Goal: Task Accomplishment & Management: Manage account settings

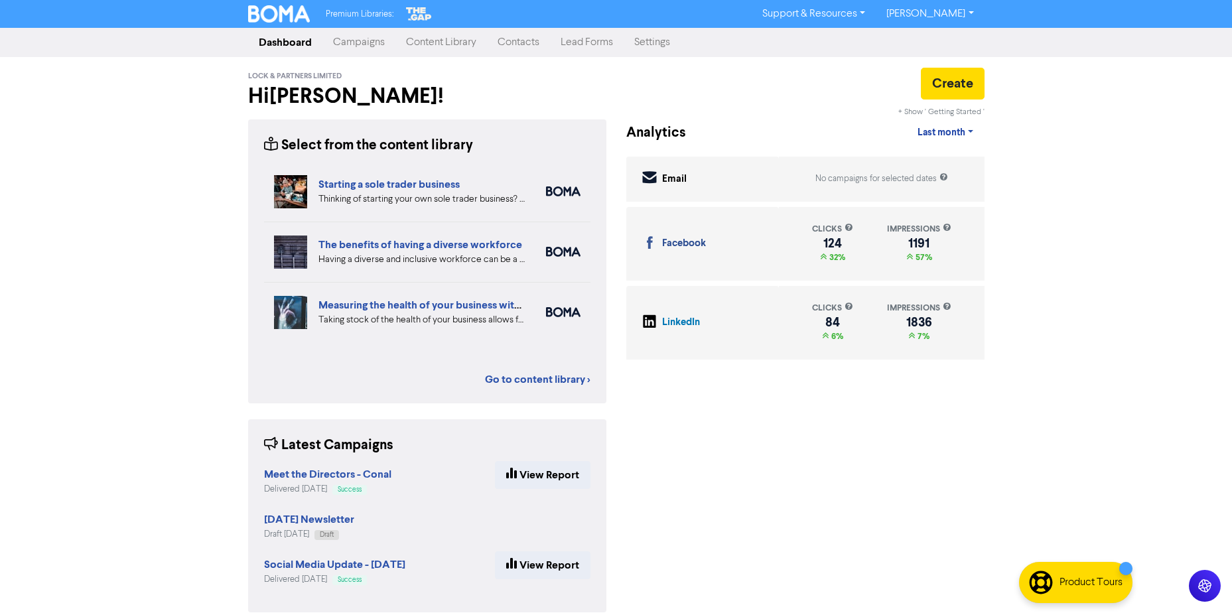
drag, startPoint x: 510, startPoint y: 40, endPoint x: 215, endPoint y: 82, distance: 297.6
click at [510, 40] on link "Contacts" at bounding box center [518, 42] width 63 height 27
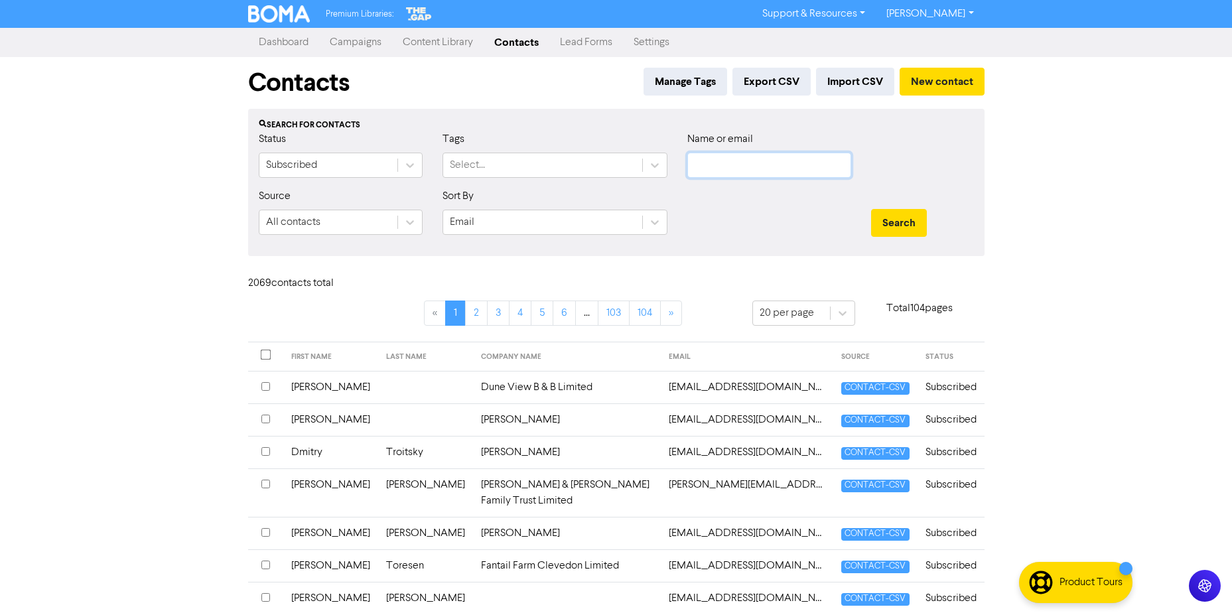
drag, startPoint x: 727, startPoint y: 166, endPoint x: 739, endPoint y: 170, distance: 13.2
click at [727, 166] on input "text" at bounding box center [770, 165] width 164 height 25
paste input "[PERSON_NAME][EMAIL_ADDRESS][PERSON_NAME][DOMAIN_NAME]"
type input "[PERSON_NAME][EMAIL_ADDRESS][PERSON_NAME][DOMAIN_NAME]"
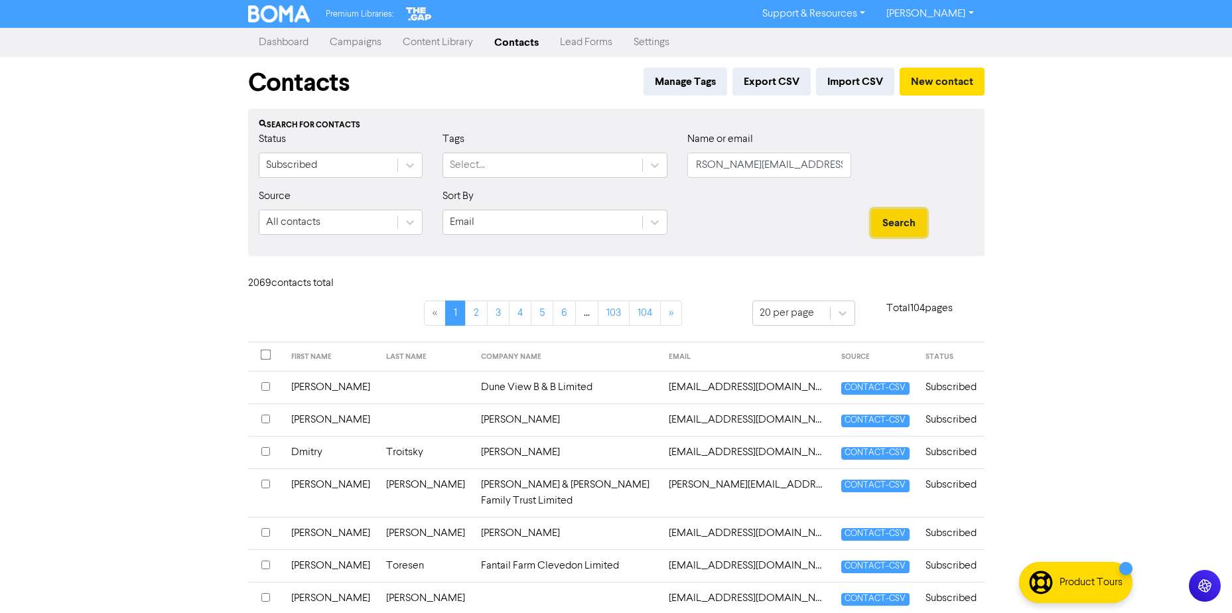
click at [904, 229] on button "Search" at bounding box center [899, 223] width 56 height 28
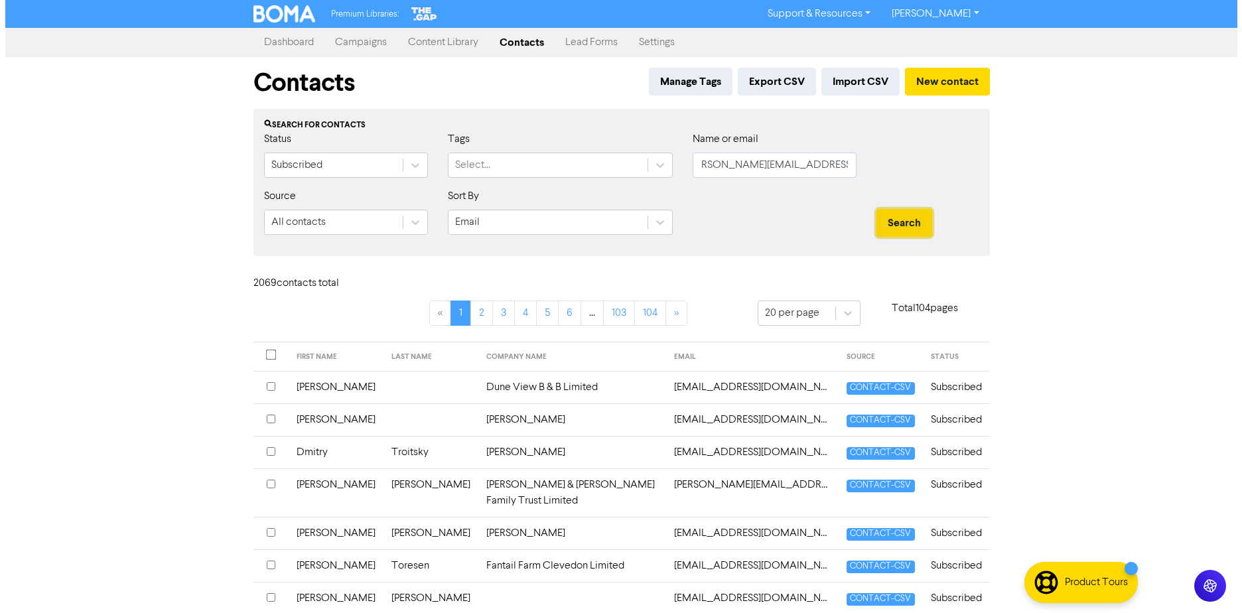
scroll to position [0, 0]
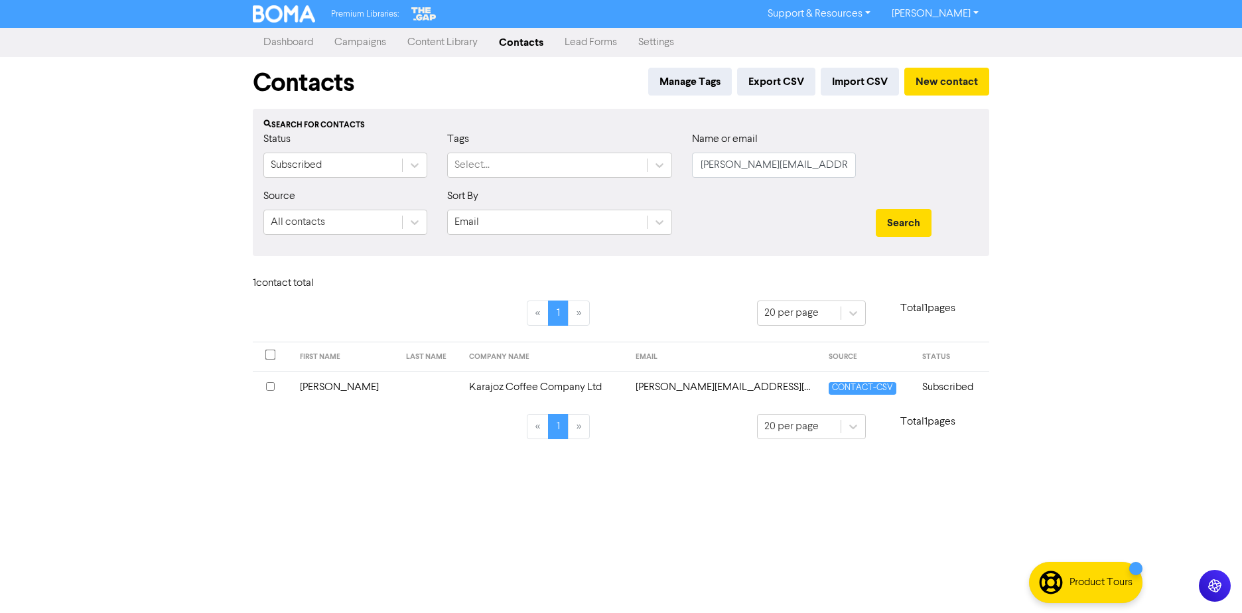
click at [535, 384] on td "Karajoz Coffee Company Ltd" at bounding box center [544, 387] width 167 height 33
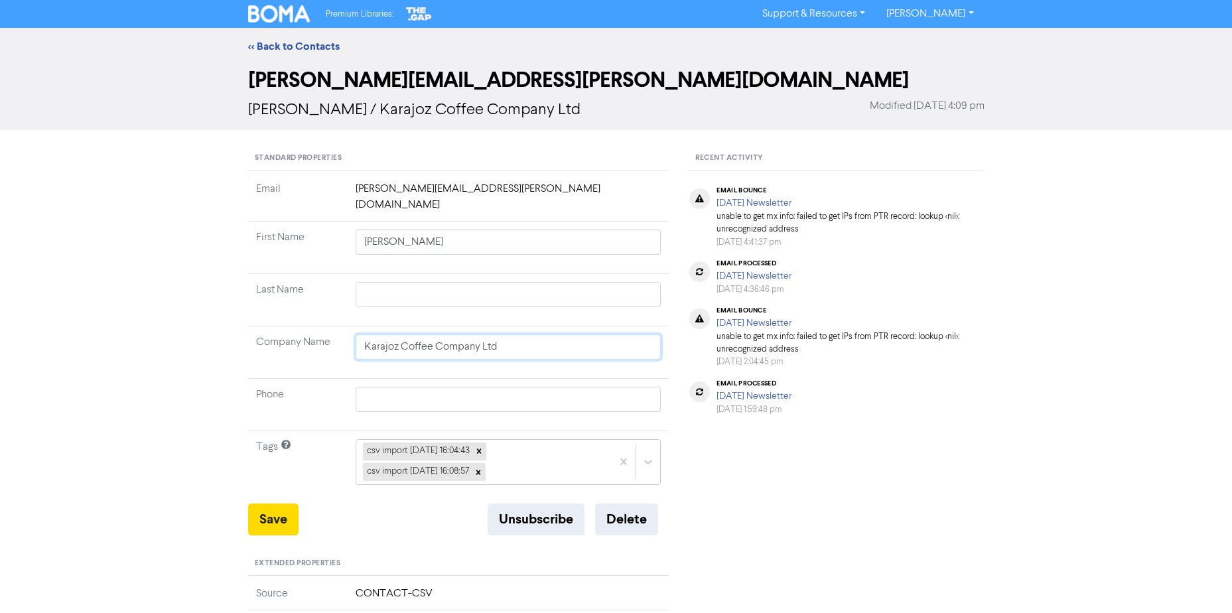
drag, startPoint x: 537, startPoint y: 343, endPoint x: -434, endPoint y: 312, distance: 971.5
click at [0, 312] on html "Premium Libraries: Support & Resources Video Tutorials FAQ & Guides Marketing E…" at bounding box center [616, 306] width 1232 height 613
click at [638, 508] on button "Delete" at bounding box center [626, 520] width 63 height 32
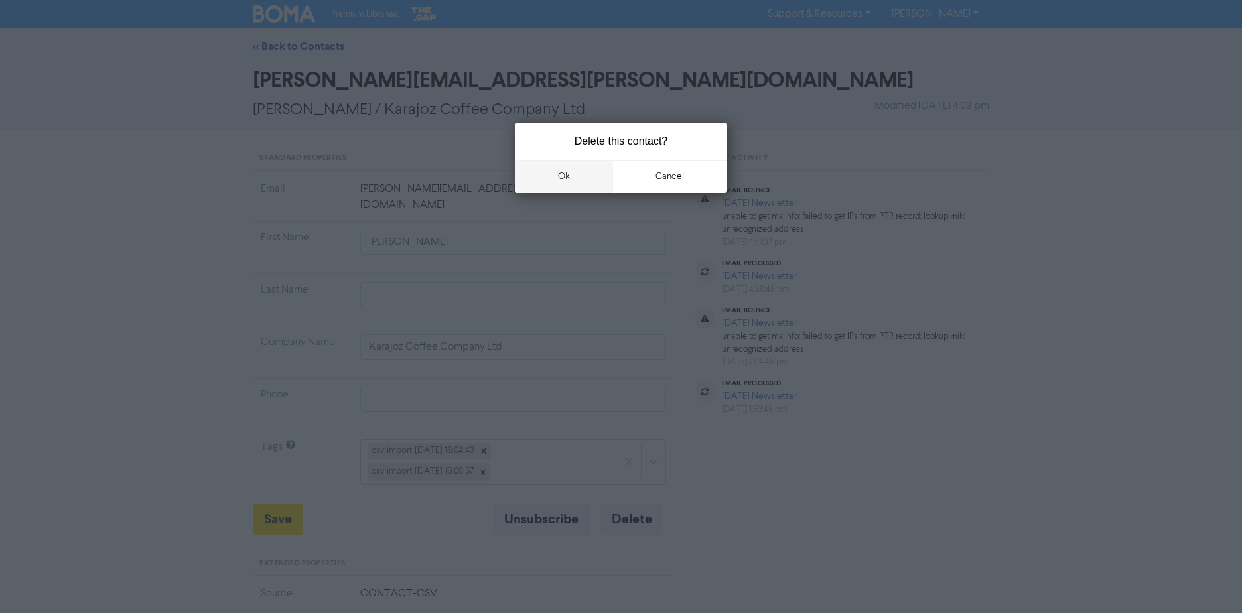
click at [601, 171] on button "ok" at bounding box center [564, 176] width 98 height 33
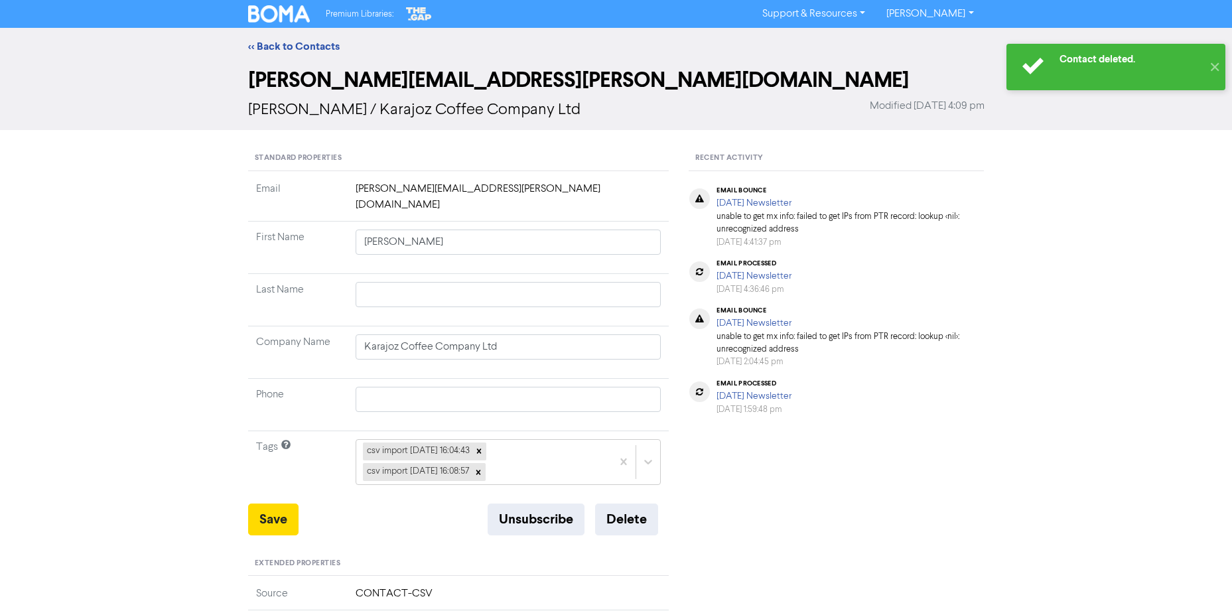
click at [258, 38] on div "<< Back to Contacts" at bounding box center [616, 46] width 757 height 16
click at [257, 39] on div "<< Back to Contacts" at bounding box center [616, 46] width 757 height 16
click at [257, 46] on link "<< Back to Contacts" at bounding box center [294, 46] width 92 height 13
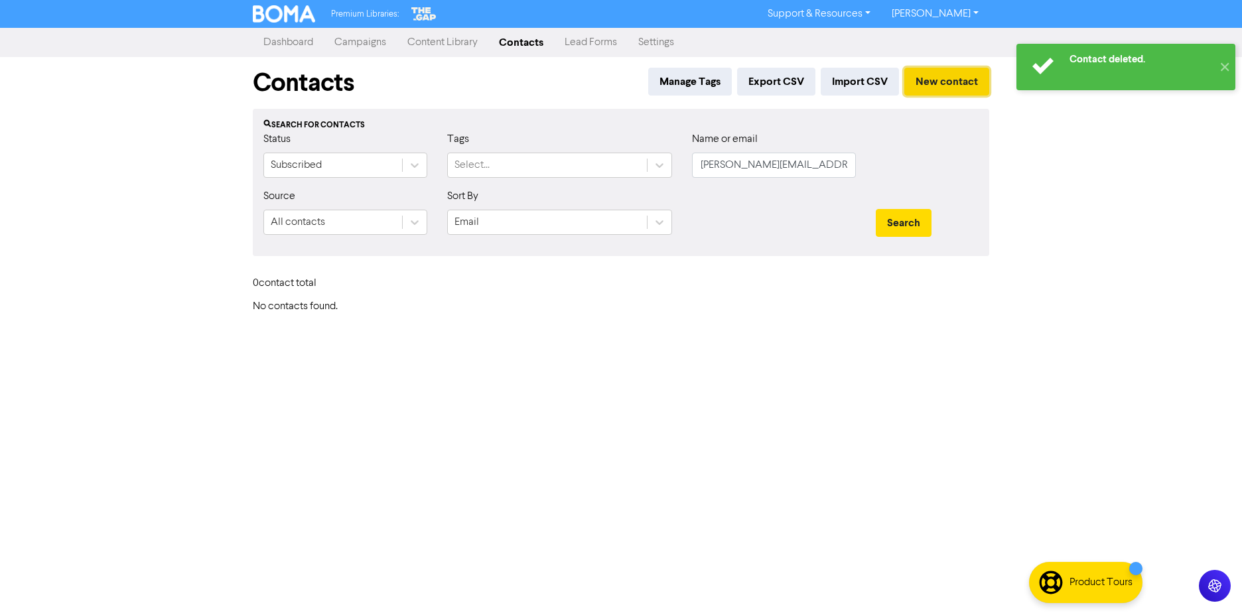
click at [957, 78] on button "New contact" at bounding box center [947, 82] width 85 height 28
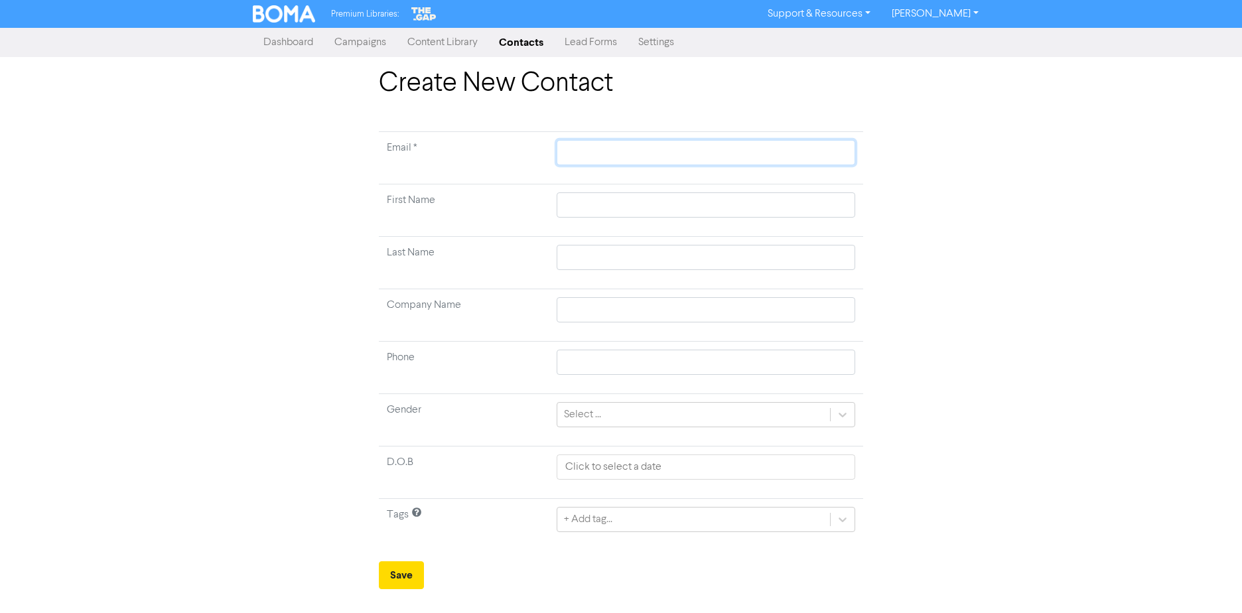
click at [599, 152] on input "text" at bounding box center [706, 152] width 299 height 25
paste input "[PERSON_NAME][EMAIL_ADDRESS][DOMAIN_NAME]"
type input "[PERSON_NAME][EMAIL_ADDRESS][DOMAIN_NAME]"
click at [618, 299] on input "text" at bounding box center [706, 309] width 299 height 25
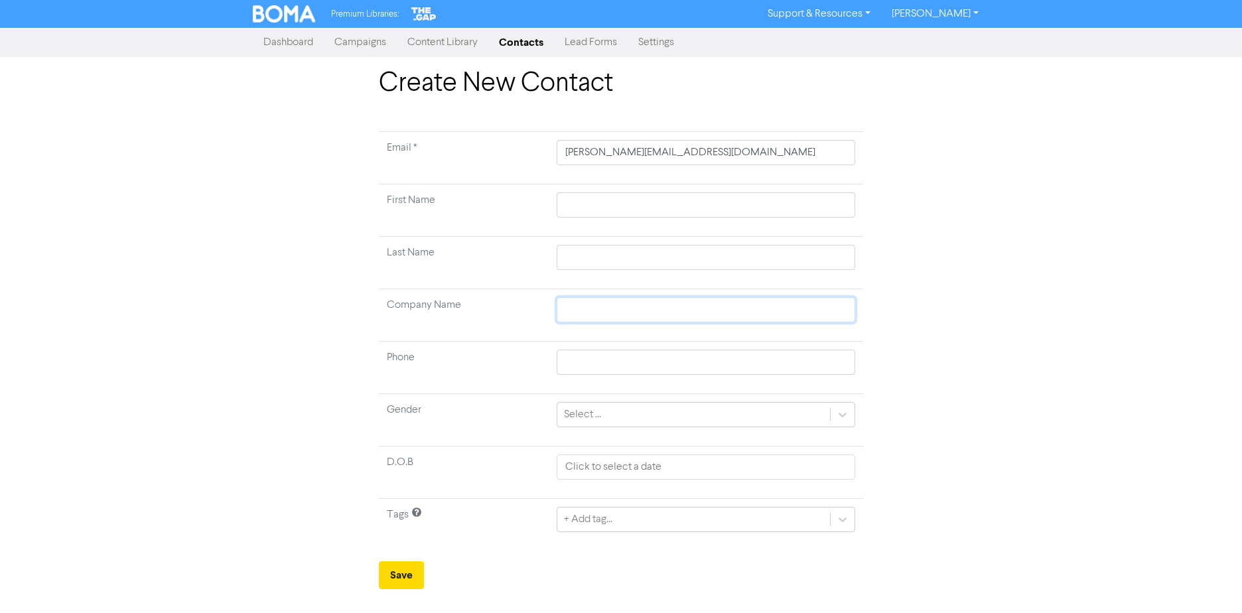
click at [610, 311] on input "text" at bounding box center [706, 309] width 299 height 25
paste input "Karajoz Coffee Company Ltd"
type input "Karajoz Coffee Company Ltd"
click at [585, 197] on input "text" at bounding box center [706, 204] width 299 height 25
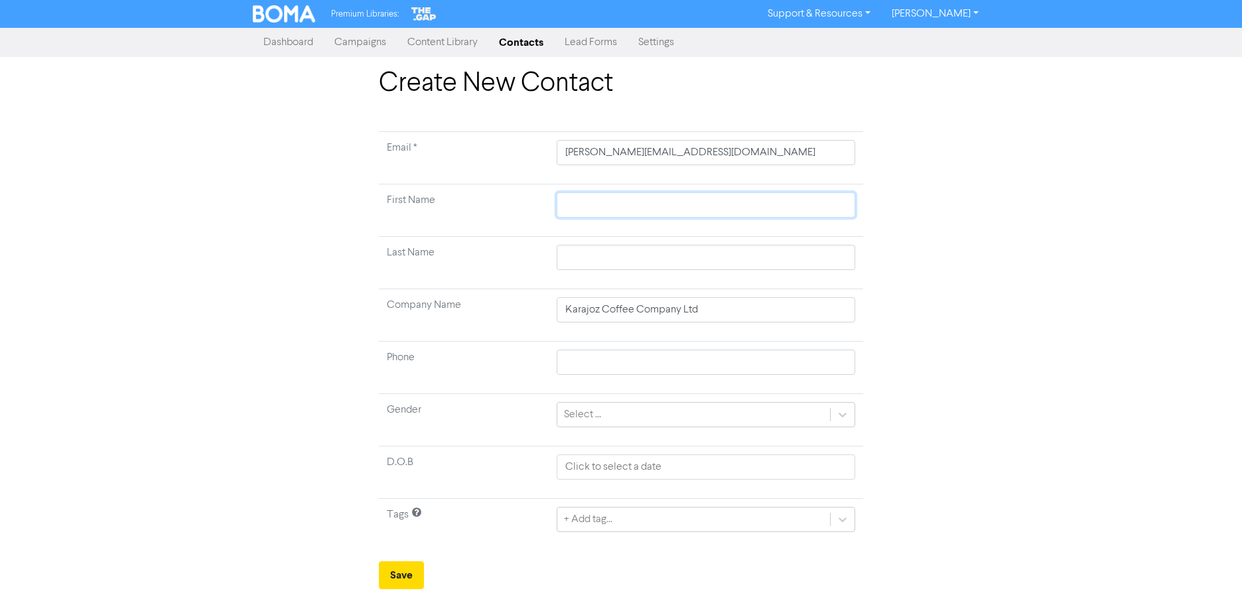
type input "D"
type input "De"
type input "Der"
type input "Dere"
type input "[PERSON_NAME]"
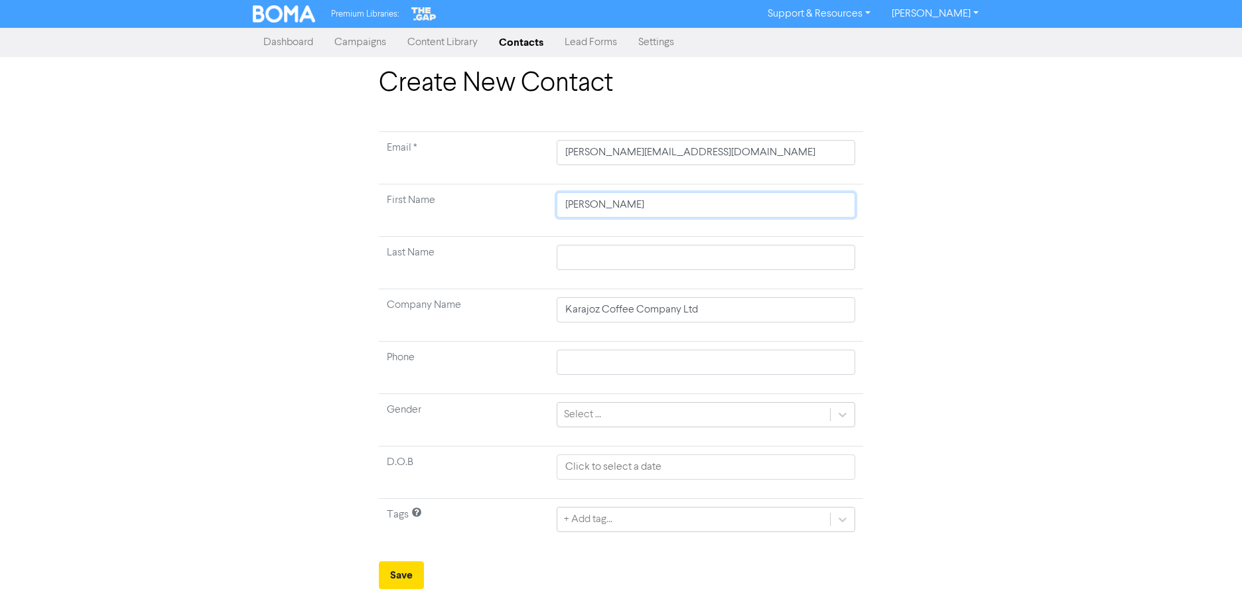
type input "[PERSON_NAME]"
type input "O"
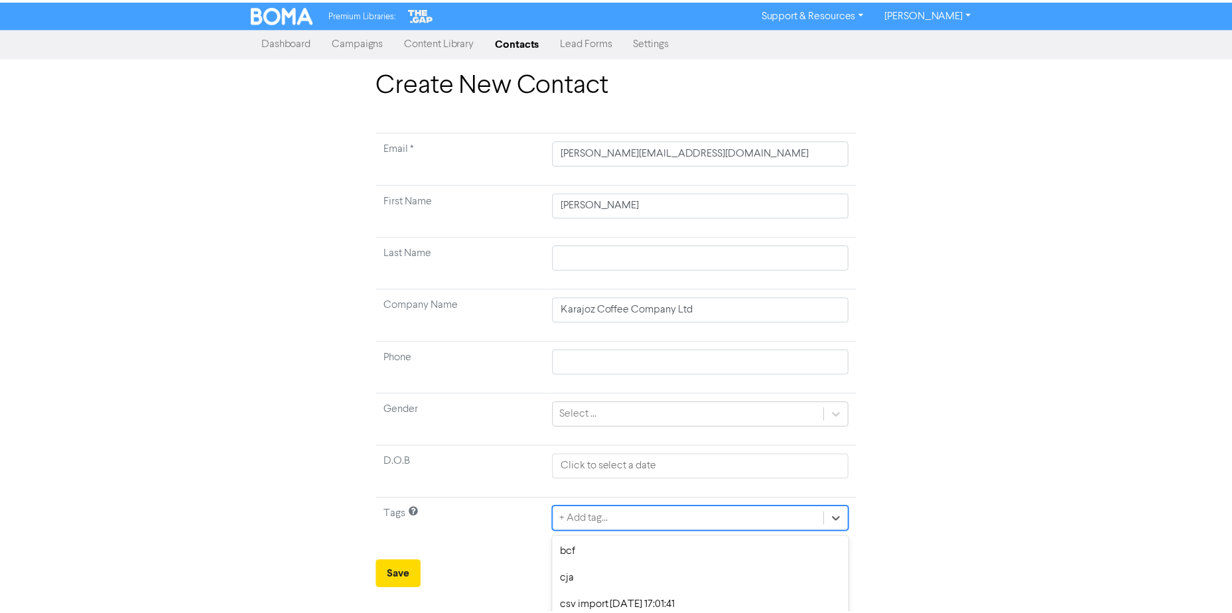
scroll to position [123, 0]
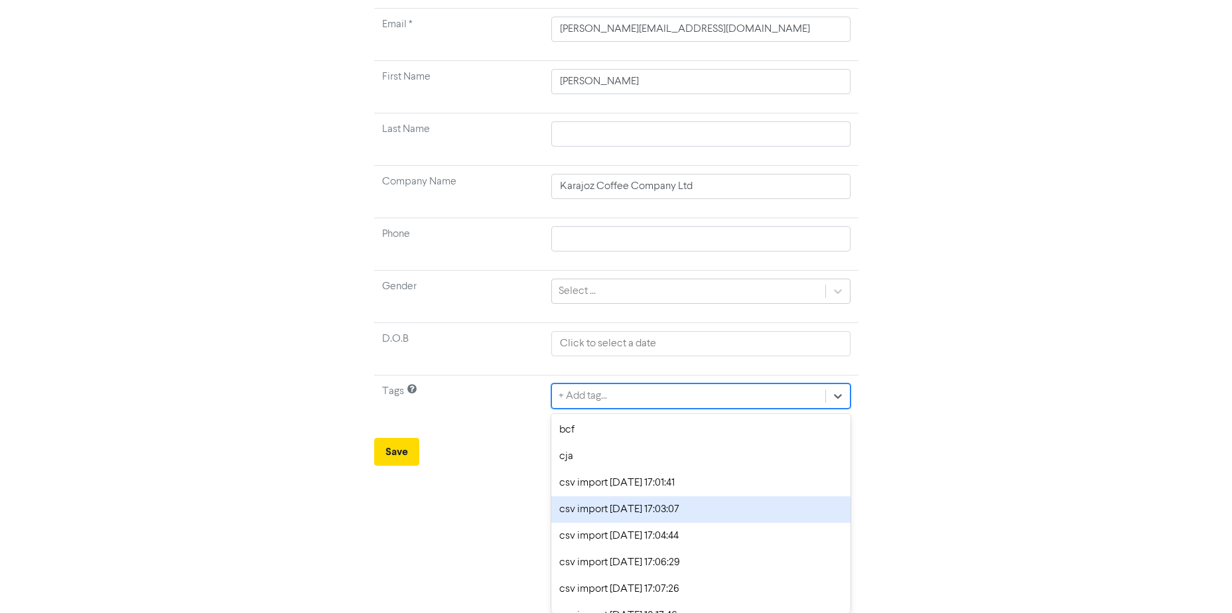
click at [581, 409] on div "option csv import [DATE] 17:03:07 focused, 4 of 23. 23 results available. Use U…" at bounding box center [701, 396] width 299 height 25
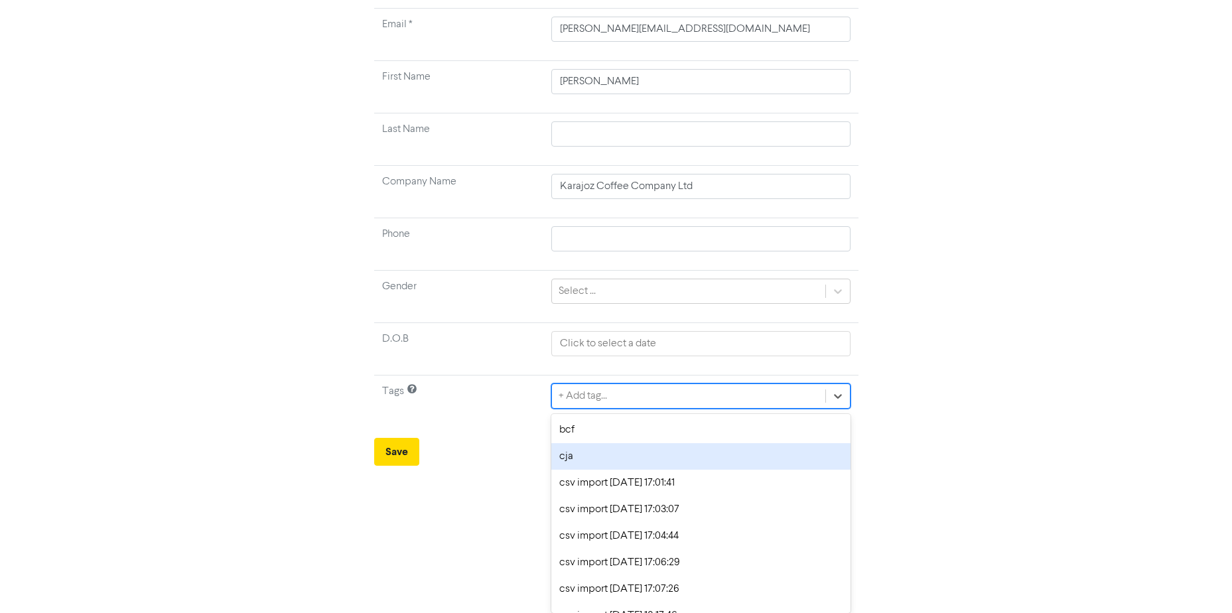
click at [587, 448] on div "cja" at bounding box center [701, 456] width 299 height 27
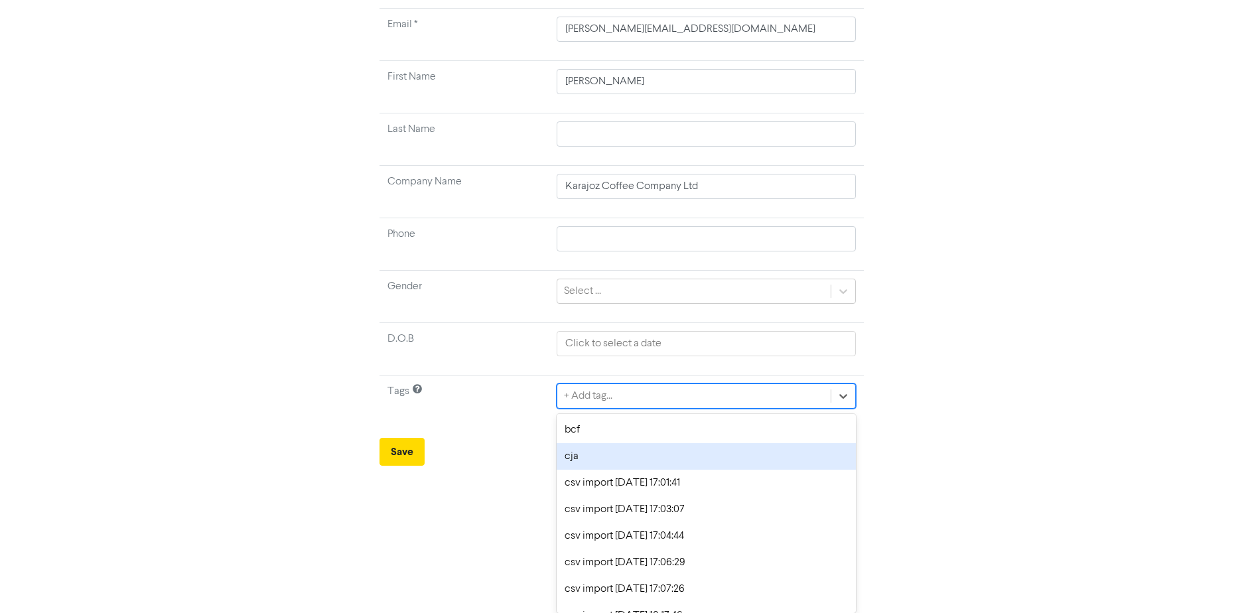
scroll to position [0, 0]
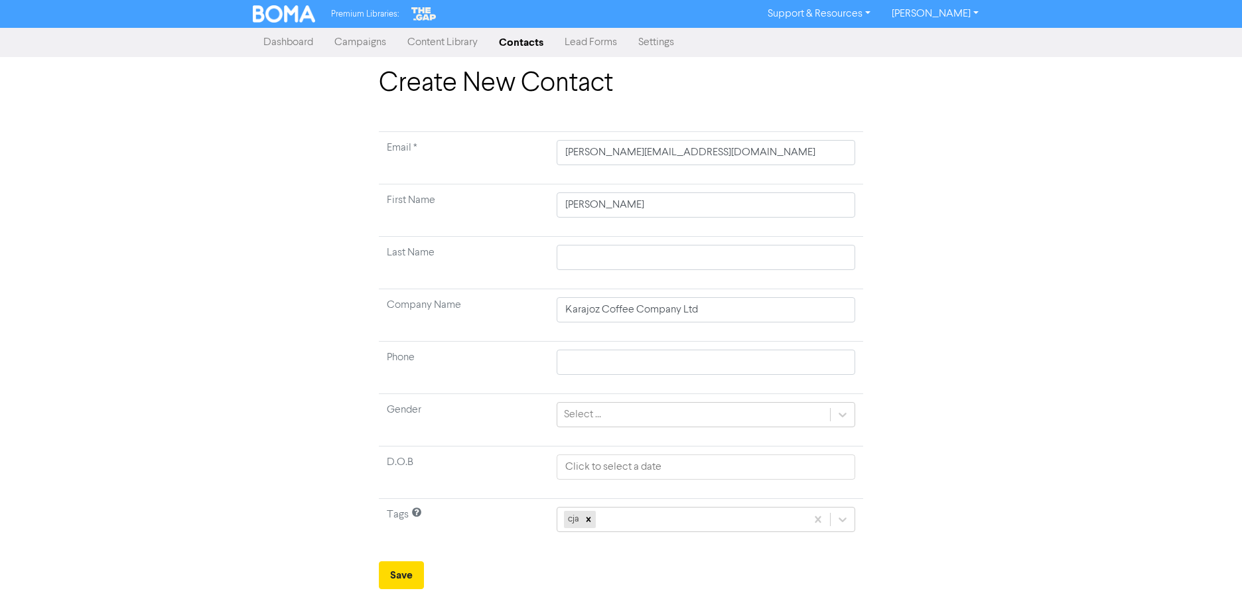
click at [395, 557] on form "Email * [PERSON_NAME][EMAIL_ADDRESS][DOMAIN_NAME] First Name [PERSON_NAME] Last…" at bounding box center [621, 360] width 484 height 458
click at [398, 579] on button "Save" at bounding box center [401, 575] width 45 height 28
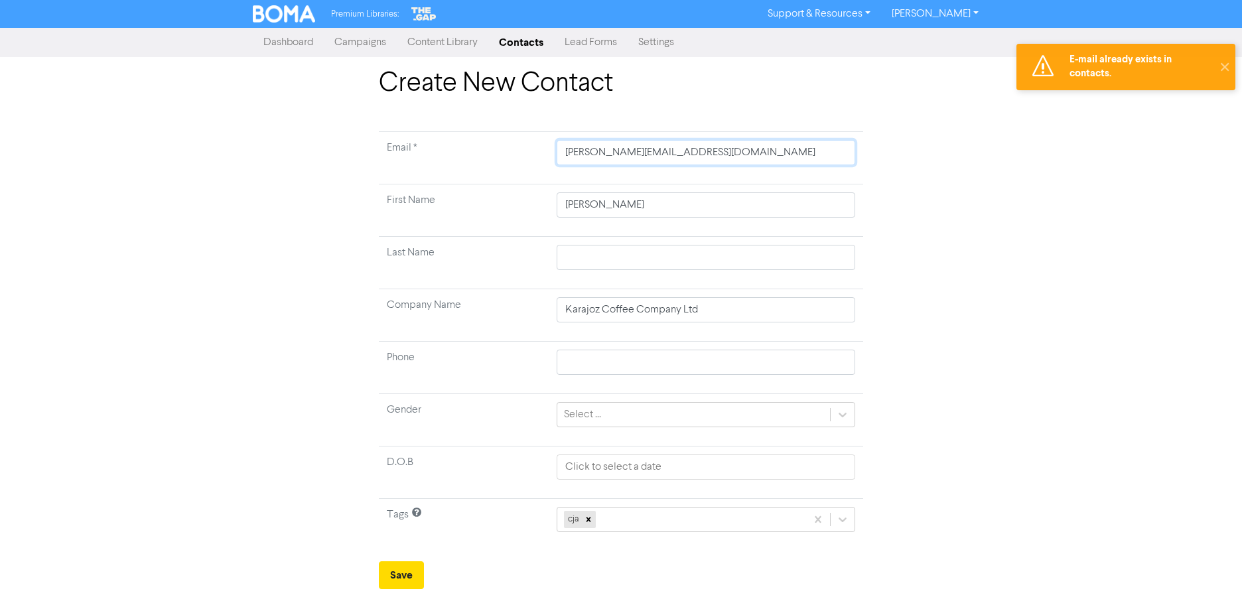
drag, startPoint x: 689, startPoint y: 148, endPoint x: -275, endPoint y: 185, distance: 965.1
click at [0, 185] on html "E-mail already exists in contacts. ✕ Premium Libraries: Support & Resources Vid…" at bounding box center [621, 306] width 1242 height 613
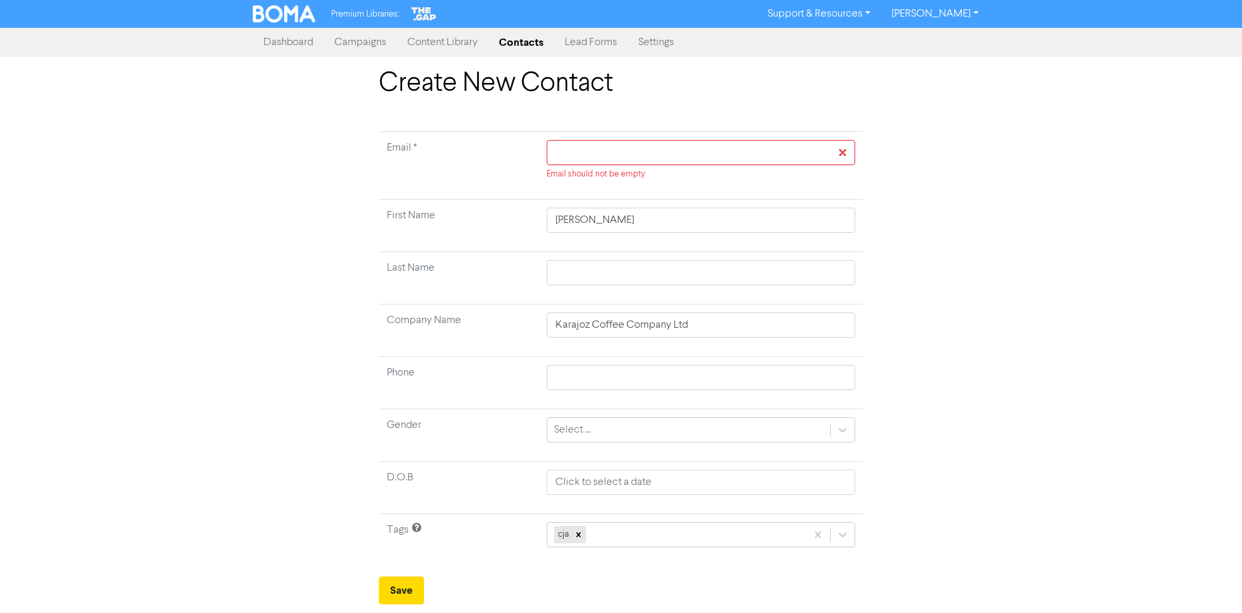
click at [298, 242] on div "Create New Contact Email * Email should not be empty First Name [PERSON_NAME] L…" at bounding box center [621, 336] width 757 height 537
click at [846, 151] on input "text" at bounding box center [701, 152] width 309 height 25
click at [534, 38] on link "Contacts" at bounding box center [521, 42] width 66 height 27
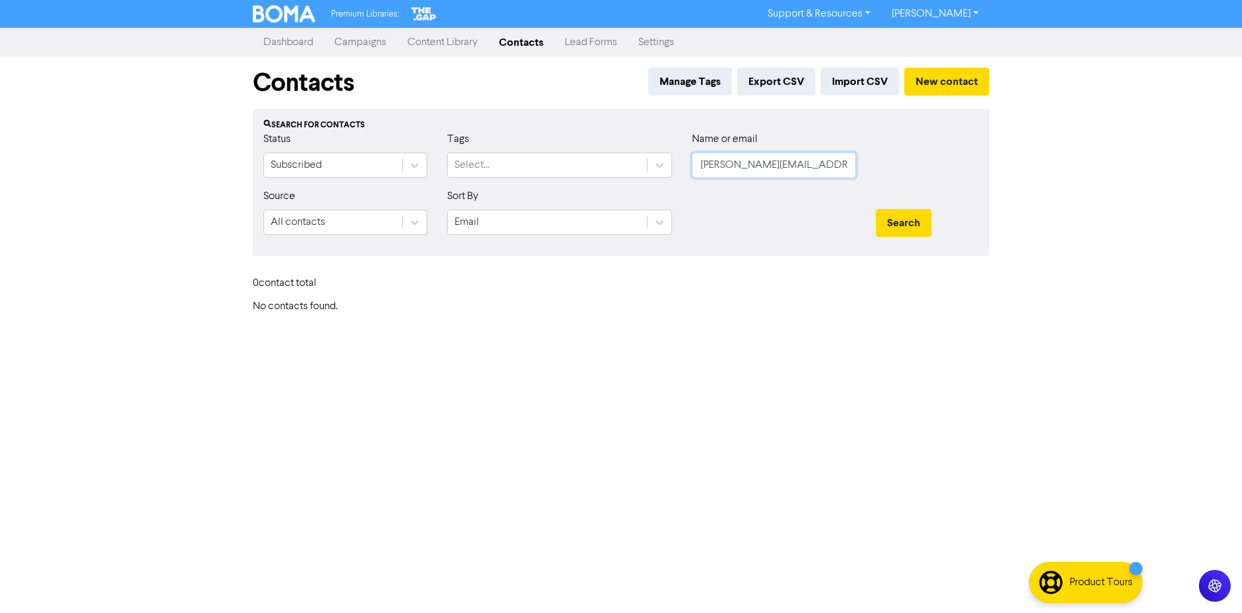
click at [810, 168] on input "[PERSON_NAME][EMAIL_ADDRESS][PERSON_NAME][DOMAIN_NAME]" at bounding box center [774, 165] width 164 height 25
paste input "[EMAIL_ADDRESS][PERSON_NAME][DOMAIN_NAME]"
type input "[EMAIL_ADDRESS][PERSON_NAME][DOMAIN_NAME]"
click at [876, 209] on button "Search" at bounding box center [904, 223] width 56 height 28
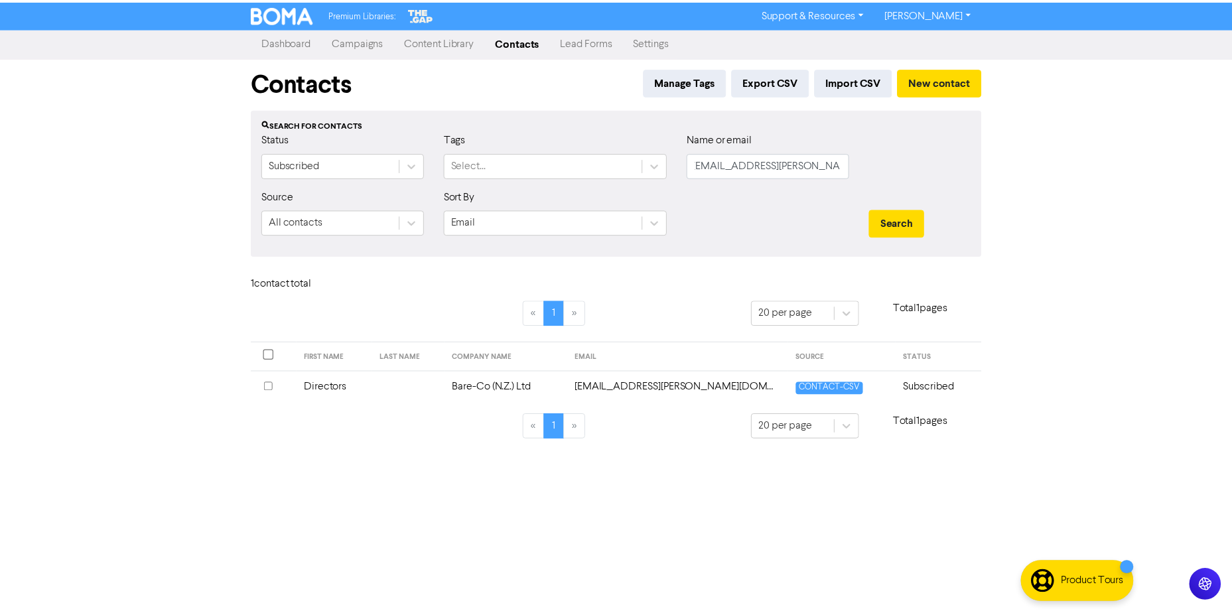
scroll to position [0, 0]
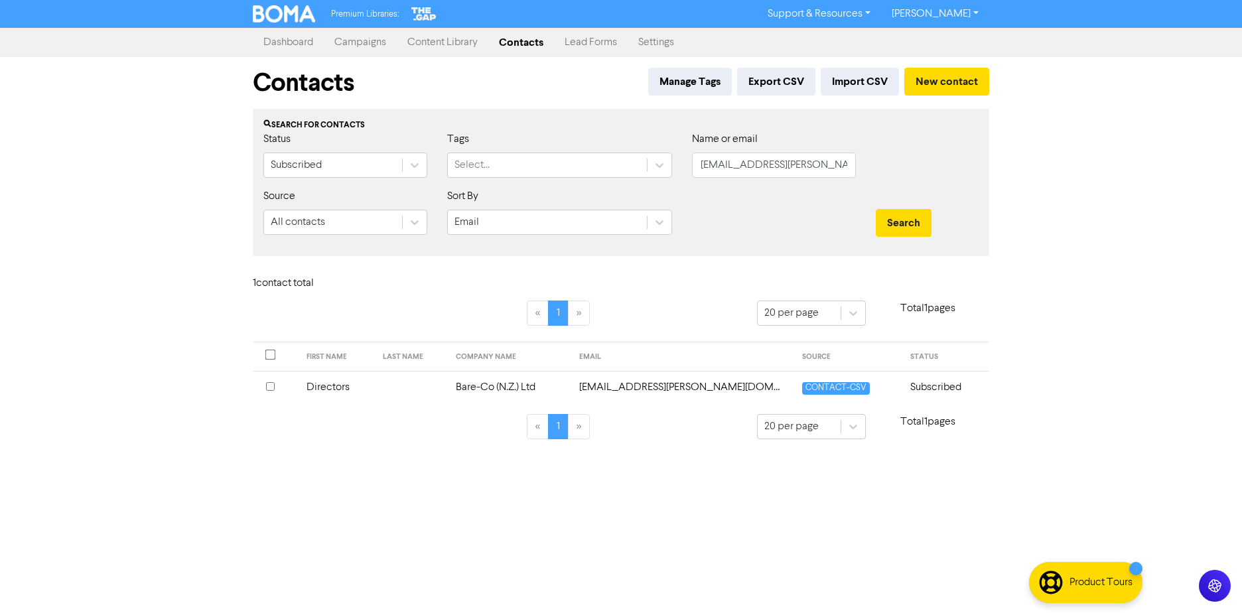
click at [400, 390] on td at bounding box center [411, 387] width 73 height 33
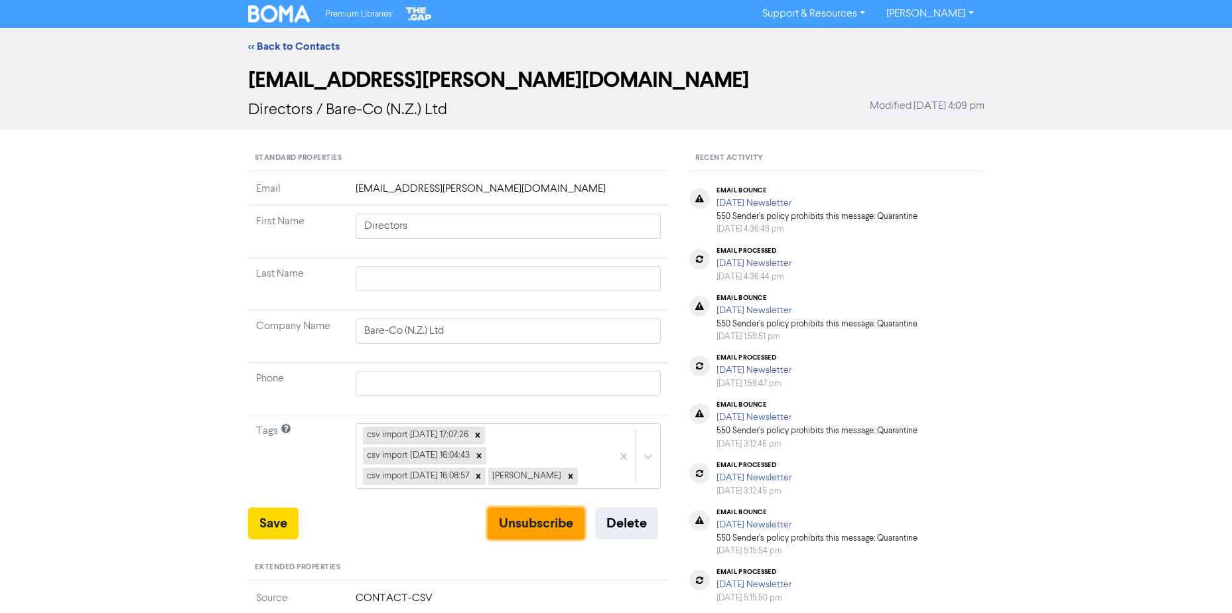
click at [538, 516] on button "Unsubscribe" at bounding box center [536, 524] width 97 height 32
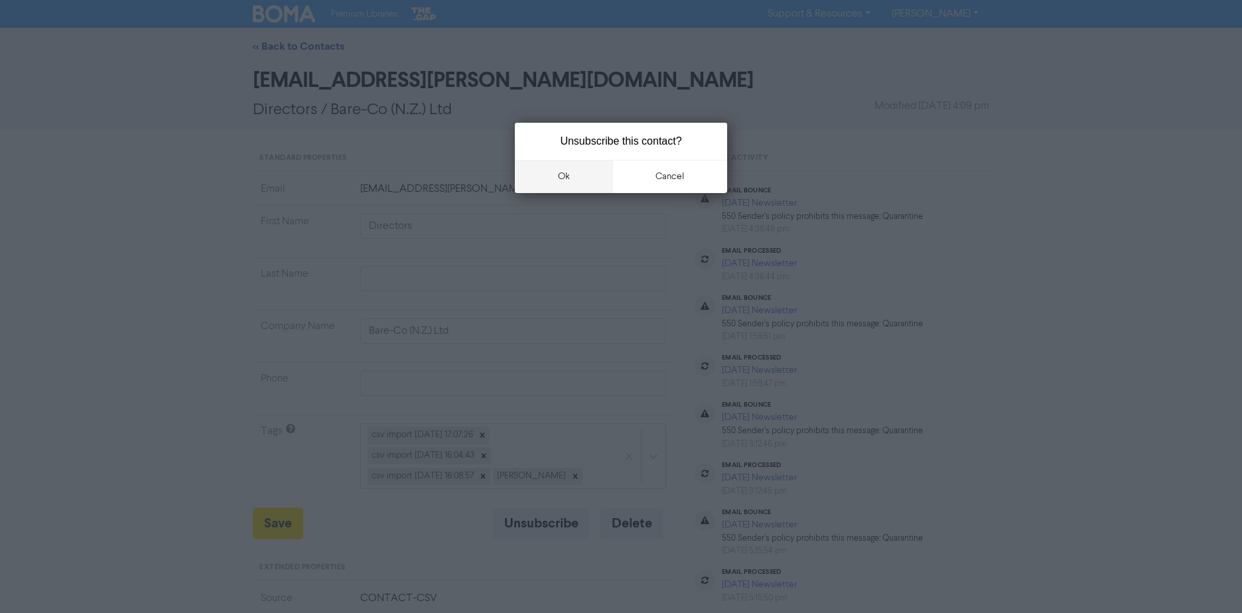
click at [573, 172] on button "ok" at bounding box center [564, 176] width 98 height 33
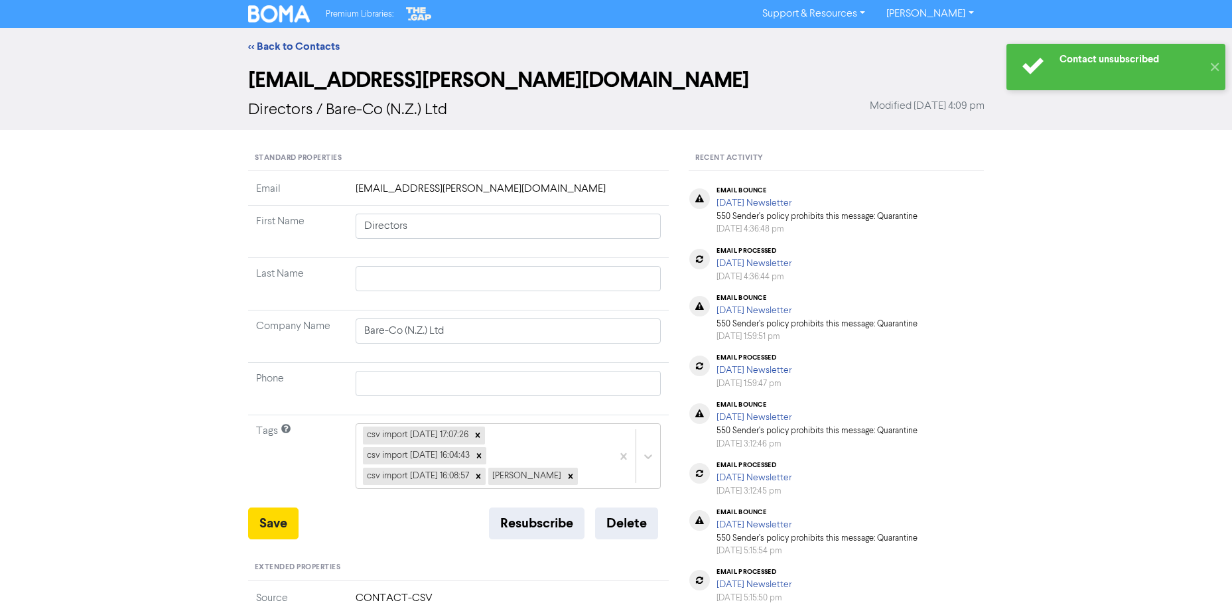
drag, startPoint x: 283, startPoint y: 199, endPoint x: 202, endPoint y: 151, distance: 93.4
click at [175, 223] on div "<< Back to Contacts [EMAIL_ADDRESS][PERSON_NAME][DOMAIN_NAME] Directors / Bare-…" at bounding box center [616, 524] width 1232 height 992
click at [283, 51] on link "<< Back to Contacts" at bounding box center [294, 46] width 92 height 13
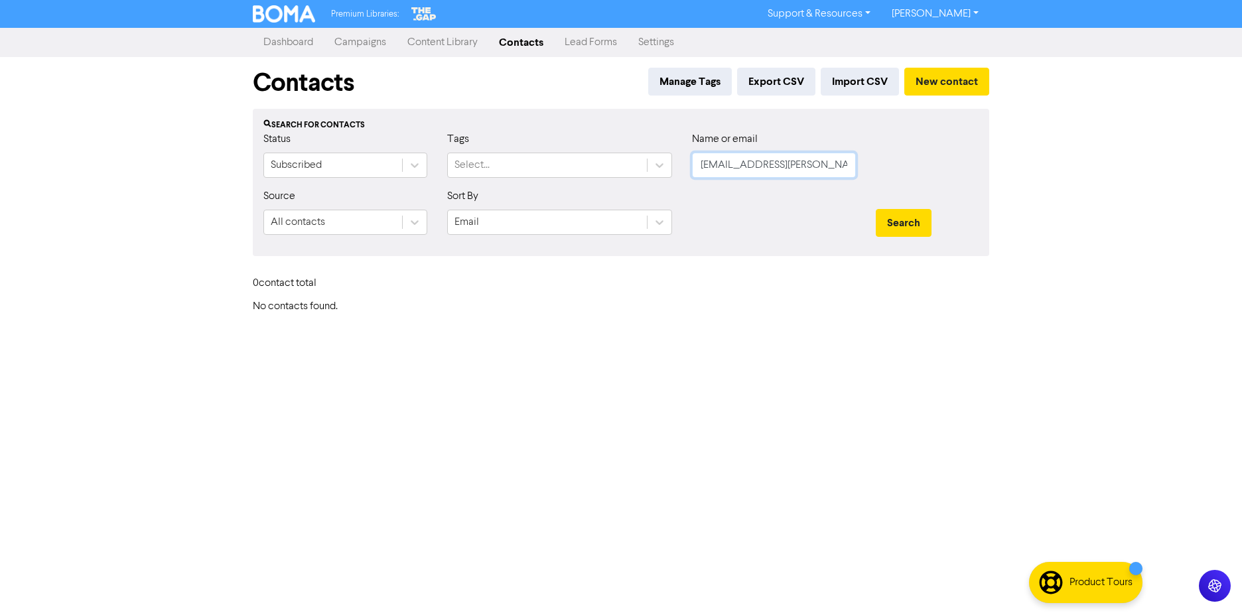
click at [816, 160] on input "[EMAIL_ADDRESS][PERSON_NAME][DOMAIN_NAME]" at bounding box center [774, 165] width 164 height 25
paste input "x@[DOMAIN_NAME]"
click at [876, 209] on button "Search" at bounding box center [904, 223] width 56 height 28
click at [892, 227] on button "Search" at bounding box center [904, 223] width 56 height 28
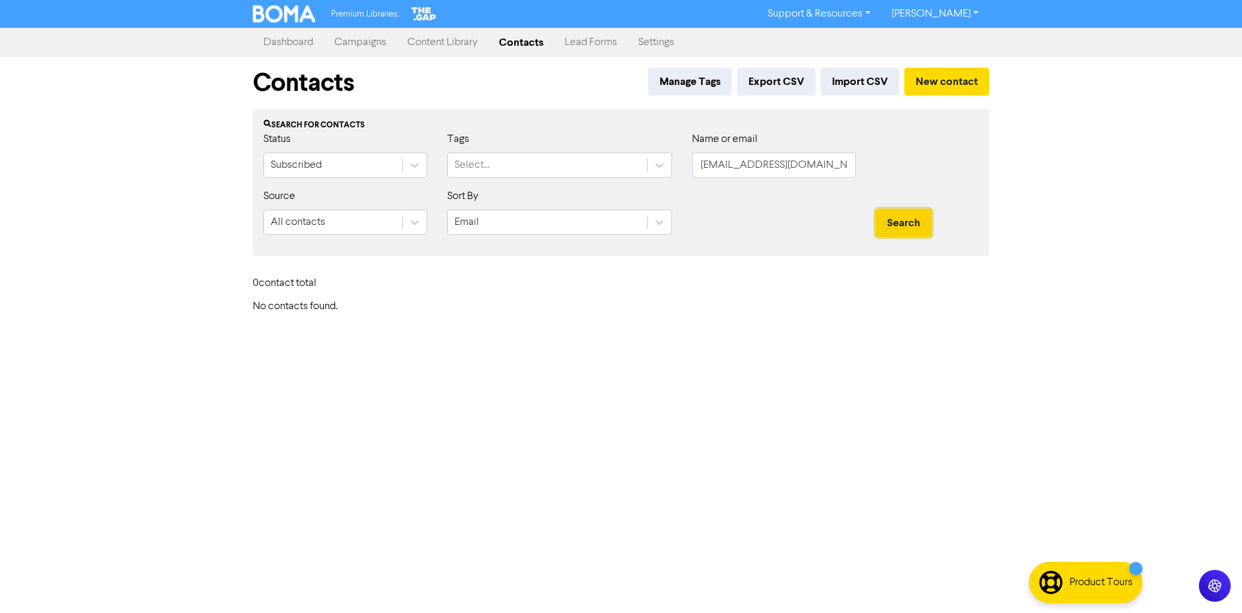
click at [892, 228] on button "Search" at bounding box center [904, 223] width 56 height 28
click at [891, 230] on button "Search" at bounding box center [904, 223] width 56 height 28
drag, startPoint x: 786, startPoint y: 163, endPoint x: 681, endPoint y: 188, distance: 108.5
click at [617, 176] on div "Status Subscribed Tags Select... Name or email [EMAIL_ADDRESS][DOMAIN_NAME]" at bounding box center [621, 159] width 735 height 57
paste input "[EMAIL_ADDRESS][PERSON_NAME][DOMAIN_NAME]"
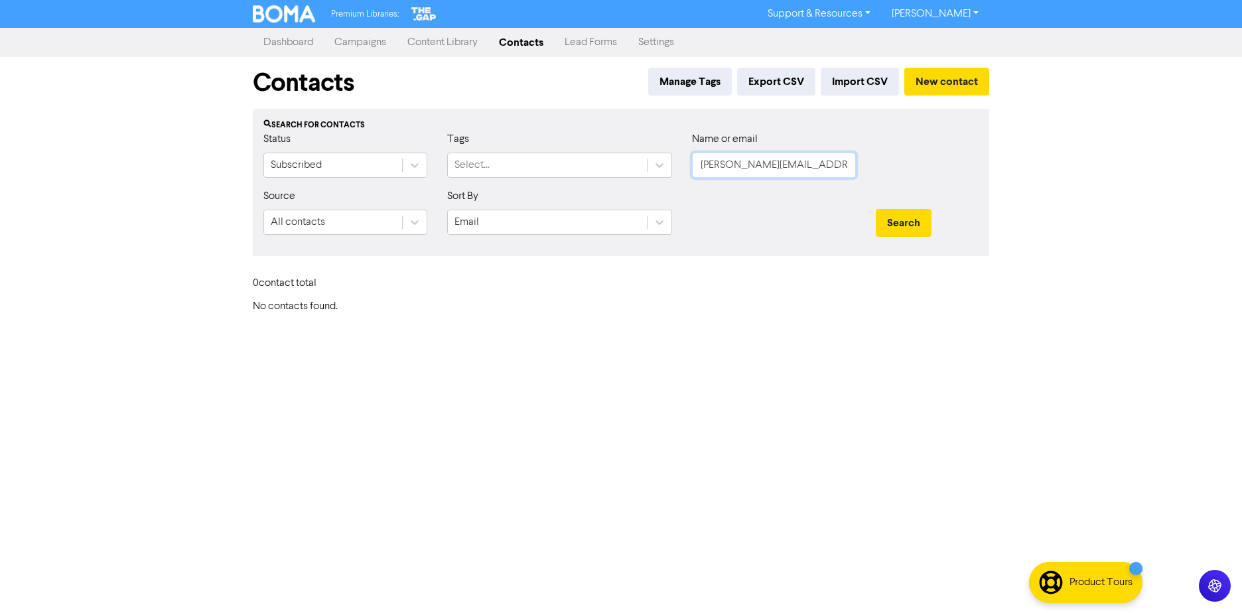
scroll to position [0, 5]
type input "[PERSON_NAME][EMAIL_ADDRESS][PERSON_NAME][DOMAIN_NAME]"
click at [916, 217] on button "Search" at bounding box center [904, 223] width 56 height 28
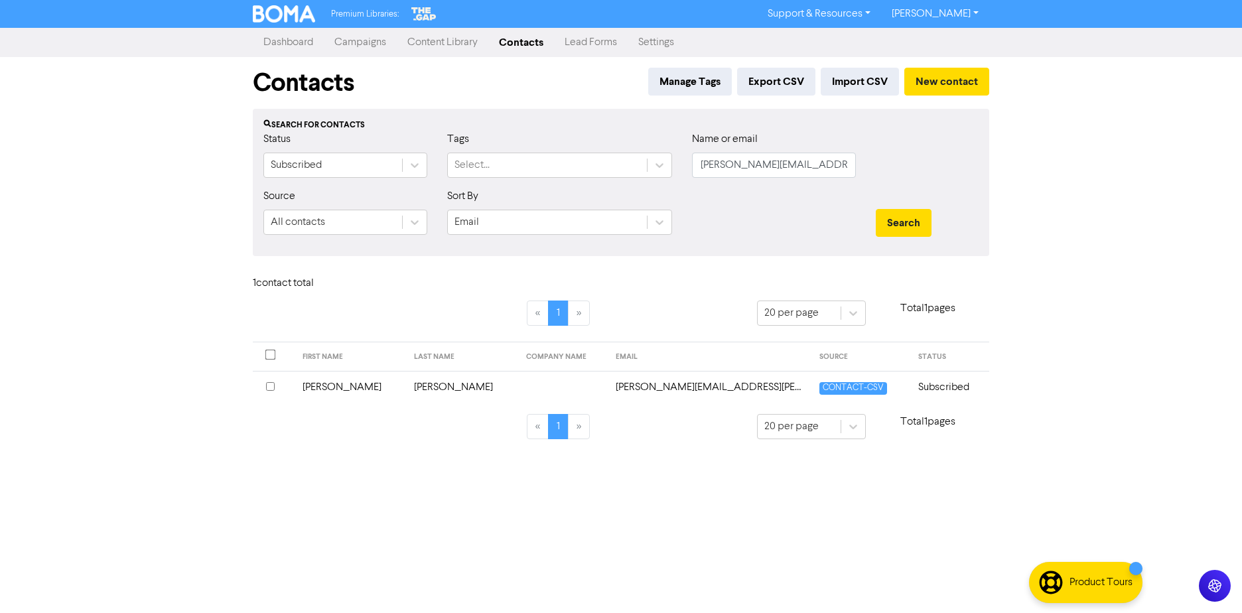
click at [518, 392] on td at bounding box center [563, 387] width 90 height 33
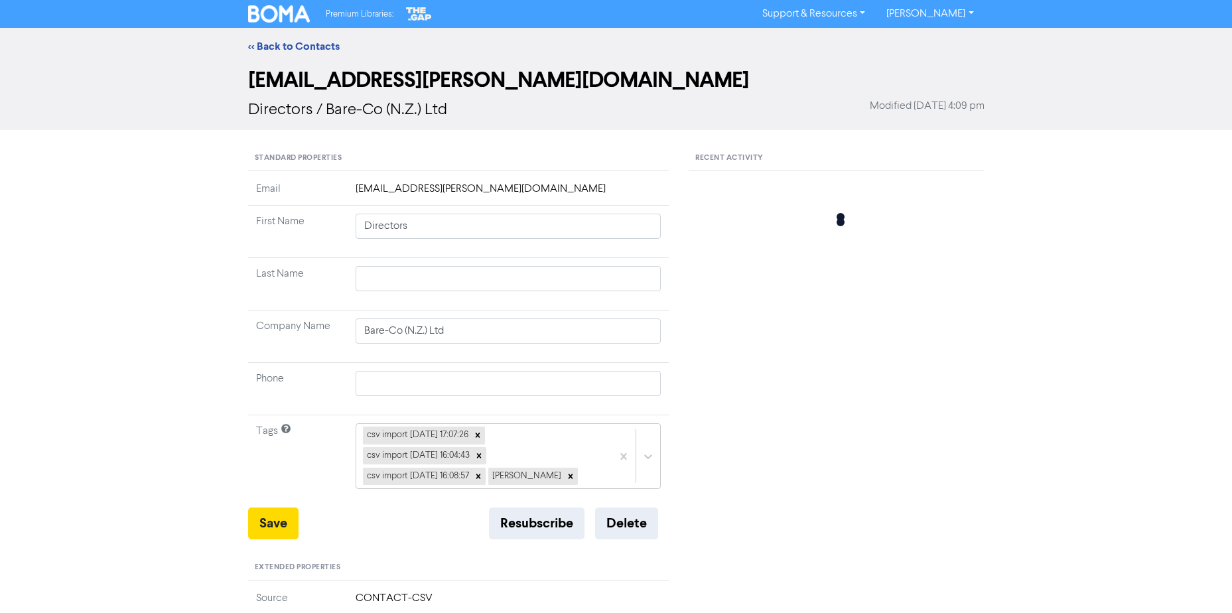
type input "[PERSON_NAME]"
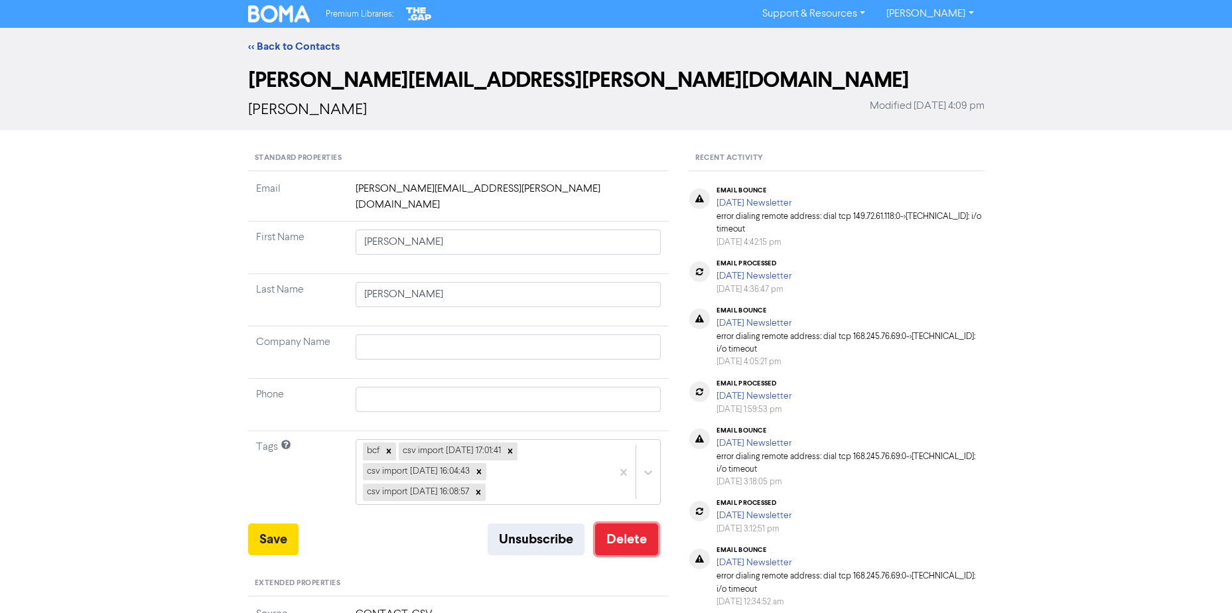
click at [623, 526] on button "Delete" at bounding box center [626, 540] width 63 height 32
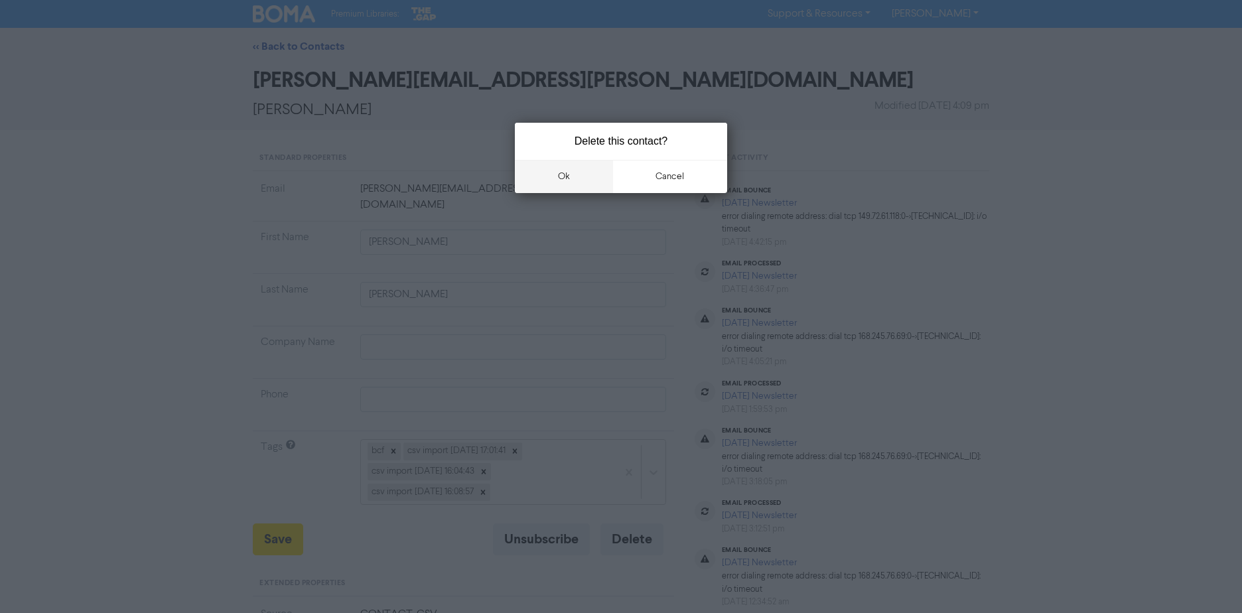
drag, startPoint x: 599, startPoint y: 184, endPoint x: 207, endPoint y: 134, distance: 395.4
click at [598, 184] on button "ok" at bounding box center [564, 176] width 98 height 33
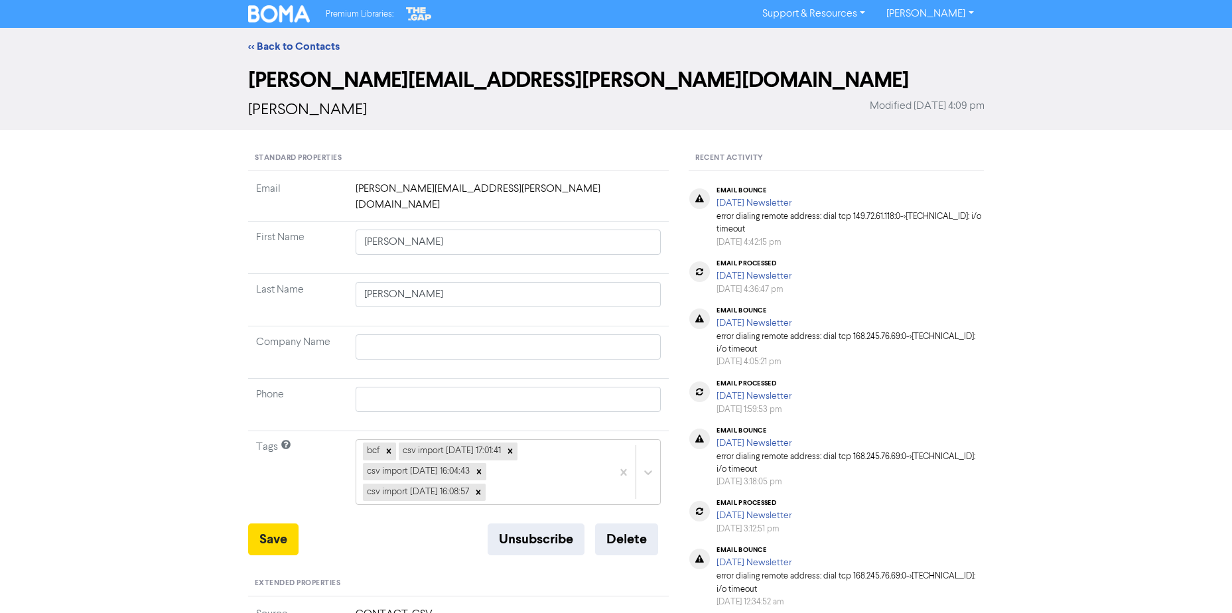
click at [635, 540] on div "Standard Properties Email [PERSON_NAME][EMAIL_ADDRESS][PERSON_NAME][DOMAIN_NAME…" at bounding box center [458, 587] width 421 height 883
click at [632, 534] on button "Delete" at bounding box center [626, 540] width 63 height 32
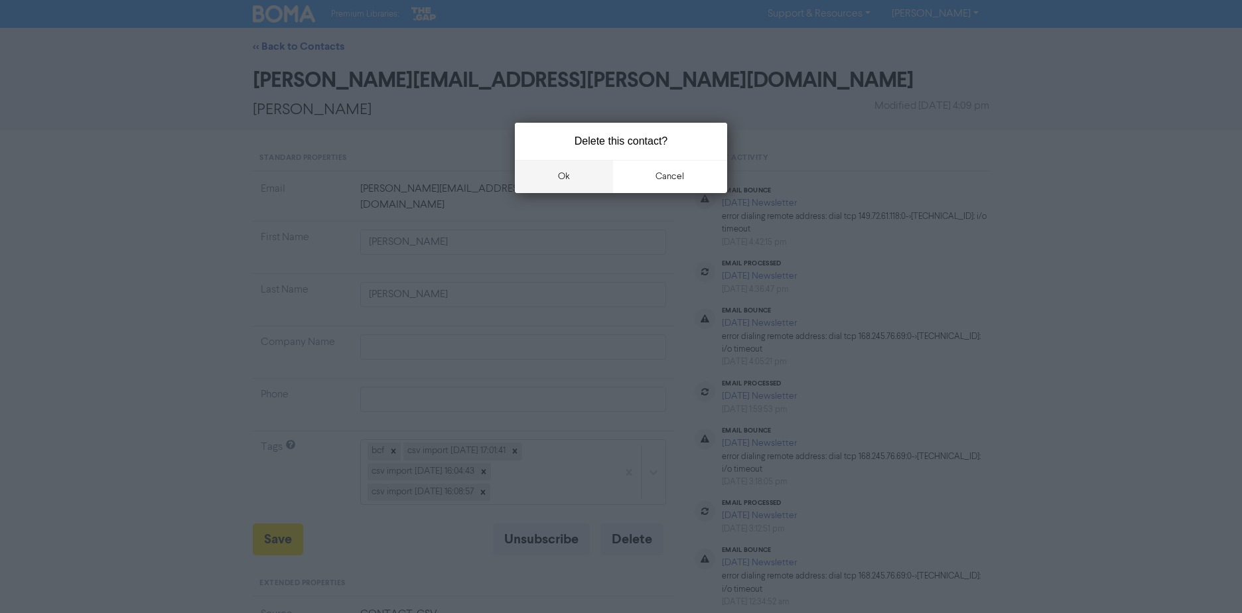
click at [583, 177] on button "ok" at bounding box center [564, 176] width 98 height 33
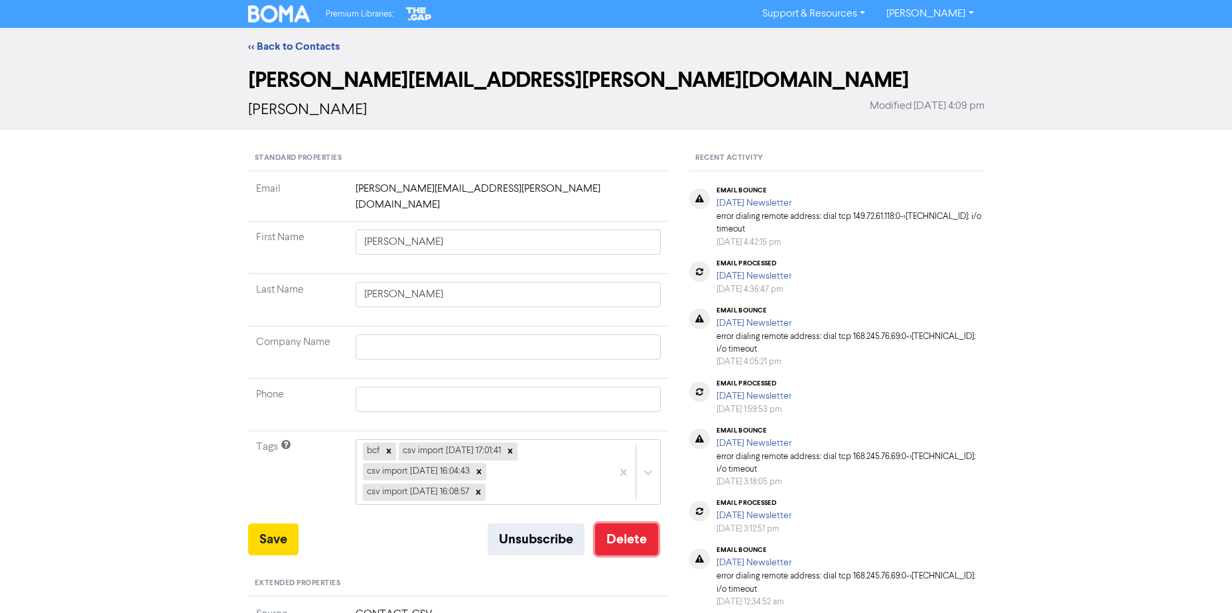
click at [632, 526] on button "Delete" at bounding box center [626, 540] width 63 height 32
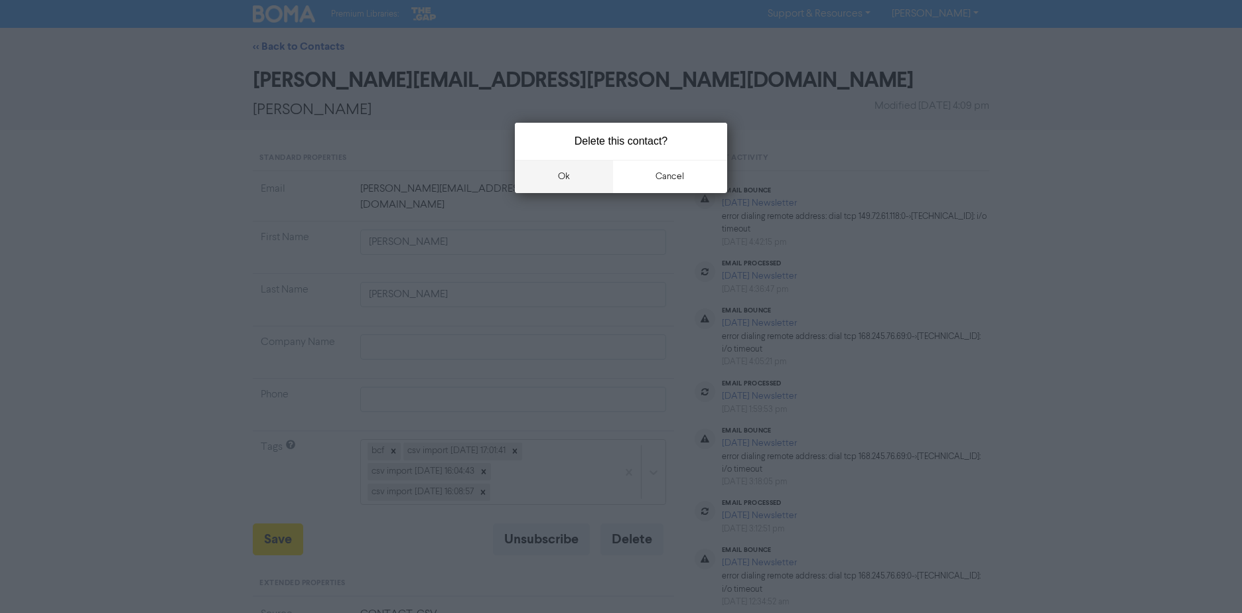
click at [581, 168] on button "ok" at bounding box center [564, 176] width 98 height 33
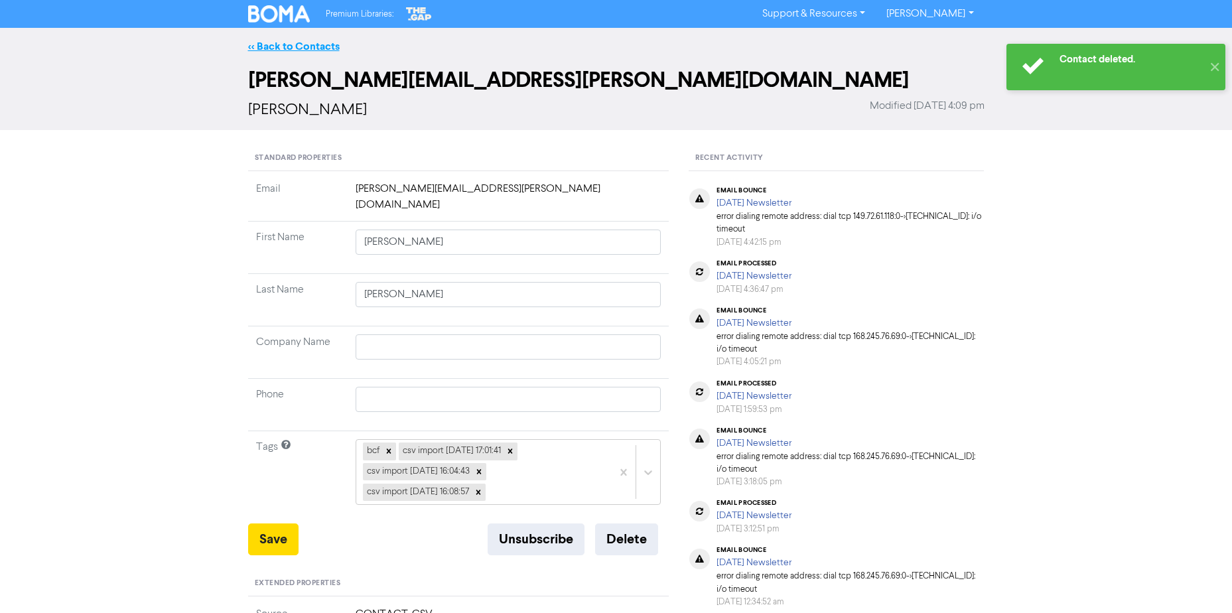
click at [286, 47] on link "<< Back to Contacts" at bounding box center [294, 46] width 92 height 13
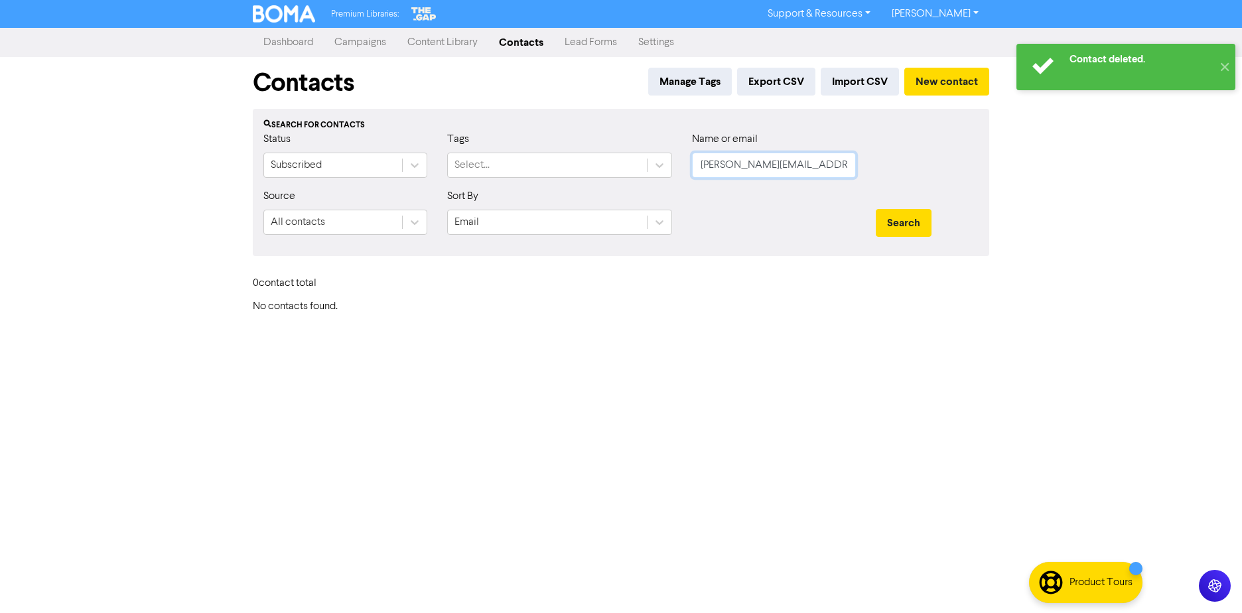
click at [784, 163] on input "[PERSON_NAME][EMAIL_ADDRESS][PERSON_NAME][DOMAIN_NAME]" at bounding box center [774, 165] width 164 height 25
paste input "rty.[PERSON_NAME]@anz.ddb"
type input "[PERSON_NAME][EMAIL_ADDRESS][PERSON_NAME][DOMAIN_NAME]"
click at [876, 209] on button "Search" at bounding box center [904, 223] width 56 height 28
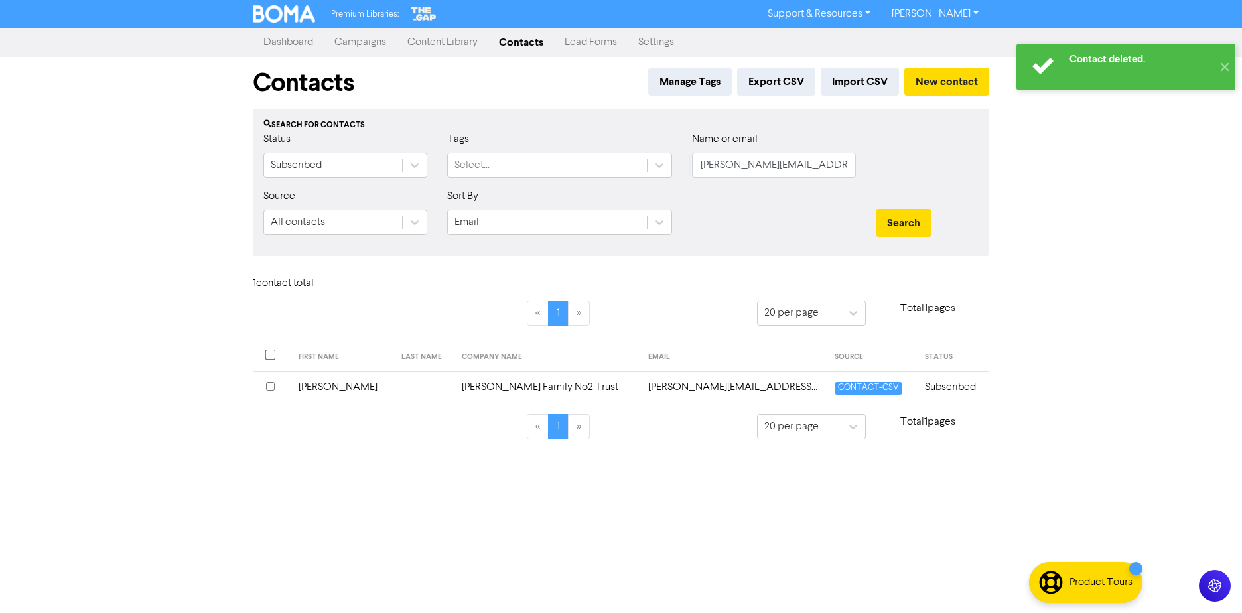
click at [454, 381] on td "[PERSON_NAME] Family No2 Trust" at bounding box center [547, 387] width 186 height 33
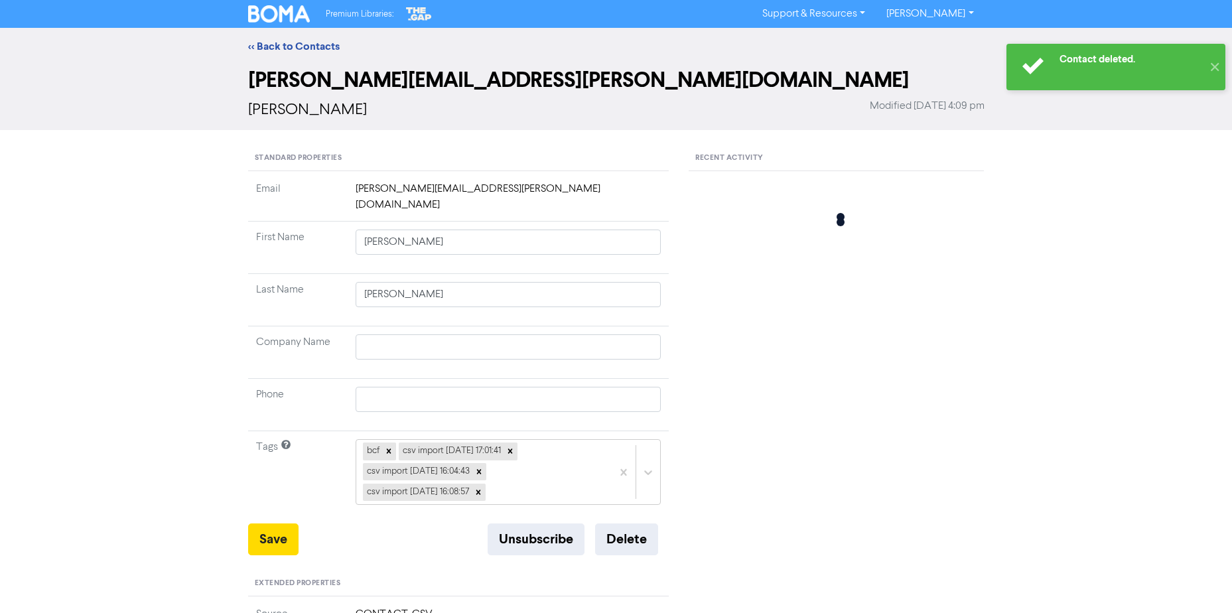
type input "[PERSON_NAME]"
type input "[PERSON_NAME] Family No2 Trust"
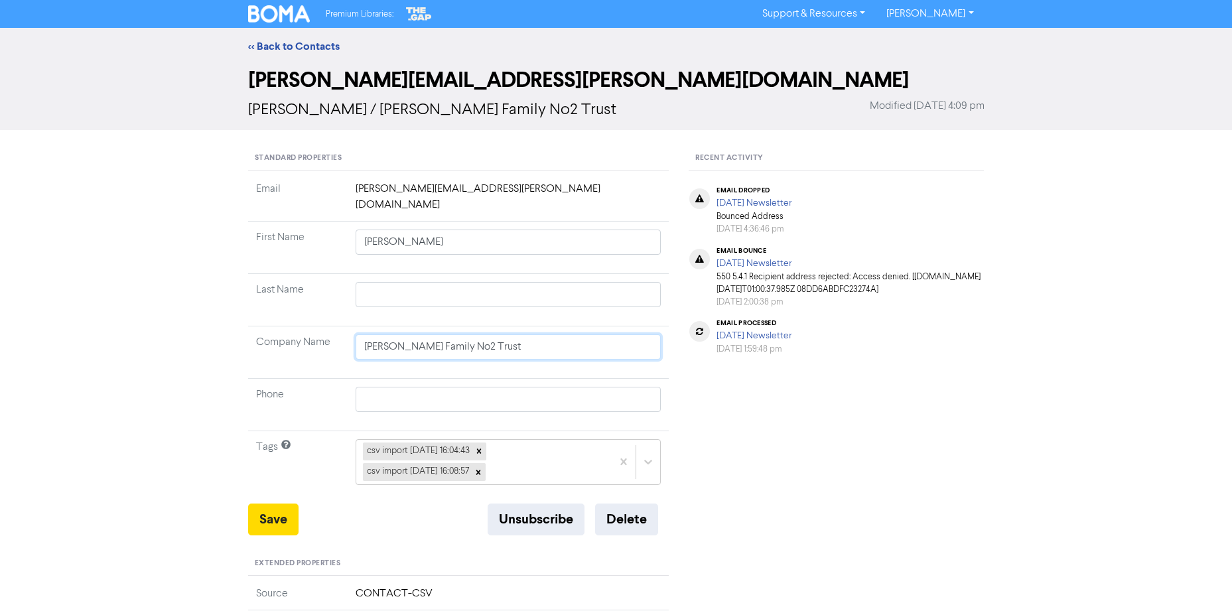
drag, startPoint x: 537, startPoint y: 327, endPoint x: -597, endPoint y: 279, distance: 1134.6
click at [0, 279] on html "Premium Libraries: Support & Resources Video Tutorials FAQ & Guides Marketing E…" at bounding box center [616, 306] width 1232 height 613
drag, startPoint x: 423, startPoint y: 188, endPoint x: 281, endPoint y: 183, distance: 142.8
click at [281, 183] on tr "Email [PERSON_NAME][EMAIL_ADDRESS][PERSON_NAME][DOMAIN_NAME]" at bounding box center [458, 201] width 421 height 40
copy tr "[PERSON_NAME].[PERSON_NAME]"
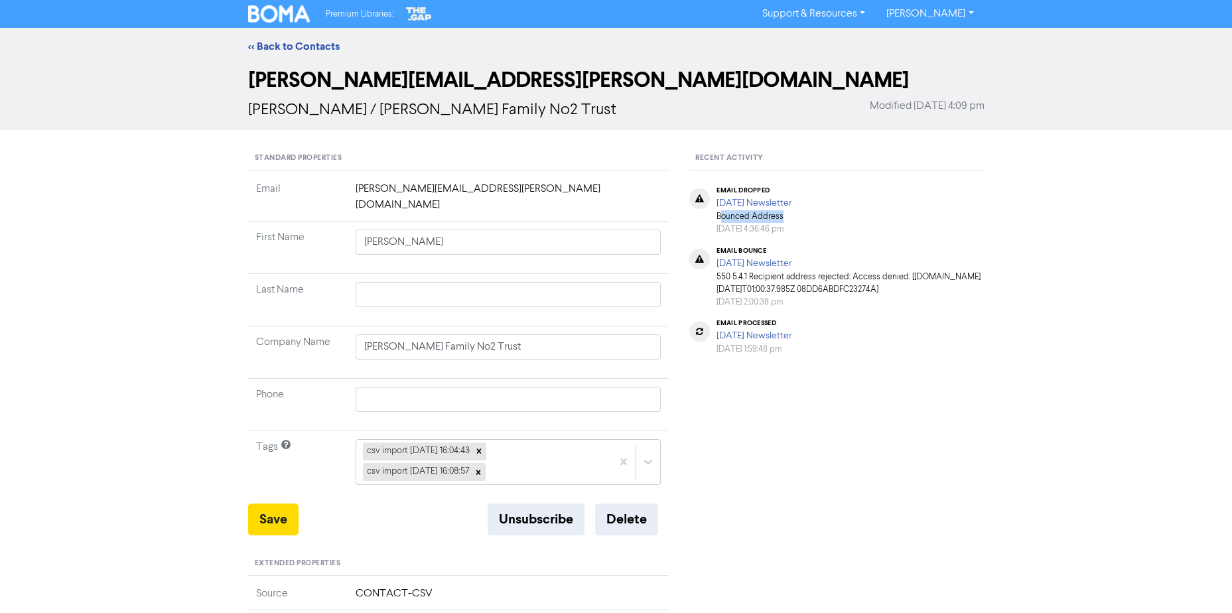
drag, startPoint x: 722, startPoint y: 214, endPoint x: 842, endPoint y: 214, distance: 120.1
click at [842, 214] on div "email dropped [DATE] Newsletter Bounced Address [DATE] 4:36:46 pm" at bounding box center [836, 211] width 305 height 60
drag, startPoint x: 842, startPoint y: 214, endPoint x: 849, endPoint y: 304, distance: 89.8
click at [850, 315] on div "email bounce [DATE] Newsletter 550 5.4.1 Recipient address rejected: Access den…" at bounding box center [836, 278] width 305 height 73
click at [550, 506] on button "Unsubscribe" at bounding box center [536, 520] width 97 height 32
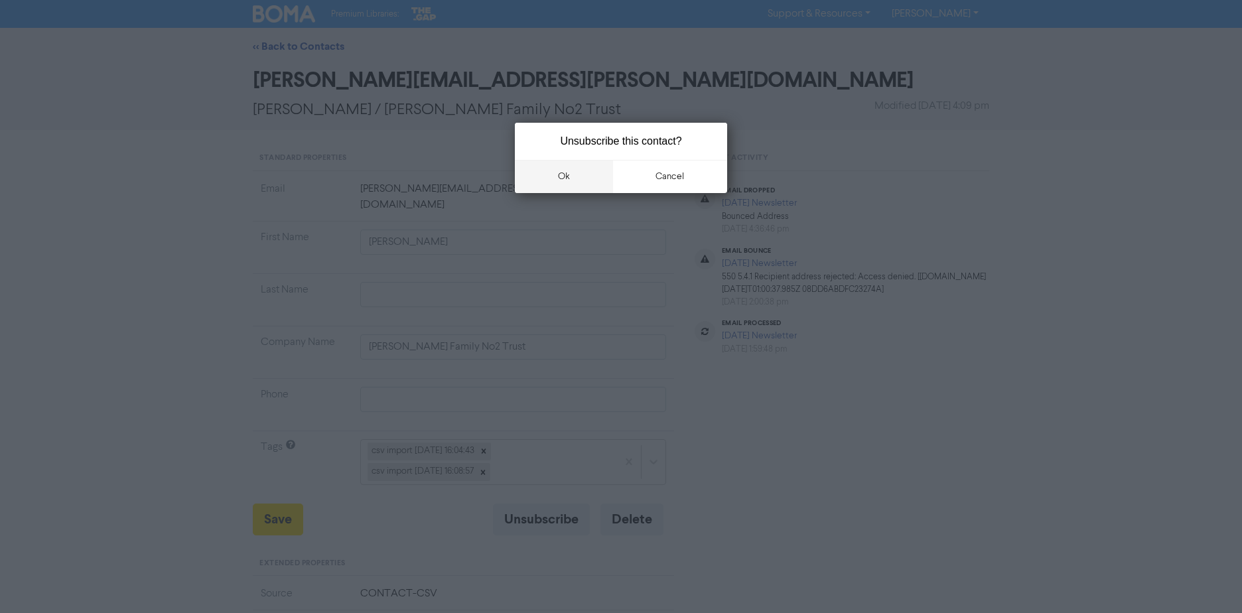
click at [579, 175] on button "ok" at bounding box center [564, 176] width 98 height 33
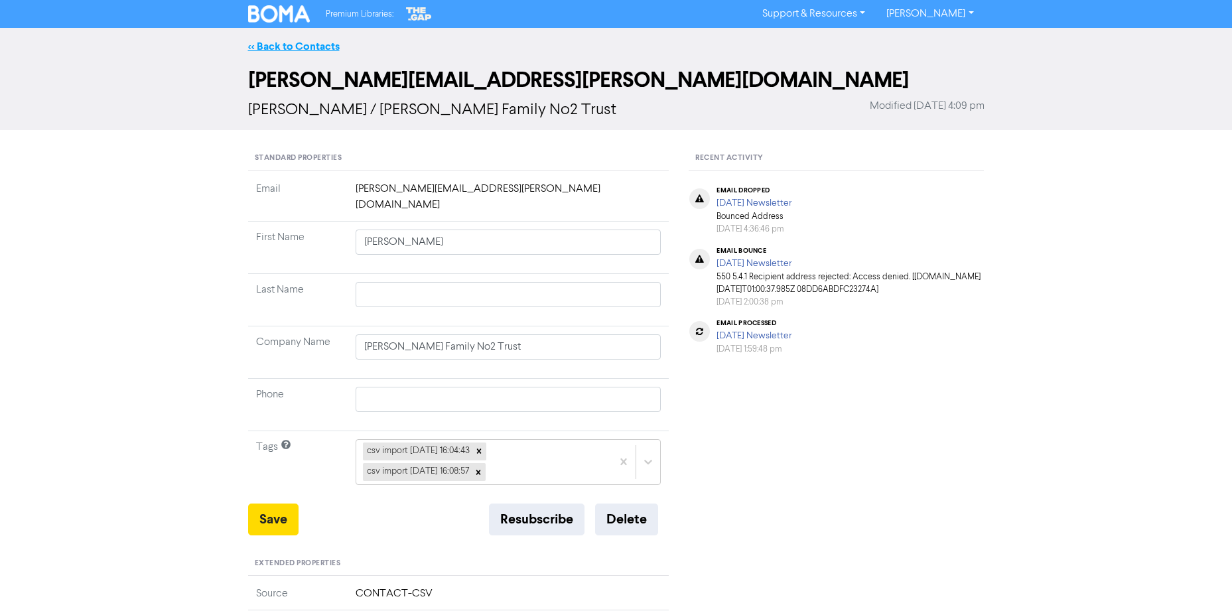
click at [288, 51] on link "<< Back to Contacts" at bounding box center [294, 46] width 92 height 13
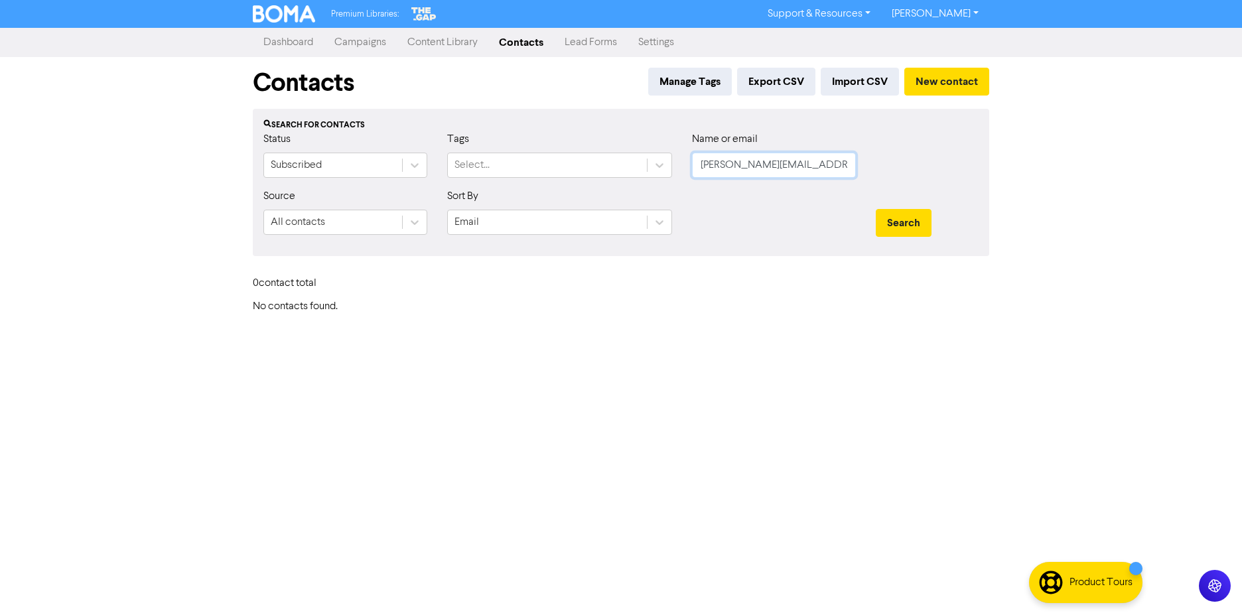
click at [733, 171] on input "[PERSON_NAME][EMAIL_ADDRESS][PERSON_NAME][DOMAIN_NAME]" at bounding box center [774, 165] width 164 height 25
paste input "[EMAIL_ADDRESS][PERSON_NAME][DOMAIN_NAME]"
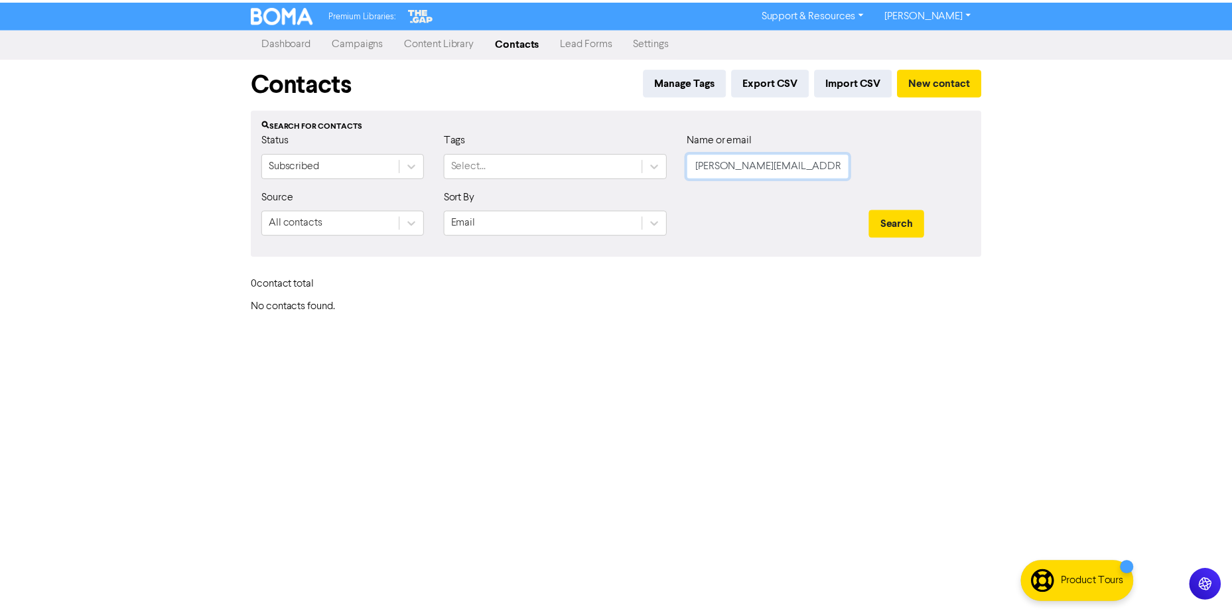
scroll to position [0, 3]
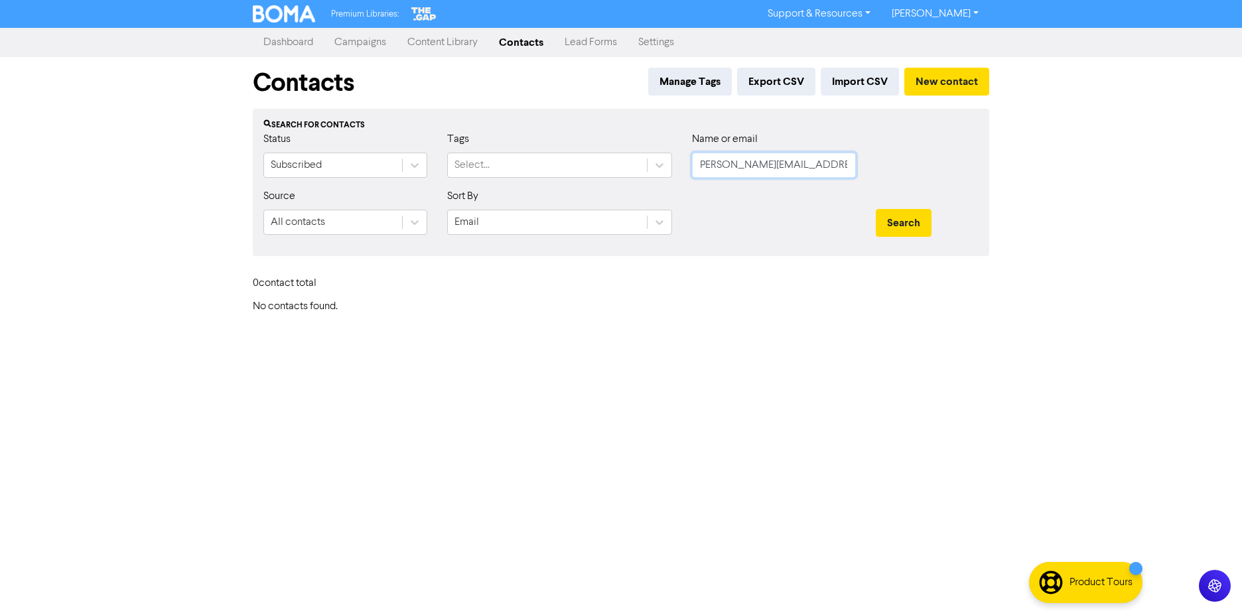
type input "[PERSON_NAME][EMAIL_ADDRESS][PERSON_NAME][DOMAIN_NAME]"
click at [876, 209] on button "Search" at bounding box center [904, 223] width 56 height 28
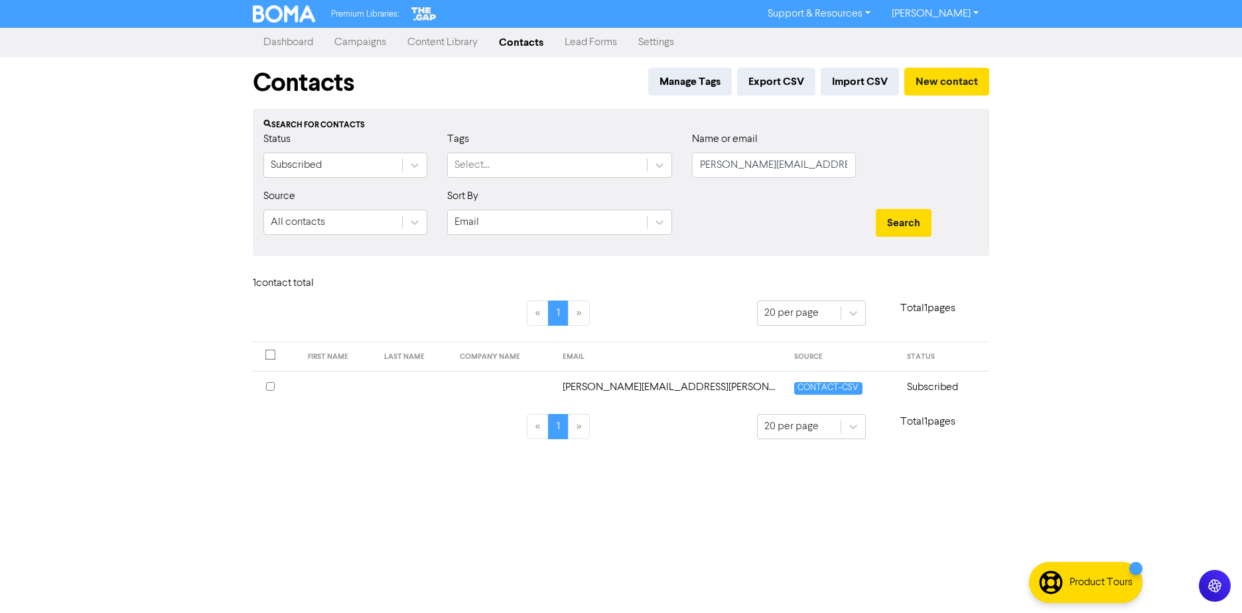
click at [675, 385] on td "[PERSON_NAME][EMAIL_ADDRESS][PERSON_NAME][DOMAIN_NAME]" at bounding box center [671, 387] width 232 height 33
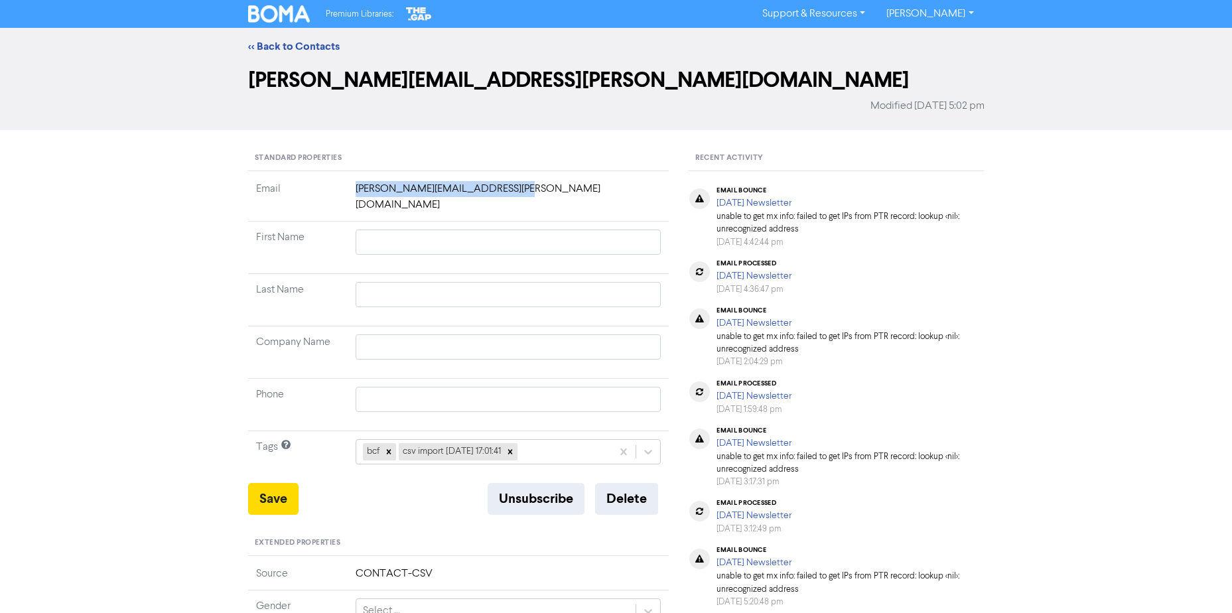
drag, startPoint x: 510, startPoint y: 193, endPoint x: 327, endPoint y: 184, distance: 183.4
click at [327, 184] on tr "Email [PERSON_NAME][EMAIL_ADDRESS][PERSON_NAME][DOMAIN_NAME]" at bounding box center [458, 201] width 421 height 40
click at [417, 190] on td "[PERSON_NAME][EMAIL_ADDRESS][PERSON_NAME][DOMAIN_NAME]" at bounding box center [509, 201] width 322 height 40
click at [623, 486] on button "Delete" at bounding box center [626, 499] width 63 height 32
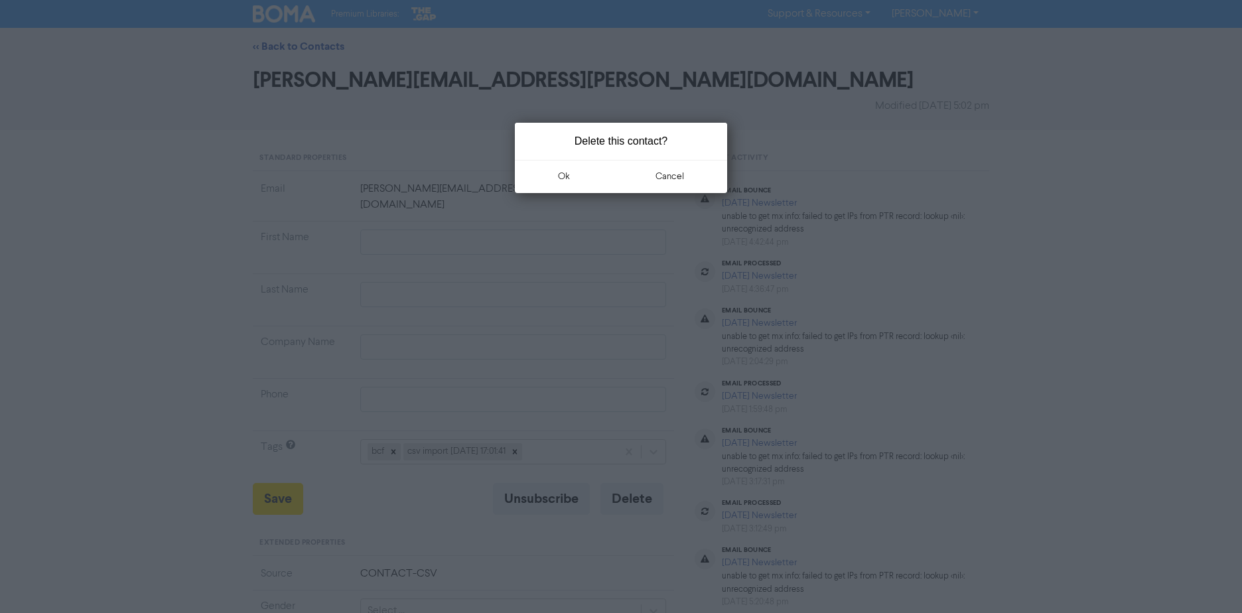
drag, startPoint x: 578, startPoint y: 181, endPoint x: 519, endPoint y: 200, distance: 62.1
click at [577, 181] on button "ok" at bounding box center [564, 176] width 98 height 33
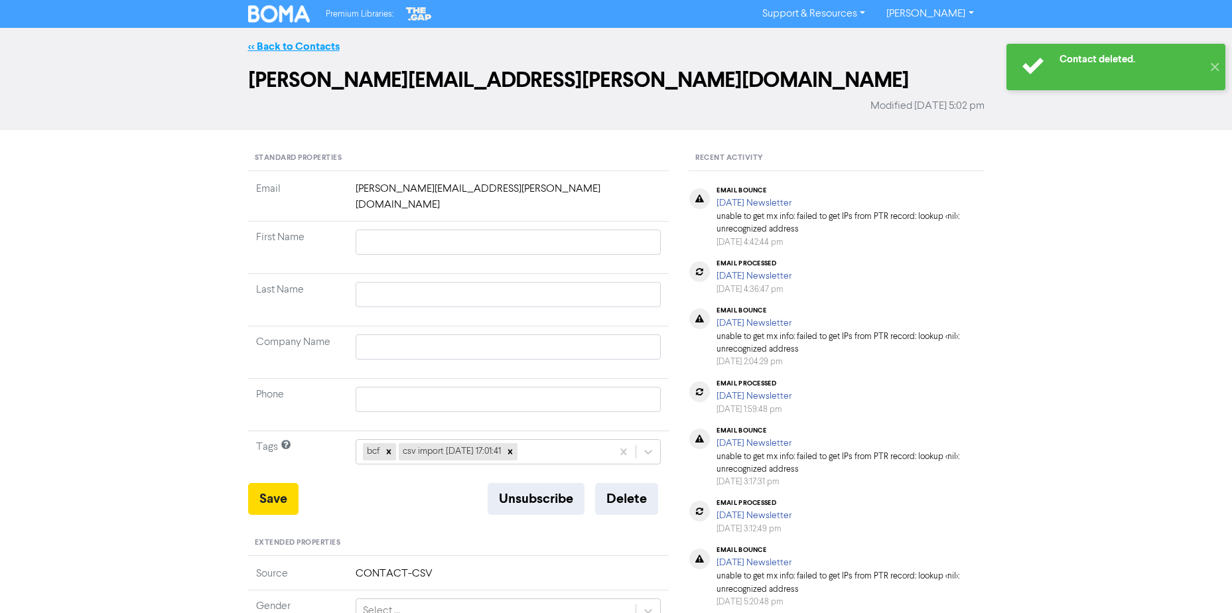
click at [307, 45] on link "<< Back to Contacts" at bounding box center [294, 46] width 92 height 13
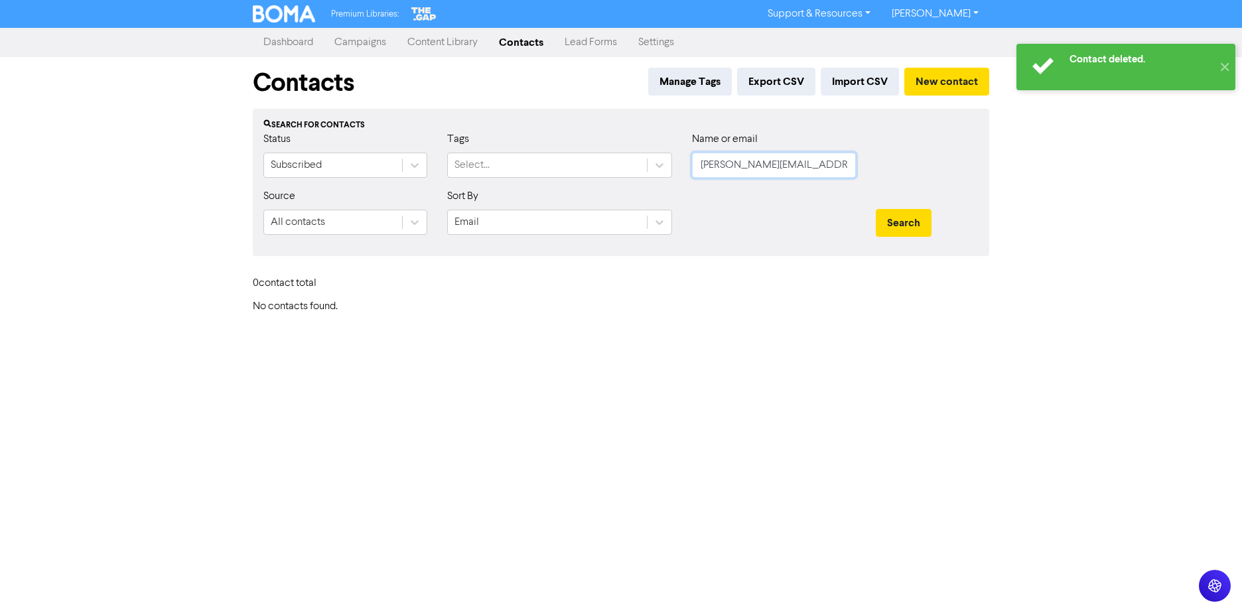
click at [821, 167] on input "[PERSON_NAME][EMAIL_ADDRESS][PERSON_NAME][DOMAIN_NAME]" at bounding box center [774, 165] width 164 height 25
paste input "text"
click at [876, 209] on button "Search" at bounding box center [904, 223] width 56 height 28
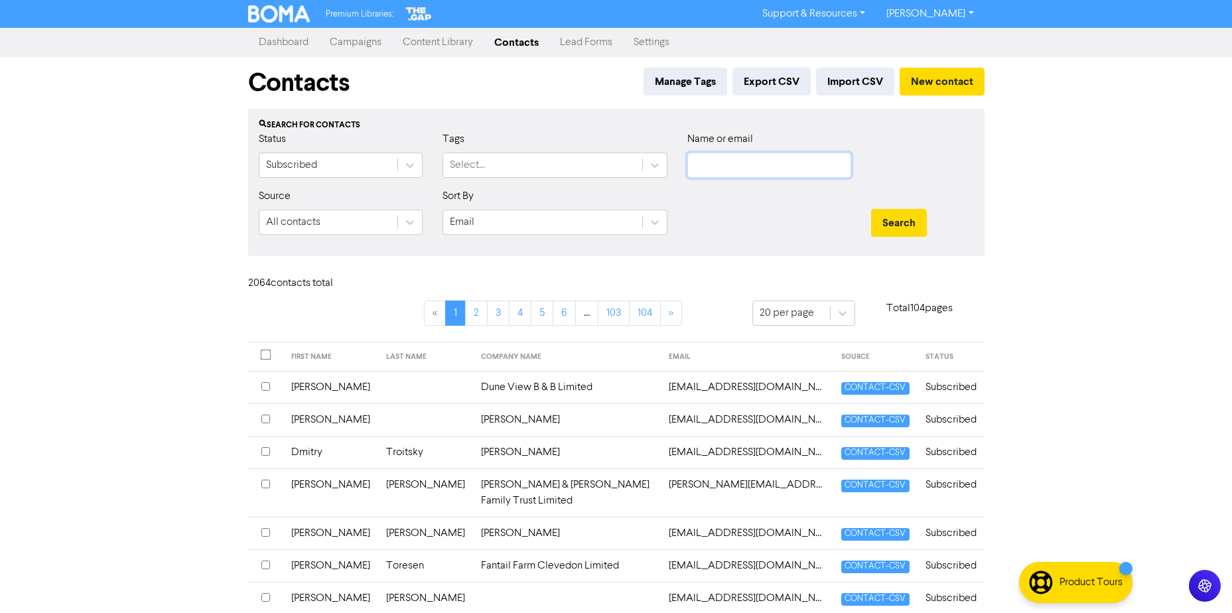
click at [790, 171] on input "text" at bounding box center [770, 165] width 164 height 25
paste input "text"
click at [871, 209] on button "Search" at bounding box center [899, 223] width 56 height 28
click at [797, 165] on input "text" at bounding box center [770, 165] width 164 height 25
click at [871, 209] on button "Search" at bounding box center [899, 223] width 56 height 28
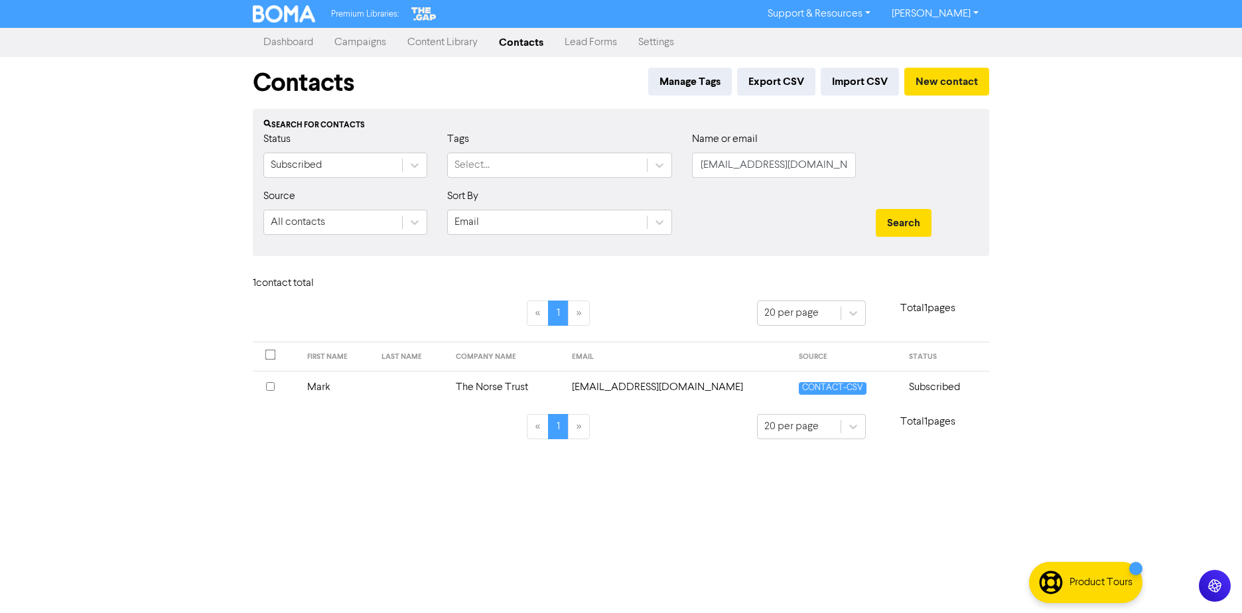
click at [564, 392] on td "The Norse Trust" at bounding box center [506, 387] width 116 height 33
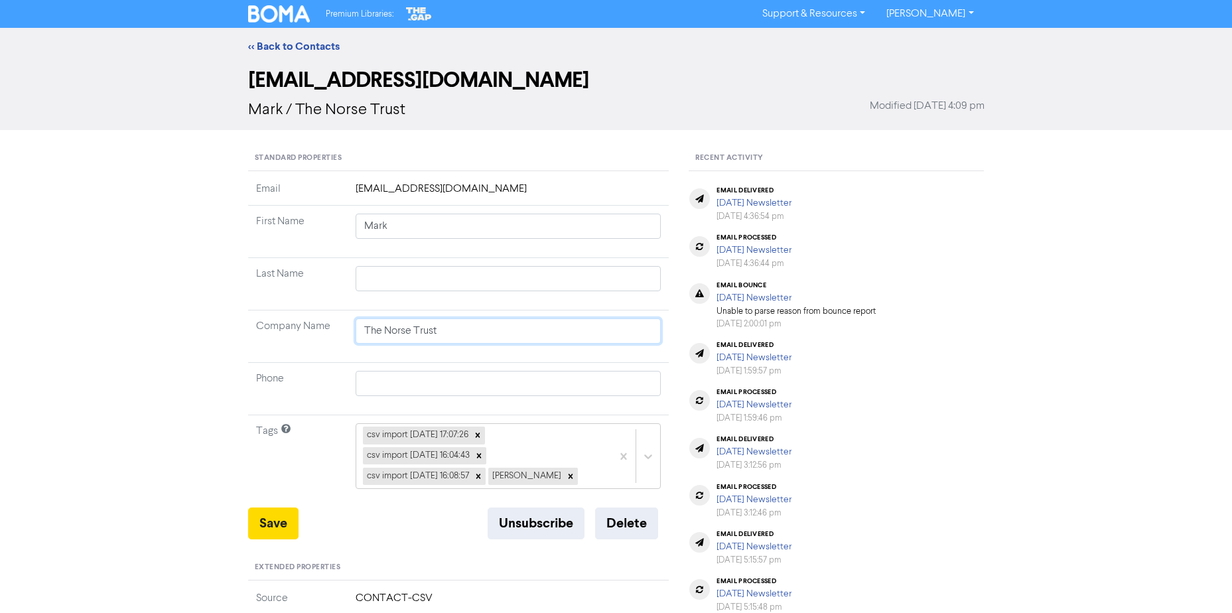
drag, startPoint x: 455, startPoint y: 327, endPoint x: 277, endPoint y: 323, distance: 177.9
click at [276, 323] on tr "Company Name The Norse Trust" at bounding box center [458, 337] width 421 height 52
click at [456, 338] on input "The Norse Trust" at bounding box center [509, 331] width 306 height 25
drag, startPoint x: 468, startPoint y: 329, endPoint x: -593, endPoint y: 306, distance: 1060.8
click at [0, 306] on html "Premium Libraries: Support & Resources Video Tutorials FAQ & Guides Marketing E…" at bounding box center [616, 306] width 1232 height 613
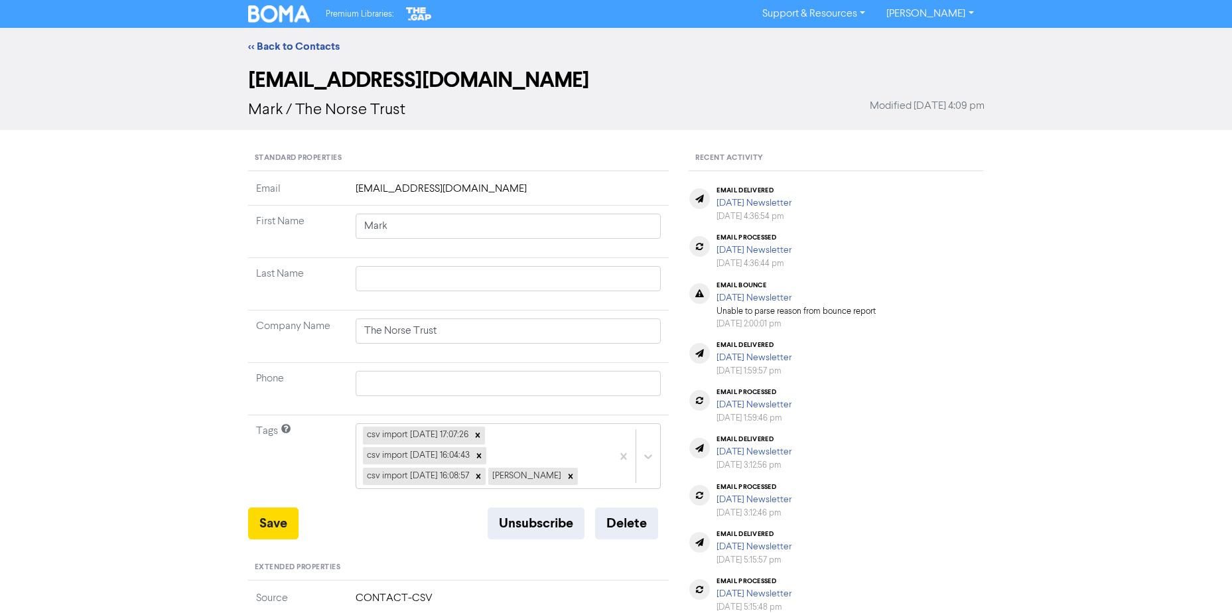
click at [86, 323] on div "<< Back to Contacts [EMAIL_ADDRESS][DOMAIN_NAME] Mark / The Norse Trust Modifie…" at bounding box center [616, 524] width 1232 height 992
drag, startPoint x: 284, startPoint y: 48, endPoint x: 346, endPoint y: 11, distance: 72.6
click at [284, 48] on link "<< Back to Contacts" at bounding box center [294, 46] width 92 height 13
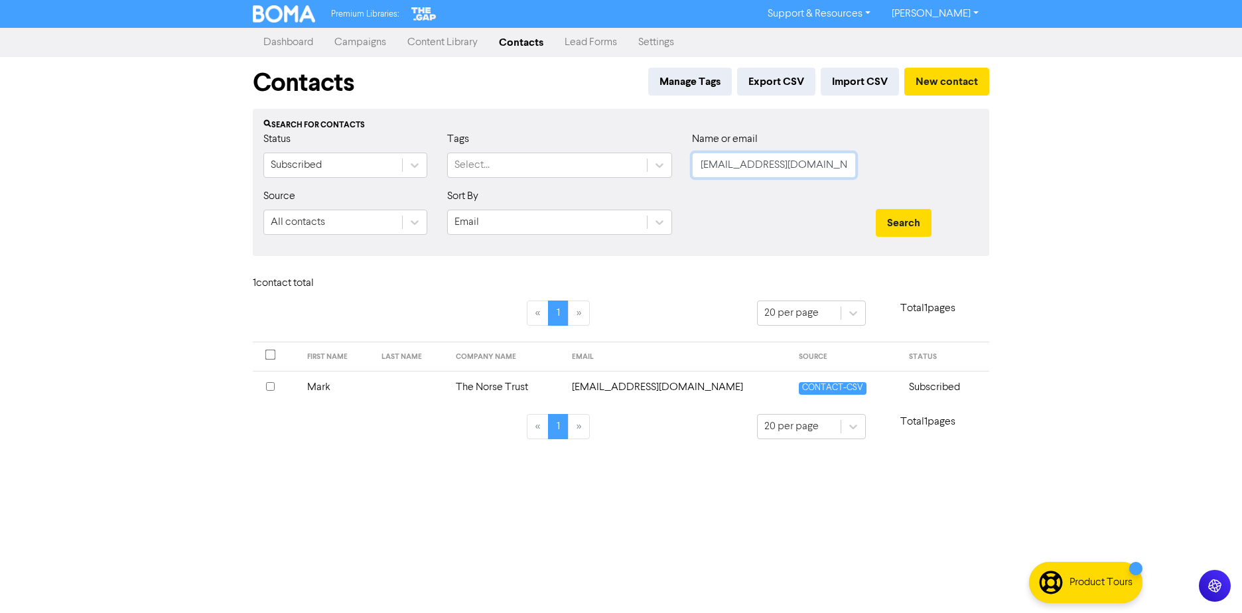
drag, startPoint x: 813, startPoint y: 156, endPoint x: 650, endPoint y: 181, distance: 164.5
click at [650, 181] on div "Status Subscribed Tags Select... Name or email [PERSON_NAME][EMAIL_ADDRESS][DOM…" at bounding box center [621, 159] width 735 height 57
paste input "The Norse Trust"
click at [917, 223] on button "Search" at bounding box center [904, 223] width 56 height 28
click at [779, 178] on div "Name or email The Norse Trust" at bounding box center [774, 159] width 184 height 57
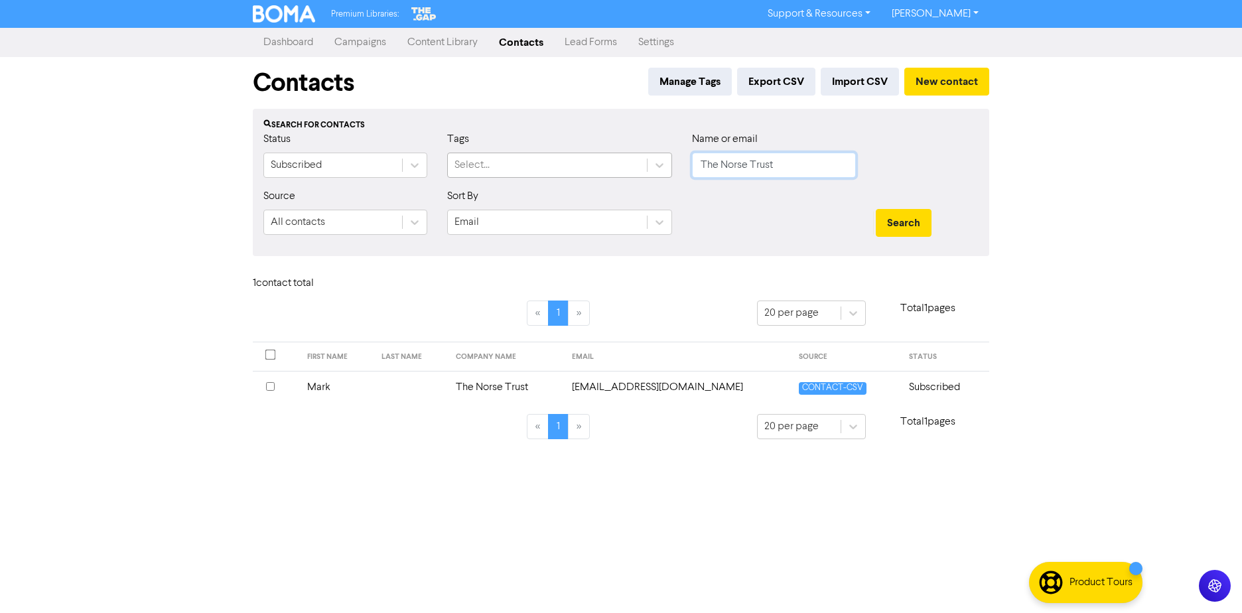
drag, startPoint x: 714, startPoint y: 165, endPoint x: 579, endPoint y: 167, distance: 135.4
click at [581, 167] on div "Status Subscribed Tags Select... Name or email The Norse Trust" at bounding box center [621, 159] width 735 height 57
paste input "[EMAIL_ADDRESS][DOMAIN_NAME]"
click at [876, 209] on button "Search" at bounding box center [904, 223] width 56 height 28
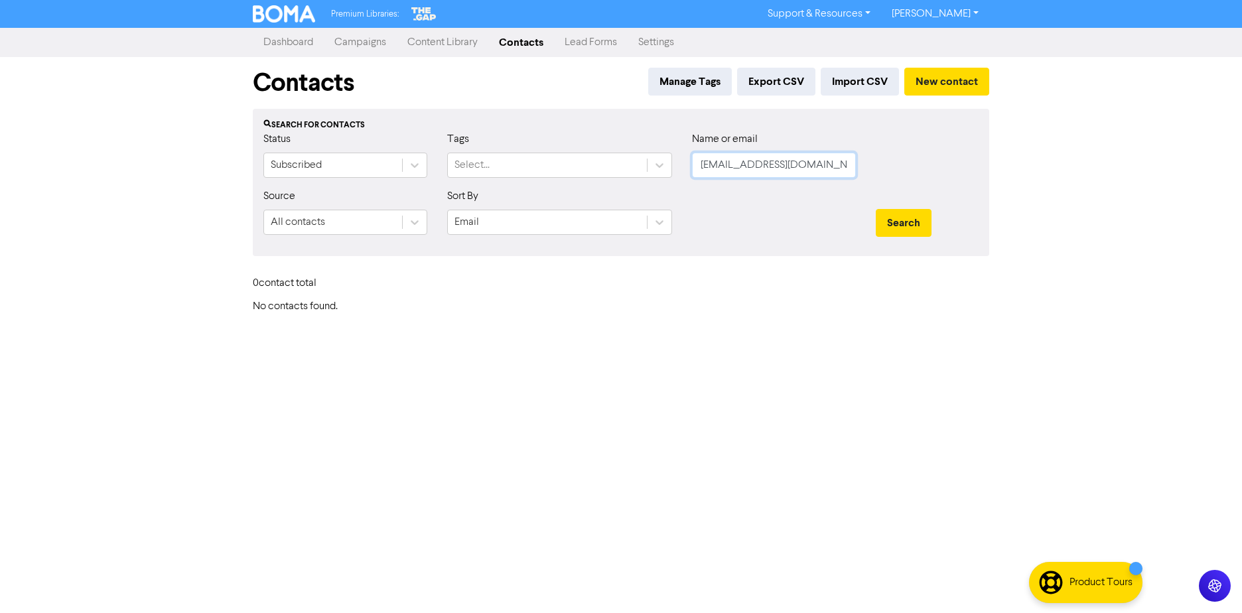
click at [819, 169] on input "[EMAIL_ADDRESS][DOMAIN_NAME]" at bounding box center [774, 165] width 164 height 25
click at [876, 209] on button "Search" at bounding box center [904, 223] width 56 height 28
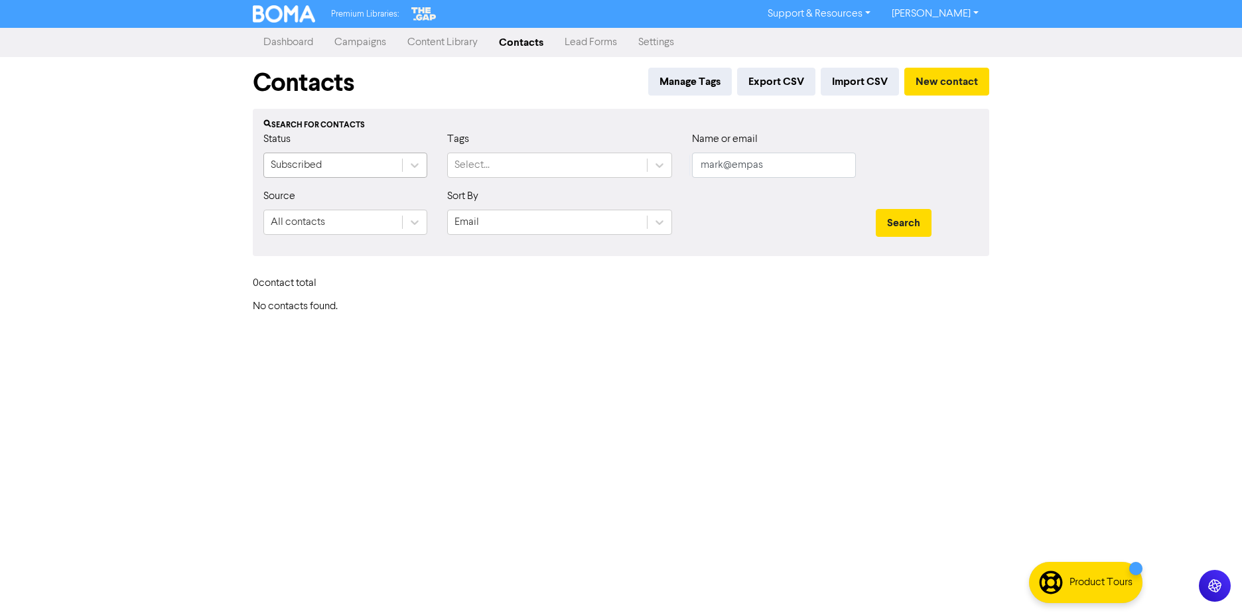
click at [390, 158] on div "Subscribed" at bounding box center [333, 165] width 138 height 24
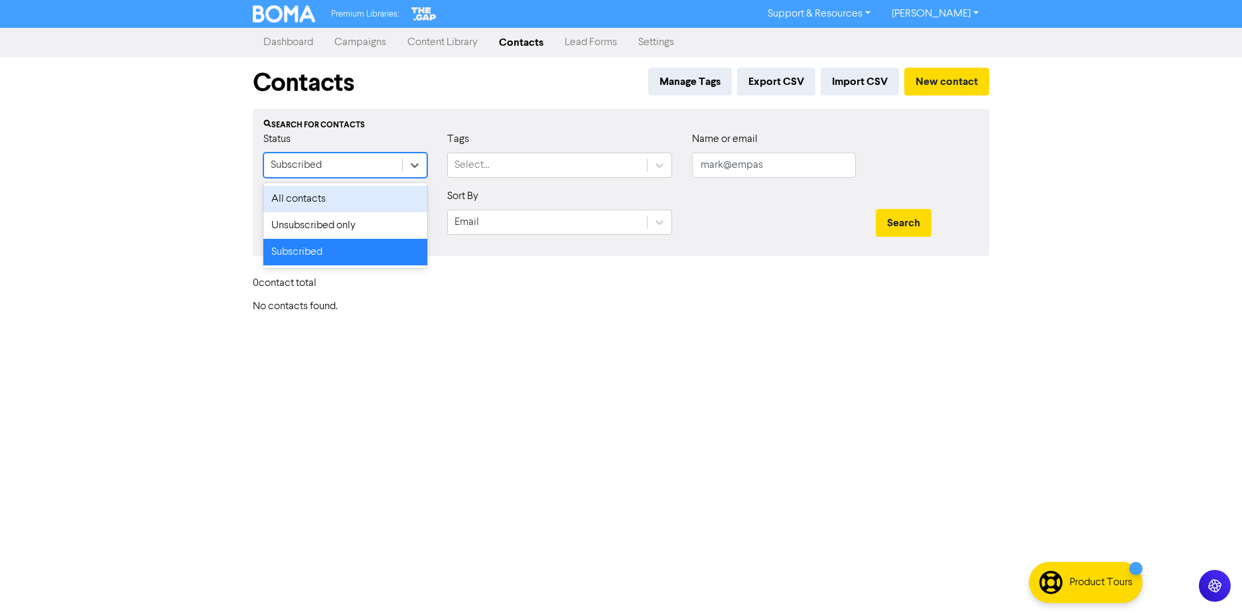
click at [362, 191] on div "All contacts" at bounding box center [345, 199] width 164 height 27
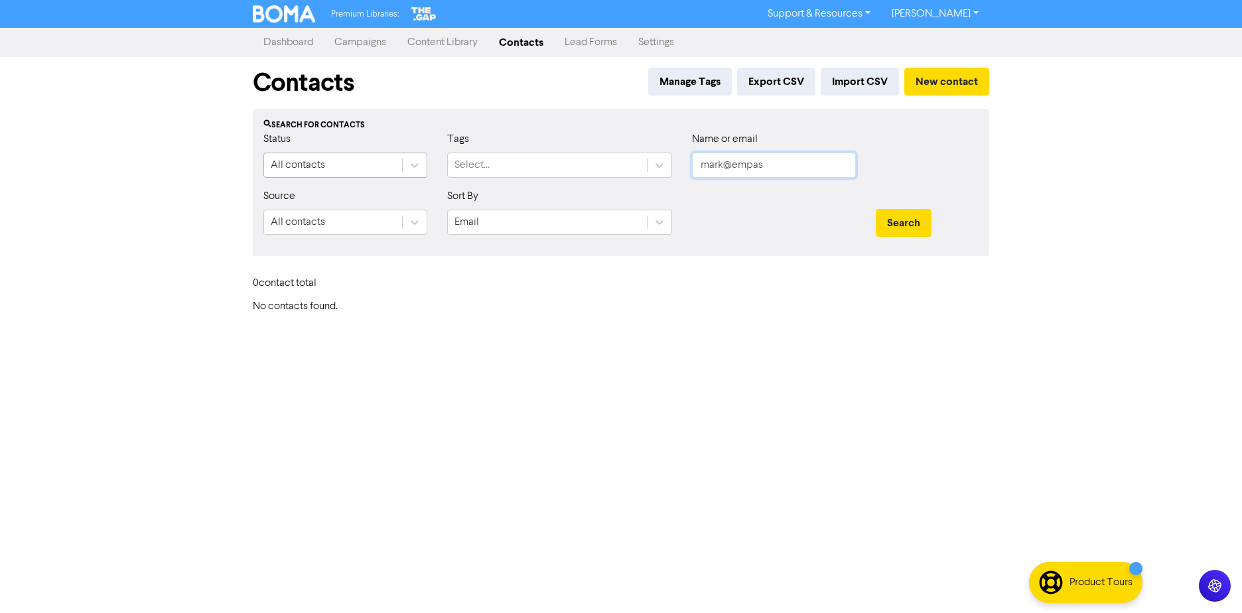
drag, startPoint x: 801, startPoint y: 168, endPoint x: 279, endPoint y: 155, distance: 522.5
click at [312, 161] on div "Status All contacts Tags Select... Name or email mark@empas" at bounding box center [621, 159] width 735 height 57
paste input "[DOMAIN_NAME]"
click at [876, 209] on button "Search" at bounding box center [904, 223] width 56 height 28
click at [909, 223] on button "Search" at bounding box center [904, 223] width 56 height 28
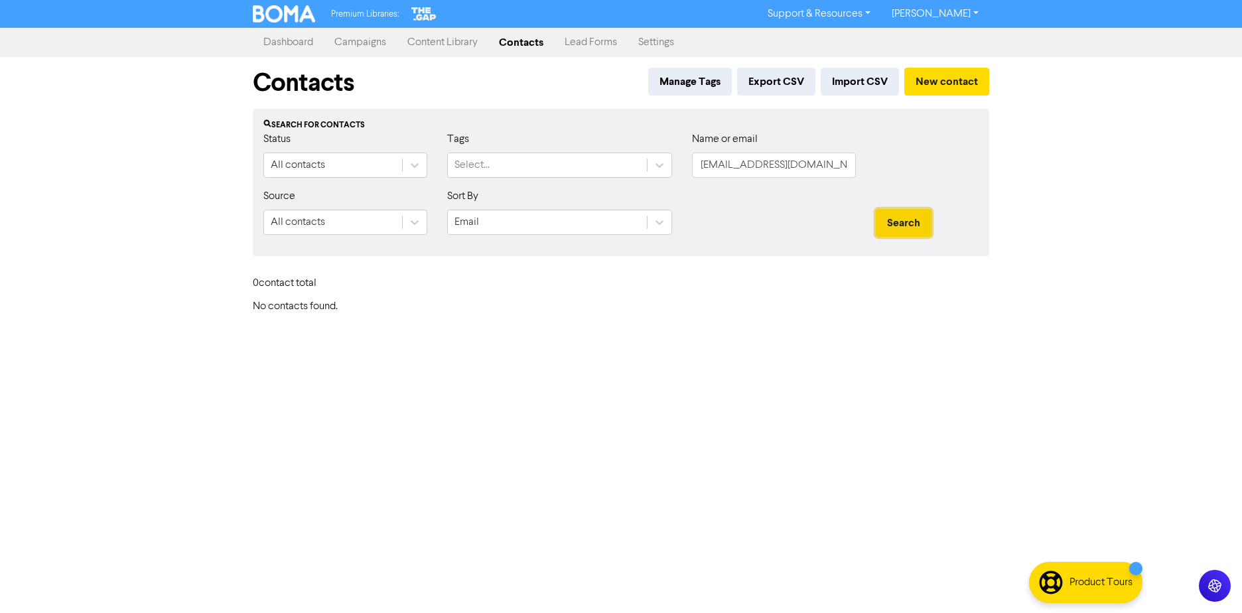
click at [909, 223] on button "Search" at bounding box center [904, 223] width 56 height 28
drag, startPoint x: 733, startPoint y: 163, endPoint x: 1271, endPoint y: 145, distance: 538.6
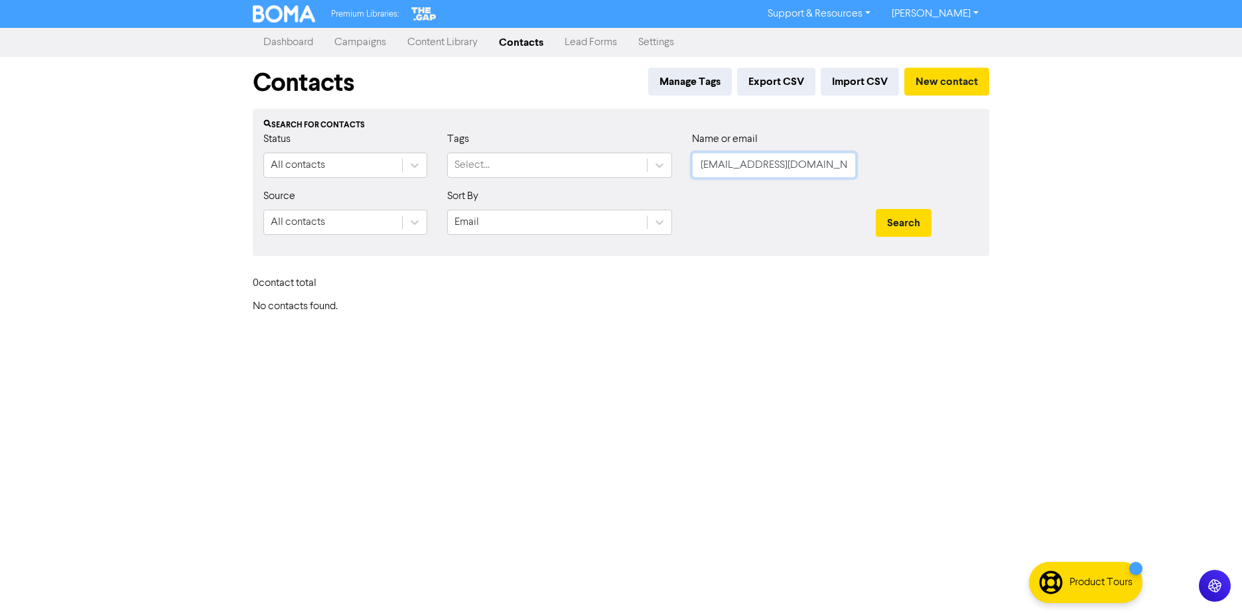
click at [1242, 145] on html "Premium Libraries: Support & Resources Video Tutorials FAQ & Guides Marketing E…" at bounding box center [621, 306] width 1242 height 613
paste input "[EMAIL_ADDRESS][DOMAIN_NAME]"
click at [876, 209] on button "Search" at bounding box center [904, 223] width 56 height 28
click at [729, 142] on label "Name or email" at bounding box center [725, 139] width 66 height 16
click at [737, 167] on input "[EMAIL_ADDRESS][DOMAIN_NAME]" at bounding box center [774, 165] width 164 height 25
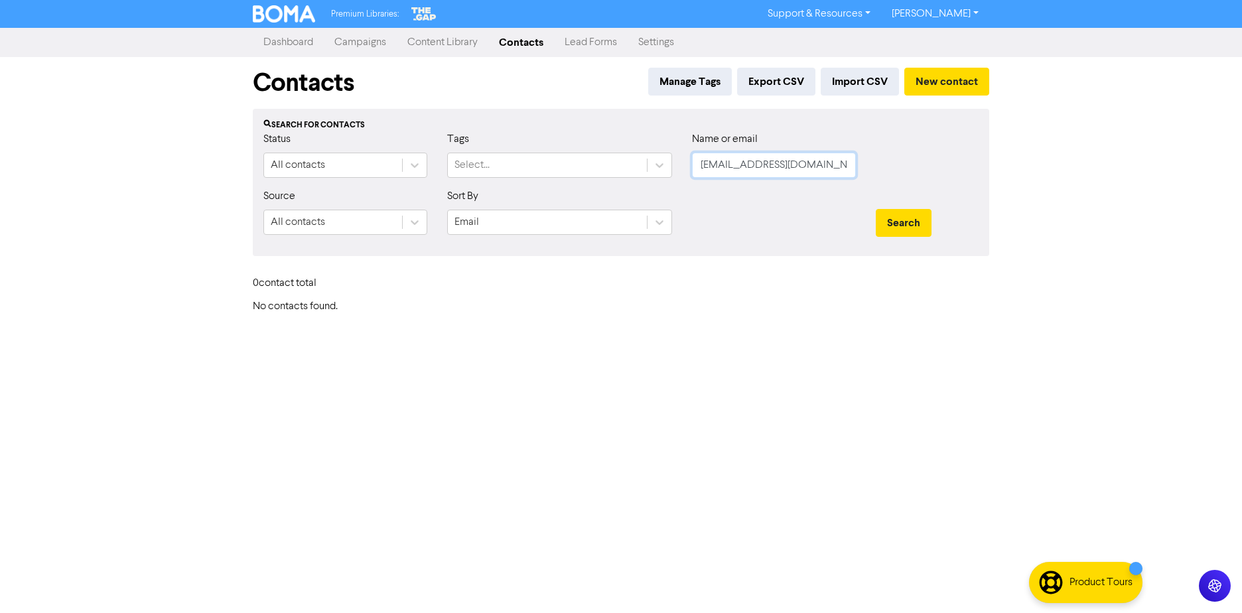
paste input "[EMAIL_ADDRESS][DOMAIN_NAME]"
click at [876, 209] on button "Search" at bounding box center [904, 223] width 56 height 28
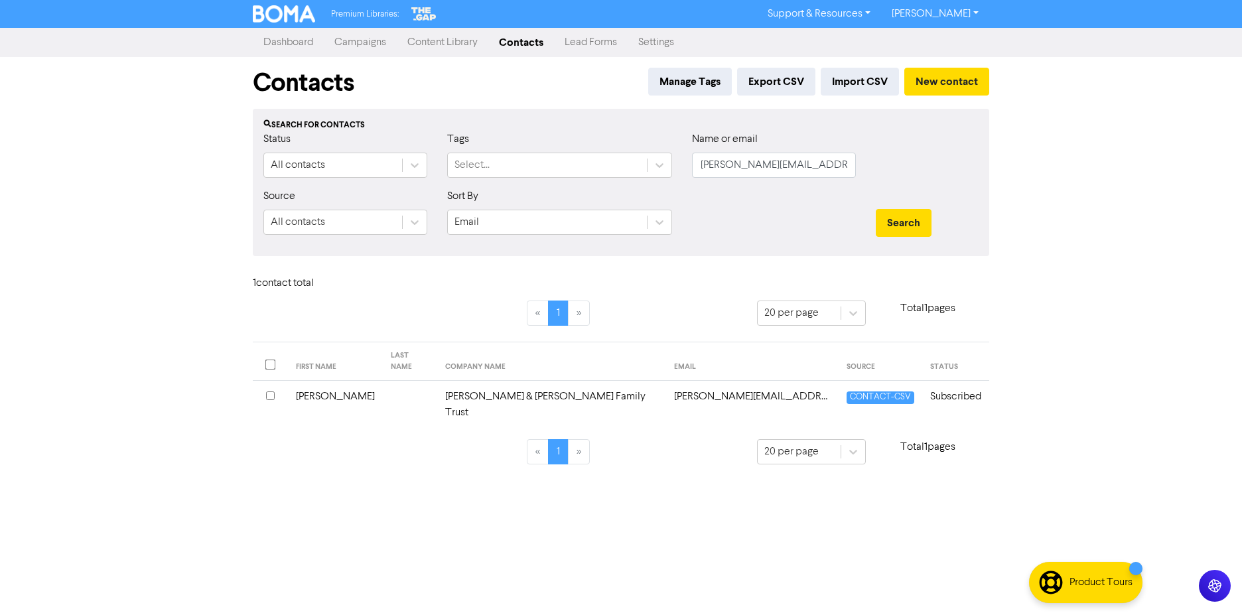
click at [457, 386] on td "[PERSON_NAME] & [PERSON_NAME] Family Trust" at bounding box center [551, 405] width 228 height 48
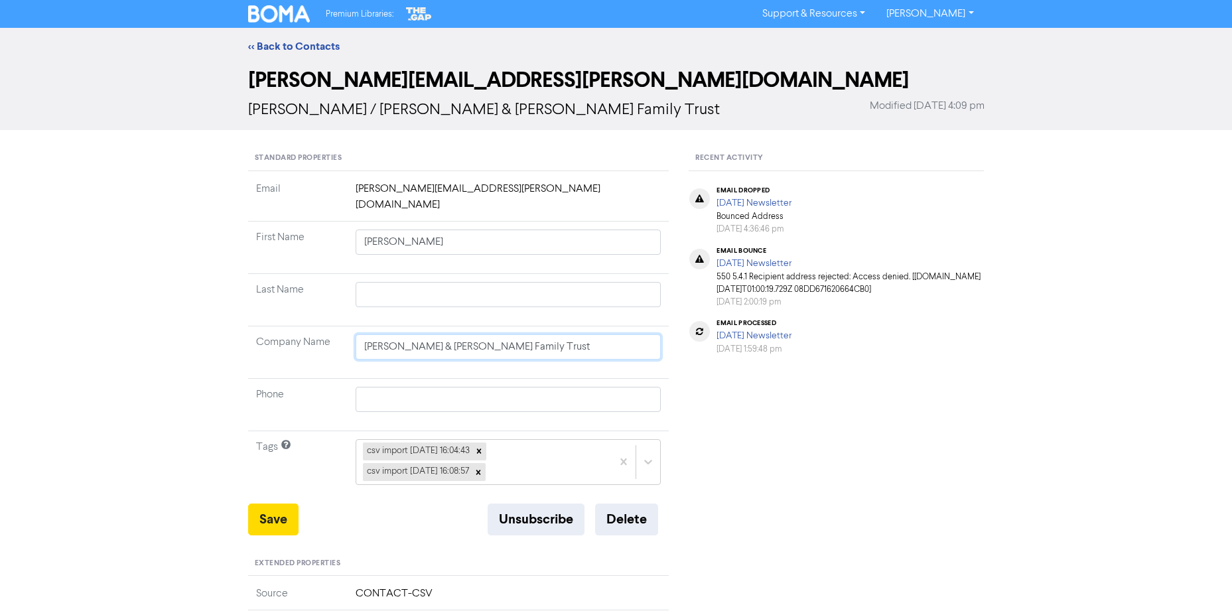
drag, startPoint x: 543, startPoint y: 329, endPoint x: -1096, endPoint y: 265, distance: 1639.9
click at [0, 265] on html "Premium Libraries: Support & Resources Video Tutorials FAQ & Guides Marketing E…" at bounding box center [616, 306] width 1232 height 613
click at [216, 235] on div "<< Back to Contacts [PERSON_NAME][EMAIL_ADDRESS][PERSON_NAME][DOMAIN_NAME] [PER…" at bounding box center [616, 521] width 1232 height 987
click at [628, 506] on button "Delete" at bounding box center [626, 520] width 63 height 32
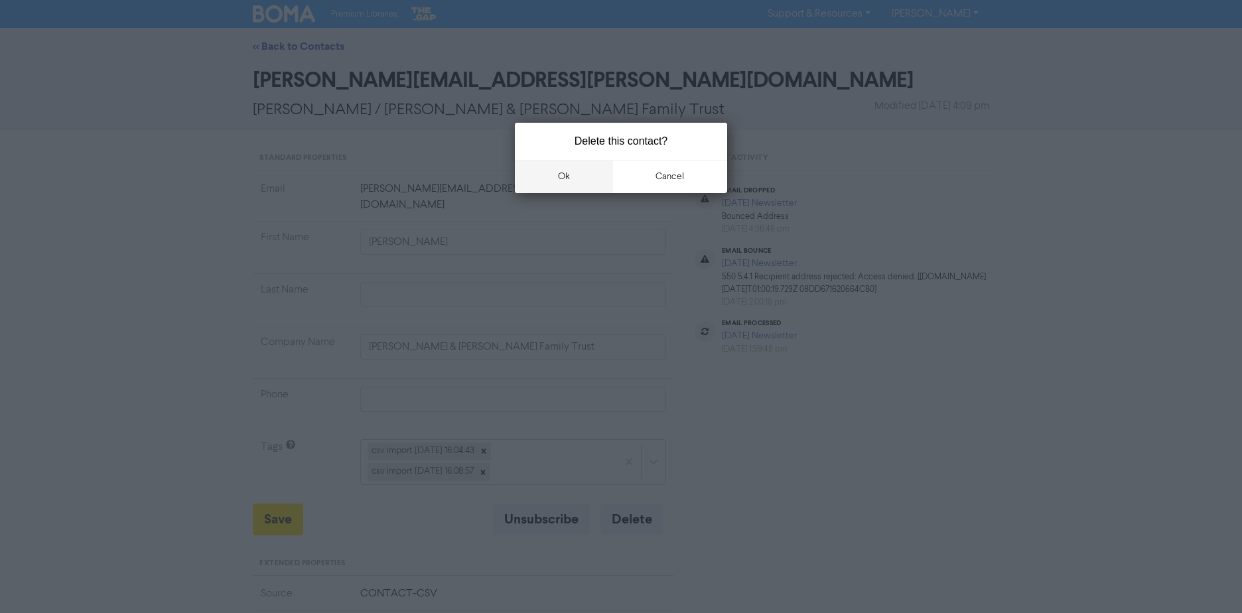
drag, startPoint x: 574, startPoint y: 175, endPoint x: 534, endPoint y: 184, distance: 41.5
click at [571, 175] on button "ok" at bounding box center [564, 176] width 98 height 33
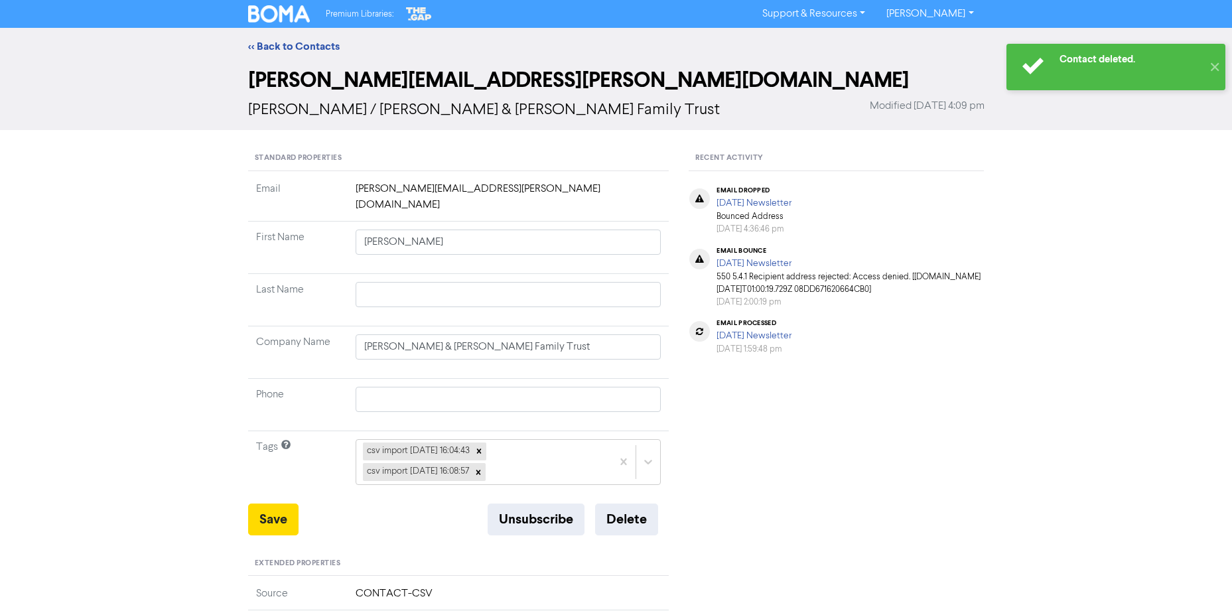
click at [249, 39] on div "<< Back to Contacts" at bounding box center [616, 46] width 757 height 16
click at [255, 42] on link "<< Back to Contacts" at bounding box center [294, 46] width 92 height 13
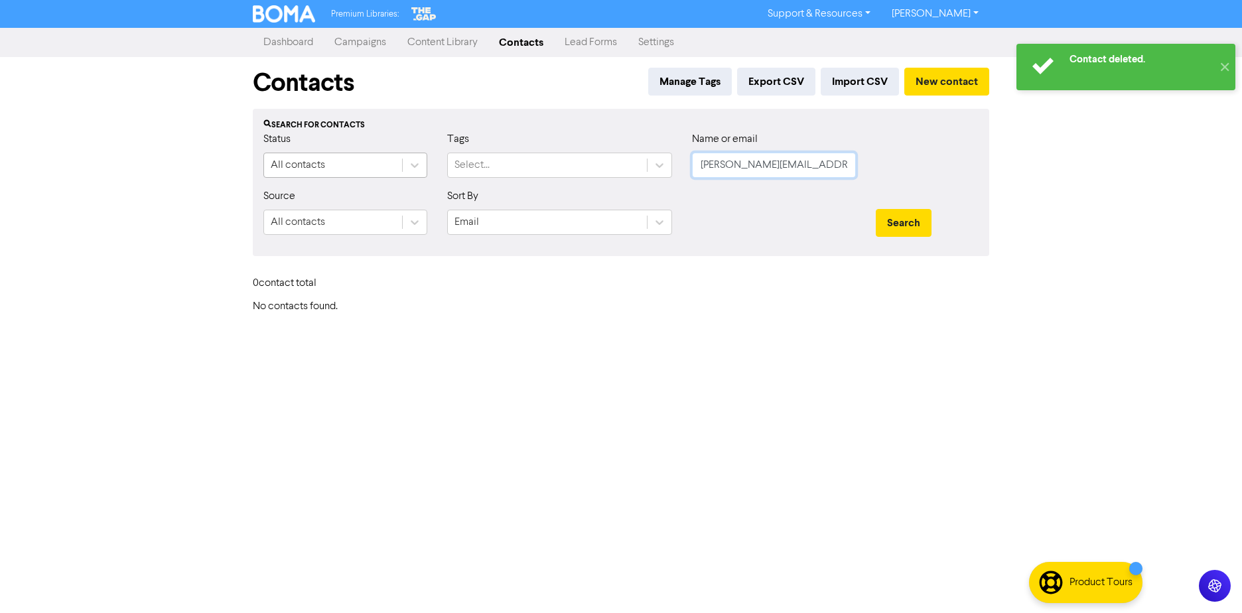
drag, startPoint x: 849, startPoint y: 169, endPoint x: 319, endPoint y: 178, distance: 529.7
click at [275, 184] on div "Status All contacts Tags Select... Name or email [PERSON_NAME][EMAIL_ADDRESS][P…" at bounding box center [621, 159] width 735 height 57
paste input "[EMAIL_ADDRESS]"
click at [876, 209] on button "Search" at bounding box center [904, 223] width 56 height 28
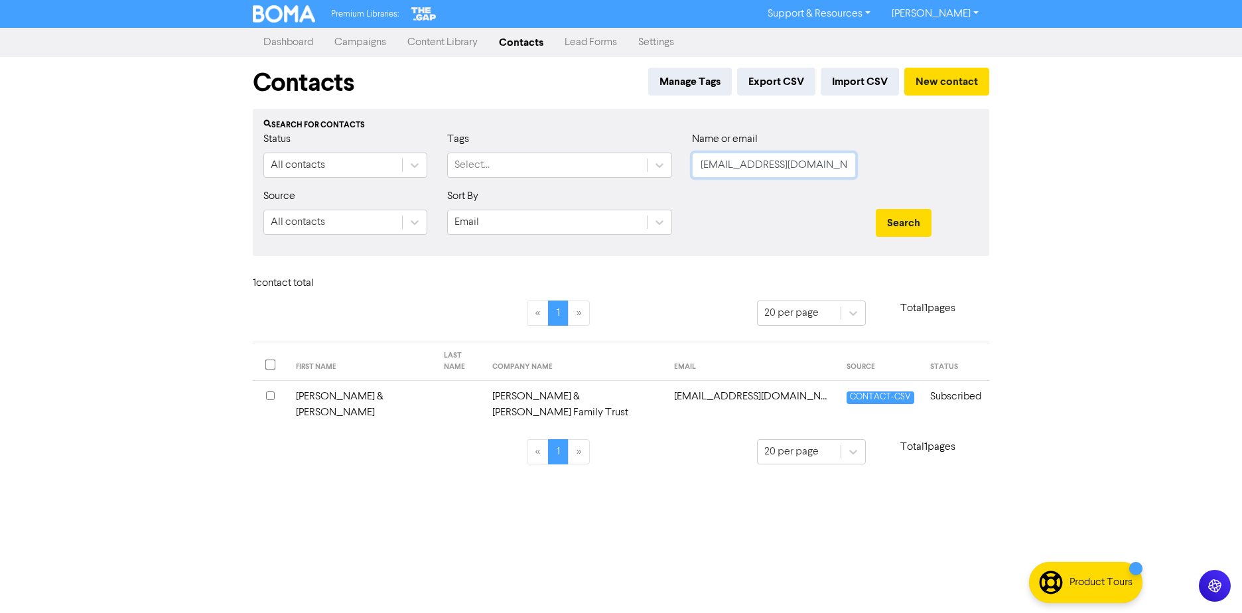
click at [831, 171] on input "[EMAIL_ADDRESS][DOMAIN_NAME]" at bounding box center [774, 165] width 164 height 25
paste input "[PERSON_NAME][EMAIL_ADDRESS][DOMAIN_NAME]"
drag, startPoint x: 400, startPoint y: 178, endPoint x: -24, endPoint y: 168, distance: 423.6
click at [0, 168] on html "Premium Libraries: Support & Resources Video Tutorials FAQ & Guides Marketing E…" at bounding box center [621, 306] width 1242 height 613
click at [876, 209] on button "Search" at bounding box center [904, 223] width 56 height 28
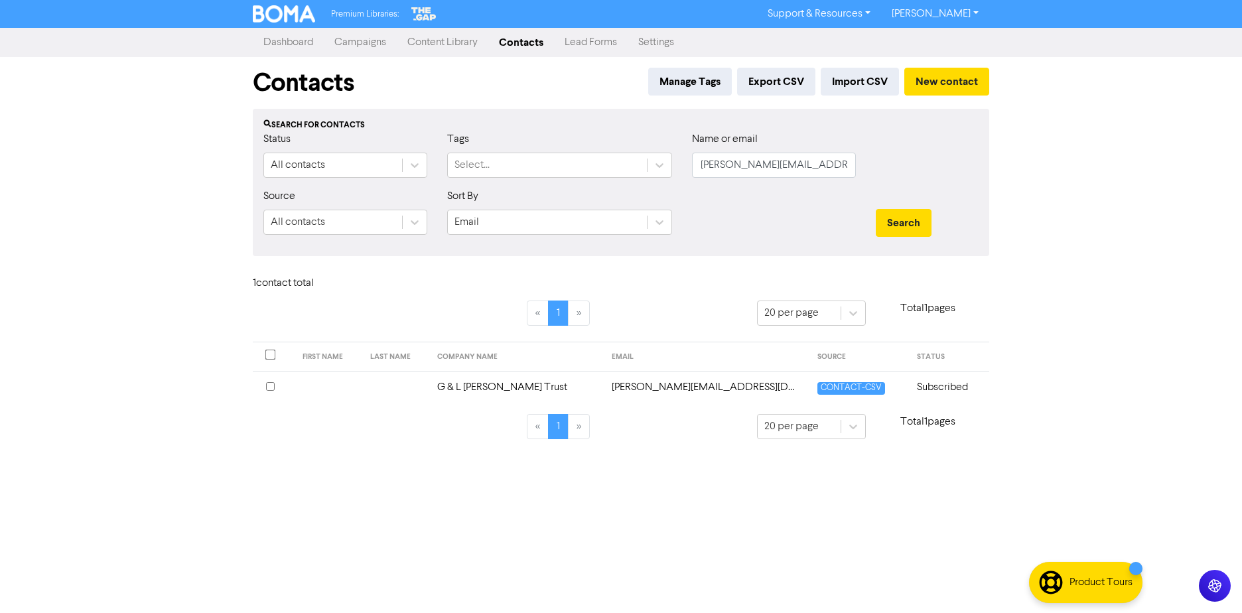
click at [526, 386] on td "G & L [PERSON_NAME] Trust" at bounding box center [516, 387] width 175 height 33
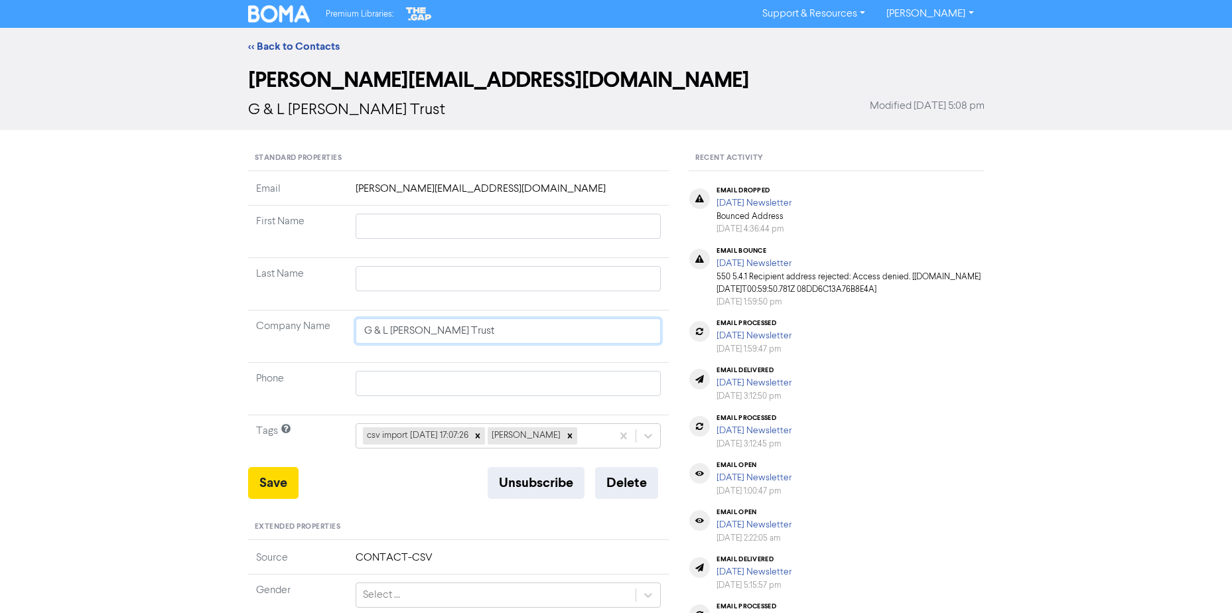
drag, startPoint x: 483, startPoint y: 332, endPoint x: -446, endPoint y: 293, distance: 929.3
click at [0, 293] on html "Premium Libraries: Support & Resources Video Tutorials FAQ & Guides Marketing E…" at bounding box center [616, 306] width 1232 height 613
drag, startPoint x: 496, startPoint y: 187, endPoint x: 335, endPoint y: 194, distance: 160.7
click at [335, 194] on tr "Email [PERSON_NAME][EMAIL_ADDRESS][DOMAIN_NAME]" at bounding box center [458, 193] width 421 height 25
click at [512, 483] on button "Unsubscribe" at bounding box center [536, 483] width 97 height 32
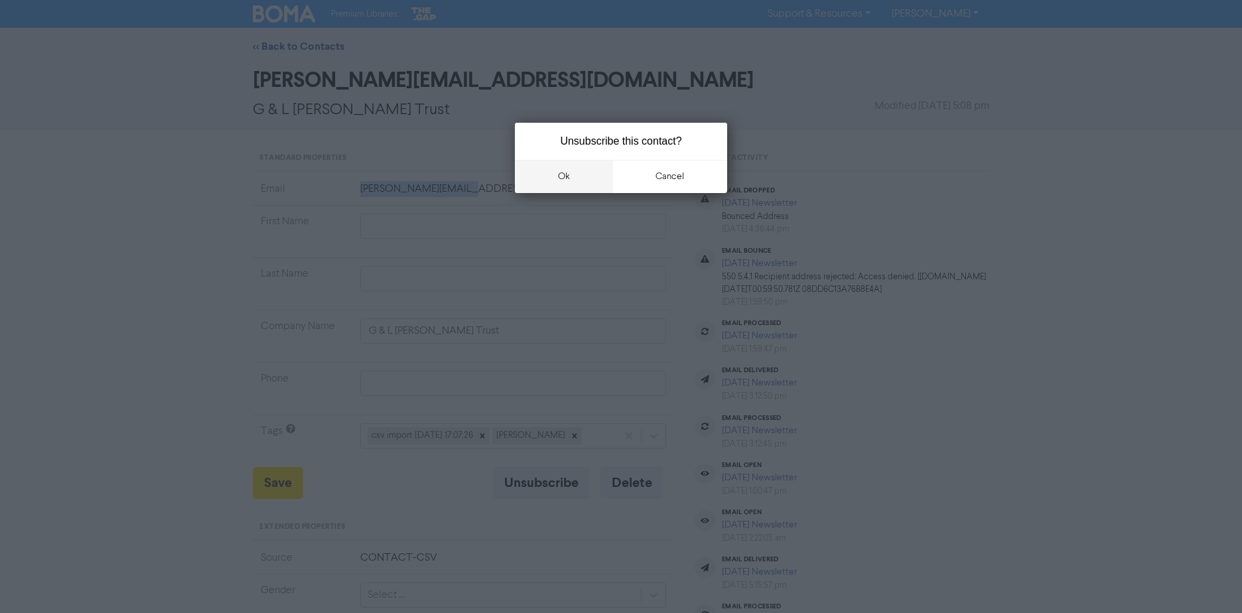
click at [601, 167] on button "ok" at bounding box center [564, 176] width 98 height 33
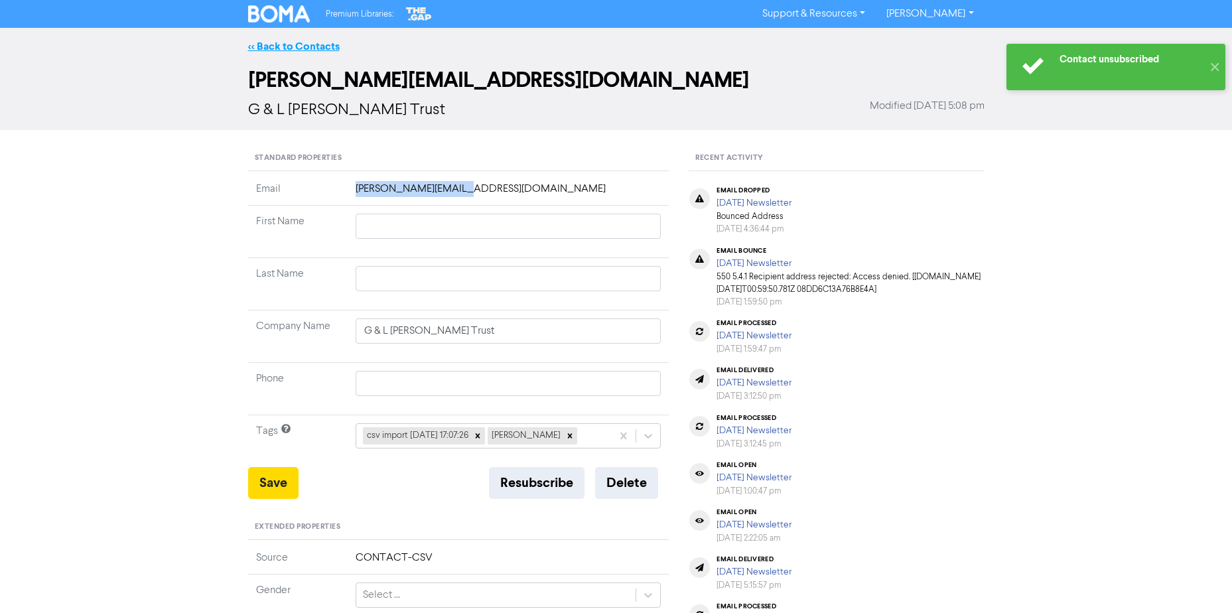
click at [253, 50] on link "<< Back to Contacts" at bounding box center [294, 46] width 92 height 13
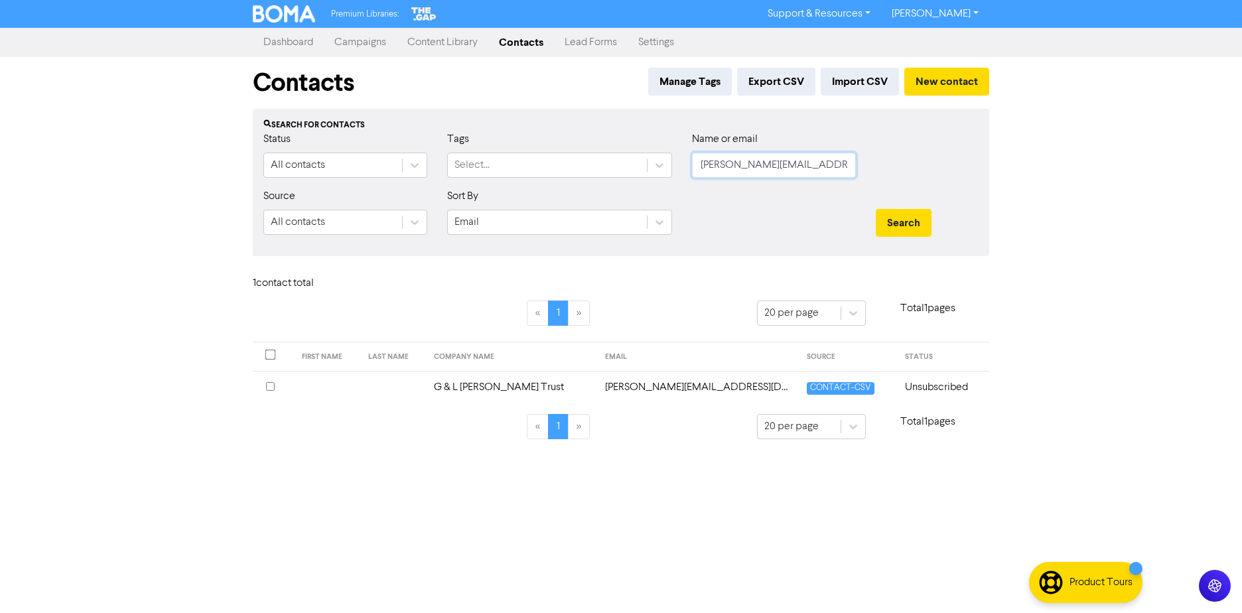
click at [795, 161] on input "[PERSON_NAME][EMAIL_ADDRESS][DOMAIN_NAME]" at bounding box center [774, 165] width 164 height 25
paste input "ucy@strategiccomms."
click at [876, 209] on button "Search" at bounding box center [904, 223] width 56 height 28
click at [548, 390] on td "[PERSON_NAME] [PERSON_NAME]" at bounding box center [571, 387] width 179 height 33
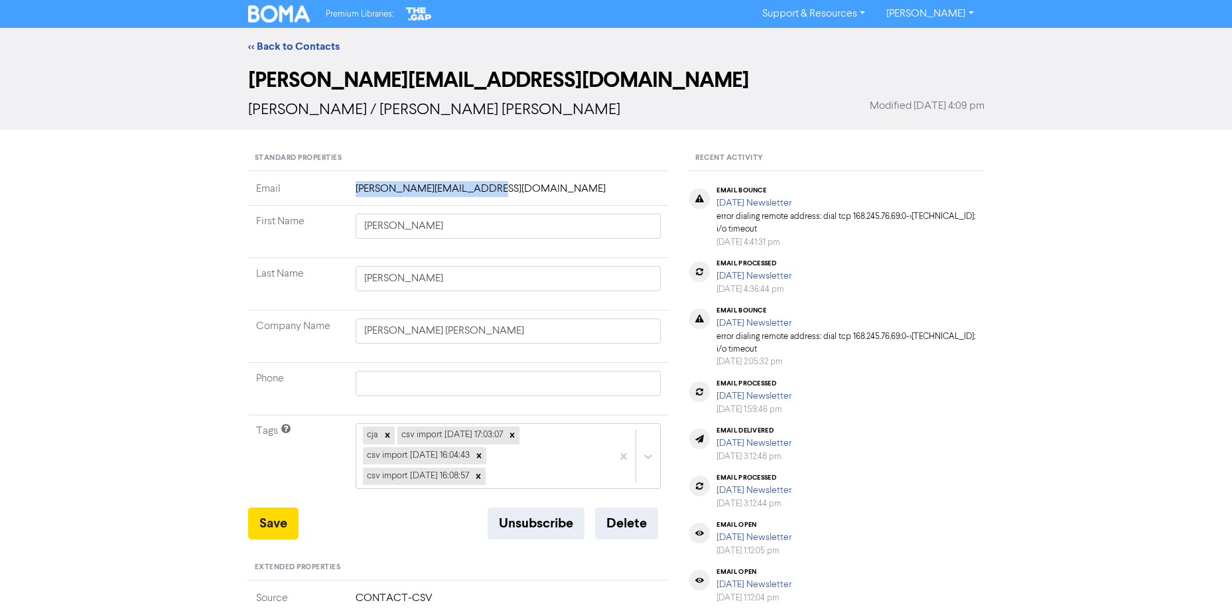
drag, startPoint x: 511, startPoint y: 187, endPoint x: 299, endPoint y: 200, distance: 212.1
click at [299, 200] on tr "Email [PERSON_NAME][EMAIL_ADDRESS][DOMAIN_NAME]" at bounding box center [458, 193] width 421 height 25
drag, startPoint x: 486, startPoint y: 344, endPoint x: 458, endPoint y: 334, distance: 29.6
click at [408, 335] on td "[PERSON_NAME] [PERSON_NAME]" at bounding box center [509, 337] width 322 height 52
drag, startPoint x: 562, startPoint y: 331, endPoint x: -91, endPoint y: 308, distance: 653.5
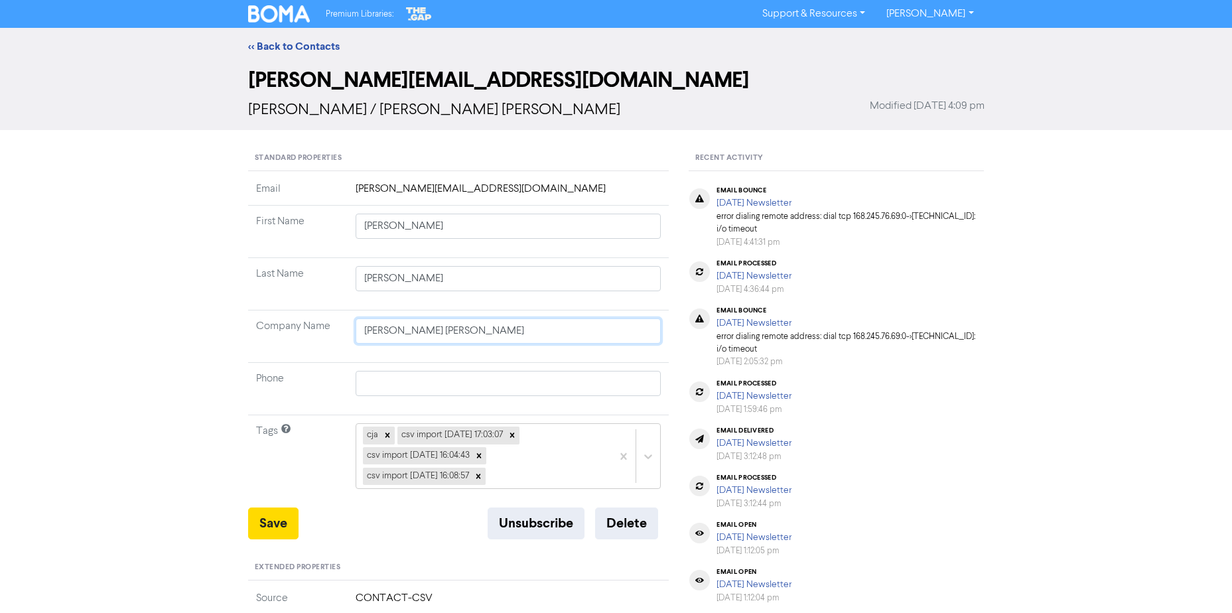
click at [0, 308] on html "Premium Libraries: Support & Resources Video Tutorials FAQ & Guides Marketing E…" at bounding box center [616, 306] width 1232 height 613
click at [129, 468] on div "<< Back to Contacts [PERSON_NAME][EMAIL_ADDRESS][DOMAIN_NAME] [PERSON_NAME] / […" at bounding box center [616, 524] width 1232 height 992
click at [634, 523] on button "Delete" at bounding box center [626, 524] width 63 height 32
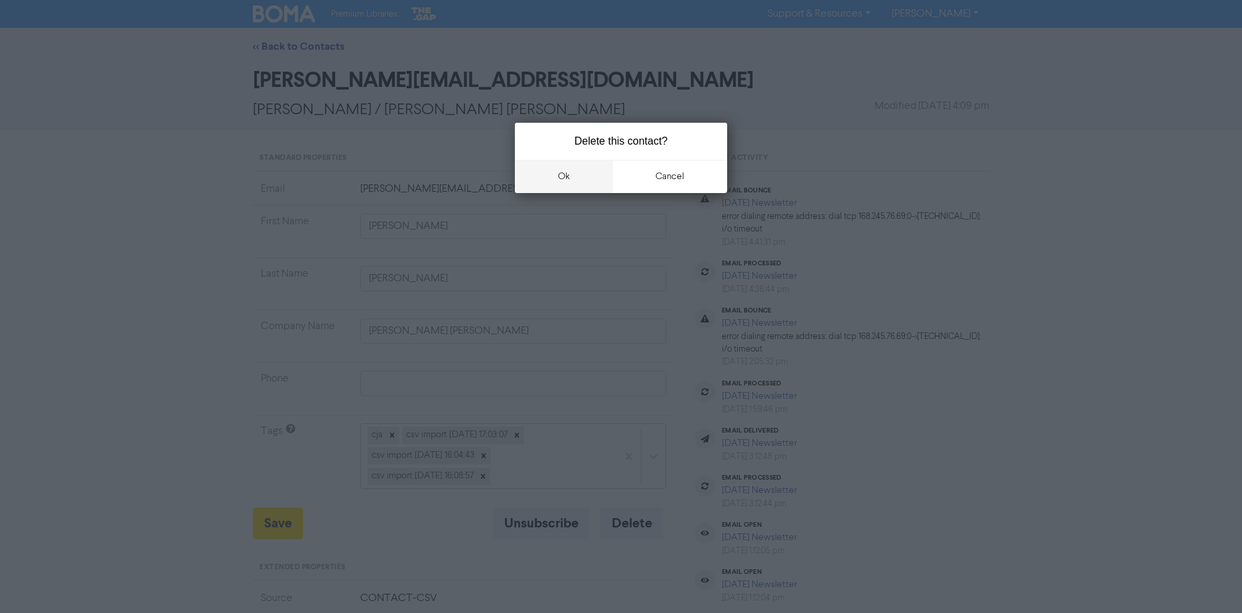
click at [560, 170] on button "ok" at bounding box center [564, 176] width 98 height 33
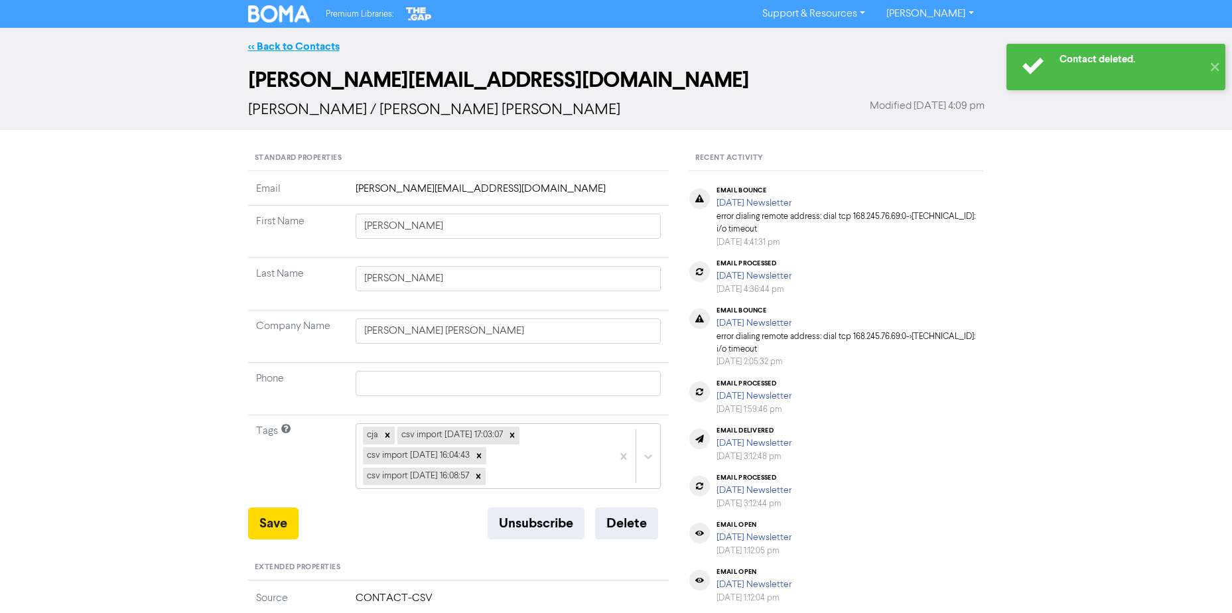
click at [307, 49] on link "<< Back to Contacts" at bounding box center [294, 46] width 92 height 13
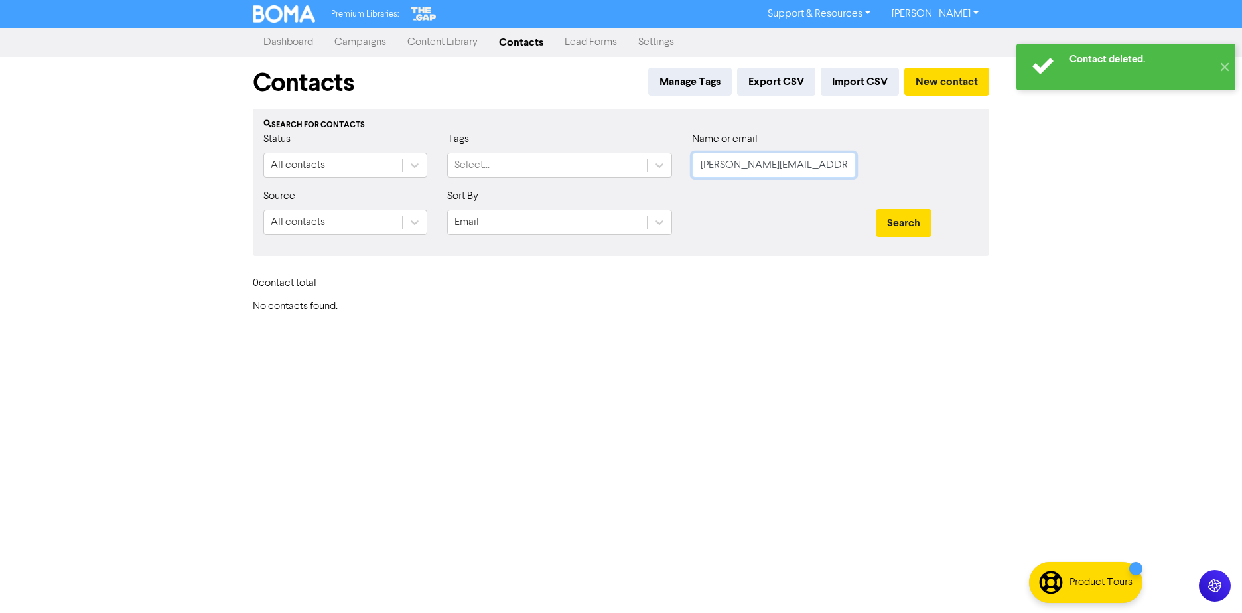
click at [822, 173] on input "[PERSON_NAME][EMAIL_ADDRESS][DOMAIN_NAME]" at bounding box center [774, 165] width 164 height 25
paste input ".[EMAIL_ADDRESS][DOMAIN_NAME]"
click at [876, 209] on button "Search" at bounding box center [904, 223] width 56 height 28
click at [895, 227] on button "Search" at bounding box center [904, 223] width 56 height 28
click at [891, 220] on button "Search" at bounding box center [904, 223] width 56 height 28
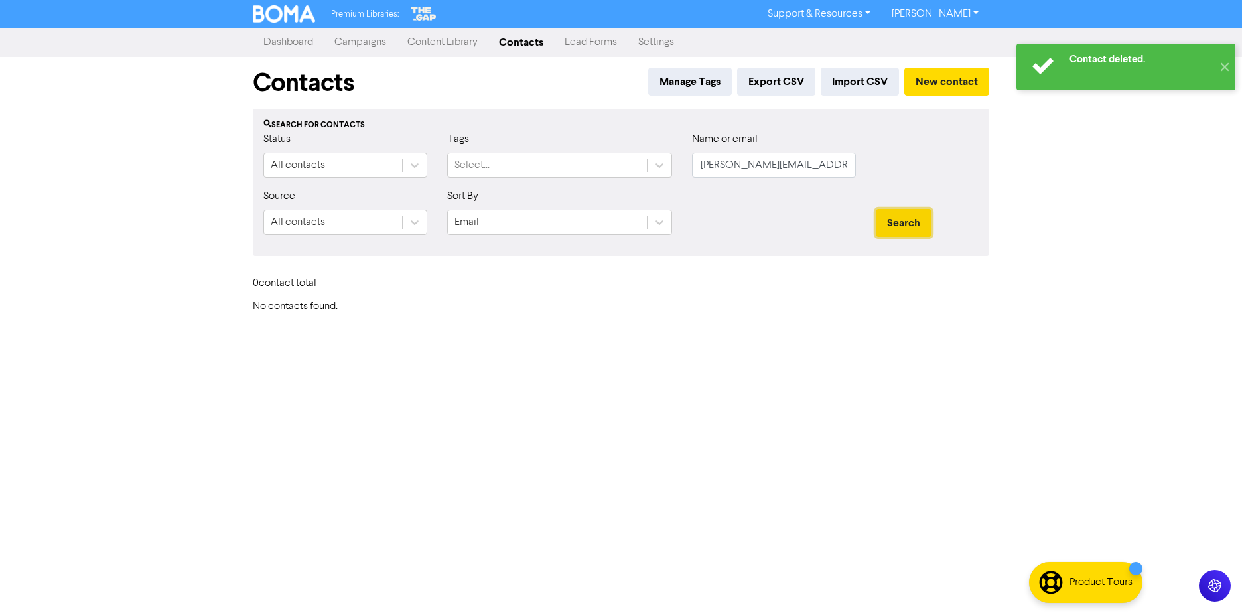
click at [893, 224] on button "Search" at bounding box center [904, 223] width 56 height 28
click at [895, 225] on button "Search" at bounding box center [904, 223] width 56 height 28
click at [945, 90] on button "New contact" at bounding box center [947, 82] width 85 height 28
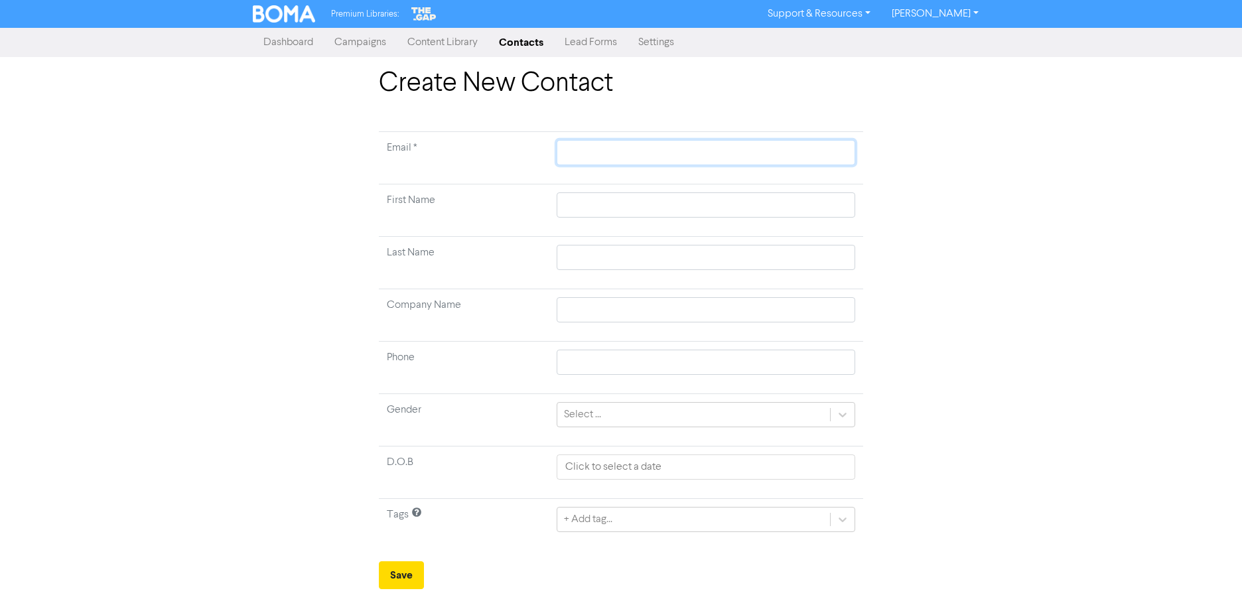
click at [589, 151] on input "text" at bounding box center [706, 152] width 299 height 25
paste input "[PERSON_NAME][EMAIL_ADDRESS][PERSON_NAME][DOMAIN_NAME]"
click at [585, 199] on input "text" at bounding box center [706, 204] width 299 height 25
paste input "[PERSON_NAME] [PERSON_NAME]"
click at [584, 312] on input "text" at bounding box center [706, 309] width 299 height 25
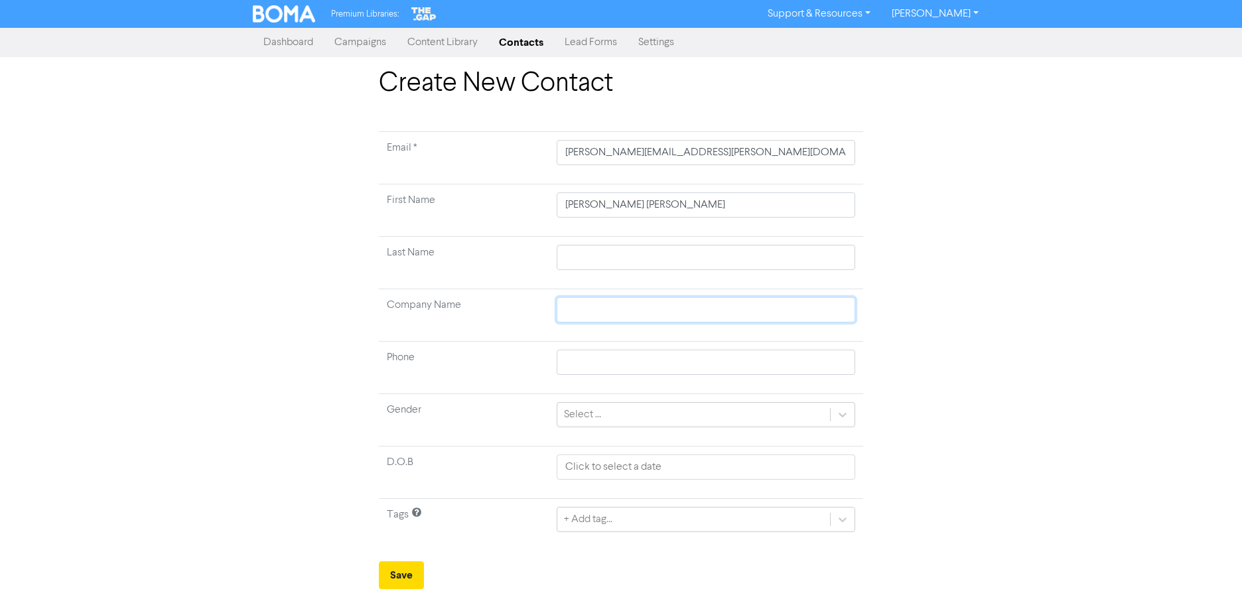
paste input "[PERSON_NAME] [PERSON_NAME]"
click at [634, 205] on input "[PERSON_NAME] [PERSON_NAME]" at bounding box center [706, 204] width 299 height 25
click at [565, 257] on input "text" at bounding box center [706, 257] width 299 height 25
paste input "[PERSON_NAME]"
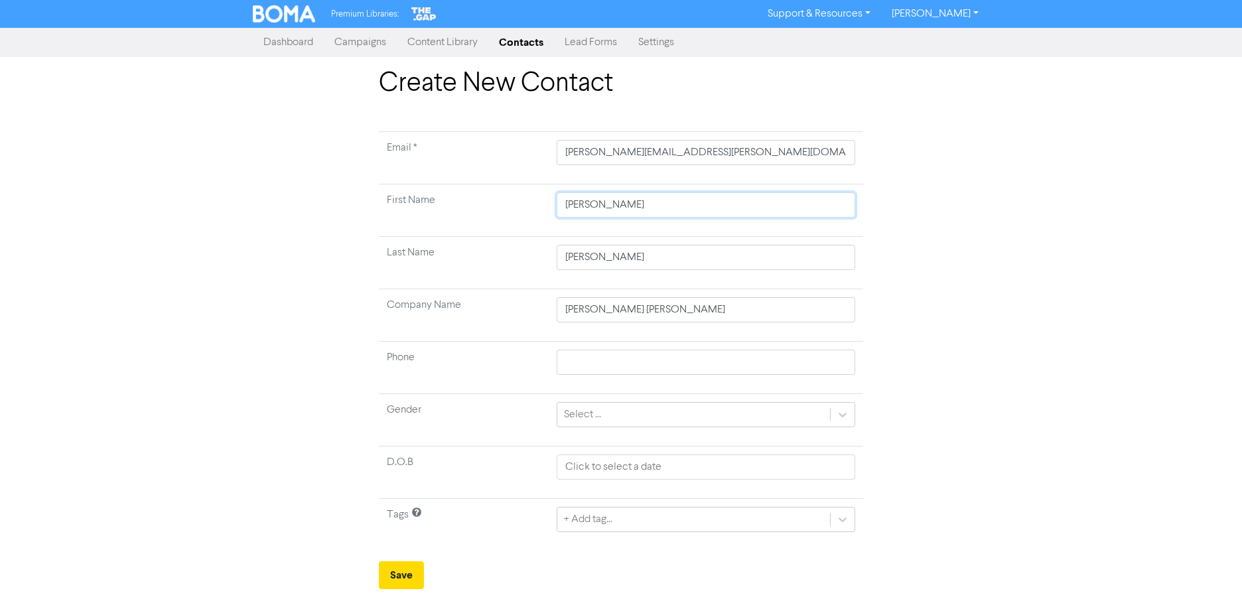
click at [606, 203] on input "[PERSON_NAME]" at bounding box center [706, 204] width 299 height 25
drag, startPoint x: 634, startPoint y: 506, endPoint x: 635, endPoint y: 516, distance: 10.7
click at [634, 507] on td "+ Add tag..." at bounding box center [706, 525] width 315 height 52
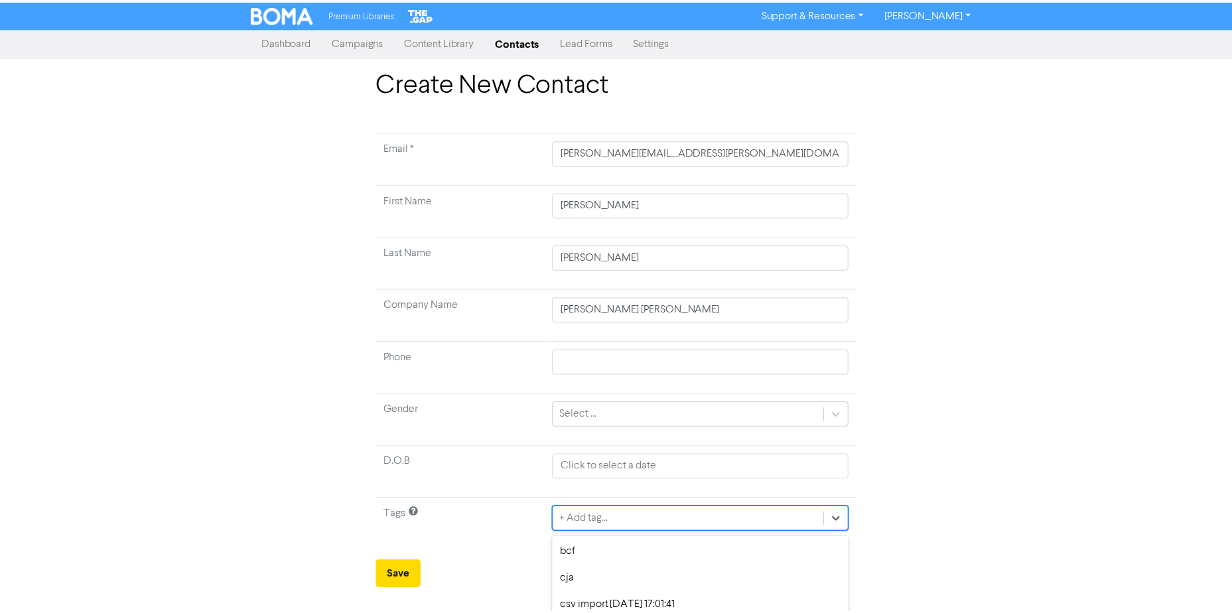
scroll to position [123, 0]
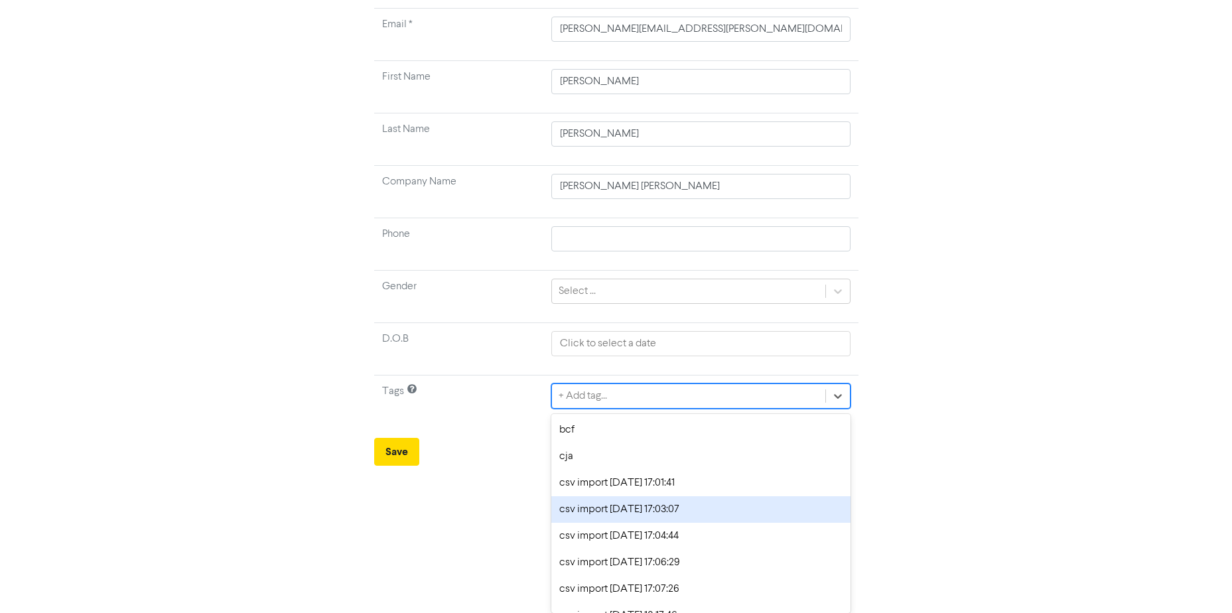
click at [636, 409] on div "option csv import [DATE] 17:03:07 focused, 4 of 23. 23 results available. Use U…" at bounding box center [701, 396] width 299 height 25
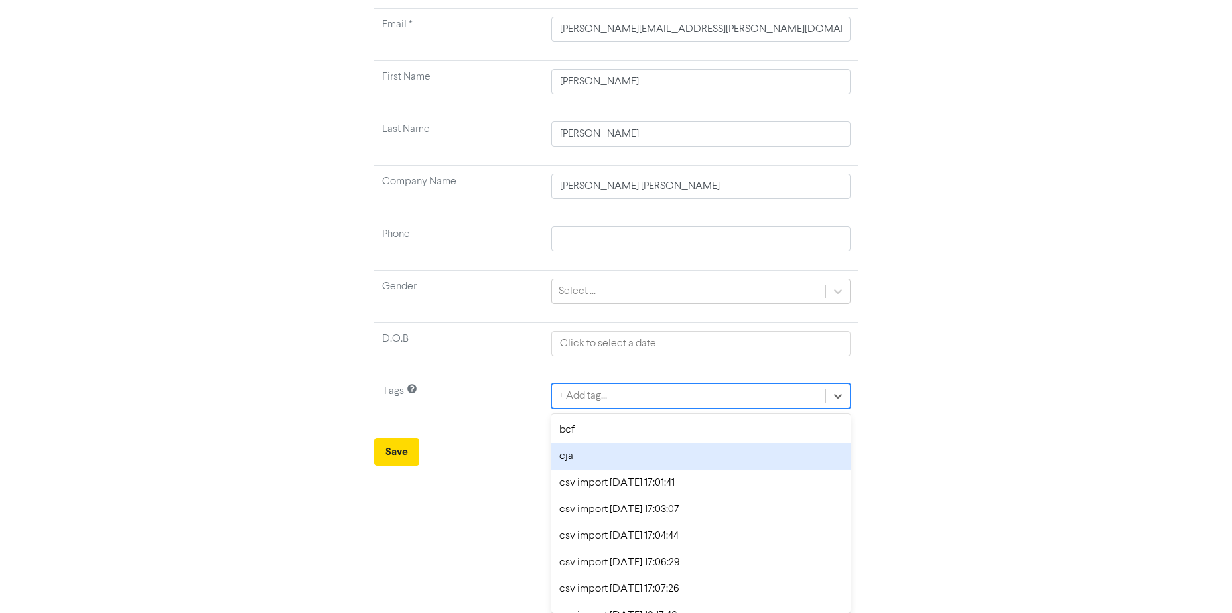
click at [634, 461] on div "cja" at bounding box center [701, 456] width 299 height 27
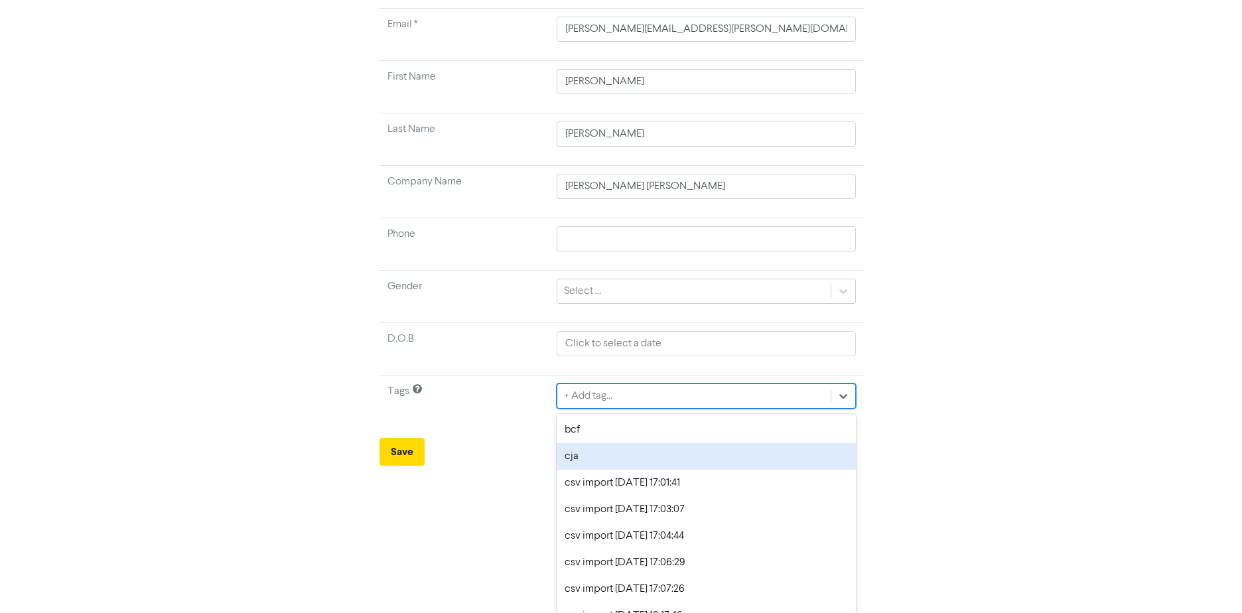
scroll to position [0, 0]
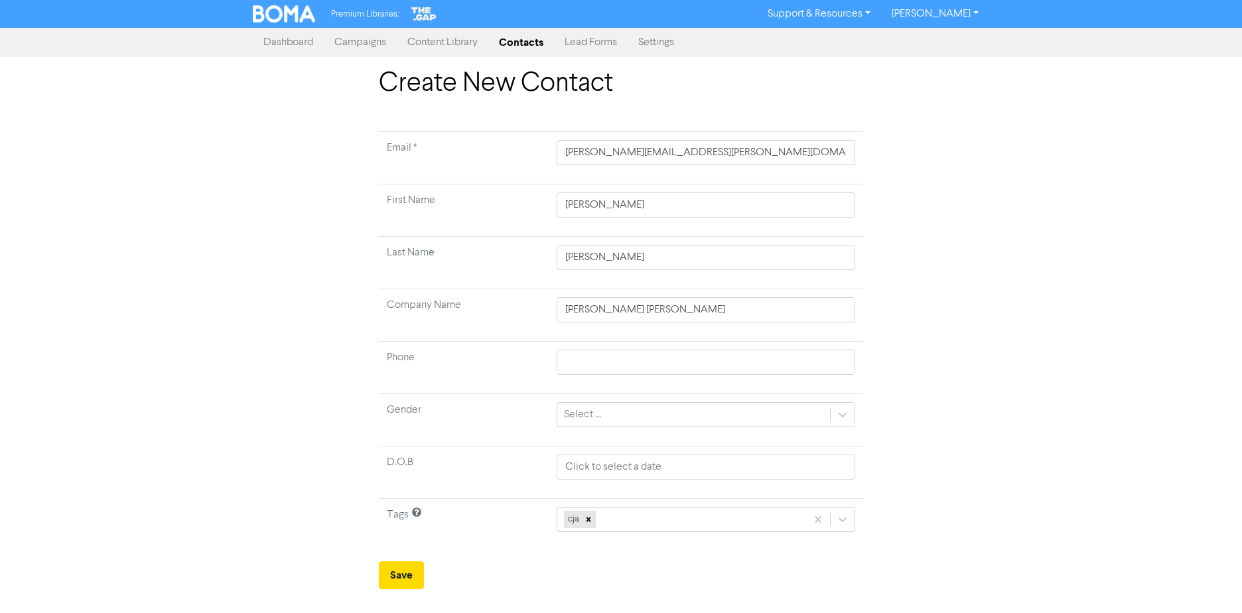
drag, startPoint x: 214, startPoint y: 369, endPoint x: 363, endPoint y: 546, distance: 231.2
click at [214, 371] on div "Create New Contact Email * [PERSON_NAME][EMAIL_ADDRESS][PERSON_NAME][DOMAIN_NAM…" at bounding box center [621, 329] width 1242 height 522
click at [409, 575] on button "Save" at bounding box center [401, 575] width 45 height 28
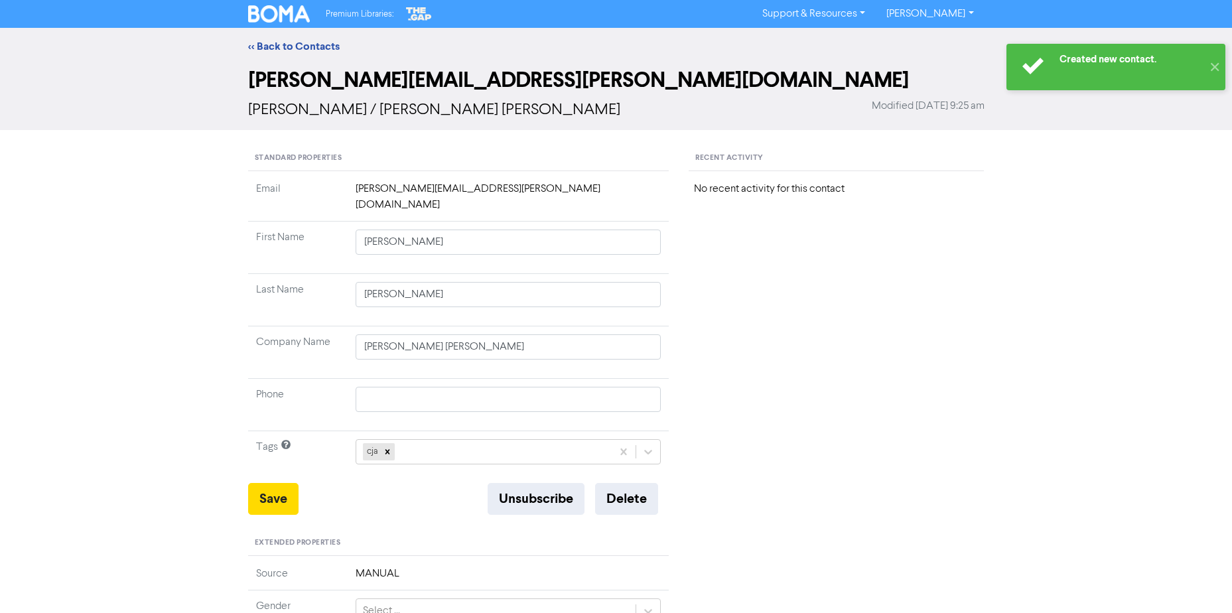
click at [37, 350] on div "<< Back to Contacts [PERSON_NAME][EMAIL_ADDRESS][PERSON_NAME][DOMAIN_NAME] [PER…" at bounding box center [616, 511] width 1232 height 967
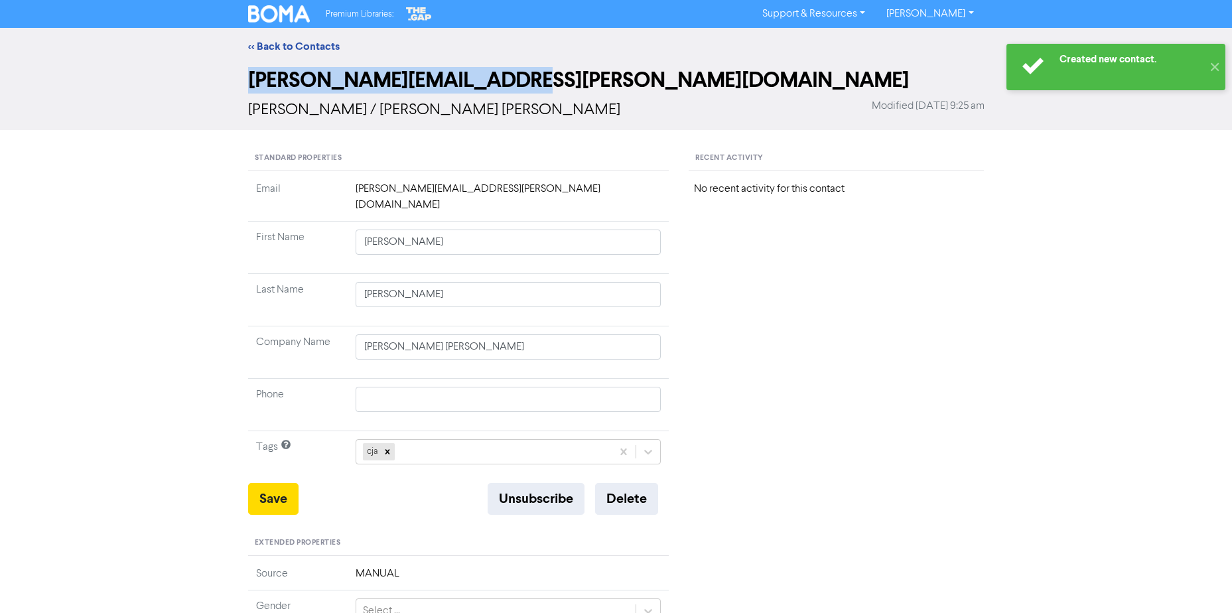
drag, startPoint x: 492, startPoint y: 85, endPoint x: 171, endPoint y: 87, distance: 321.2
click at [171, 87] on div "[PERSON_NAME][EMAIL_ADDRESS][PERSON_NAME][DOMAIN_NAME] [PERSON_NAME] / [PERSON_…" at bounding box center [616, 97] width 1232 height 65
copy h2 "[PERSON_NAME][EMAIL_ADDRESS][PERSON_NAME][DOMAIN_NAME]"
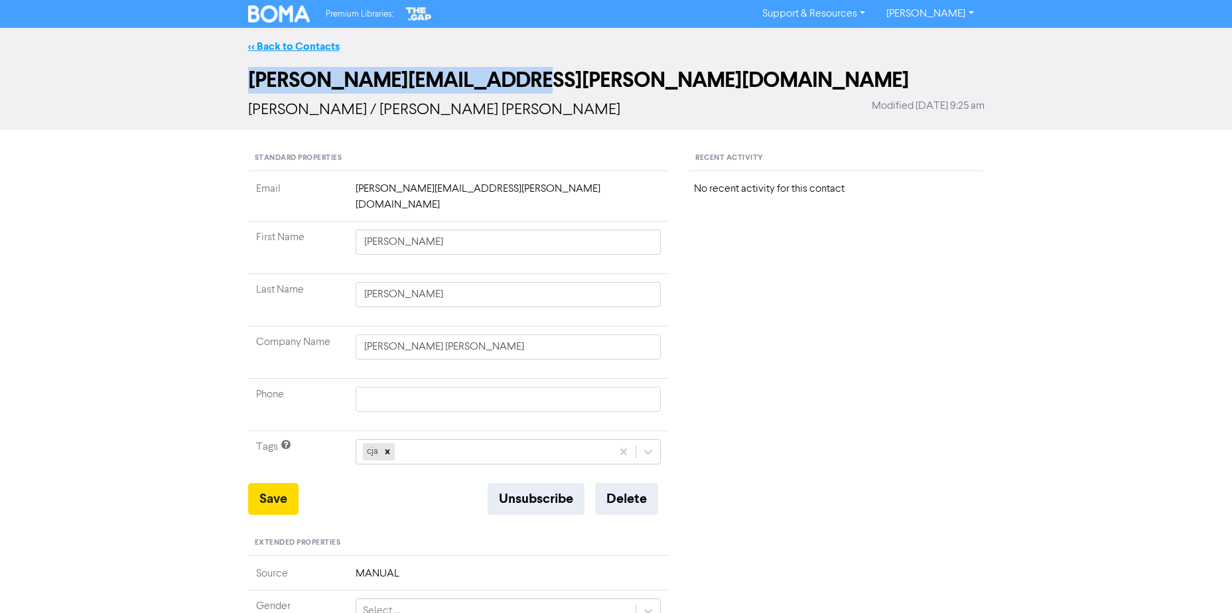
click at [269, 51] on link "<< Back to Contacts" at bounding box center [294, 46] width 92 height 13
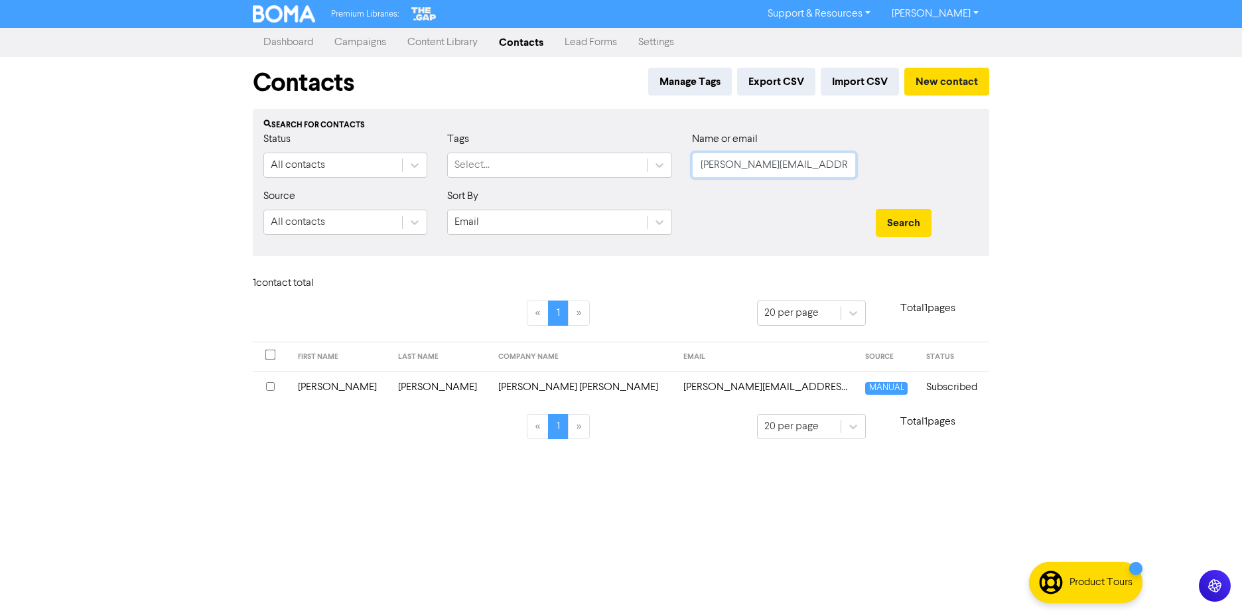
click at [767, 169] on input "[PERSON_NAME][EMAIL_ADDRESS][PERSON_NAME][DOMAIN_NAME]" at bounding box center [774, 165] width 164 height 25
paste input "[PERSON_NAME][EMAIL_ADDRESS][DOMAIN_NAME]"
click at [876, 209] on button "Search" at bounding box center [904, 223] width 56 height 28
click at [461, 390] on td "[PERSON_NAME] [PERSON_NAME]" at bounding box center [547, 387] width 189 height 33
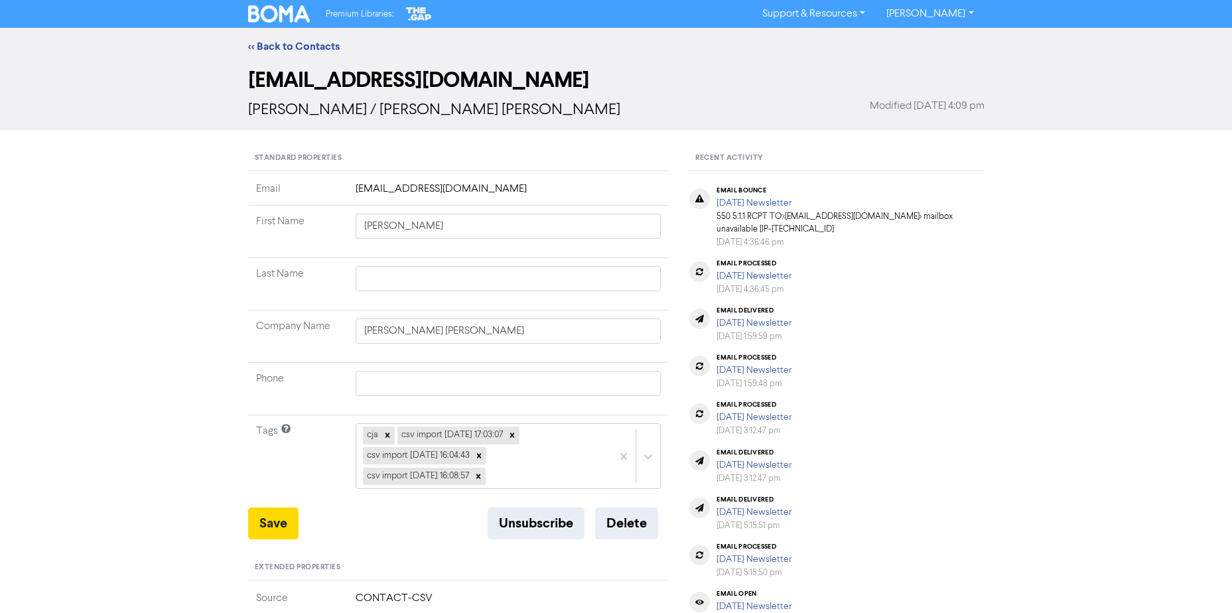
click at [482, 317] on td "[PERSON_NAME] [PERSON_NAME]" at bounding box center [509, 337] width 322 height 52
drag, startPoint x: 490, startPoint y: 333, endPoint x: -514, endPoint y: 281, distance: 1005.5
click at [0, 281] on html "Premium Libraries: Support & Resources Video Tutorials FAQ & Guides Marketing E…" at bounding box center [616, 306] width 1232 height 613
click at [101, 233] on div "<< Back to Contacts [EMAIL_ADDRESS][DOMAIN_NAME] [PERSON_NAME] / [PERSON_NAME] …" at bounding box center [616, 524] width 1232 height 992
drag, startPoint x: 208, startPoint y: 182, endPoint x: 240, endPoint y: 123, distance: 67.1
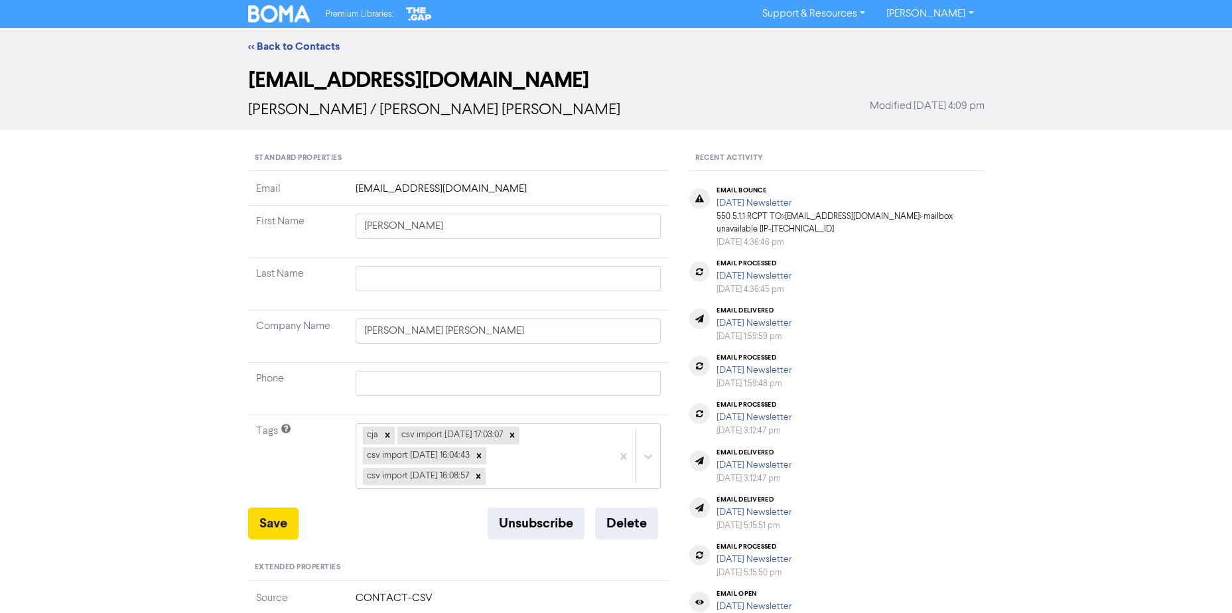
click at [208, 182] on div "<< Back to Contacts [EMAIL_ADDRESS][DOMAIN_NAME] [PERSON_NAME] / [PERSON_NAME] …" at bounding box center [616, 524] width 1232 height 992
click at [520, 520] on button "Unsubscribe" at bounding box center [536, 524] width 97 height 32
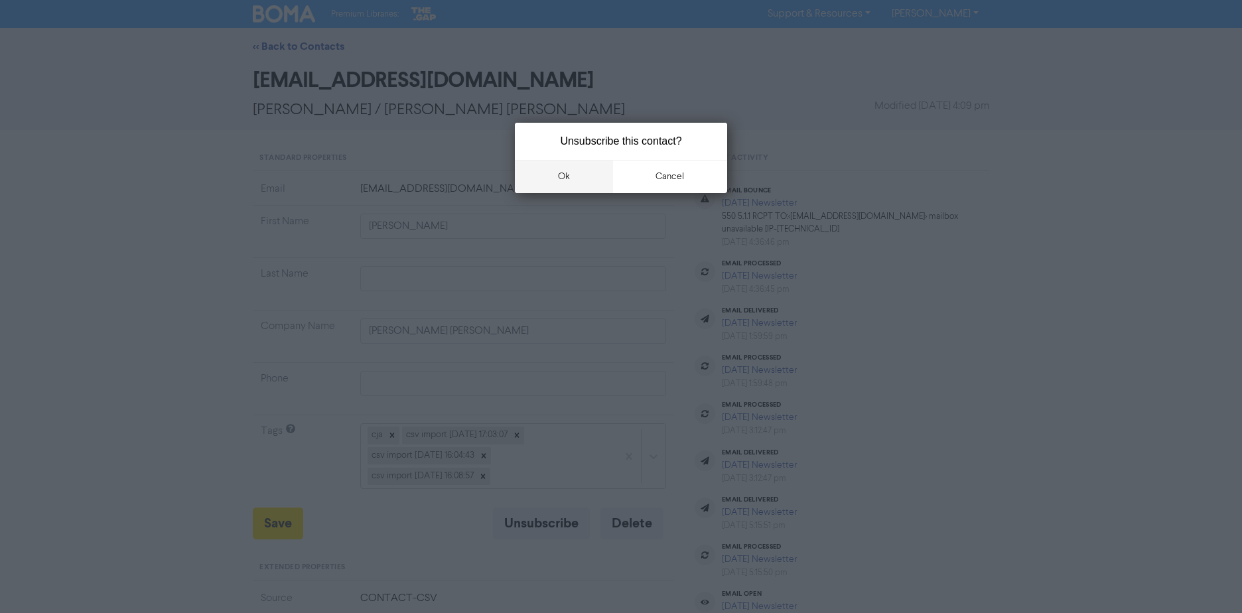
click at [603, 179] on button "ok" at bounding box center [564, 176] width 98 height 33
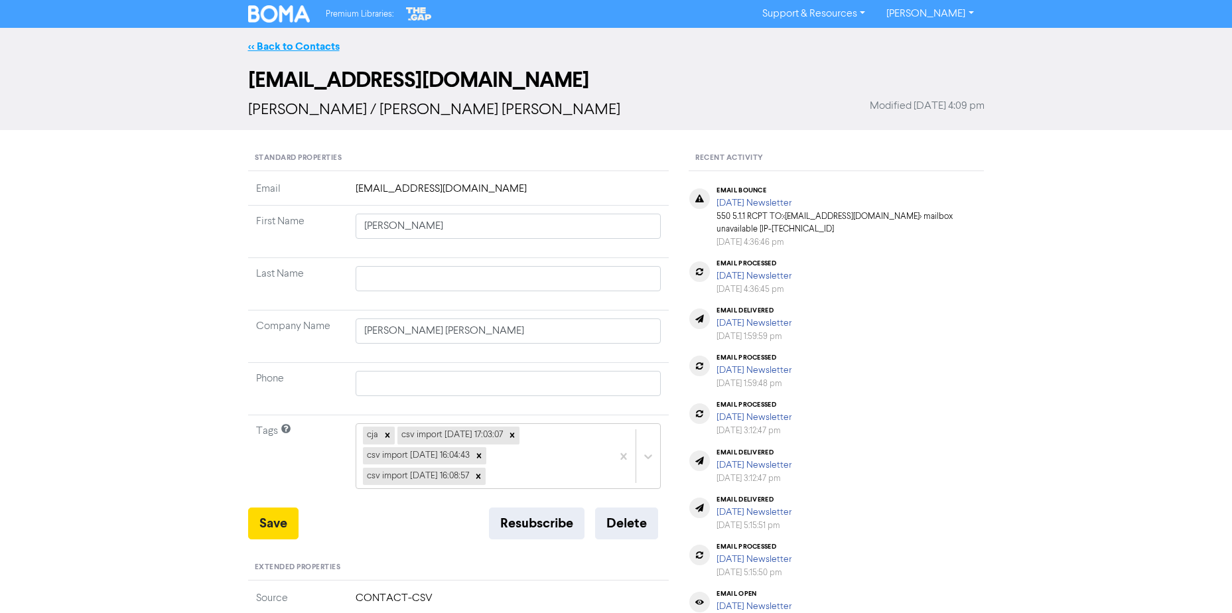
click at [281, 50] on link "<< Back to Contacts" at bounding box center [294, 46] width 92 height 13
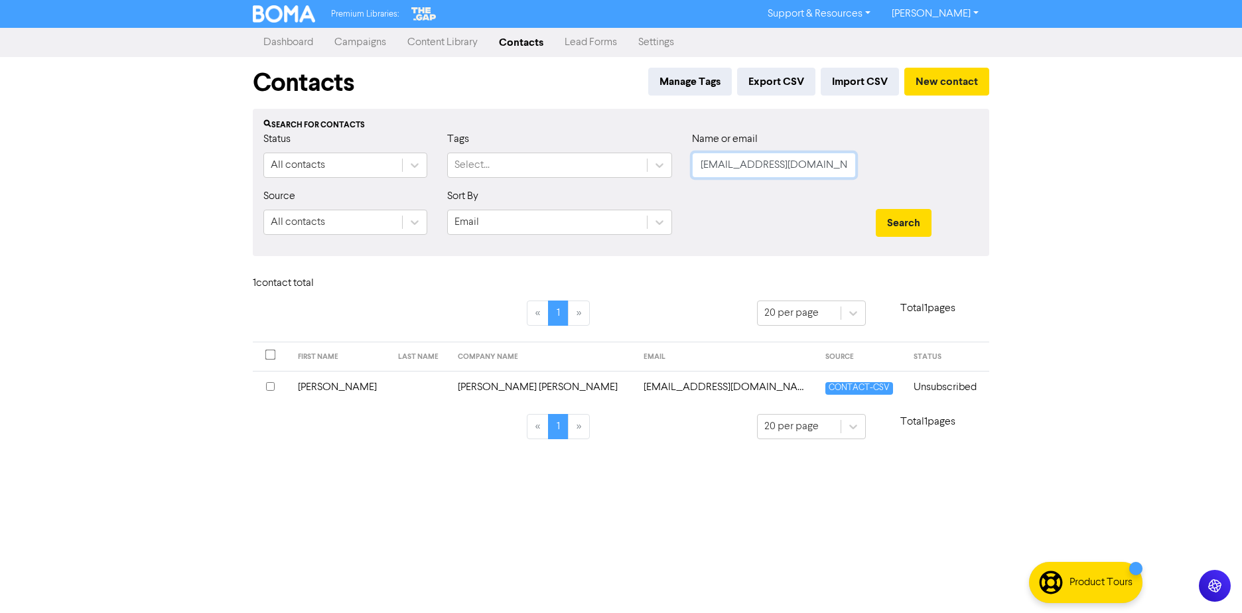
click at [804, 171] on input "[EMAIL_ADDRESS][DOMAIN_NAME]" at bounding box center [774, 165] width 164 height 25
paste input "[EMAIL_ADDRESS][DOMAIN_NAME]"
click at [876, 209] on button "Search" at bounding box center [904, 223] width 56 height 28
click at [564, 387] on td "[PERSON_NAME] [PERSON_NAME]" at bounding box center [547, 387] width 189 height 33
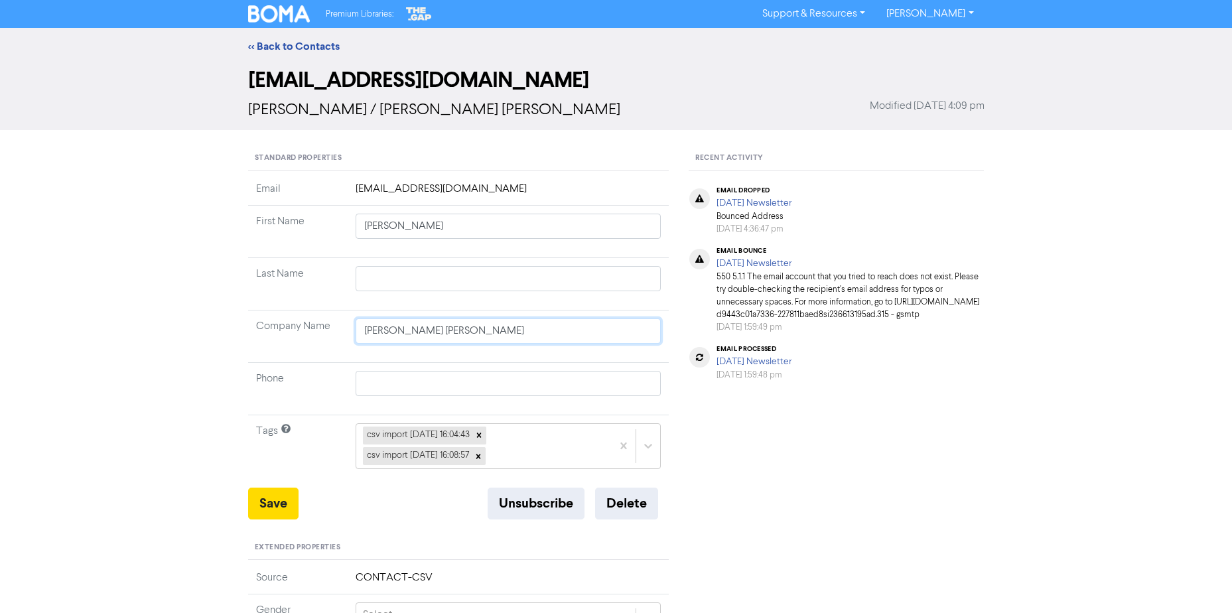
drag, startPoint x: 504, startPoint y: 330, endPoint x: -597, endPoint y: 287, distance: 1102.6
click at [0, 287] on html "Premium Libraries: Support & Resources Video Tutorials FAQ & Guides Marketing E…" at bounding box center [616, 306] width 1232 height 613
click at [76, 331] on div "<< Back to Contacts [EMAIL_ADDRESS][DOMAIN_NAME] [PERSON_NAME] / [PERSON_NAME] …" at bounding box center [616, 513] width 1232 height 971
click at [624, 504] on button "Delete" at bounding box center [626, 504] width 63 height 32
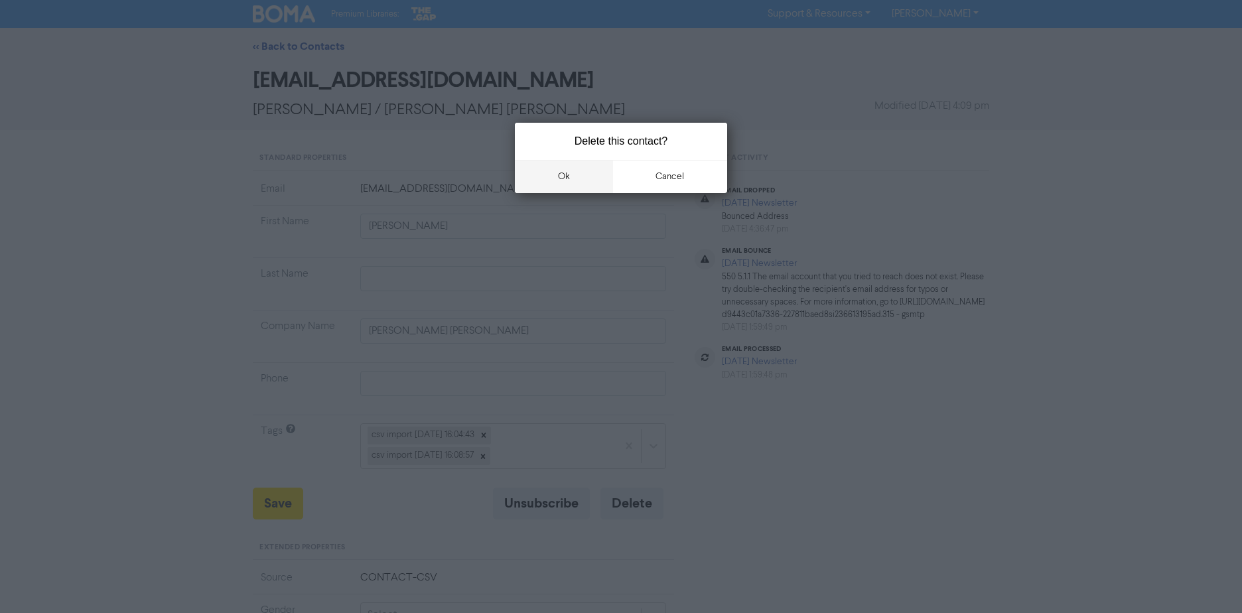
click at [591, 175] on button "ok" at bounding box center [564, 176] width 98 height 33
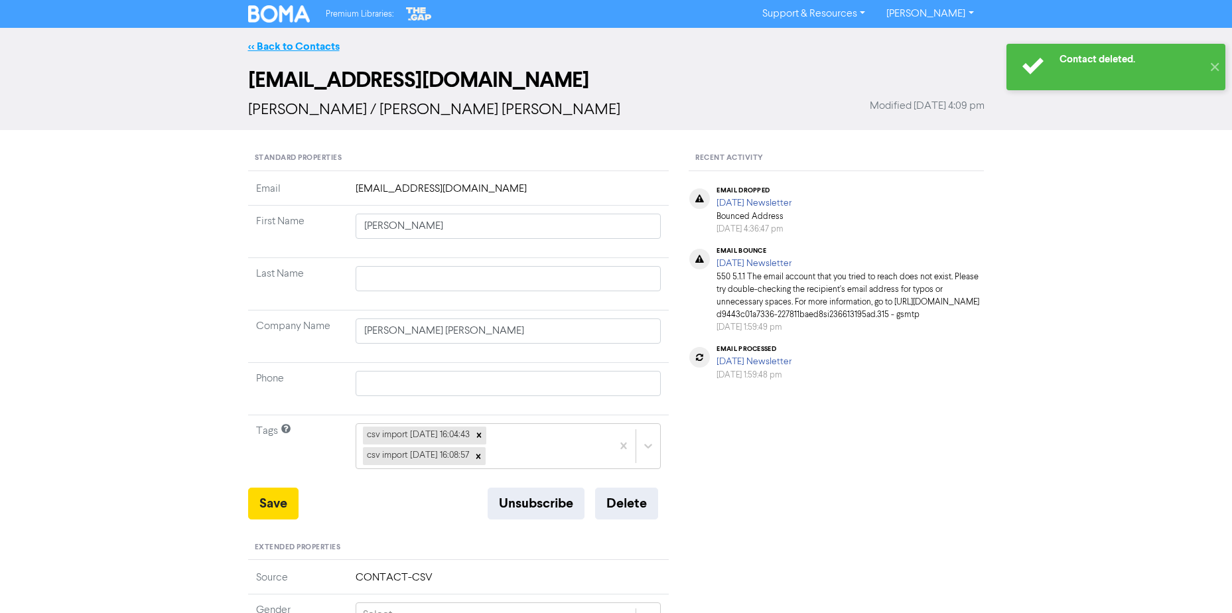
click at [253, 39] on div "<< Back to Contacts" at bounding box center [616, 46] width 757 height 16
click at [258, 47] on link "<< Back to Contacts" at bounding box center [294, 46] width 92 height 13
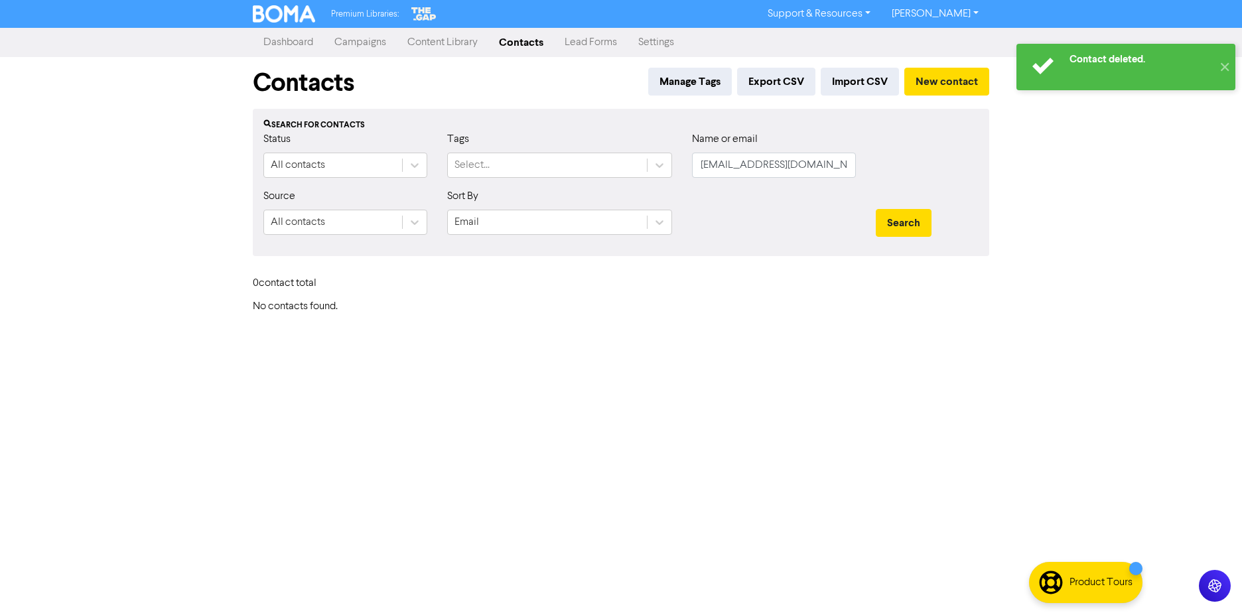
click at [927, 67] on div "Contacts Manage Tags Export CSV Import CSV New contact" at bounding box center [621, 83] width 737 height 52
click at [930, 78] on button "New contact" at bounding box center [947, 82] width 85 height 28
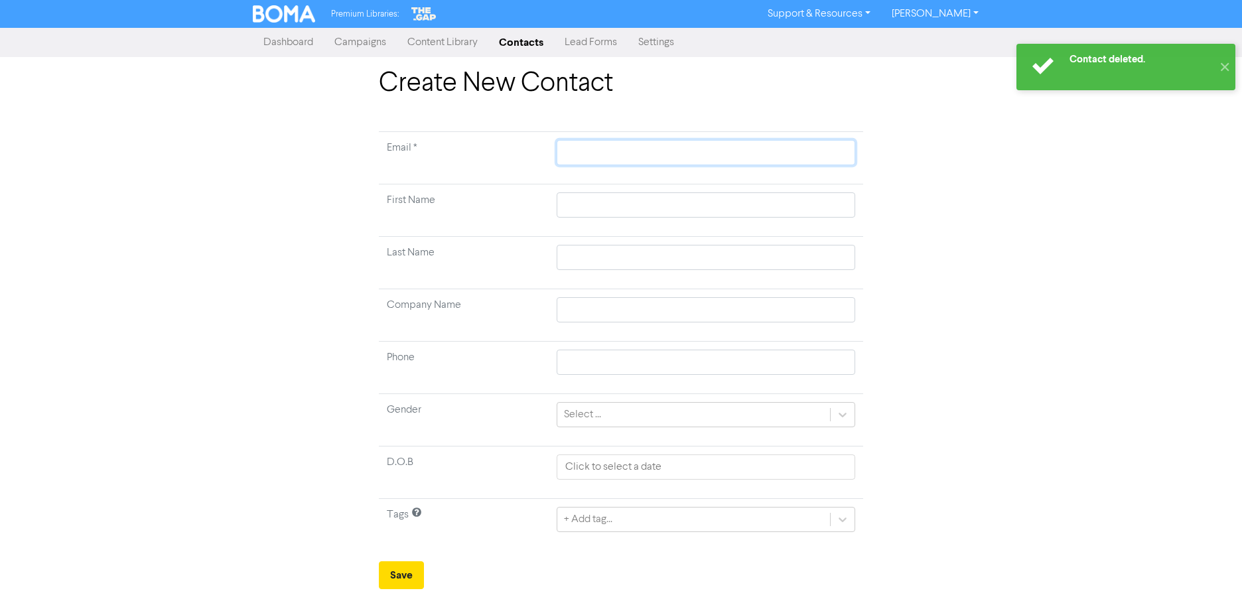
click at [666, 165] on input "text" at bounding box center [706, 152] width 299 height 25
paste input "[EMAIL_ADDRESS][DOMAIN_NAME]"
click at [577, 313] on input "text" at bounding box center [706, 309] width 299 height 25
paste input "[PERSON_NAME] [PERSON_NAME]"
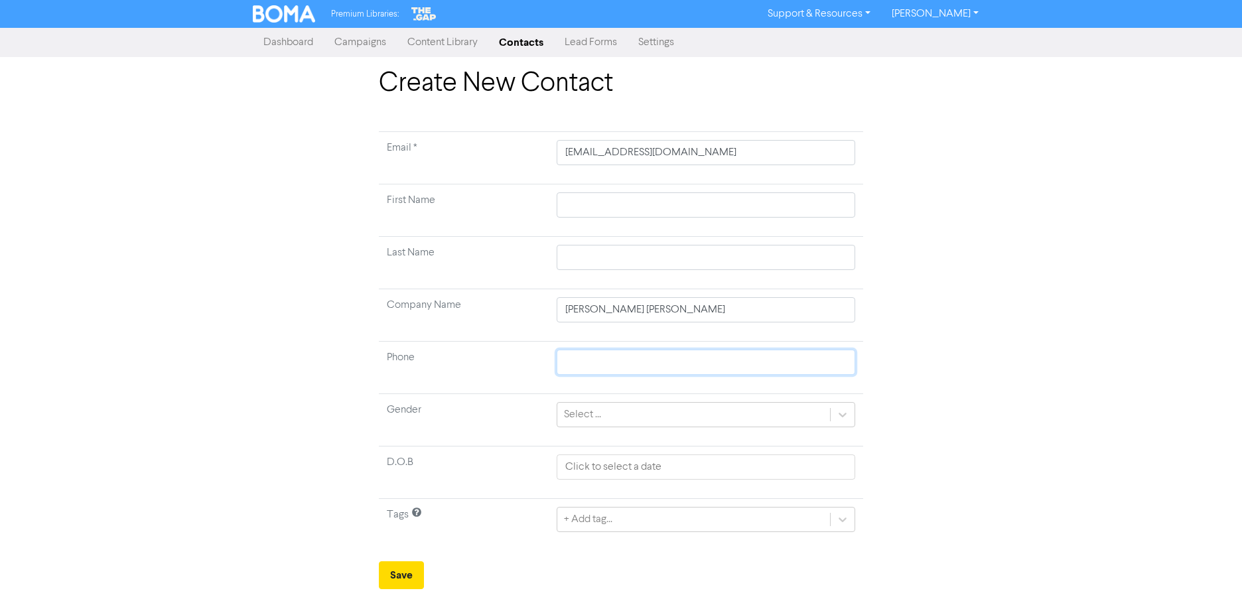
click at [565, 357] on input "text" at bounding box center [706, 362] width 299 height 25
click at [601, 524] on div "+ Add tag..." at bounding box center [706, 519] width 299 height 25
click at [403, 571] on button "Save" at bounding box center [401, 575] width 45 height 28
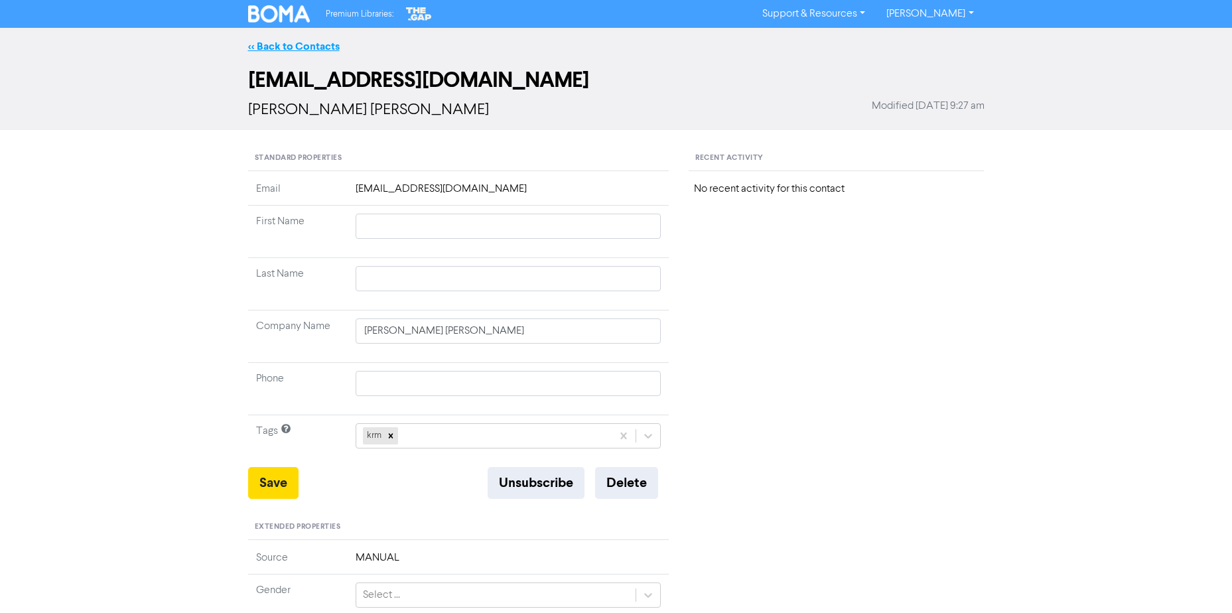
click at [277, 48] on link "<< Back to Contacts" at bounding box center [294, 46] width 92 height 13
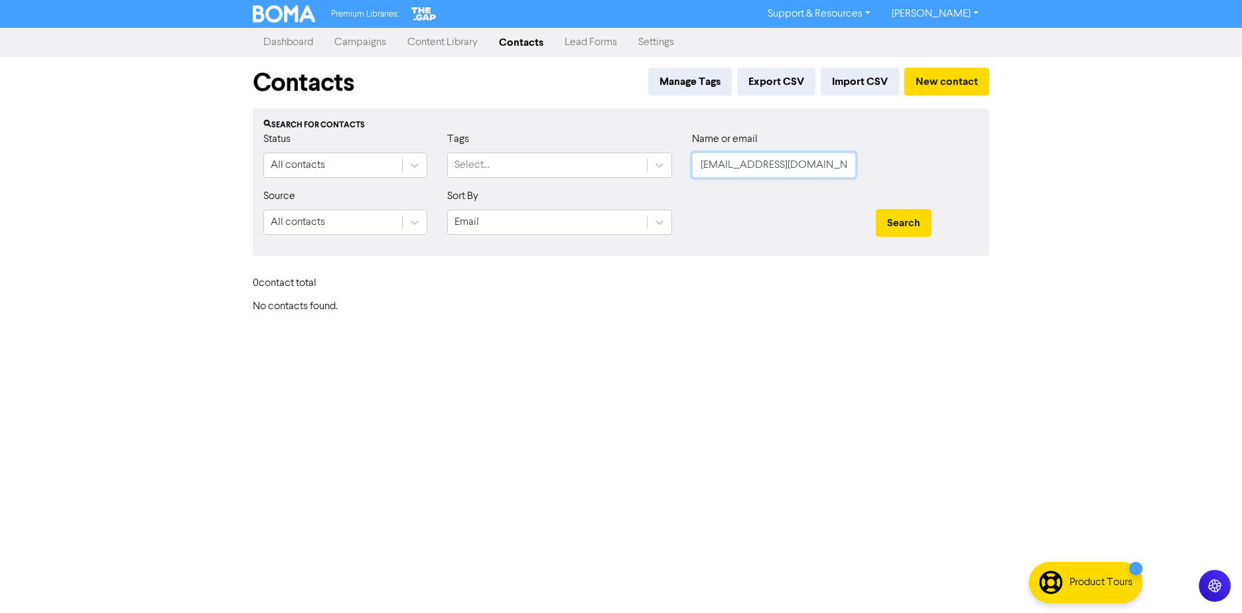
click at [813, 159] on input "[EMAIL_ADDRESS][DOMAIN_NAME]" at bounding box center [774, 165] width 164 height 25
paste input "eontajone"
click at [912, 218] on button "Search" at bounding box center [904, 223] width 56 height 28
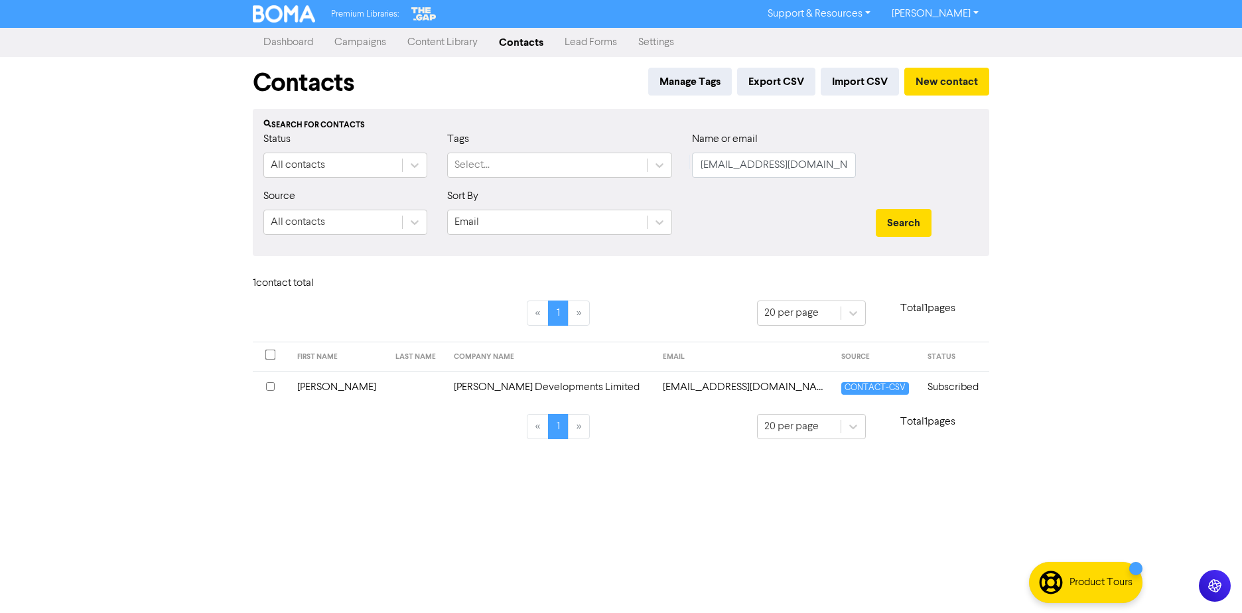
click at [469, 379] on td "[PERSON_NAME] Developments Limited" at bounding box center [550, 387] width 209 height 33
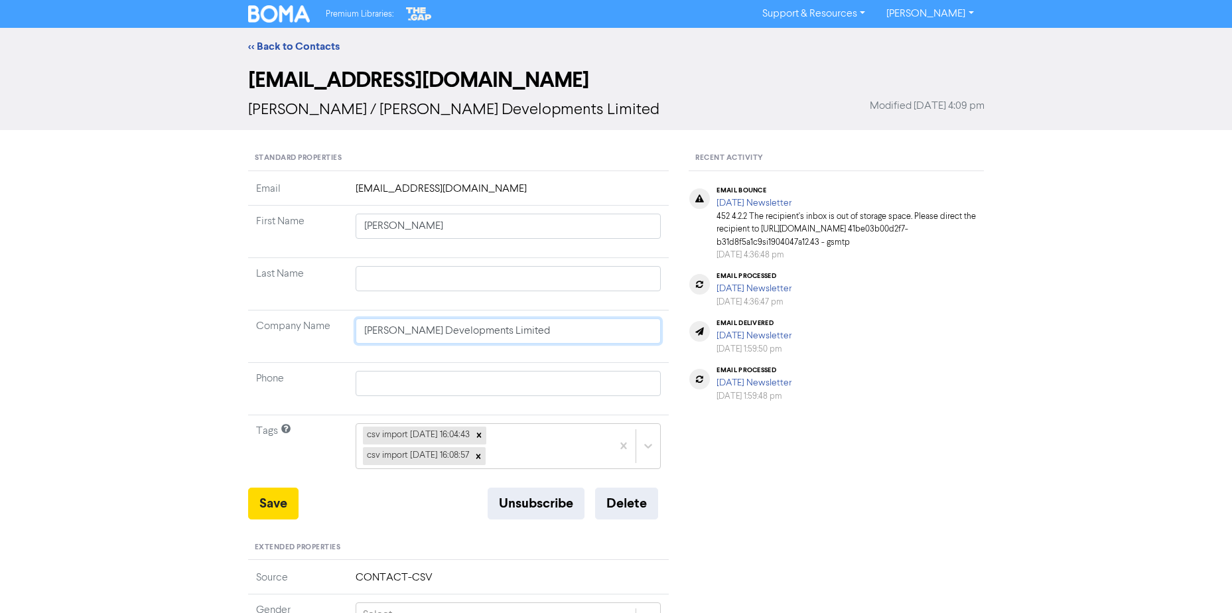
drag, startPoint x: 567, startPoint y: 327, endPoint x: -242, endPoint y: 340, distance: 809.1
click at [0, 340] on html "Premium Libraries: Support & Resources Video Tutorials FAQ & Guides Marketing E…" at bounding box center [616, 306] width 1232 height 613
click at [19, 230] on div "<< Back to Contacts [EMAIL_ADDRESS][DOMAIN_NAME] [PERSON_NAME] / [PERSON_NAME] …" at bounding box center [616, 513] width 1232 height 971
click at [152, 291] on div "<< Back to Contacts [EMAIL_ADDRESS][DOMAIN_NAME] [PERSON_NAME] / [PERSON_NAME] …" at bounding box center [616, 513] width 1232 height 971
click at [526, 502] on button "Unsubscribe" at bounding box center [536, 504] width 97 height 32
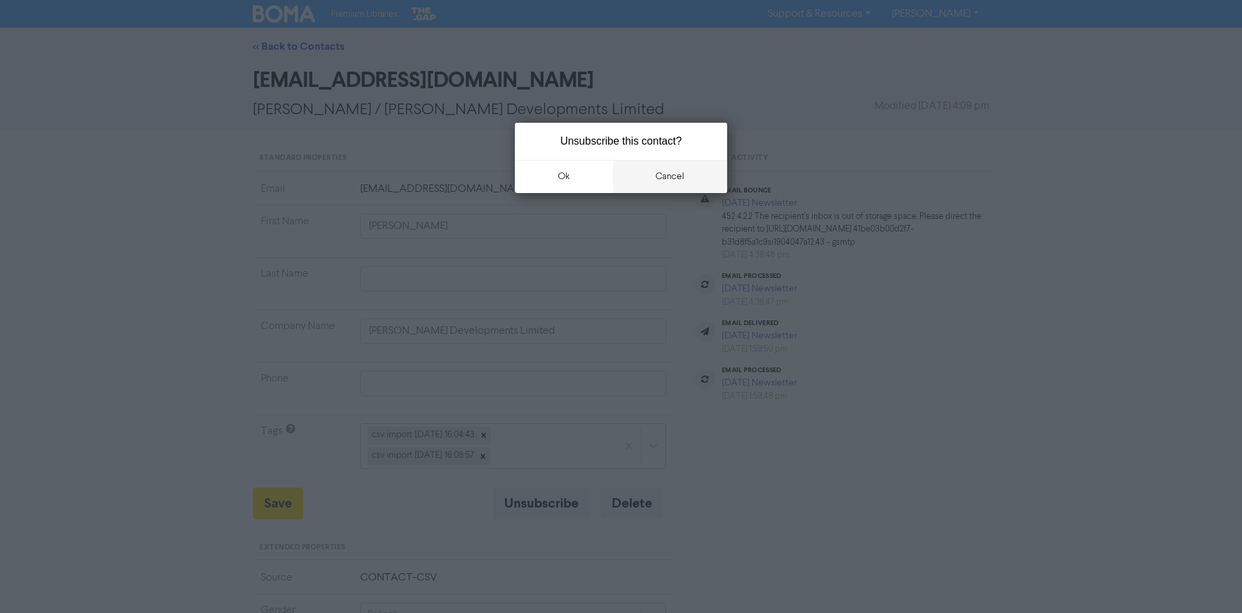
drag, startPoint x: 563, startPoint y: 187, endPoint x: 674, endPoint y: 172, distance: 112.5
click at [667, 188] on div "ok cancel" at bounding box center [621, 176] width 212 height 33
click at [674, 172] on button "cancel" at bounding box center [670, 176] width 115 height 33
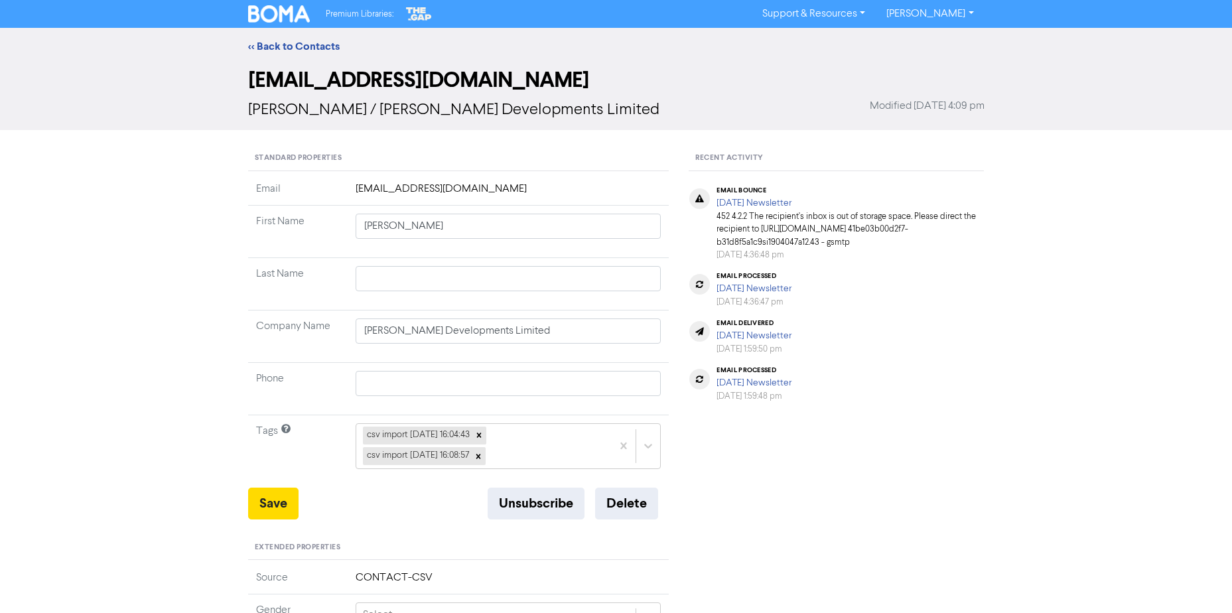
click at [128, 208] on div "<< Back to Contacts [EMAIL_ADDRESS][DOMAIN_NAME] [PERSON_NAME] / [PERSON_NAME] …" at bounding box center [616, 513] width 1232 height 971
click at [285, 52] on link "<< Back to Contacts" at bounding box center [294, 46] width 92 height 13
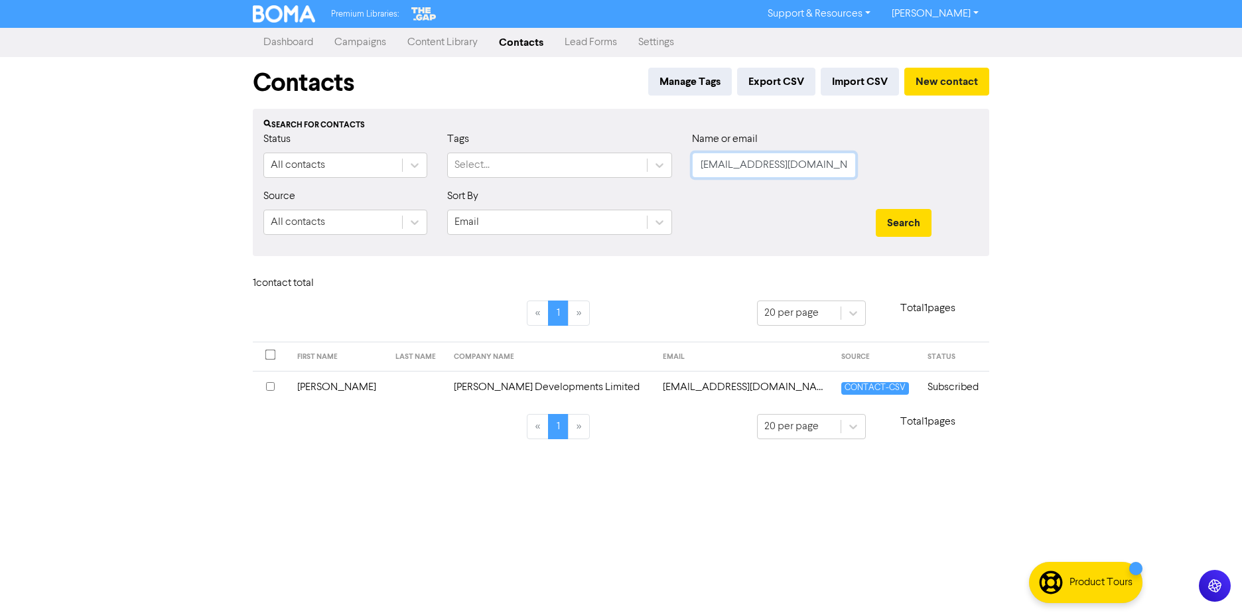
click at [737, 161] on input "[EMAIL_ADDRESS][DOMAIN_NAME]" at bounding box center [774, 165] width 164 height 25
paste input "[PERSON_NAME][EMAIL_ADDRESS][DOMAIN_NAME]"
click at [876, 209] on button "Search" at bounding box center [904, 223] width 56 height 28
click at [473, 392] on td "Nthala Investments Limited" at bounding box center [555, 387] width 164 height 33
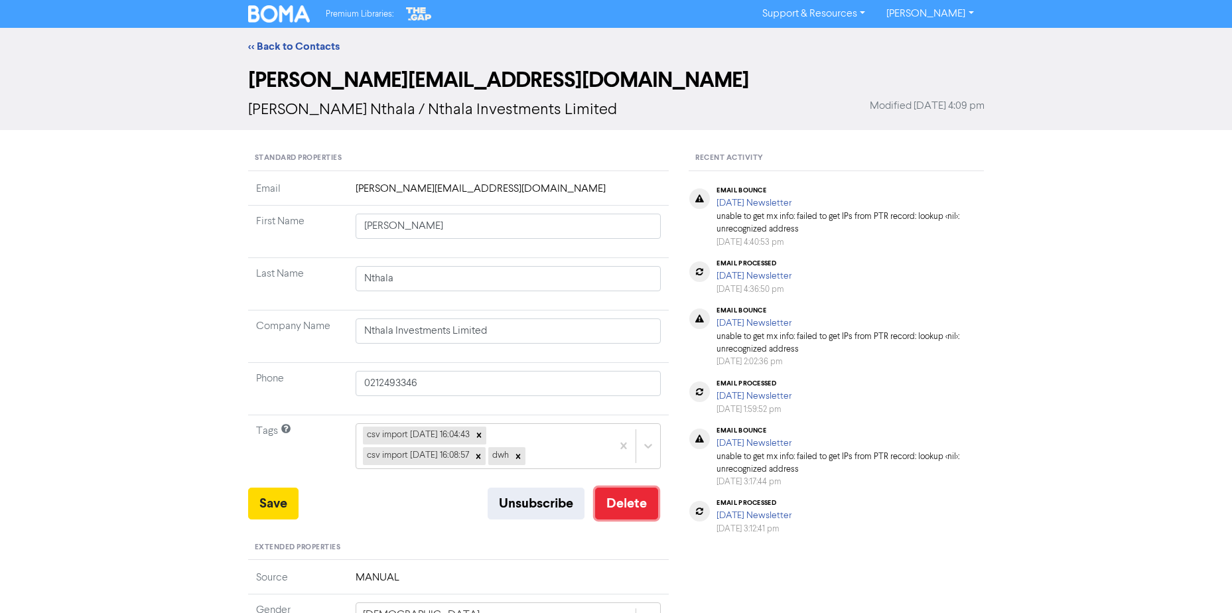
click at [625, 515] on button "Delete" at bounding box center [626, 504] width 63 height 32
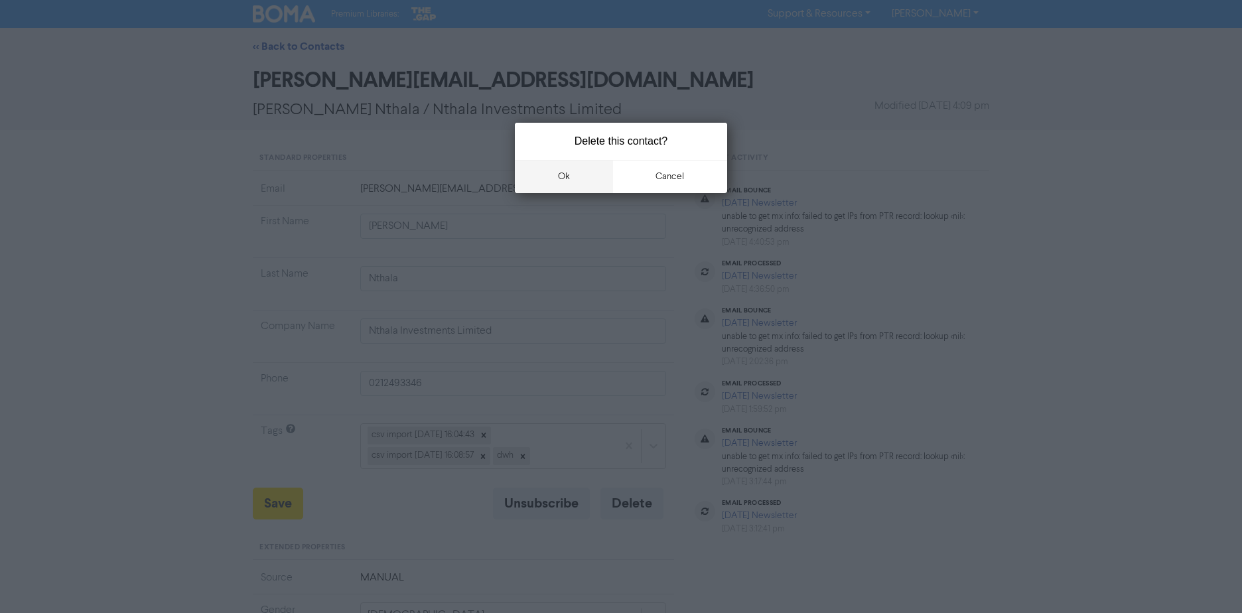
click at [557, 185] on button "ok" at bounding box center [564, 176] width 98 height 33
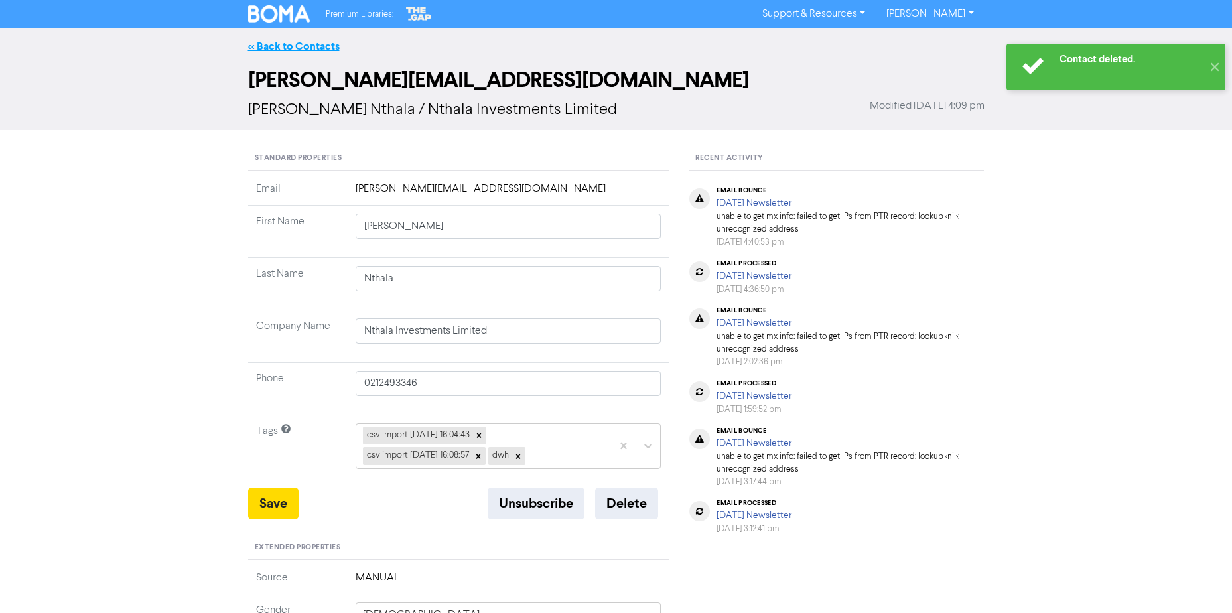
click at [288, 46] on link "<< Back to Contacts" at bounding box center [294, 46] width 92 height 13
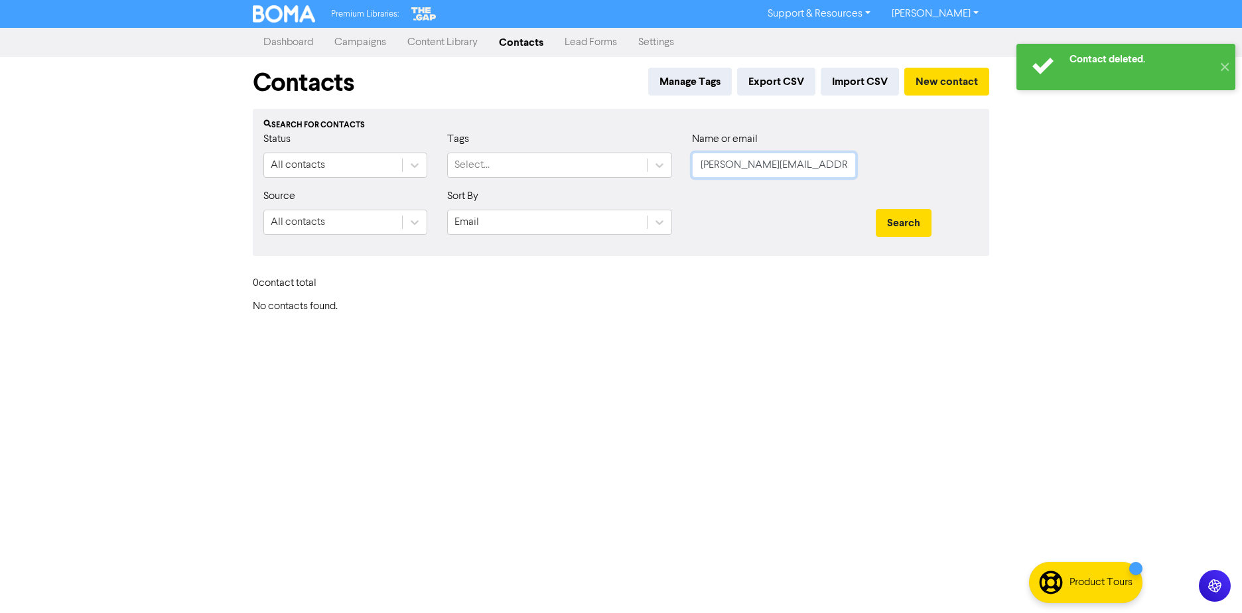
click at [828, 168] on input "[PERSON_NAME][EMAIL_ADDRESS][DOMAIN_NAME]" at bounding box center [774, 165] width 164 height 25
paste input "[EMAIL_ADDRESS][DOMAIN_NAME]"
click at [876, 209] on button "Search" at bounding box center [904, 223] width 56 height 28
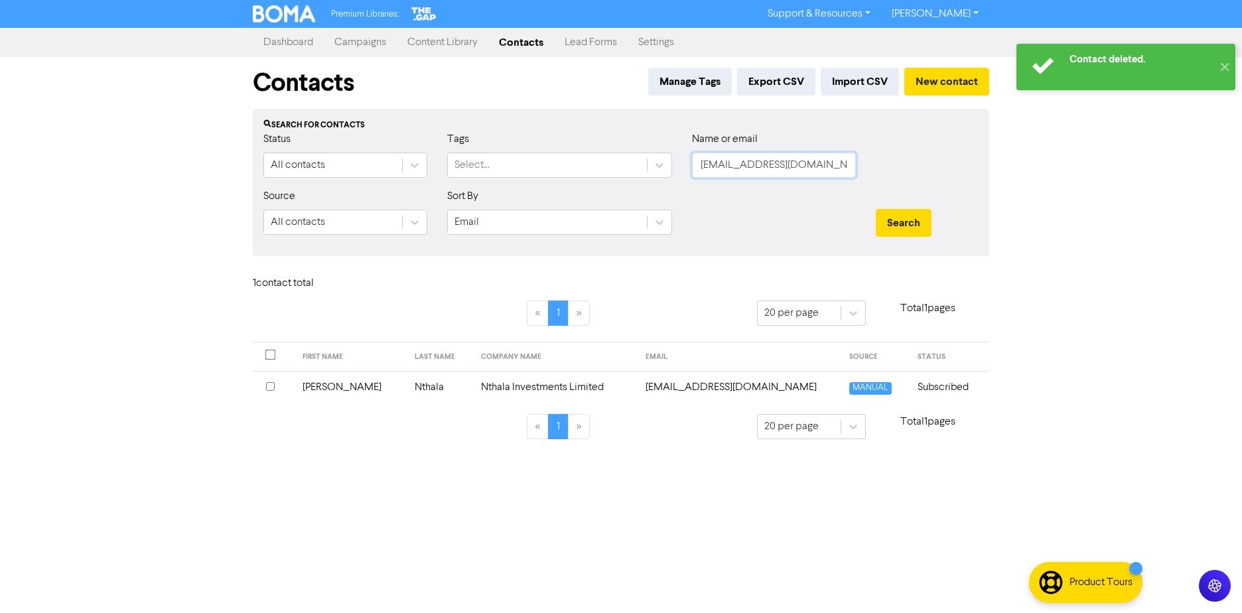
click at [876, 209] on button "Search" at bounding box center [904, 223] width 56 height 28
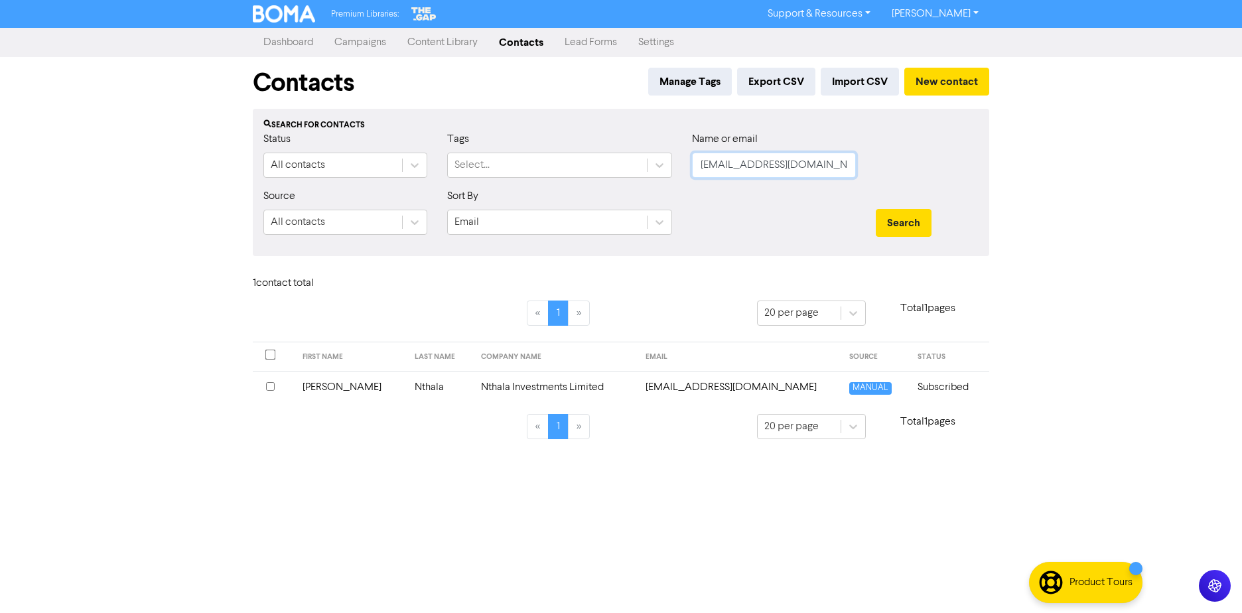
click at [773, 169] on input "[EMAIL_ADDRESS][DOMAIN_NAME]" at bounding box center [774, 165] width 164 height 25
paste input "[EMAIL_ADDRESS][DOMAIN_NAME]"
click at [876, 209] on button "Search" at bounding box center [904, 223] width 56 height 28
click at [712, 394] on td "[EMAIL_ADDRESS][DOMAIN_NAME]" at bounding box center [671, 387] width 232 height 33
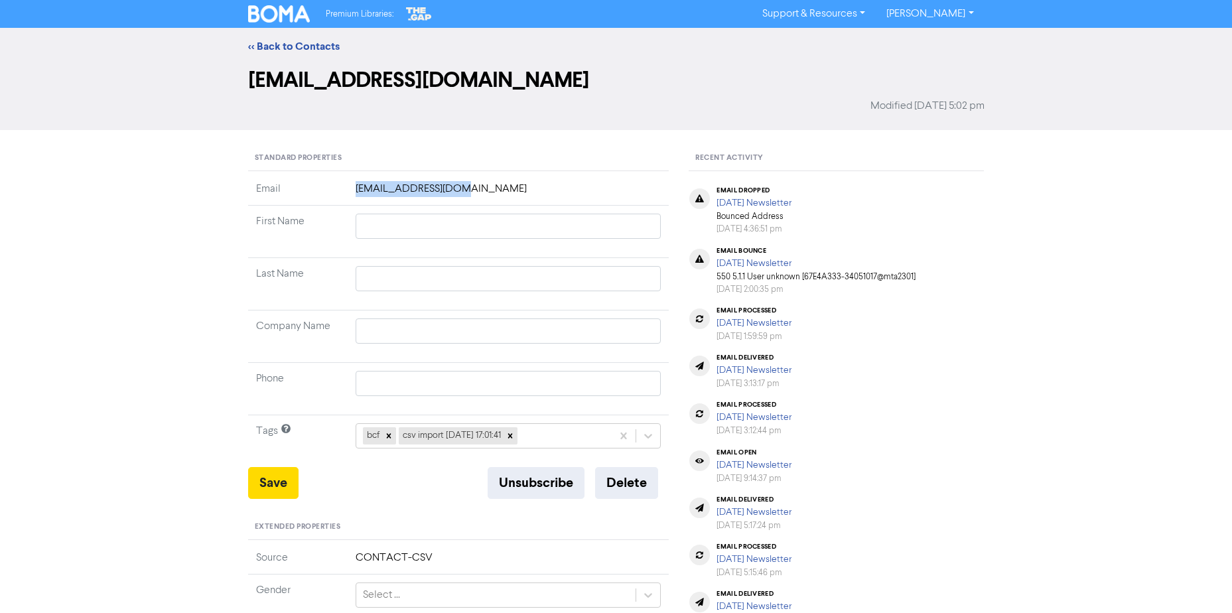
drag, startPoint x: 473, startPoint y: 192, endPoint x: 358, endPoint y: 183, distance: 115.2
click at [358, 183] on td "[EMAIL_ADDRESS][DOMAIN_NAME]" at bounding box center [509, 193] width 322 height 25
copy td "[EMAIL_ADDRESS][DOMAIN_NAME]"
click at [550, 492] on button "Unsubscribe" at bounding box center [536, 483] width 97 height 32
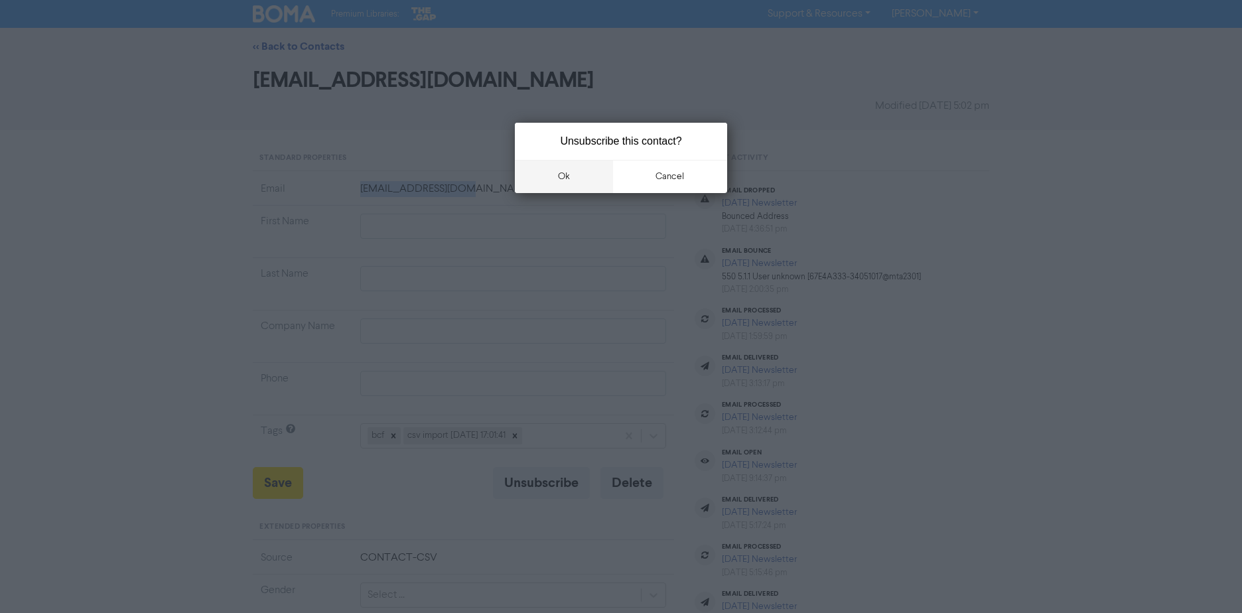
click at [548, 186] on button "ok" at bounding box center [564, 176] width 98 height 33
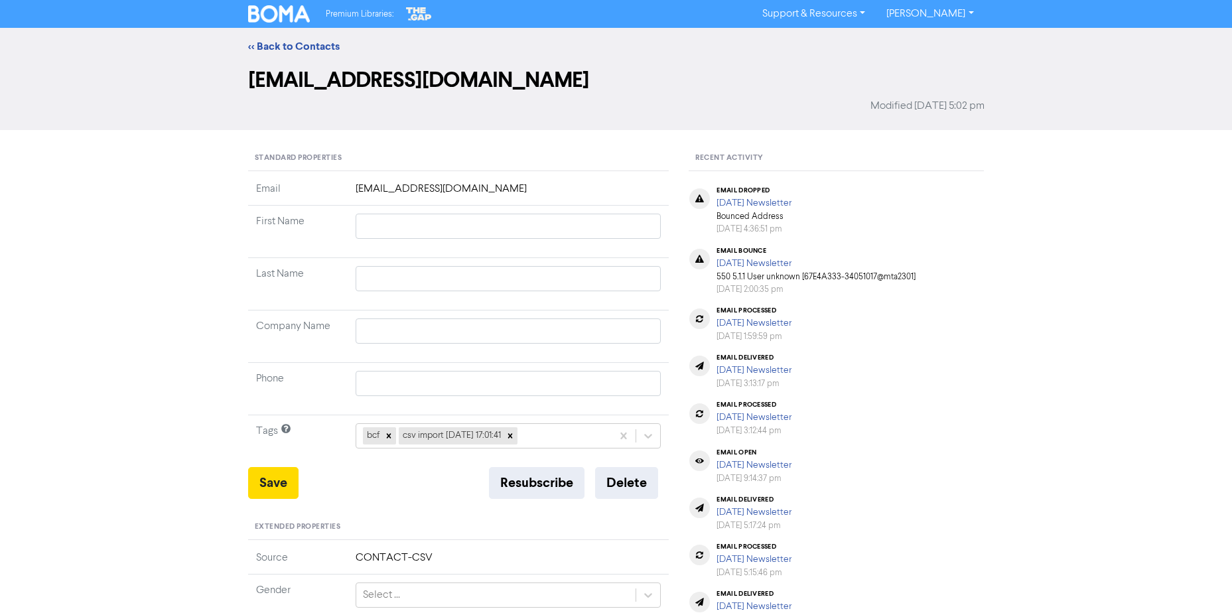
click at [113, 205] on div "<< Back to Contacts [EMAIL_ADDRESS][DOMAIN_NAME] Modified [DATE] 5:02 pm Standa…" at bounding box center [616, 503] width 1232 height 951
click at [311, 49] on link "<< Back to Contacts" at bounding box center [294, 46] width 92 height 13
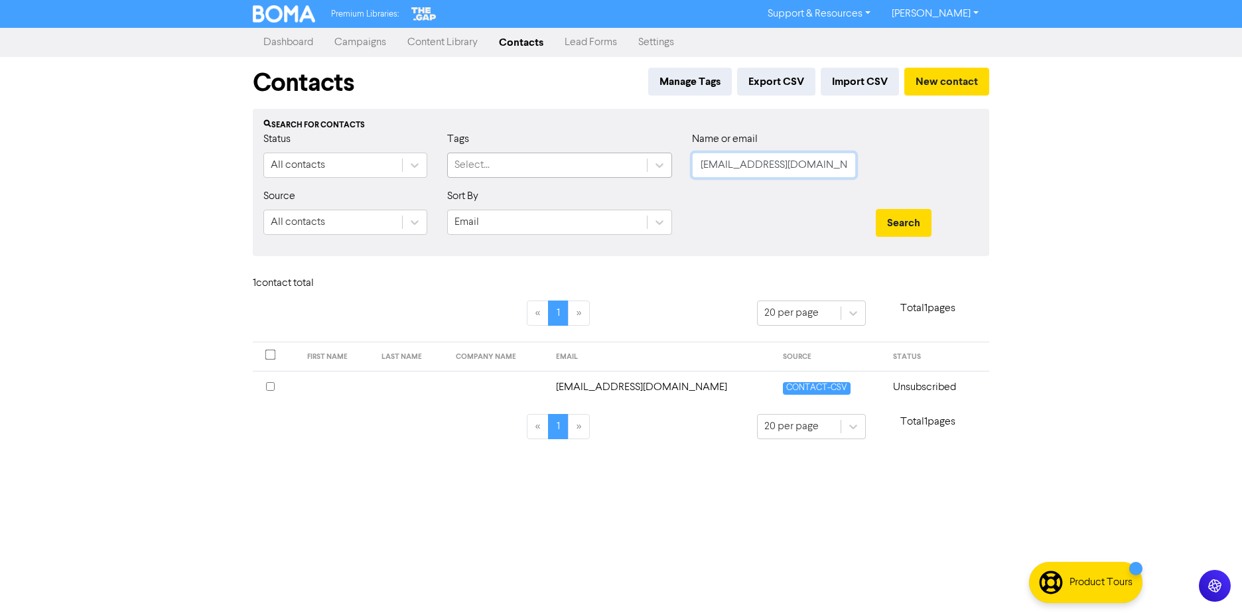
drag, startPoint x: 820, startPoint y: 168, endPoint x: 457, endPoint y: 171, distance: 363.0
click at [457, 171] on div "Status All contacts Tags Select... Name or email [EMAIL_ADDRESS][DOMAIN_NAME]" at bounding box center [621, 159] width 735 height 57
paste input "@[DOMAIN_NAME]"
drag, startPoint x: 868, startPoint y: 202, endPoint x: 902, endPoint y: 218, distance: 37.4
click at [876, 208] on div "Search" at bounding box center [927, 216] width 123 height 57
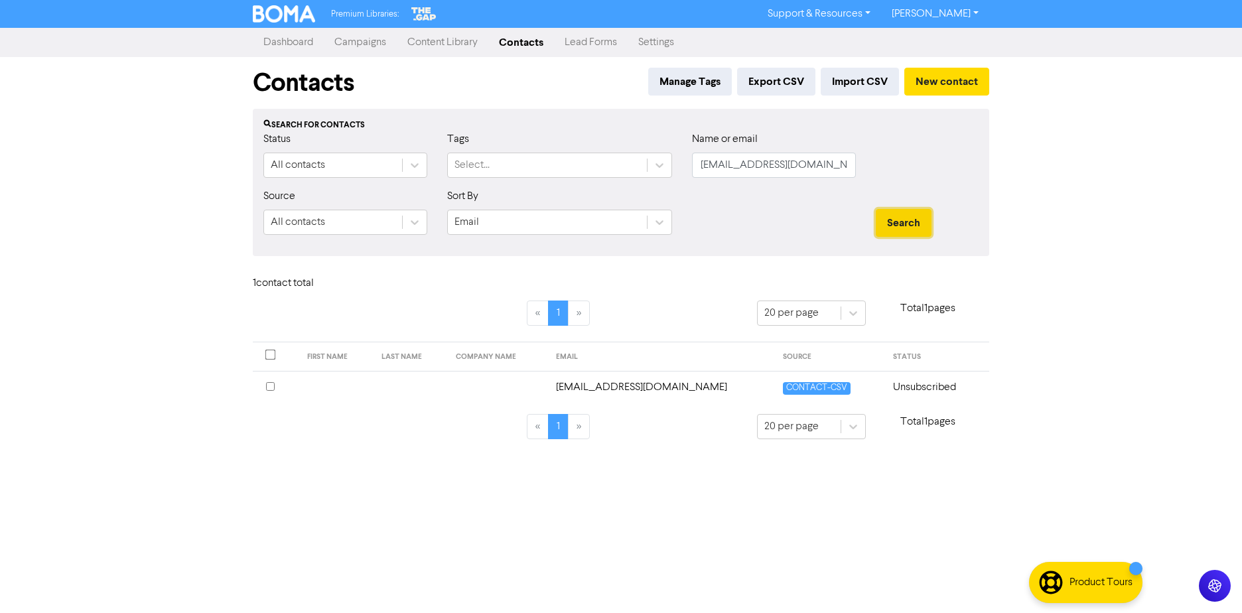
click at [905, 221] on button "Search" at bounding box center [904, 223] width 56 height 28
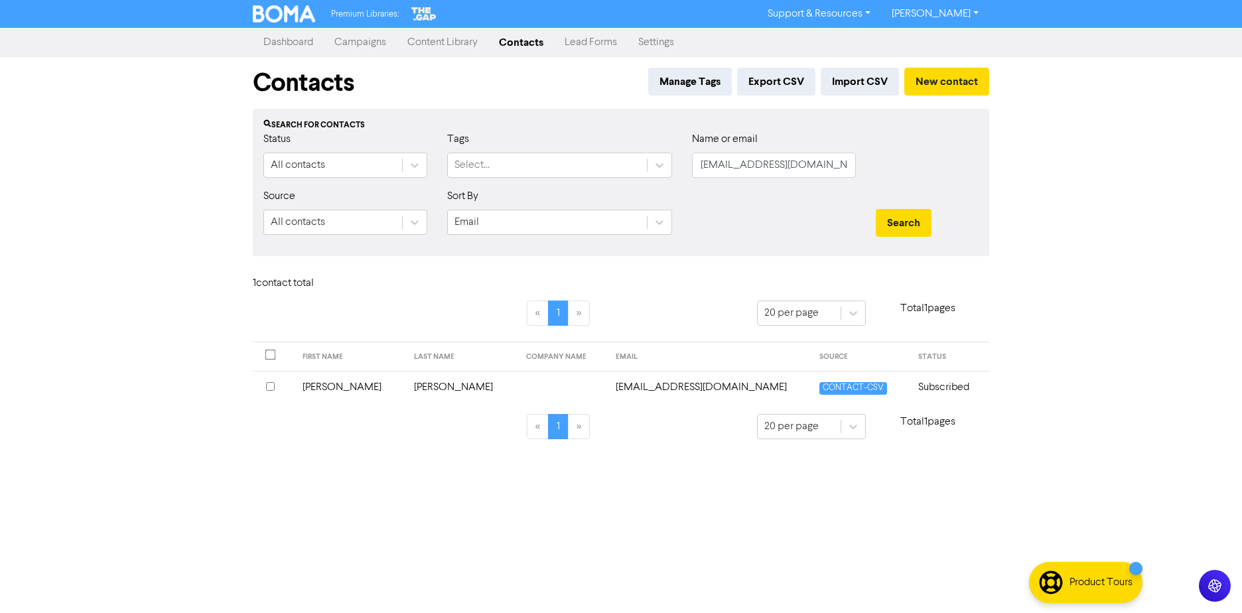
click at [518, 399] on td at bounding box center [563, 387] width 90 height 33
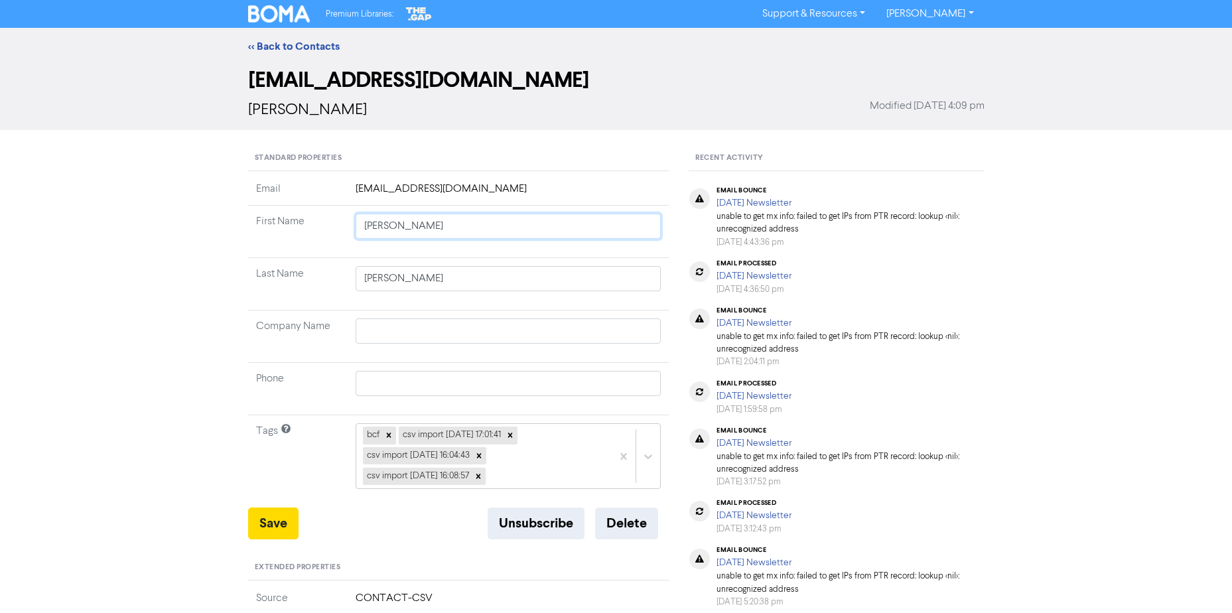
drag, startPoint x: 451, startPoint y: 232, endPoint x: -571, endPoint y: 229, distance: 1022.1
click at [0, 229] on html "Premium Libraries: Support & Resources Video Tutorials FAQ & Guides Marketing E…" at bounding box center [616, 306] width 1232 height 613
click at [625, 532] on button "Delete" at bounding box center [626, 524] width 63 height 32
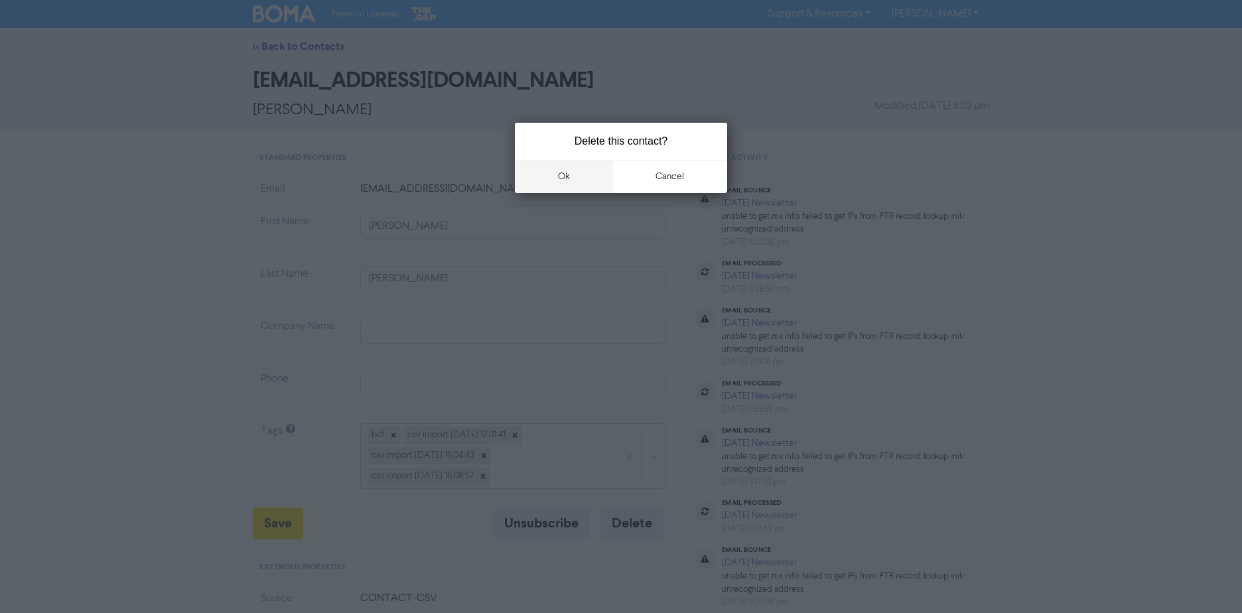
click at [558, 185] on button "ok" at bounding box center [564, 176] width 98 height 33
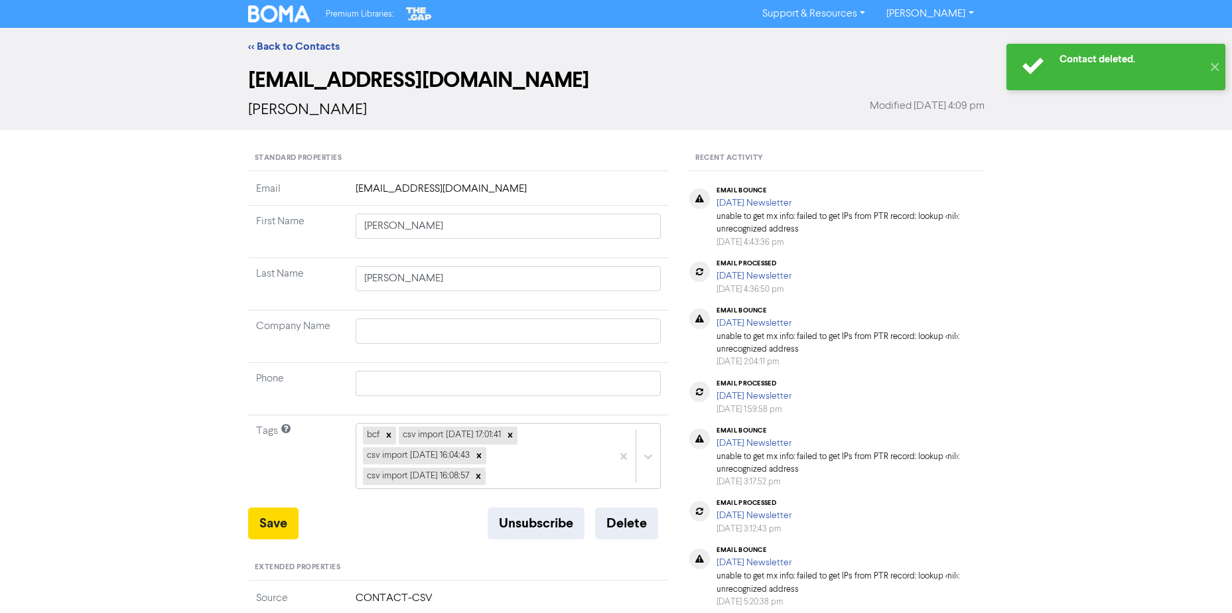
click at [244, 42] on div "<< Back to Contacts" at bounding box center [616, 46] width 757 height 16
click at [279, 48] on link "<< Back to Contacts" at bounding box center [294, 46] width 92 height 13
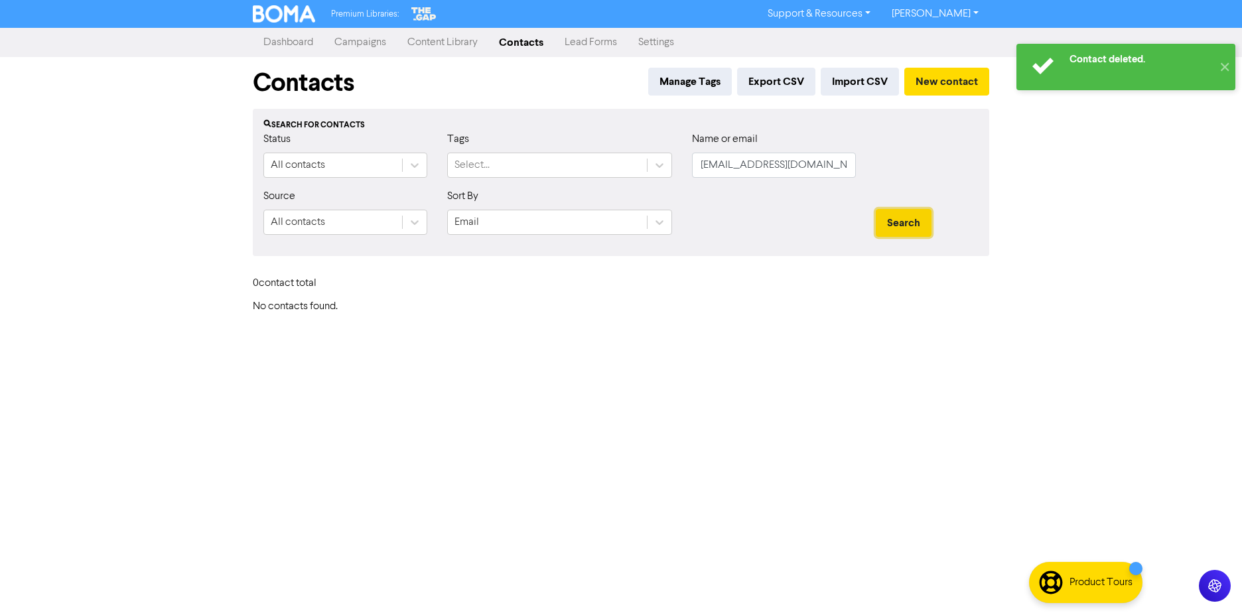
click at [909, 223] on button "Search" at bounding box center [904, 223] width 56 height 28
click at [862, 231] on div at bounding box center [774, 216] width 184 height 57
click at [962, 86] on button "New contact" at bounding box center [947, 82] width 85 height 28
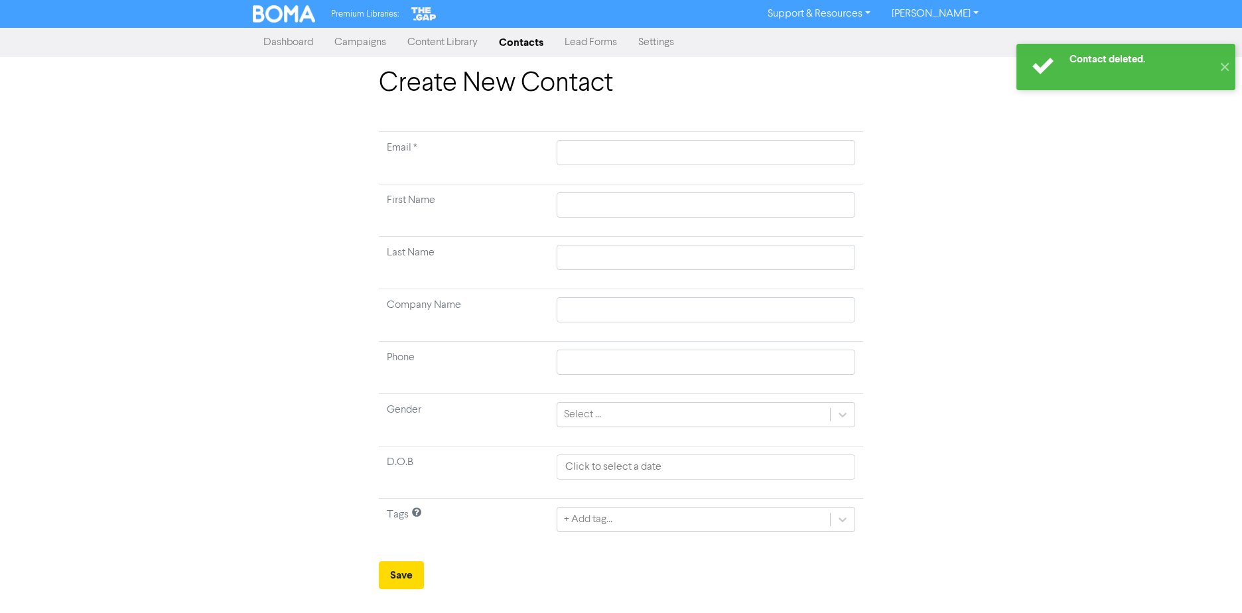
click at [654, 123] on div "Create New Contact Email * First Name Last Name Company Name Phone Gender Selec…" at bounding box center [621, 329] width 504 height 522
click at [644, 147] on input "text" at bounding box center [706, 152] width 299 height 25
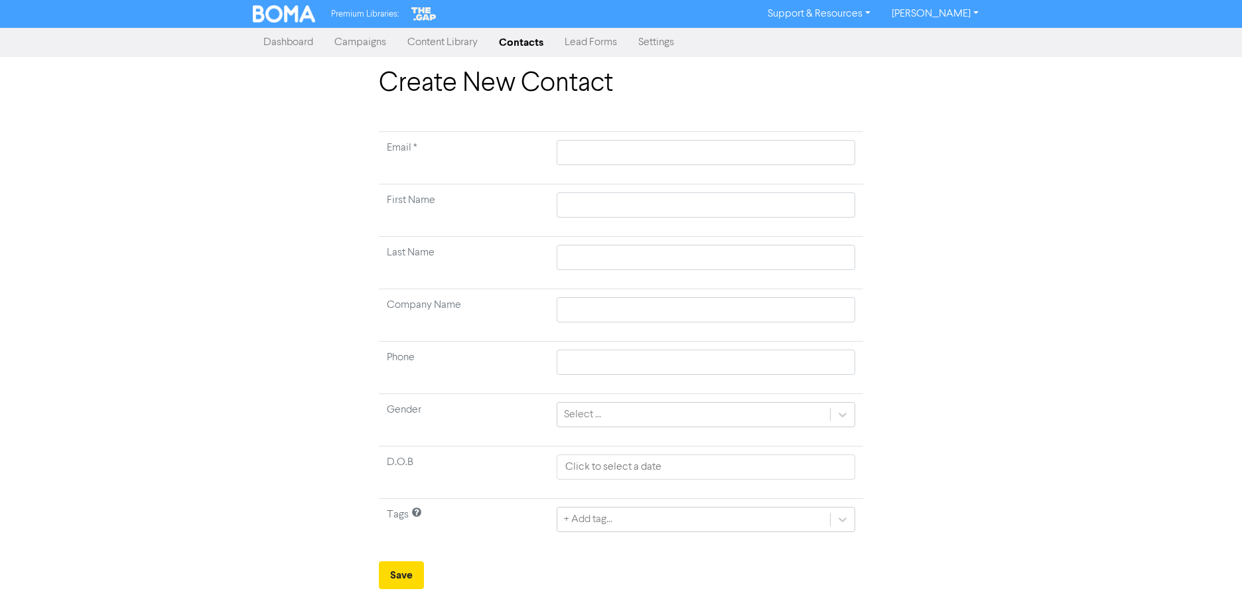
click at [581, 297] on tbody "Email * First Name Last Name Company Name Phone Gender Select ... D.O.B Tags + …" at bounding box center [621, 341] width 484 height 419
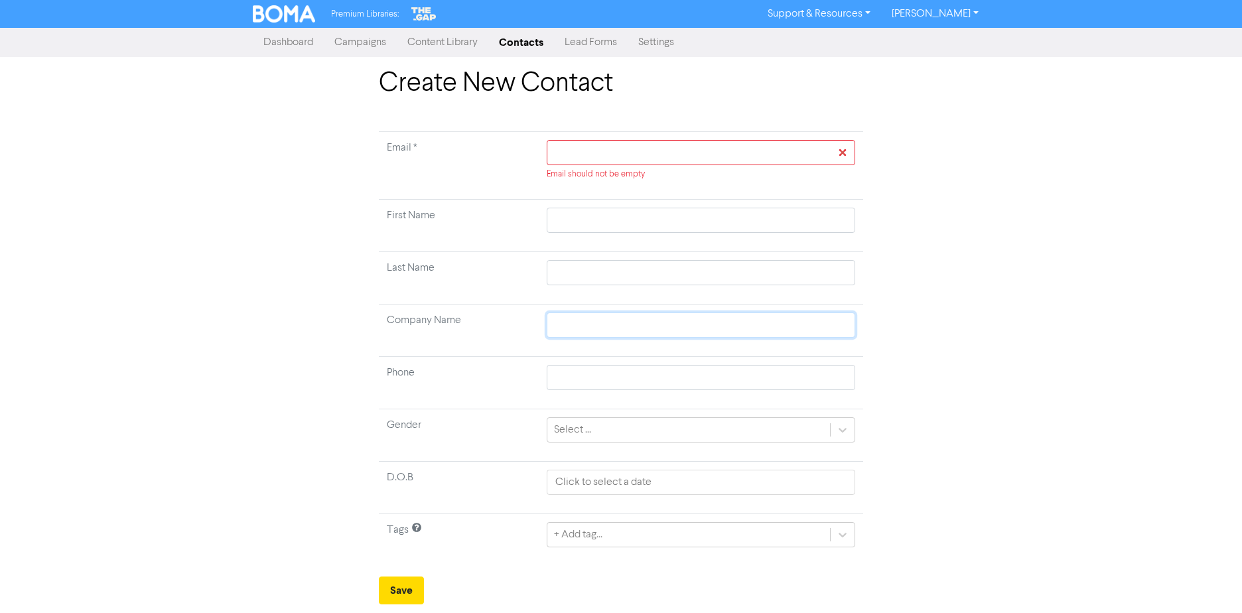
click at [595, 330] on input "text" at bounding box center [701, 325] width 309 height 25
paste input "[PERSON_NAME]"
click at [595, 222] on input "text" at bounding box center [701, 220] width 309 height 25
paste input "[PERSON_NAME]"
click at [597, 222] on input "[PERSON_NAME]" at bounding box center [701, 220] width 309 height 25
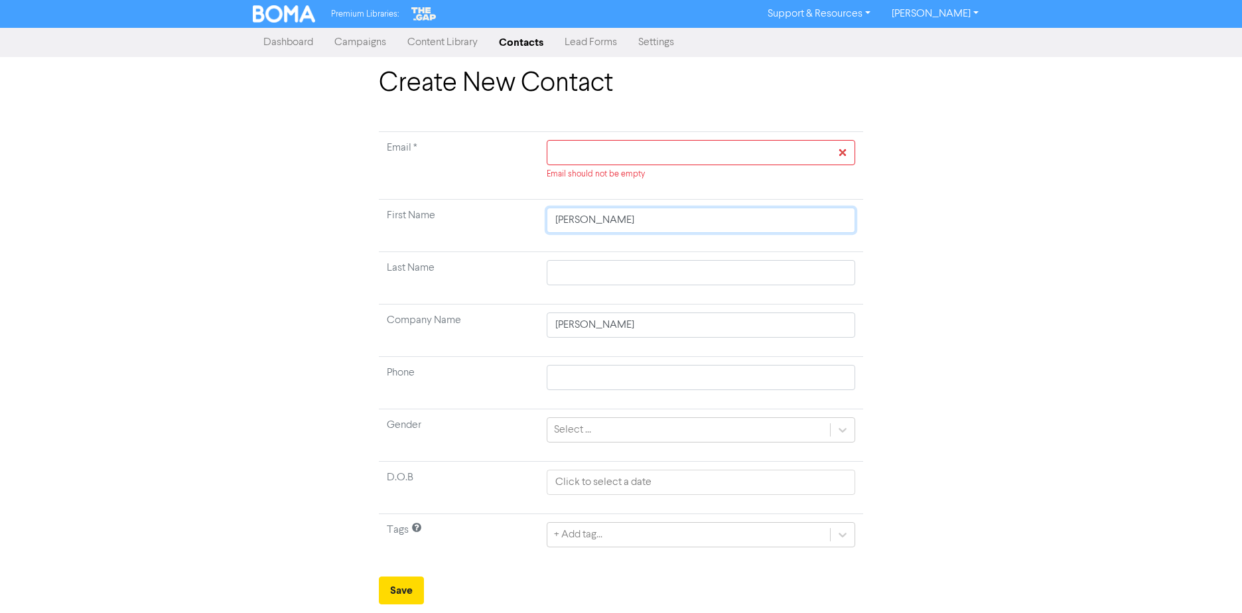
click at [597, 222] on input "[PERSON_NAME]" at bounding box center [701, 220] width 309 height 25
click at [571, 274] on input "text" at bounding box center [701, 272] width 309 height 25
paste input "[PERSON_NAME]"
click at [631, 151] on input "text" at bounding box center [701, 152] width 309 height 25
paste input "[EMAIL_ADDRESS][DOMAIN_NAME]"
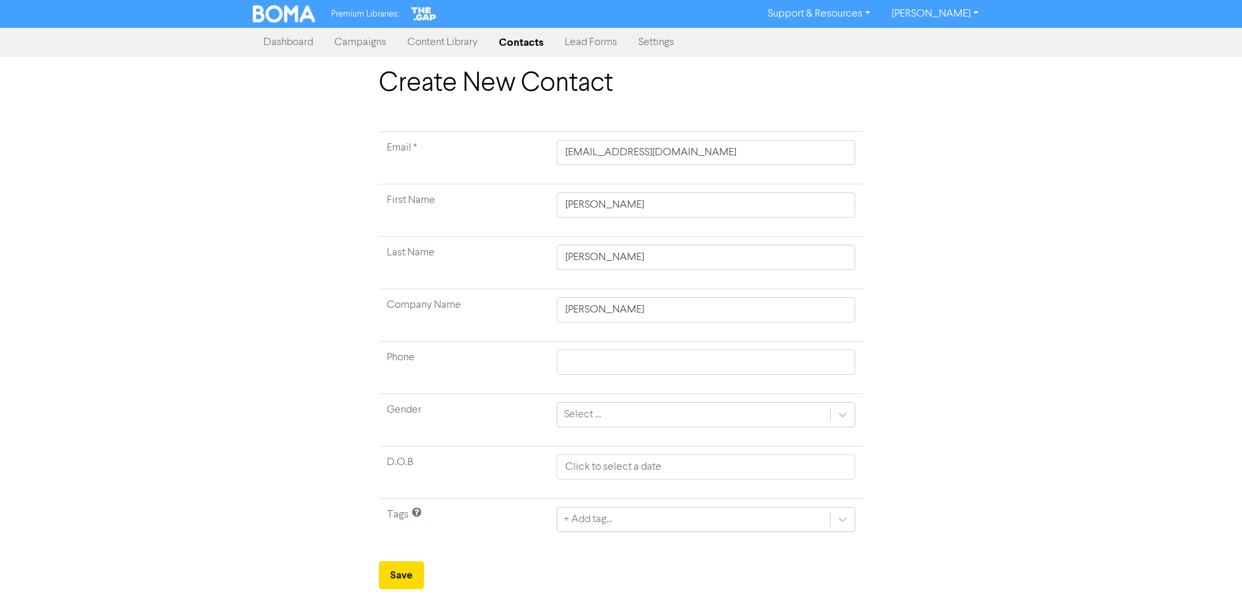
drag, startPoint x: 94, startPoint y: 283, endPoint x: 442, endPoint y: 309, distance: 349.4
click at [94, 284] on div "Create New Contact Email * [EMAIL_ADDRESS][DOMAIN_NAME] First Name [PERSON_NAME…" at bounding box center [621, 329] width 1242 height 522
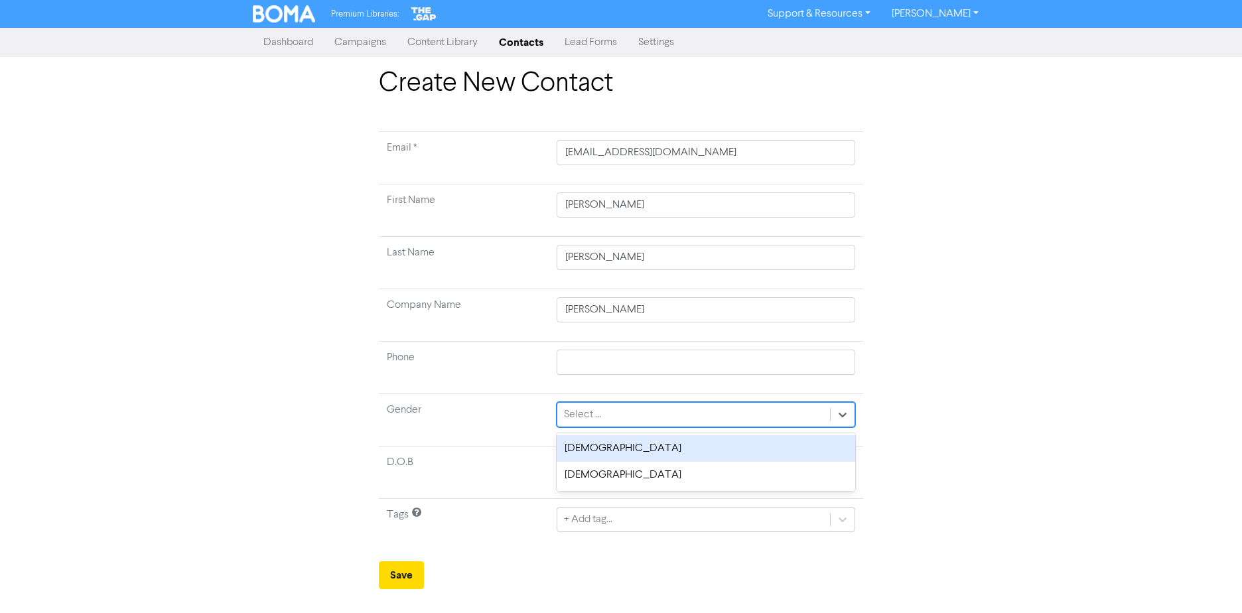
click at [609, 411] on div "Select ..." at bounding box center [693, 415] width 273 height 24
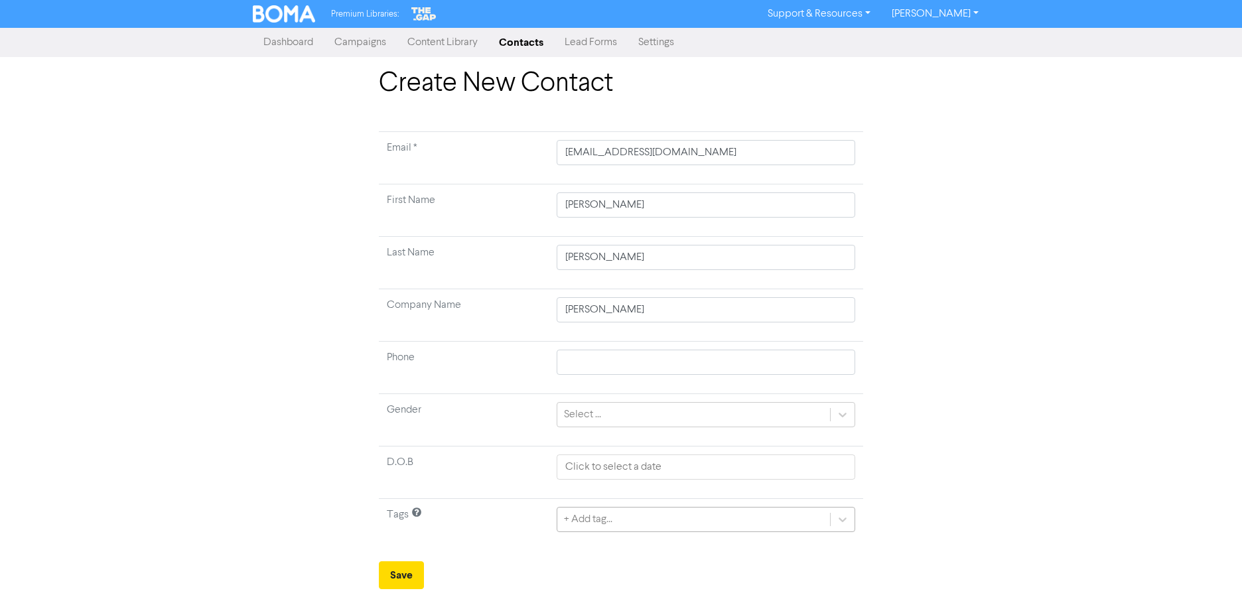
drag, startPoint x: 153, startPoint y: 446, endPoint x: 608, endPoint y: 522, distance: 461.5
click at [161, 451] on div "Create New Contact Email * [EMAIL_ADDRESS][DOMAIN_NAME] First Name [PERSON_NAME…" at bounding box center [621, 329] width 1242 height 522
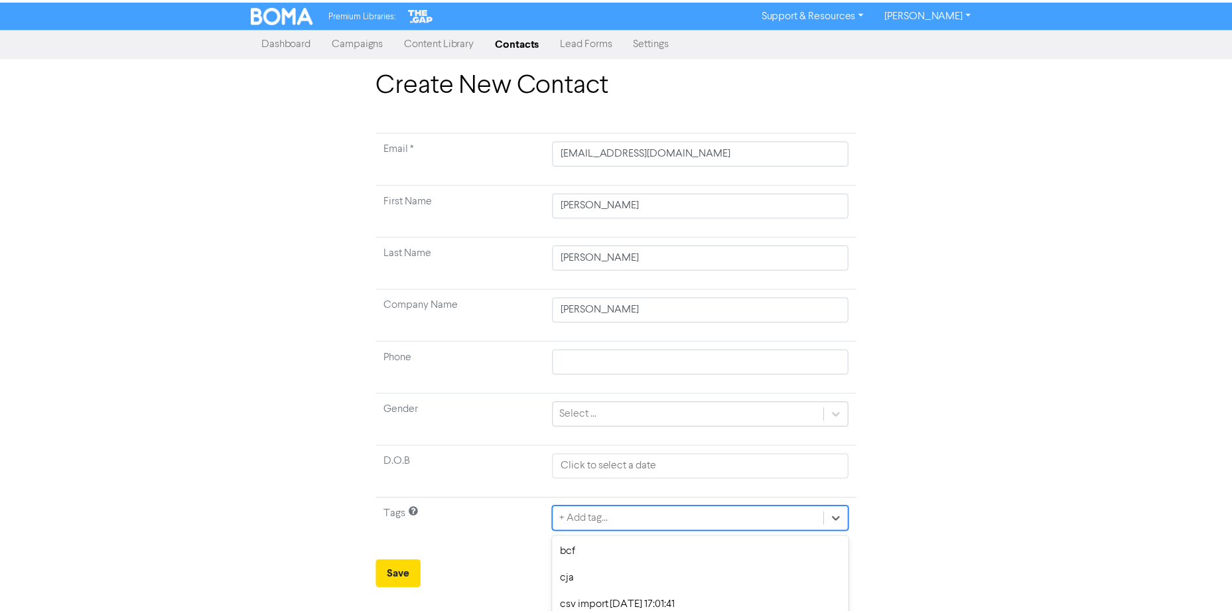
scroll to position [123, 0]
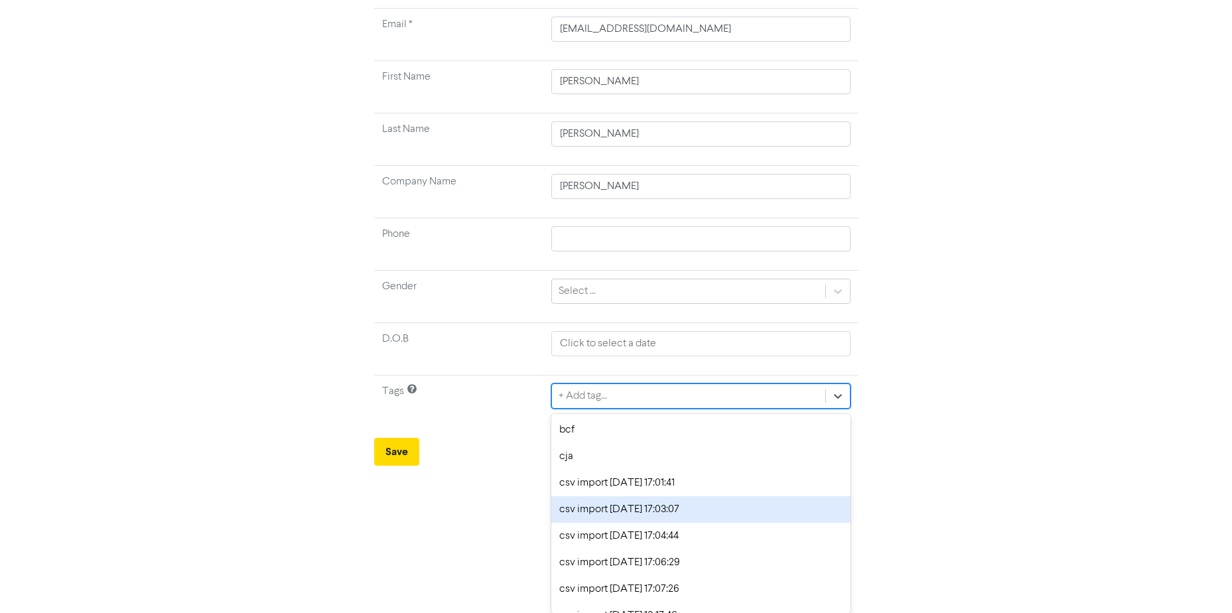
click at [635, 409] on div "option csv import [DATE] 17:03:07 focused, 4 of 23. 23 results available. Use U…" at bounding box center [701, 396] width 299 height 25
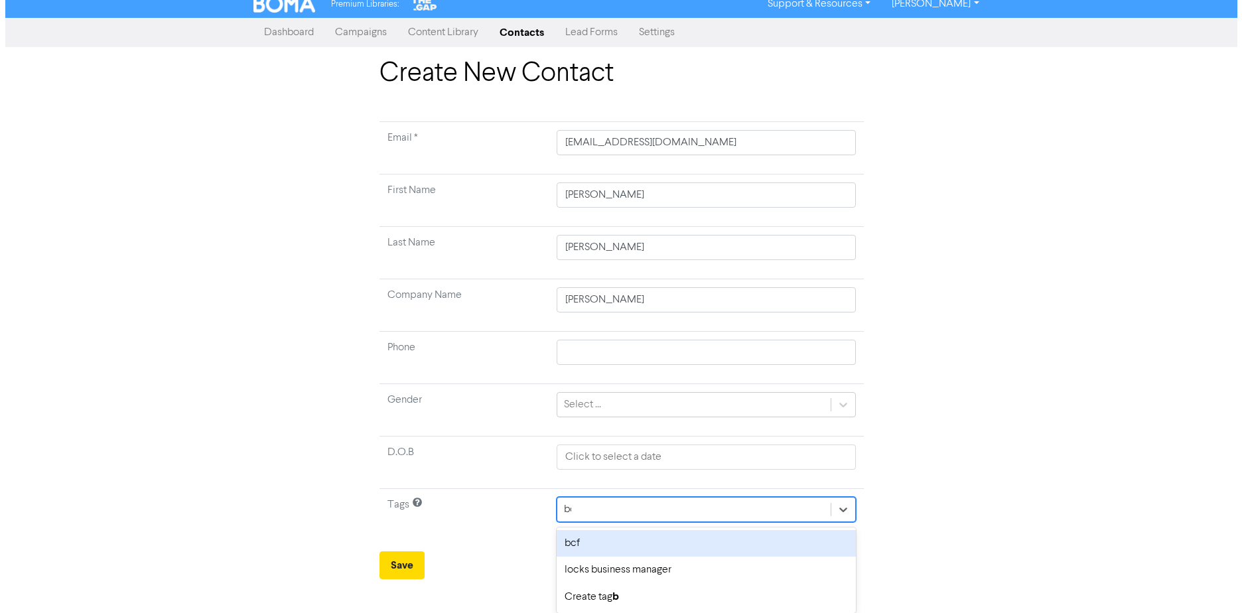
scroll to position [0, 0]
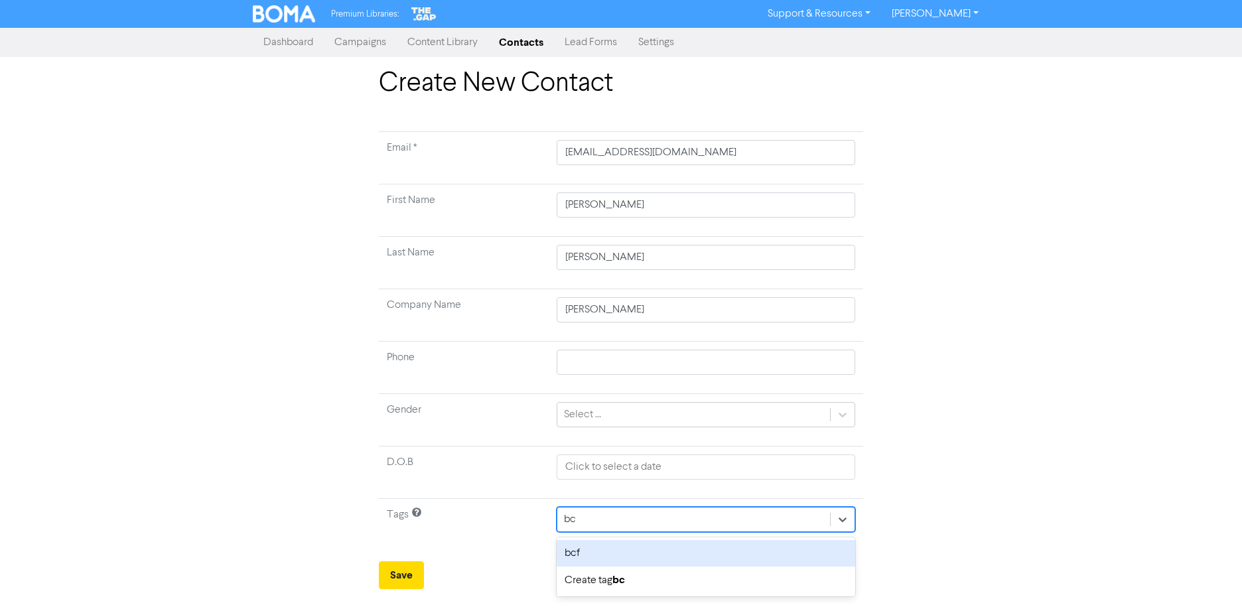
click at [611, 550] on div "bcf" at bounding box center [706, 553] width 299 height 27
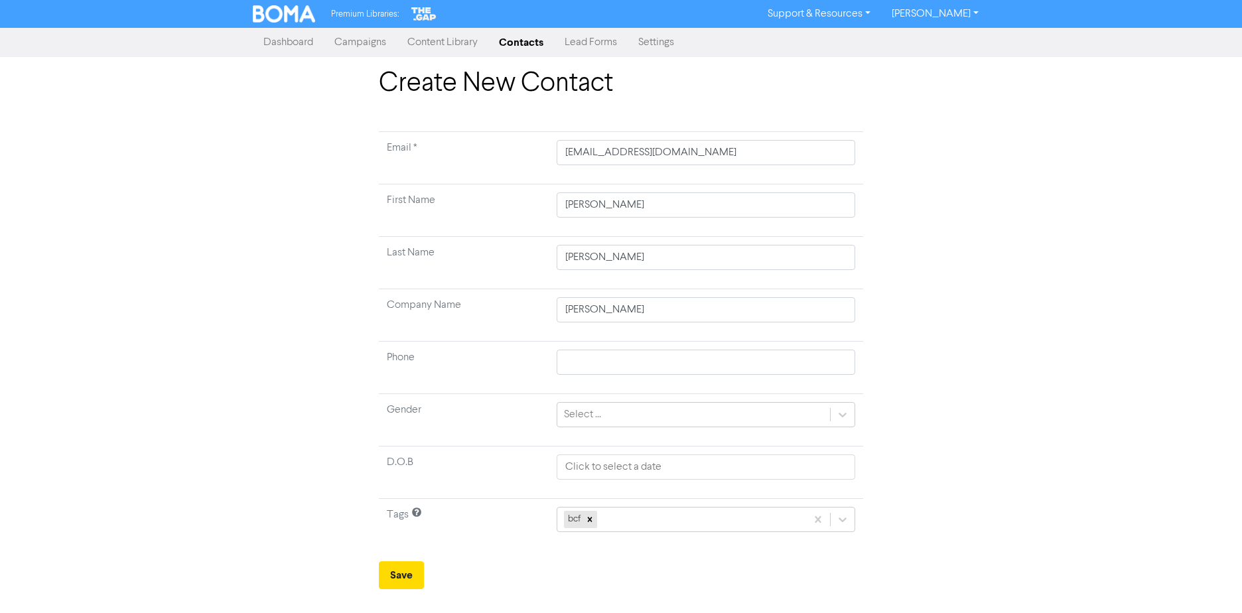
click at [655, 423] on div "Select ..." at bounding box center [693, 415] width 273 height 24
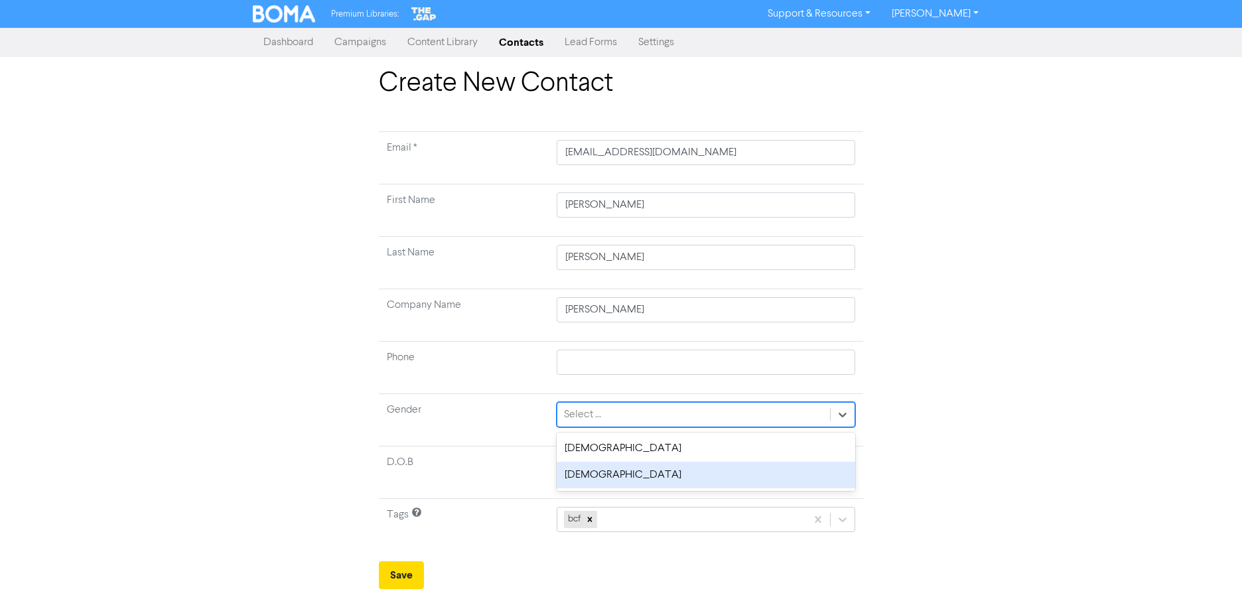
click at [602, 483] on div "[DEMOGRAPHIC_DATA]" at bounding box center [706, 475] width 299 height 27
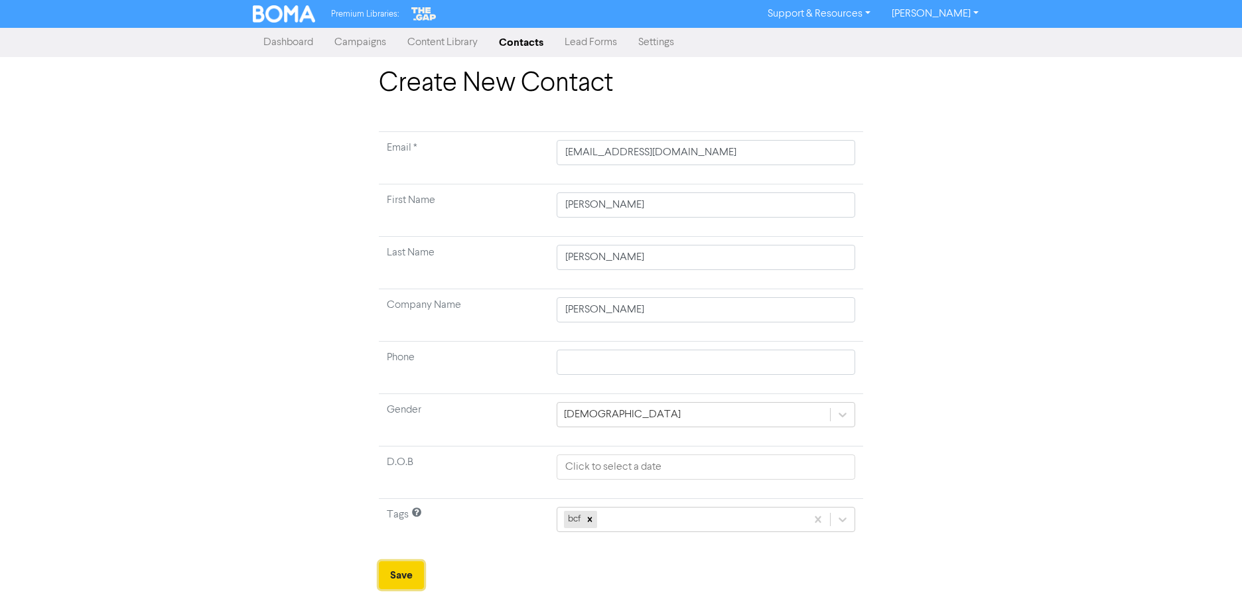
click at [409, 573] on button "Save" at bounding box center [401, 575] width 45 height 28
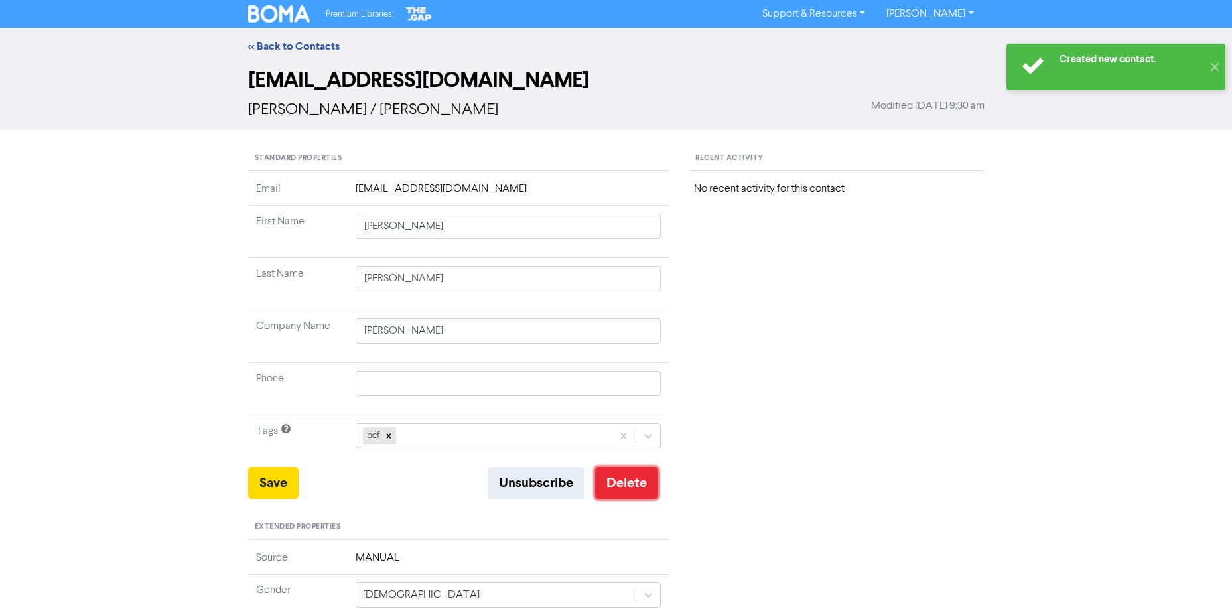
click at [639, 486] on button "Delete" at bounding box center [626, 483] width 63 height 32
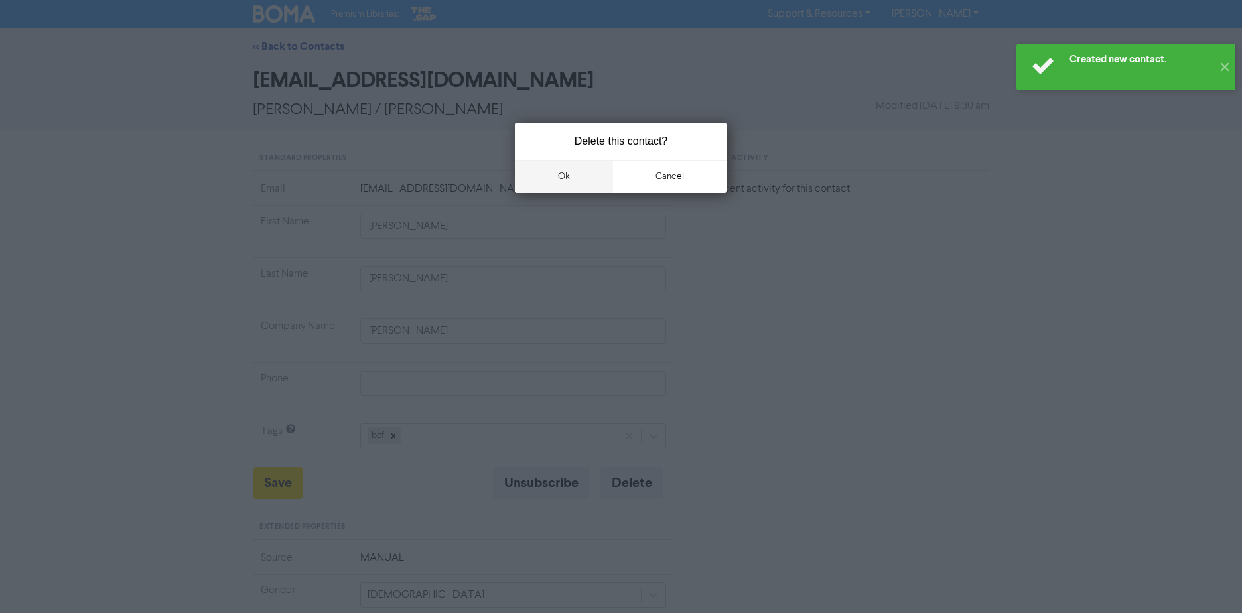
click at [571, 168] on button "ok" at bounding box center [564, 176] width 98 height 33
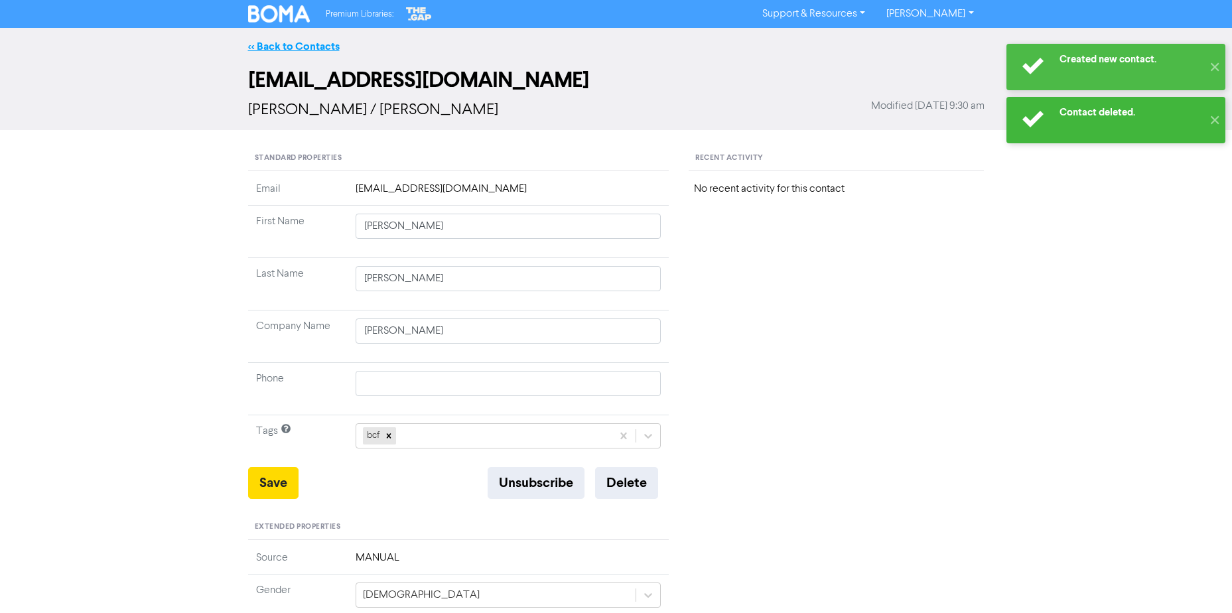
click at [264, 51] on link "<< Back to Contacts" at bounding box center [294, 46] width 92 height 13
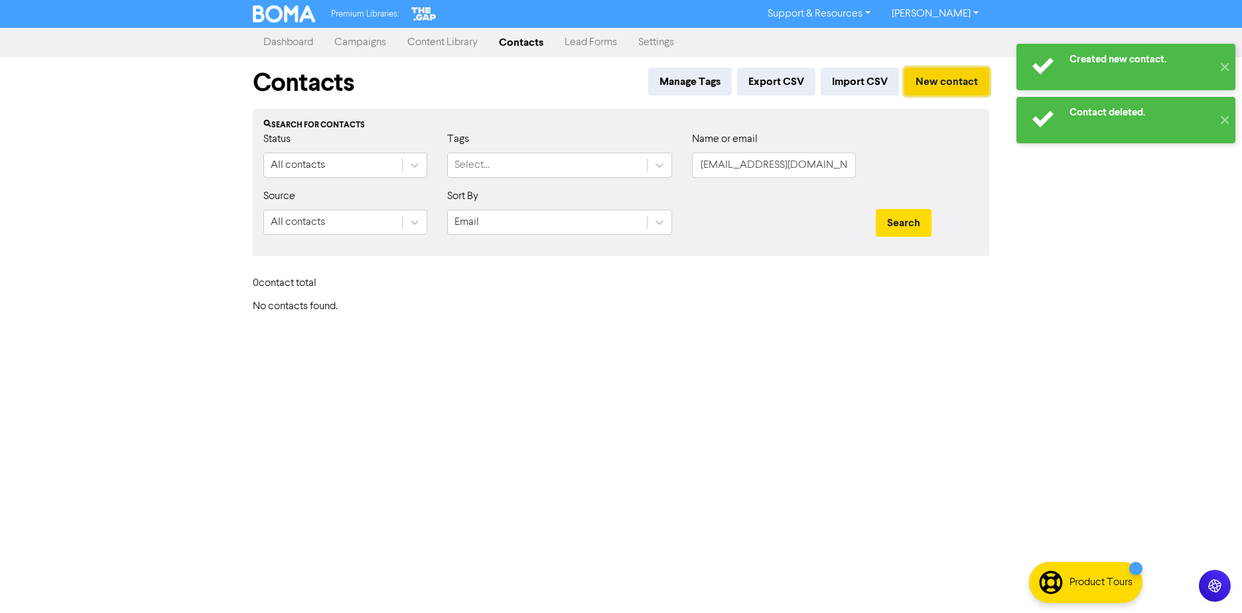
click at [937, 72] on button "New contact" at bounding box center [947, 82] width 85 height 28
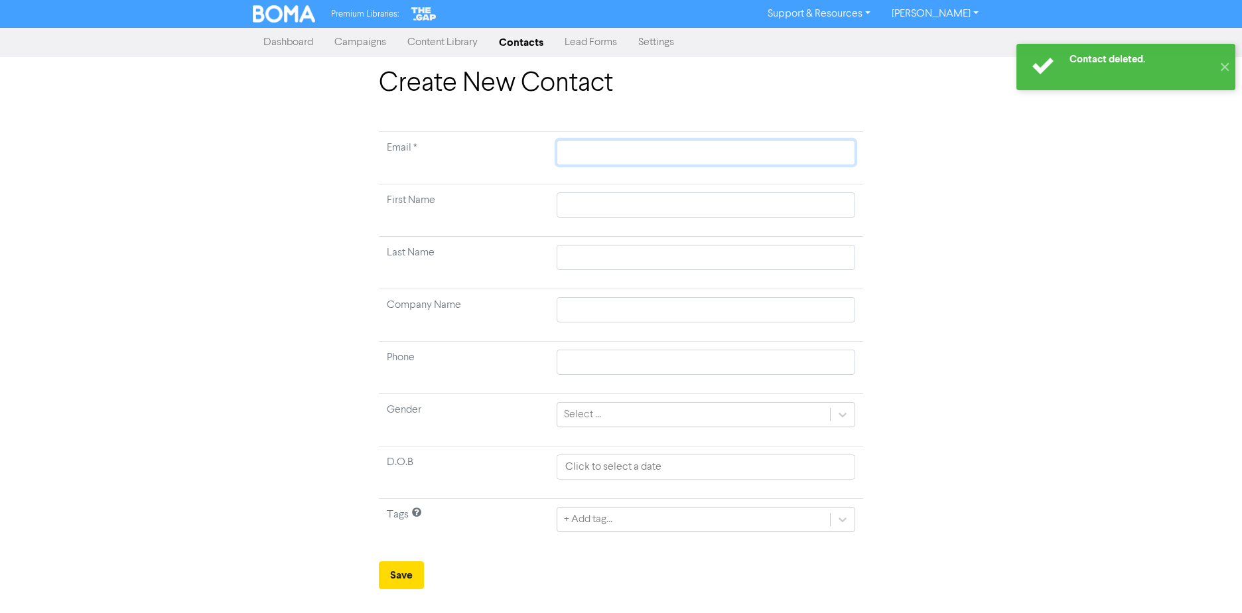
click at [594, 154] on input "text" at bounding box center [706, 152] width 299 height 25
paste input "[EMAIL_ADDRESS][DOMAIN_NAME]"
click at [569, 149] on input "[EMAIL_ADDRESS][DOMAIN_NAME]" at bounding box center [706, 152] width 299 height 25
click at [563, 151] on input "[EMAIL_ADDRESS][DOMAIN_NAME]" at bounding box center [706, 152] width 299 height 25
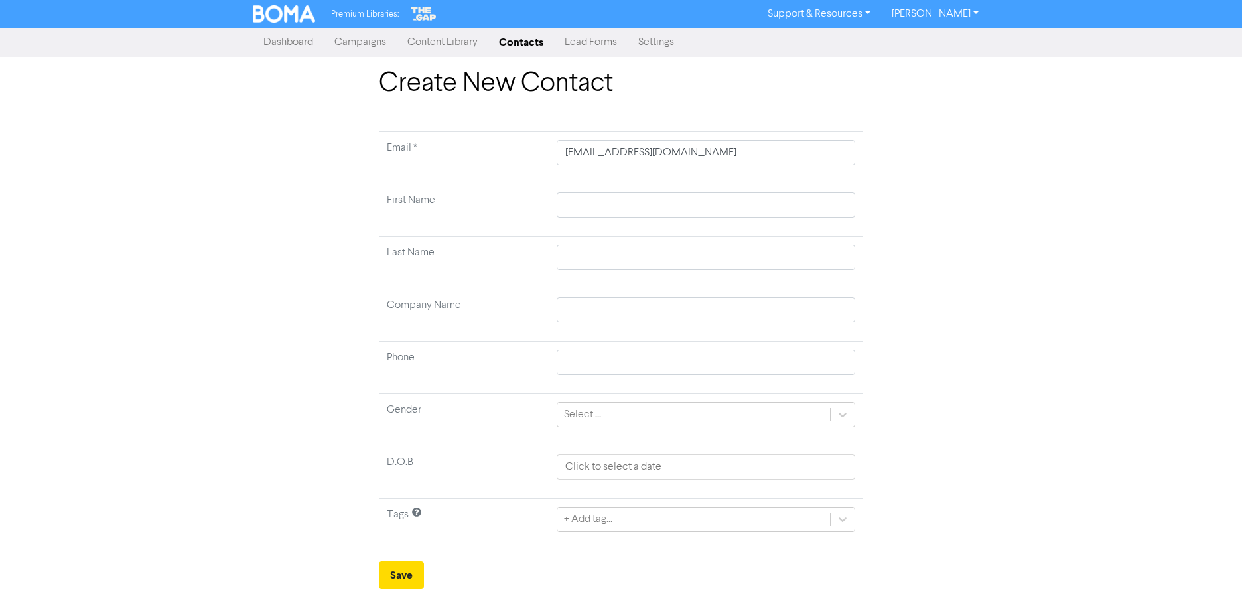
click at [163, 280] on div "Create New Contact Email * [EMAIL_ADDRESS][DOMAIN_NAME] First Name Last Name Co…" at bounding box center [621, 329] width 1242 height 522
drag, startPoint x: 756, startPoint y: 156, endPoint x: -760, endPoint y: 181, distance: 1516.1
click at [0, 181] on html "Premium Libraries: Support & Resources Video Tutorials FAQ & Guides Marketing E…" at bounding box center [621, 306] width 1242 height 613
click at [741, 156] on input "[EMAIL_ADDRESS][DOMAIN_NAME]" at bounding box center [706, 152] width 299 height 25
paste input "fl"
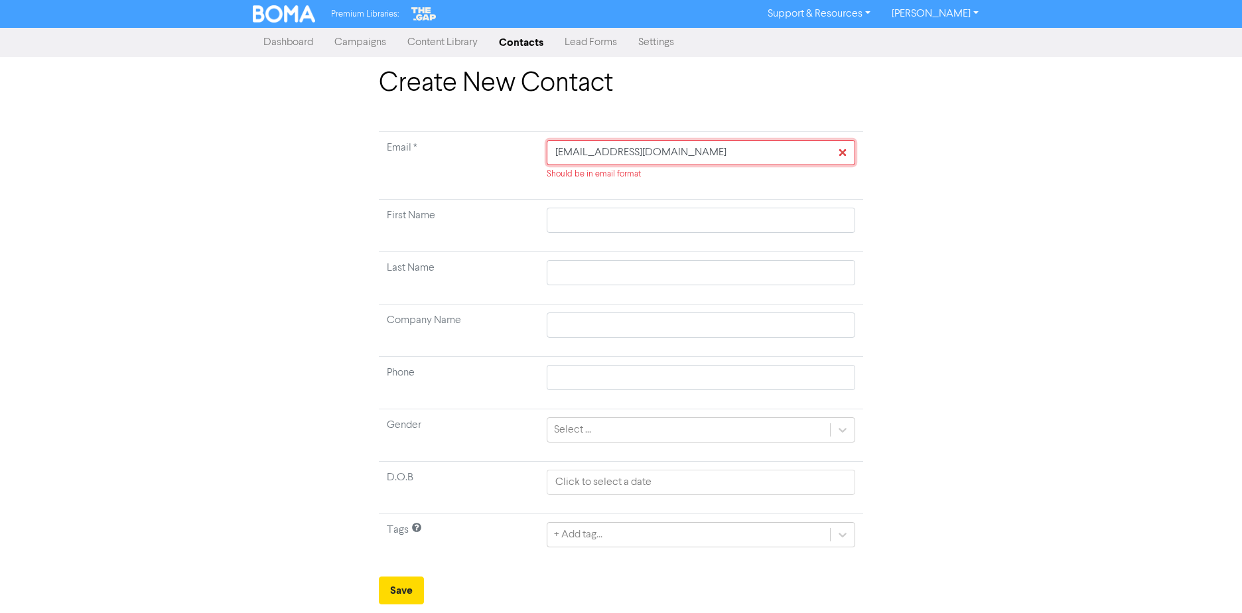
click at [556, 147] on input "[EMAIL_ADDRESS][DOMAIN_NAME]" at bounding box center [701, 152] width 309 height 25
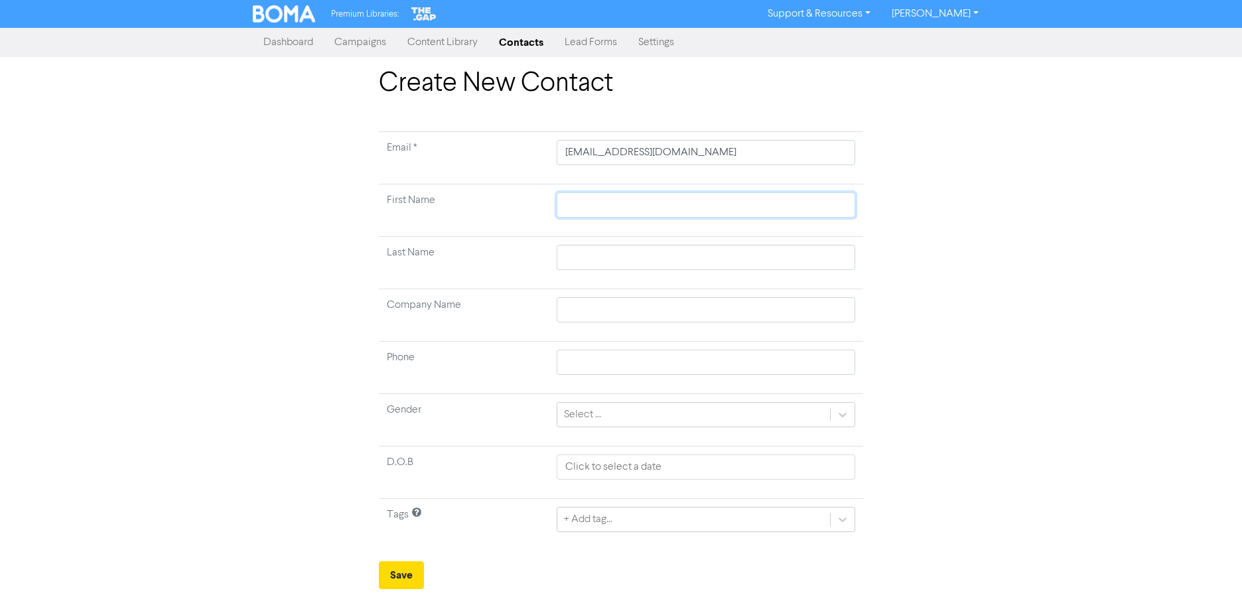
drag, startPoint x: 674, startPoint y: 195, endPoint x: 660, endPoint y: 212, distance: 21.2
click at [670, 196] on input "text" at bounding box center [706, 204] width 299 height 25
paste input "[PERSON_NAME]"
click at [631, 205] on input "[PERSON_NAME]" at bounding box center [706, 204] width 299 height 25
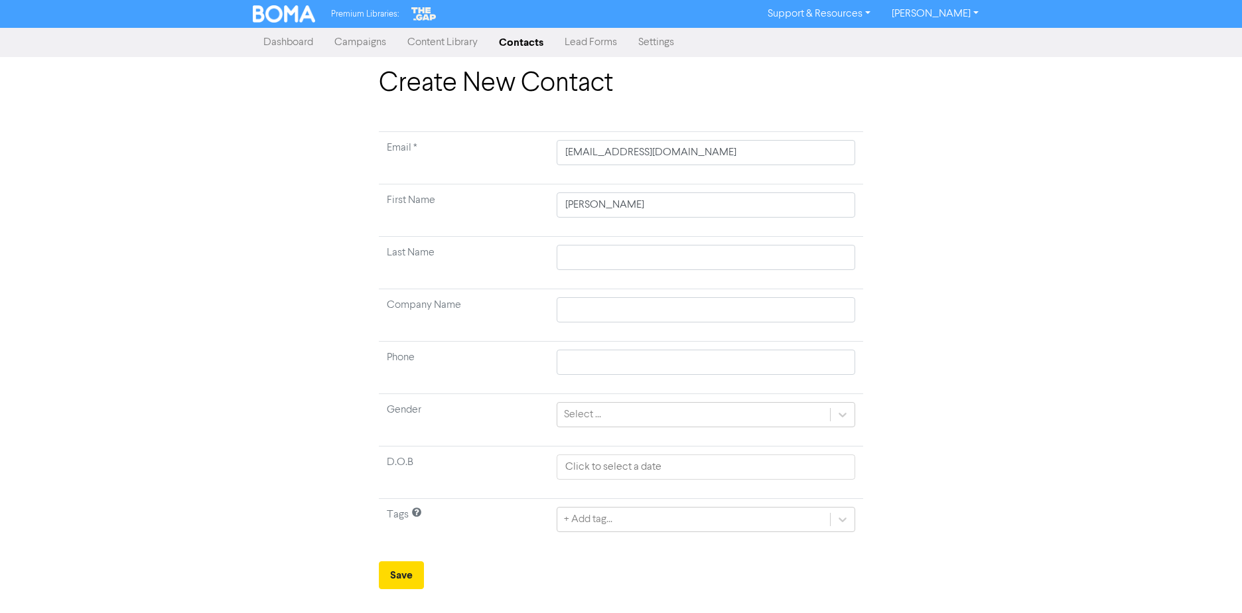
click at [546, 267] on td "Last Name" at bounding box center [464, 263] width 170 height 52
click at [571, 257] on input "text" at bounding box center [706, 257] width 299 height 25
paste input "[PERSON_NAME]"
click at [572, 311] on input "text" at bounding box center [706, 309] width 299 height 25
paste input "[PERSON_NAME]"
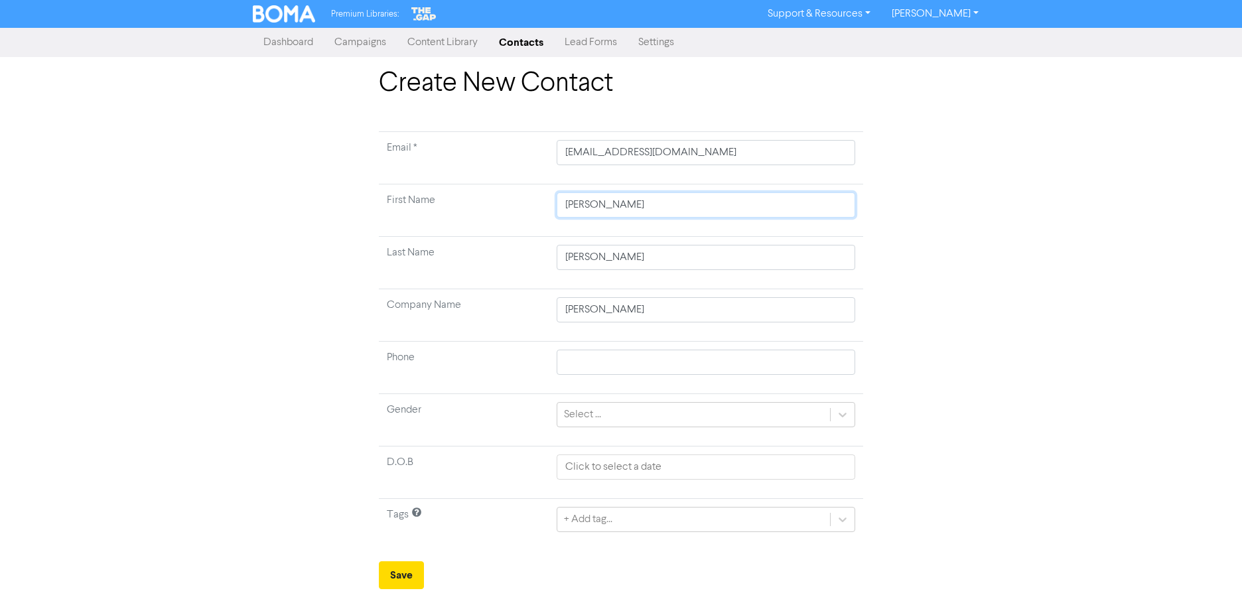
click at [587, 200] on input "[PERSON_NAME]" at bounding box center [706, 204] width 299 height 25
click at [562, 309] on input "[PERSON_NAME]" at bounding box center [706, 309] width 299 height 25
paste input "[PERSON_NAME]"
click at [584, 352] on input "text" at bounding box center [706, 362] width 299 height 25
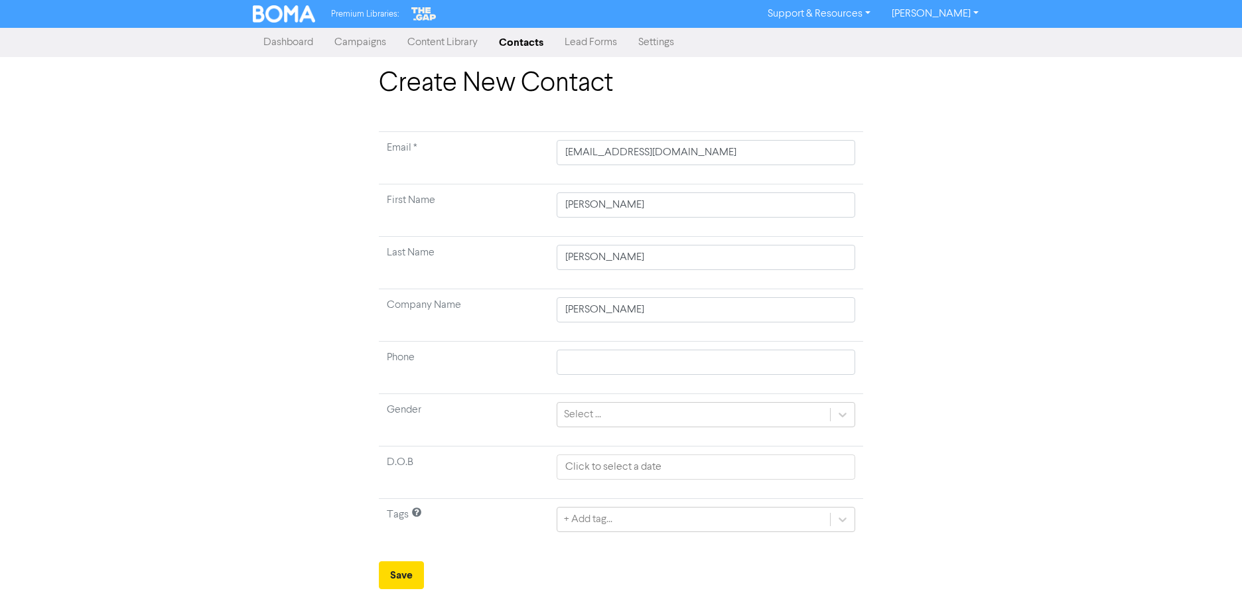
click at [288, 414] on div "Create New Contact Email * [EMAIL_ADDRESS][DOMAIN_NAME] First Name [PERSON_NAME…" at bounding box center [621, 329] width 757 height 522
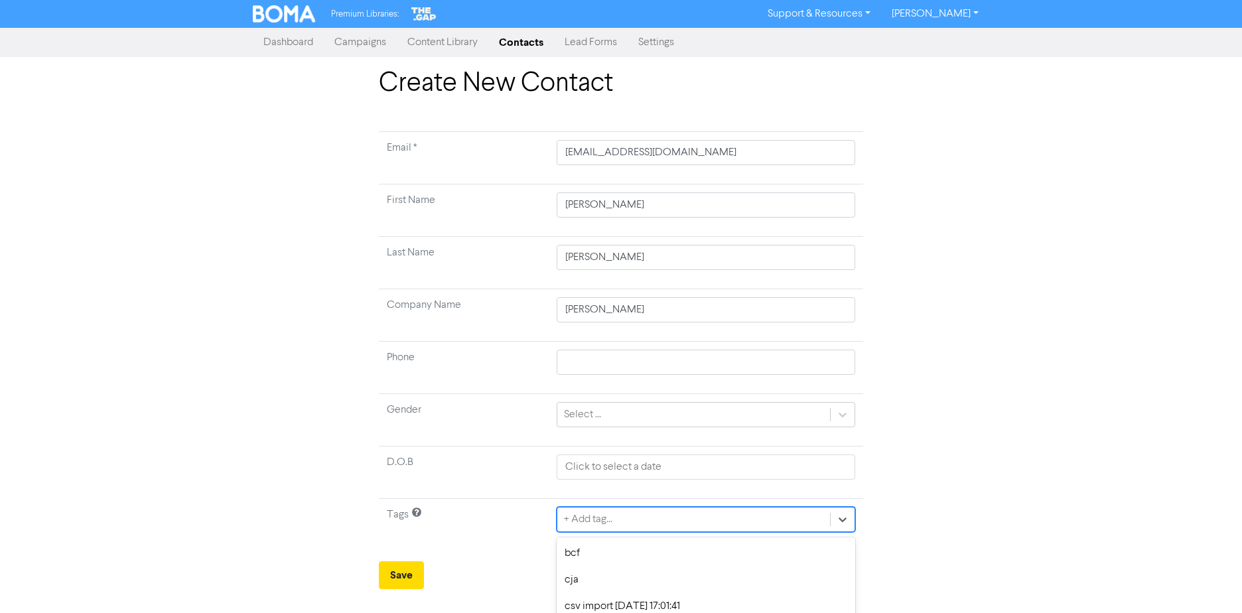
drag, startPoint x: 652, startPoint y: 517, endPoint x: 601, endPoint y: 554, distance: 62.8
click at [652, 522] on div "option csv import [DATE] 17:03:07 focused, 4 of 23. 23 results available. Use U…" at bounding box center [706, 519] width 299 height 25
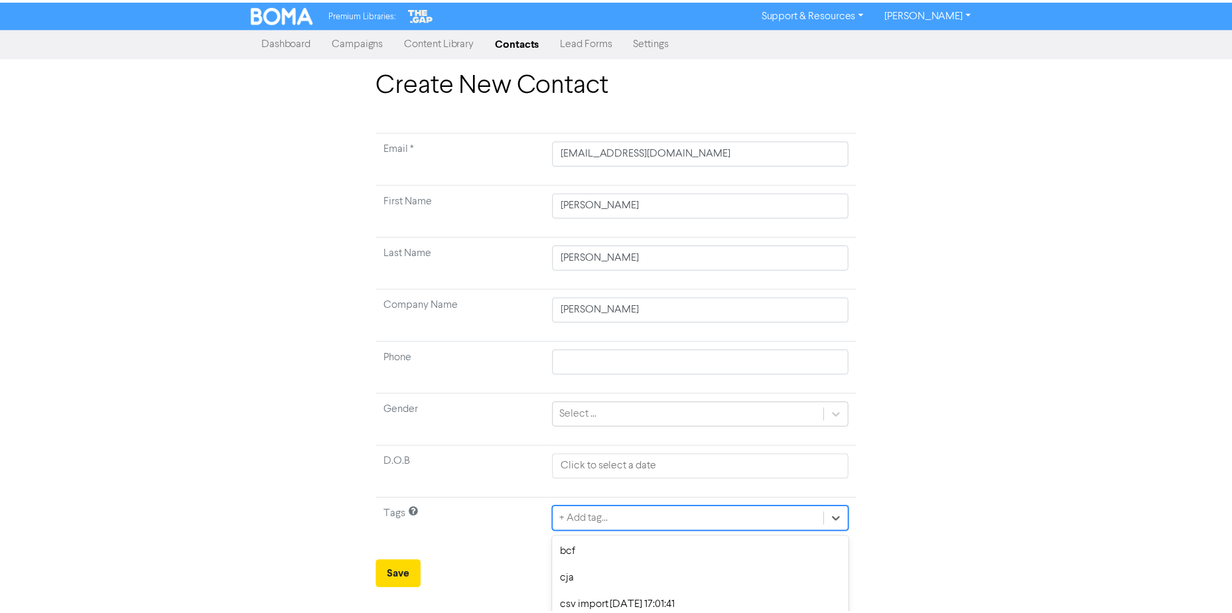
scroll to position [123, 0]
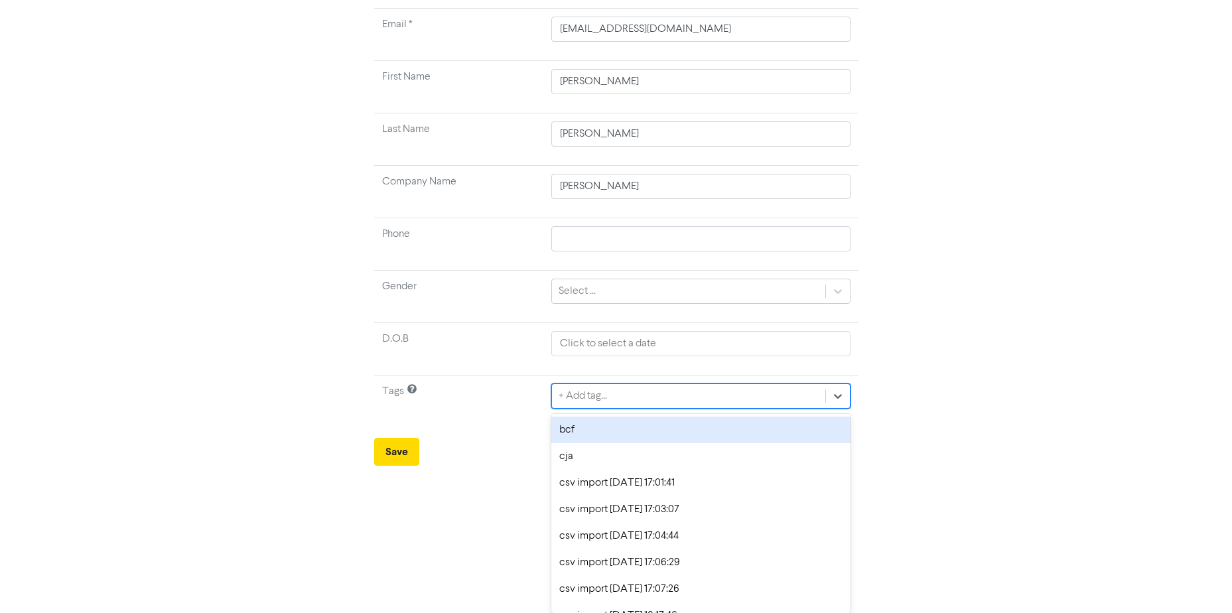
click at [603, 440] on div "bcf" at bounding box center [701, 430] width 299 height 27
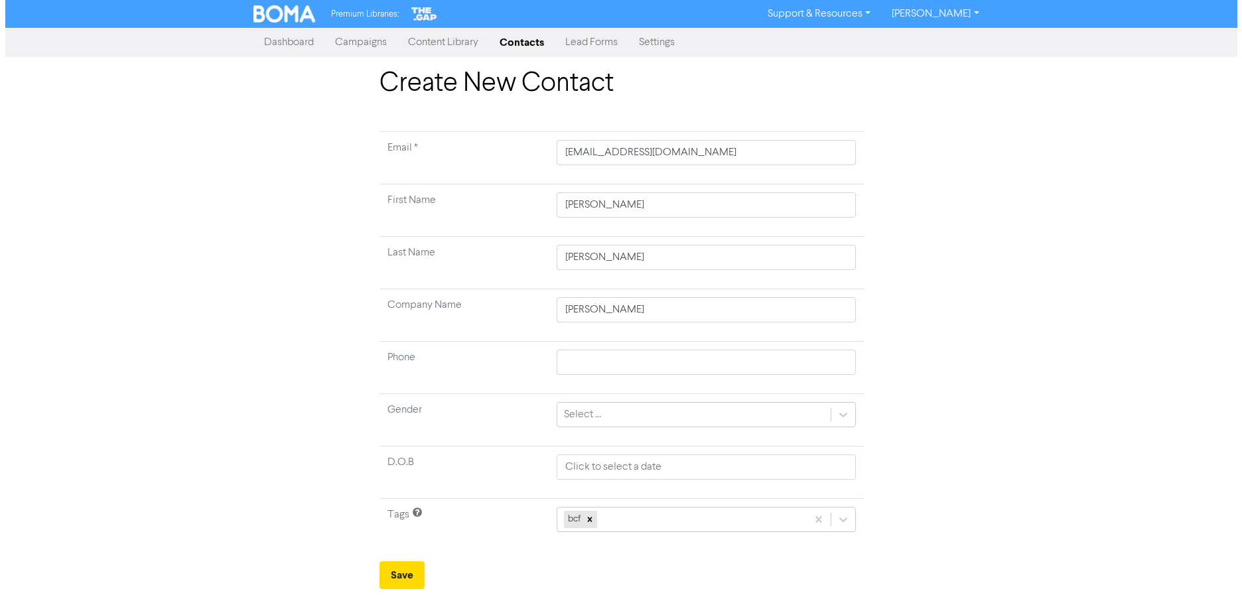
scroll to position [0, 0]
click at [414, 570] on button "Save" at bounding box center [401, 575] width 45 height 28
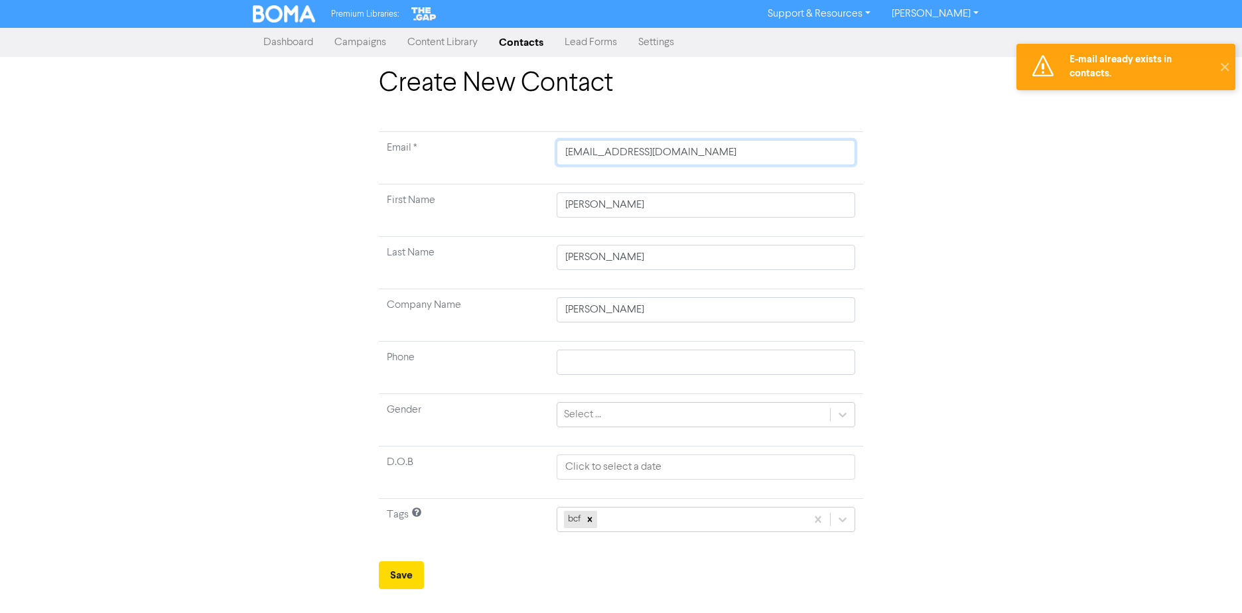
drag, startPoint x: 733, startPoint y: 157, endPoint x: -978, endPoint y: 285, distance: 1715.2
click at [0, 285] on html "E-mail already exists in contacts. ✕ Premium Libraries: Support & Resources Vid…" at bounding box center [621, 306] width 1242 height 613
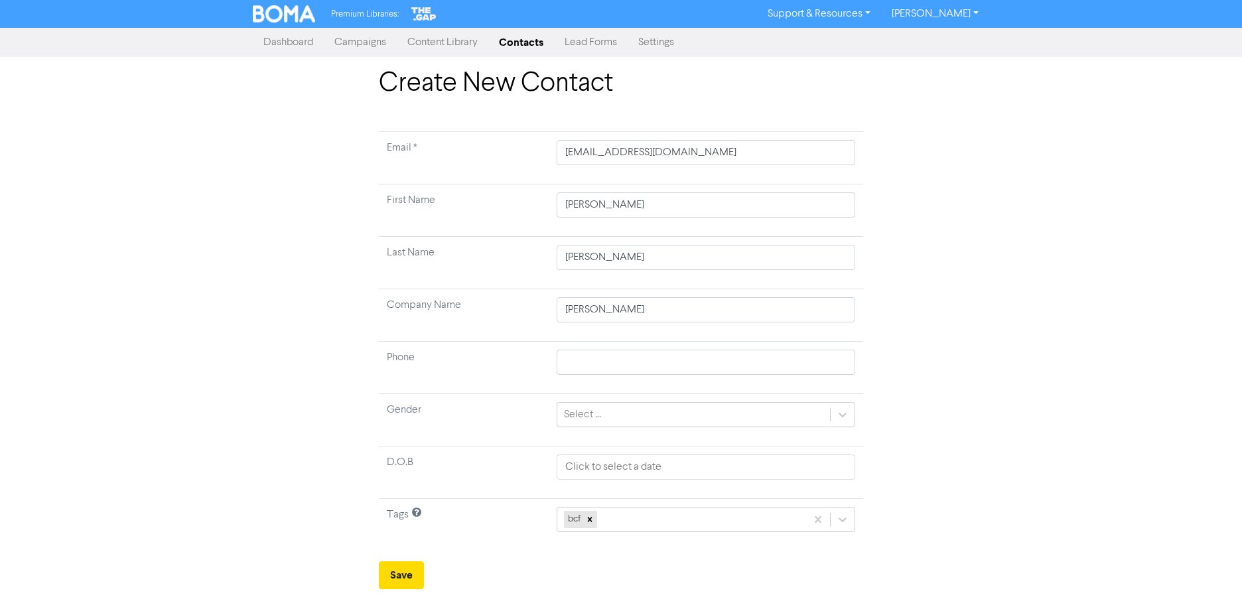
click at [495, 33] on link "Contacts" at bounding box center [521, 42] width 66 height 27
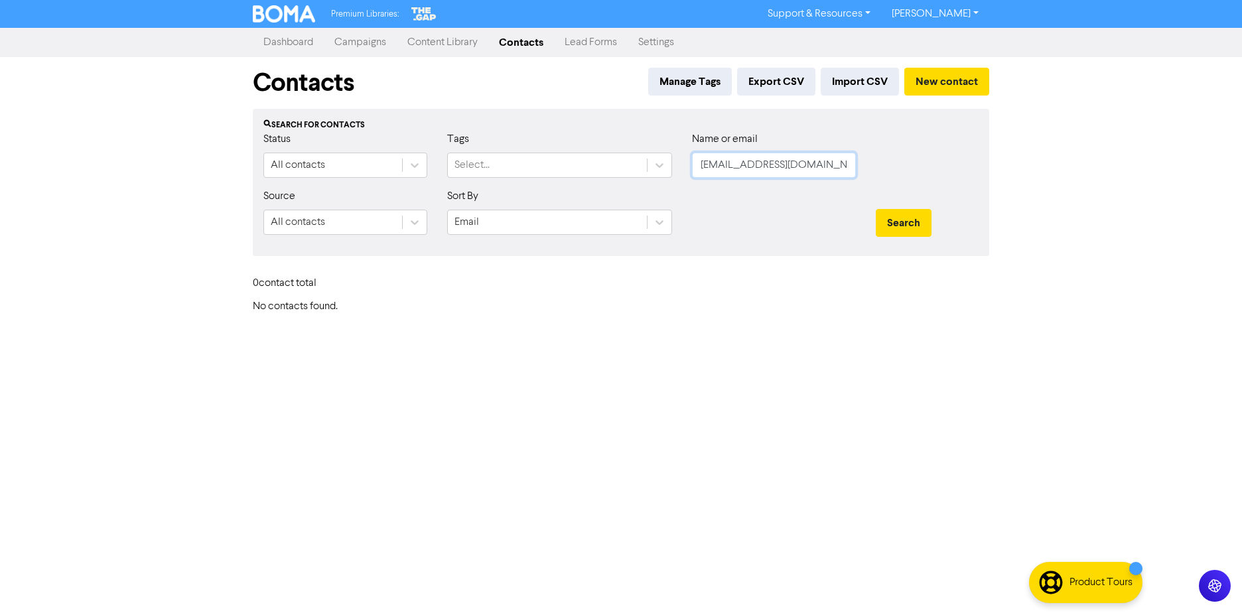
paste input "[EMAIL_ADDRESS]"
click at [524, 177] on div "Status All contacts Tags Select... Name or email [EMAIL_ADDRESS][DOMAIN_NAME]" at bounding box center [621, 159] width 735 height 57
click at [907, 222] on button "Search" at bounding box center [904, 223] width 56 height 28
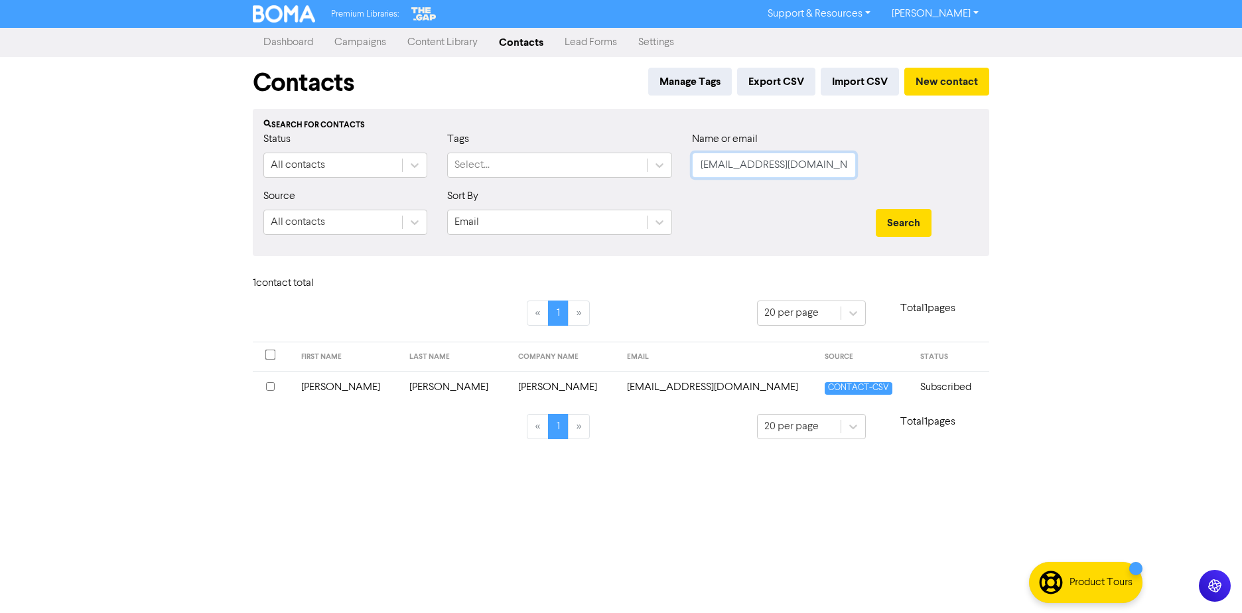
drag, startPoint x: 829, startPoint y: 154, endPoint x: 832, endPoint y: 162, distance: 8.4
click at [829, 154] on input "[EMAIL_ADDRESS][DOMAIN_NAME]" at bounding box center [774, 165] width 164 height 25
drag, startPoint x: 833, startPoint y: 165, endPoint x: 436, endPoint y: 198, distance: 398.3
click at [429, 197] on form "Status All contacts Tags Select... Name or email [EMAIL_ADDRESS][DOMAIN_NAME] S…" at bounding box center [620, 188] width 715 height 114
drag, startPoint x: 833, startPoint y: 167, endPoint x: 425, endPoint y: 188, distance: 408.1
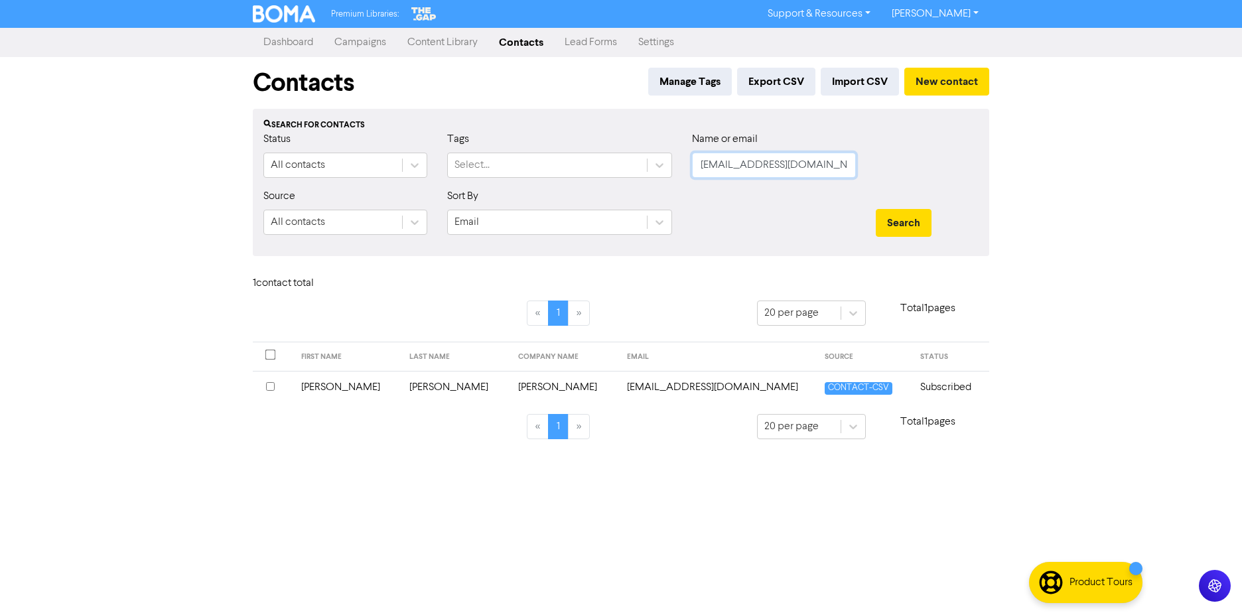
click at [525, 174] on div "Status All contacts Tags Select... Name or email [EMAIL_ADDRESS][DOMAIN_NAME]" at bounding box center [621, 159] width 735 height 57
paste input "[EMAIL_ADDRESS][DOMAIN_NAME]"
click at [915, 220] on button "Search" at bounding box center [904, 223] width 56 height 28
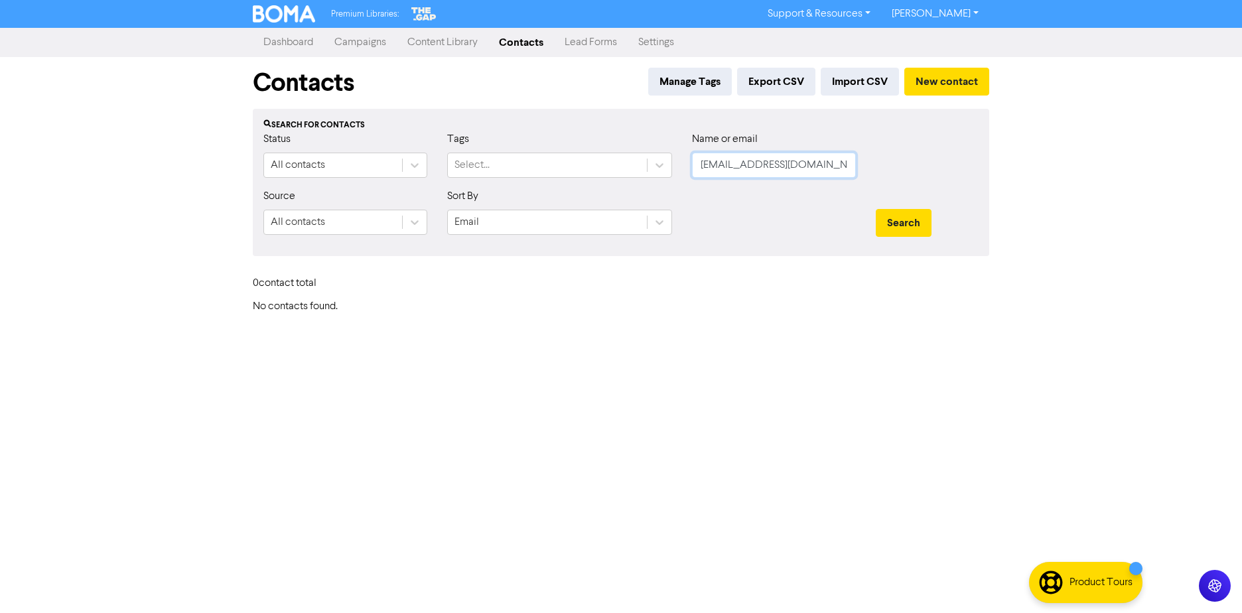
drag, startPoint x: 761, startPoint y: 167, endPoint x: 1144, endPoint y: 168, distance: 383.6
click at [1134, 168] on div "Premium Libraries: Support & Resources Video Tutorials FAQ & Guides Marketing E…" at bounding box center [621, 306] width 1242 height 613
click at [876, 209] on button "Search" at bounding box center [904, 223] width 56 height 28
click at [938, 219] on div "Search" at bounding box center [927, 223] width 103 height 28
click at [913, 228] on button "Search" at bounding box center [904, 223] width 56 height 28
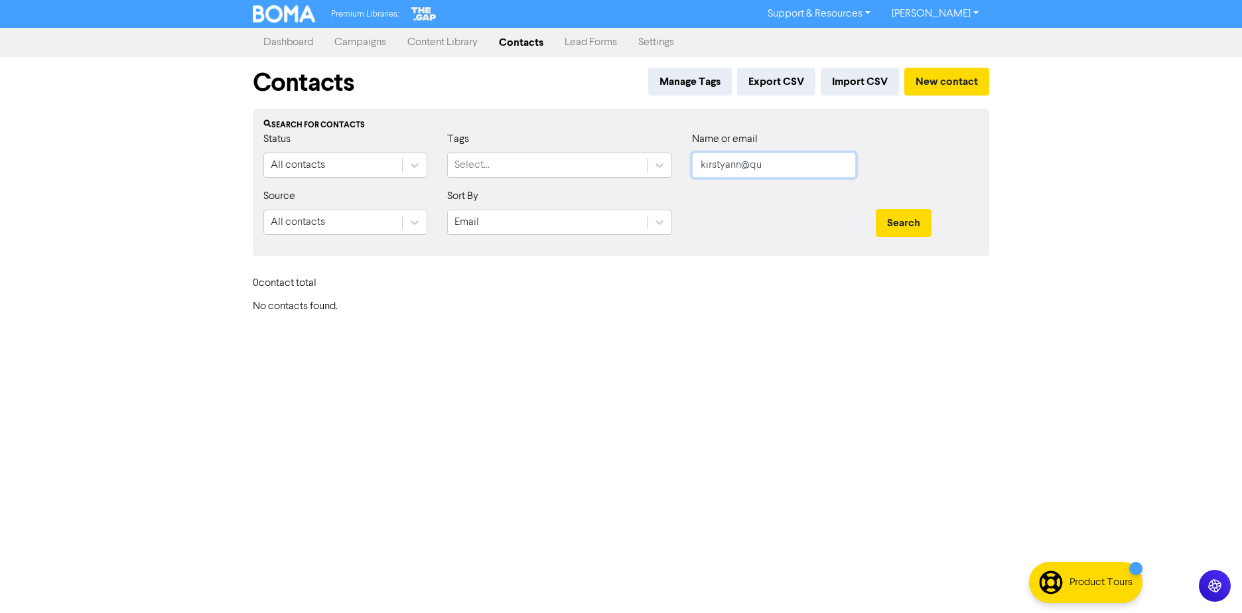
drag, startPoint x: 789, startPoint y: 161, endPoint x: 33, endPoint y: 254, distance: 761.6
click at [240, 230] on div "Premium Libraries: Support & Resources Video Tutorials FAQ & Guides Marketing E…" at bounding box center [621, 306] width 1242 height 613
paste input "[EMAIL_ADDRESS][DOMAIN_NAME]"
click at [911, 226] on button "Search" at bounding box center [904, 223] width 56 height 28
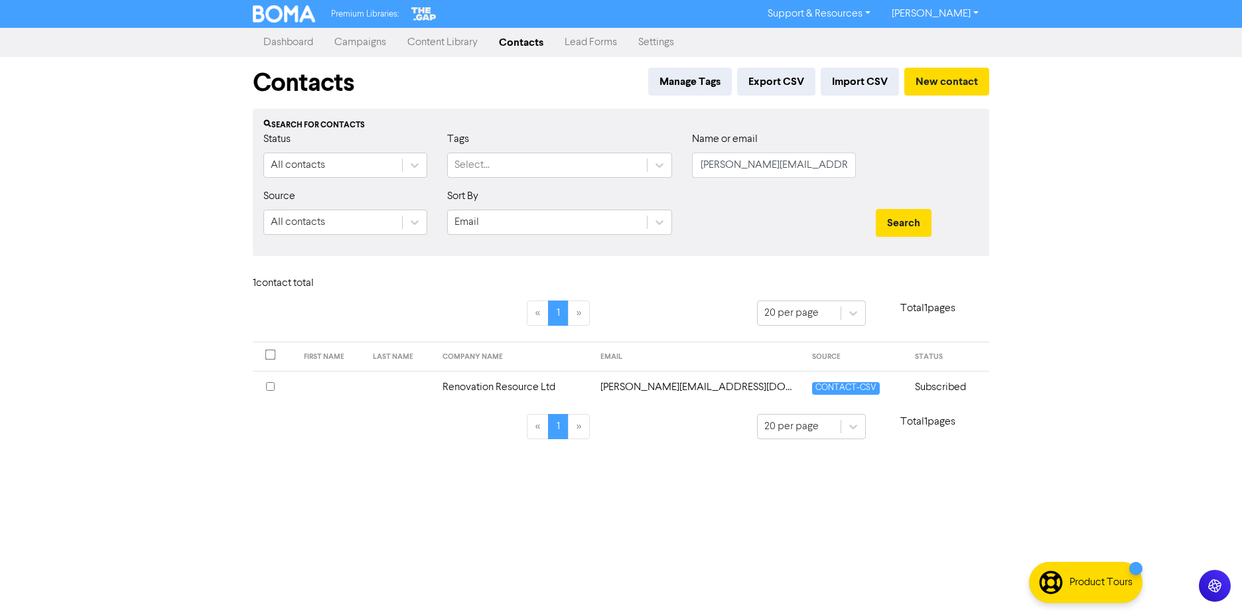
click at [505, 372] on td "Renovation Resource Ltd" at bounding box center [514, 387] width 158 height 33
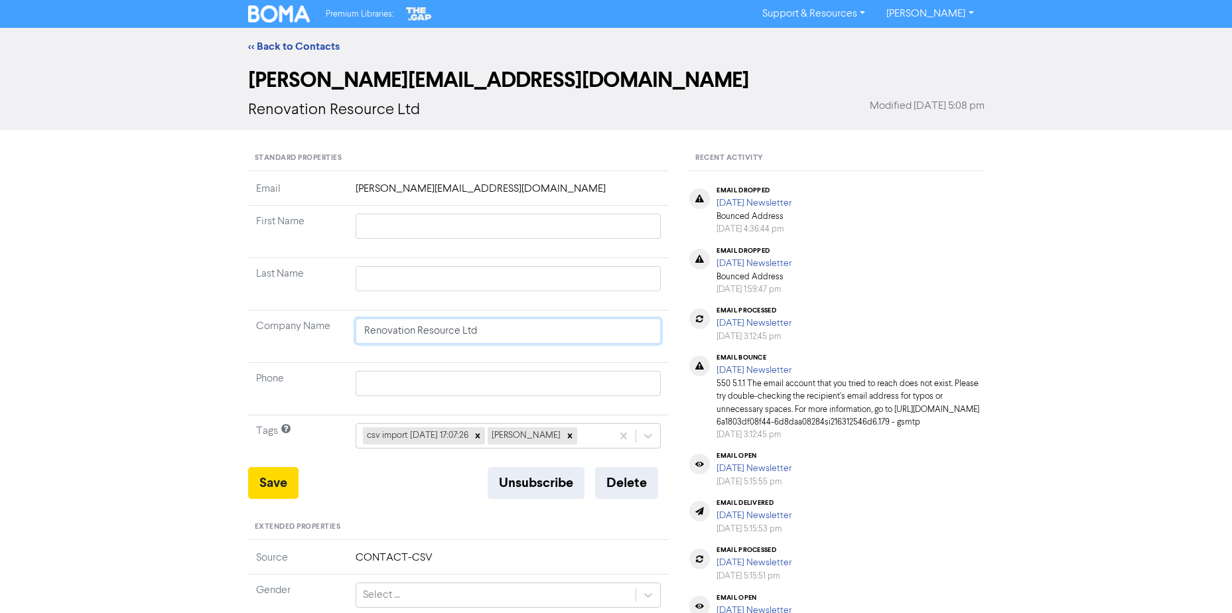
drag, startPoint x: 486, startPoint y: 338, endPoint x: 119, endPoint y: 350, distance: 367.2
click at [128, 350] on div "<< Back to Contacts [PERSON_NAME][EMAIL_ADDRESS][DOMAIN_NAME] Renovation Resour…" at bounding box center [616, 503] width 1232 height 951
click at [360, 267] on div "<< Back to Contacts [PERSON_NAME][EMAIL_ADDRESS][DOMAIN_NAME] Renovation Resour…" at bounding box center [616, 503] width 1232 height 951
click at [372, 291] on input "text" at bounding box center [509, 278] width 306 height 25
drag, startPoint x: 192, startPoint y: 204, endPoint x: 466, endPoint y: 193, distance: 274.3
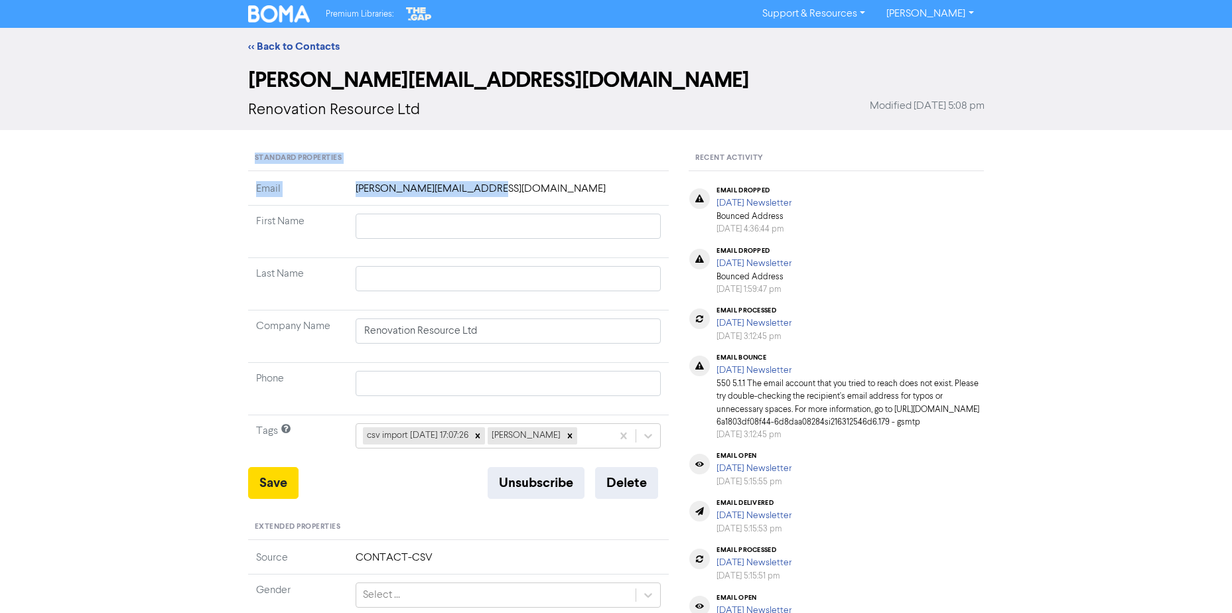
click at [0, 196] on html "Premium Libraries: Support & Resources Video Tutorials FAQ & Guides Marketing E…" at bounding box center [616, 306] width 1232 height 613
click at [497, 328] on input "Renovation Resource Ltd" at bounding box center [509, 331] width 306 height 25
drag, startPoint x: 498, startPoint y: 331, endPoint x: -745, endPoint y: 250, distance: 1246.3
click at [0, 250] on html "Premium Libraries: Support & Resources Video Tutorials FAQ & Guides Marketing E…" at bounding box center [616, 306] width 1232 height 613
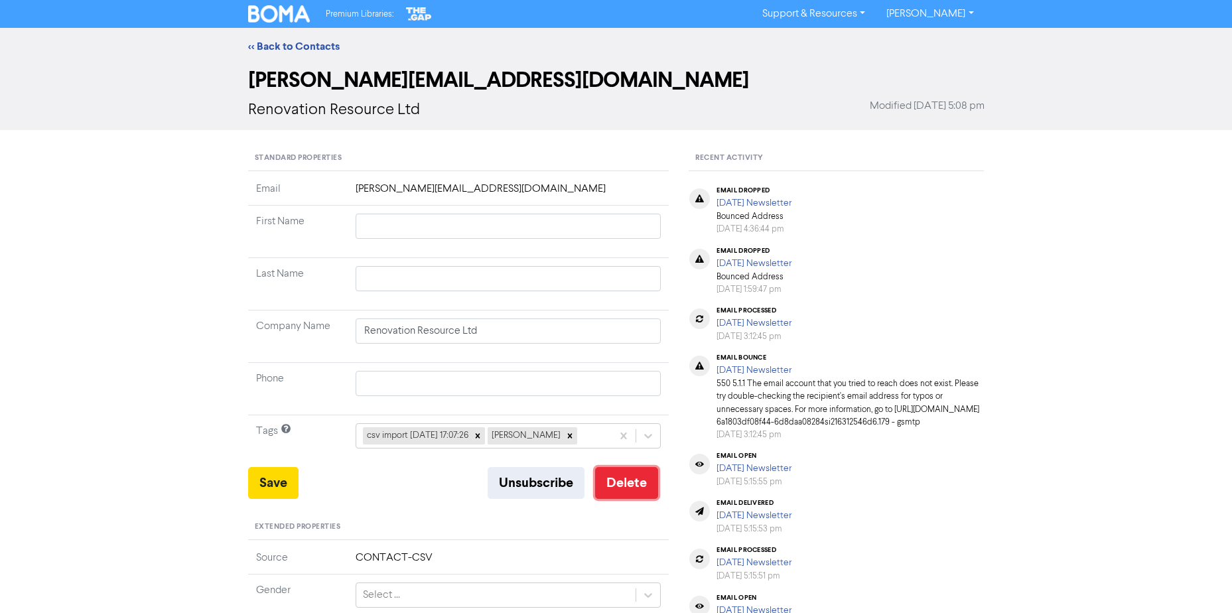
click at [625, 483] on button "Delete" at bounding box center [626, 483] width 63 height 32
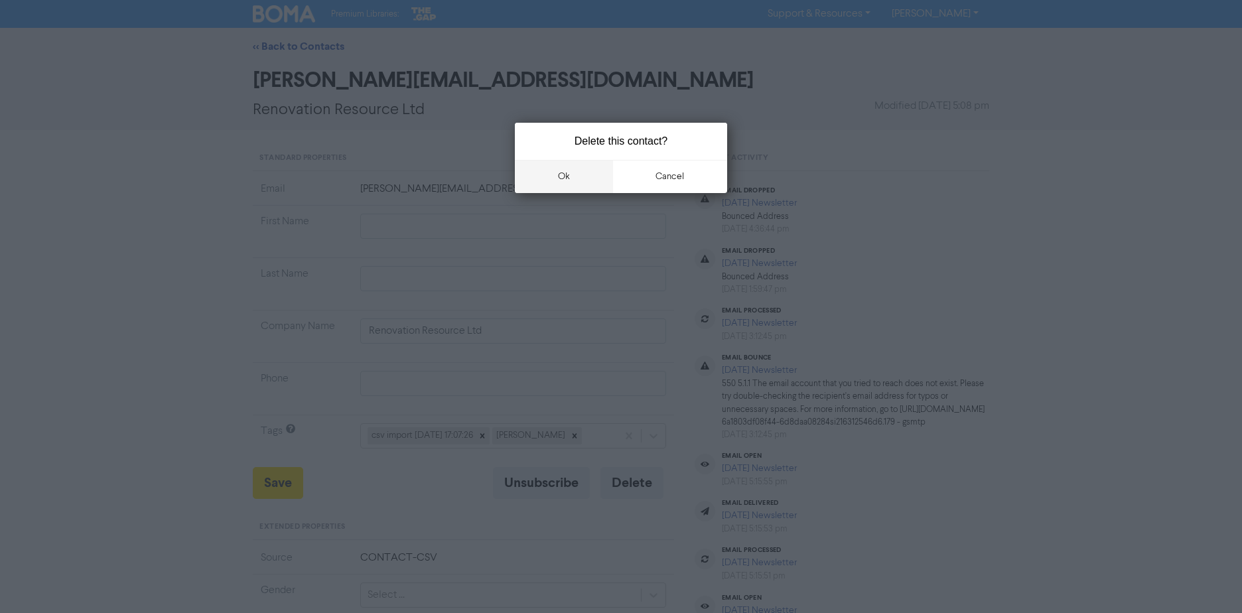
click at [555, 176] on button "ok" at bounding box center [564, 176] width 98 height 33
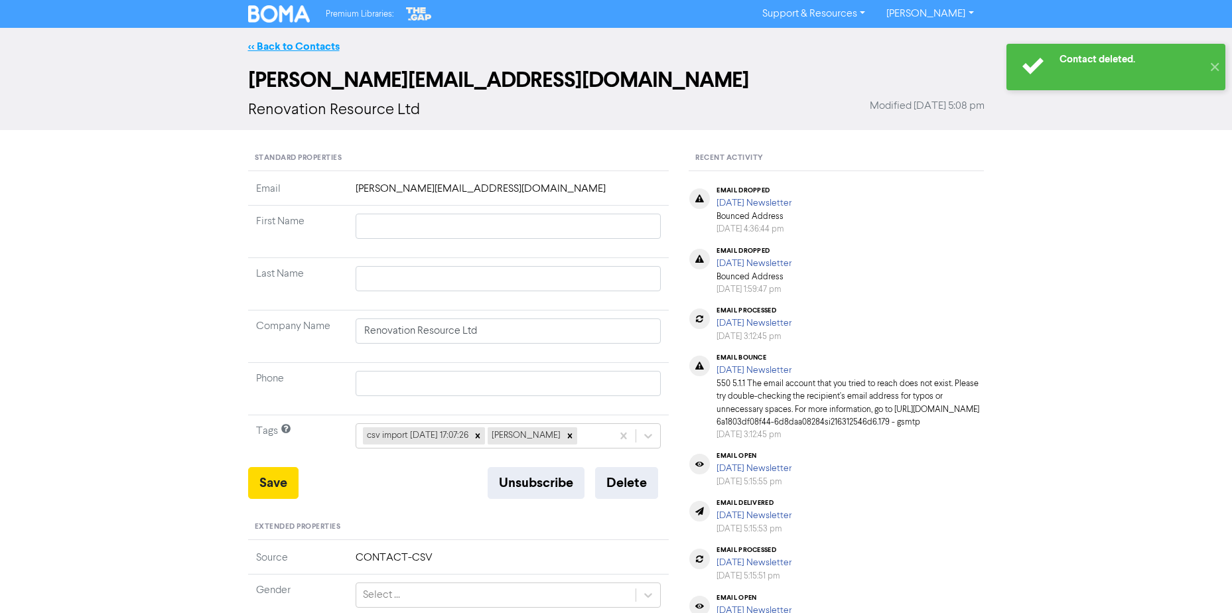
click at [289, 52] on link "<< Back to Contacts" at bounding box center [294, 46] width 92 height 13
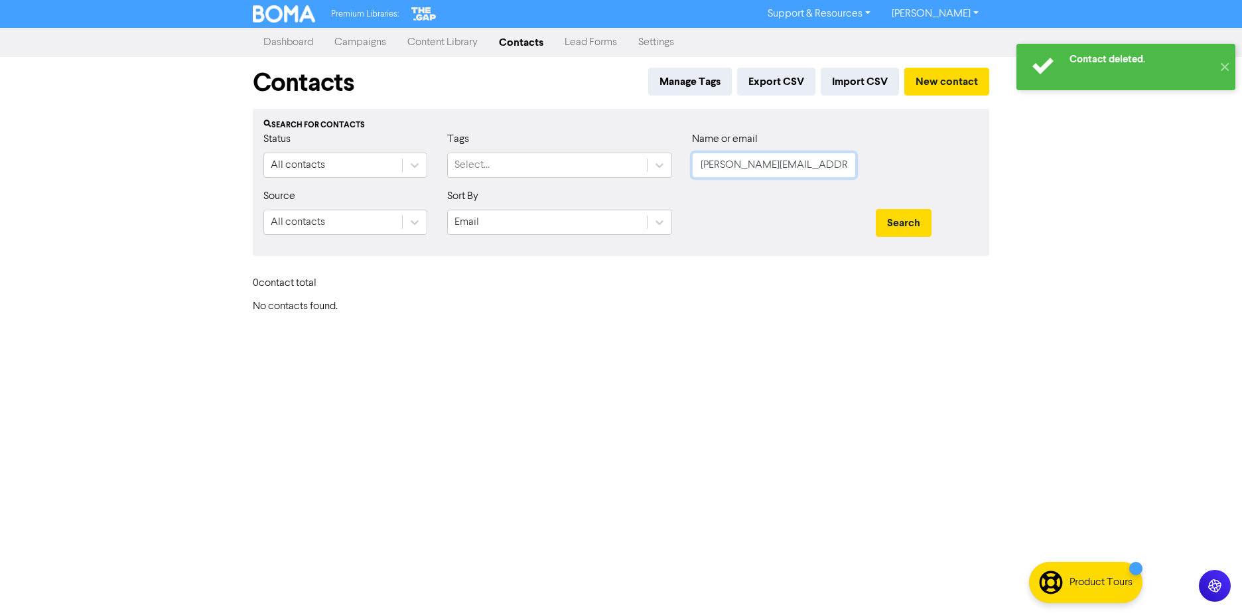
drag, startPoint x: 536, startPoint y: 183, endPoint x: 979, endPoint y: 253, distance: 448.8
click at [512, 184] on div "Status All contacts Tags Select... Name or email [PERSON_NAME][EMAIL_ADDRESS][D…" at bounding box center [621, 159] width 735 height 57
paste input "[EMAIL_ADDRESS][DOMAIN_NAME]"
click at [909, 231] on button "Search" at bounding box center [904, 223] width 56 height 28
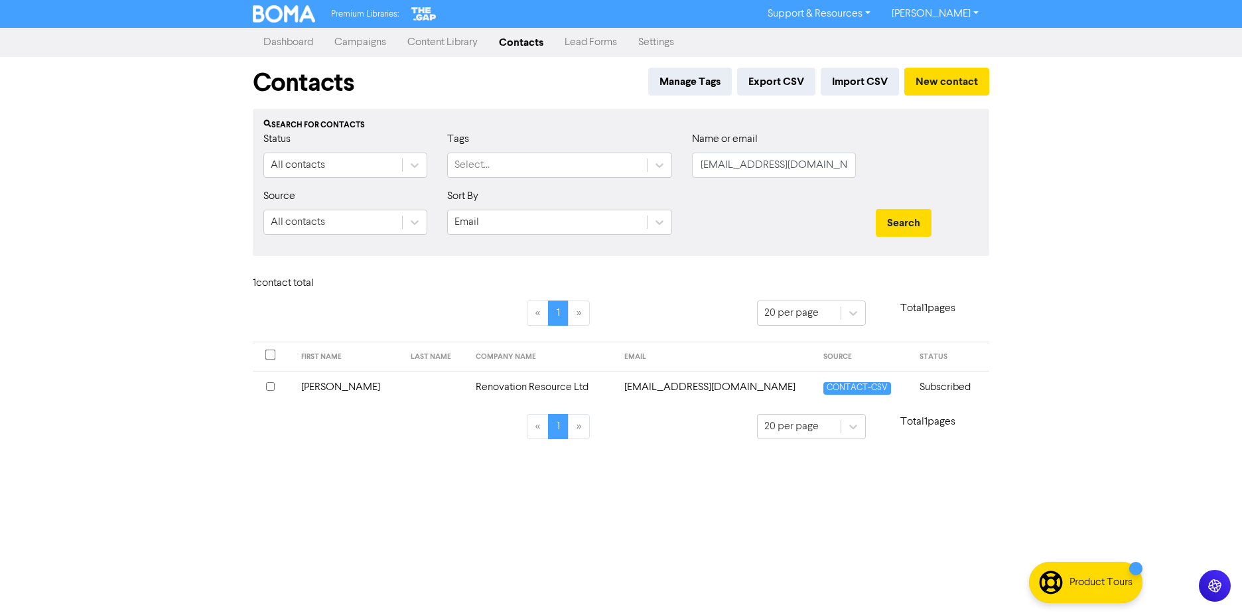
drag, startPoint x: 819, startPoint y: 183, endPoint x: 855, endPoint y: 163, distance: 41.0
click at [819, 183] on div "Name or email [EMAIL_ADDRESS][DOMAIN_NAME]" at bounding box center [774, 159] width 184 height 57
drag, startPoint x: 832, startPoint y: 165, endPoint x: 629, endPoint y: 168, distance: 203.1
click at [676, 169] on div "Status All contacts Tags Select... Name or email [EMAIL_ADDRESS][DOMAIN_NAME]" at bounding box center [621, 159] width 735 height 57
paste input "[PERSON_NAME][EMAIL_ADDRESS][PERSON_NAME][DOMAIN_NAME]"
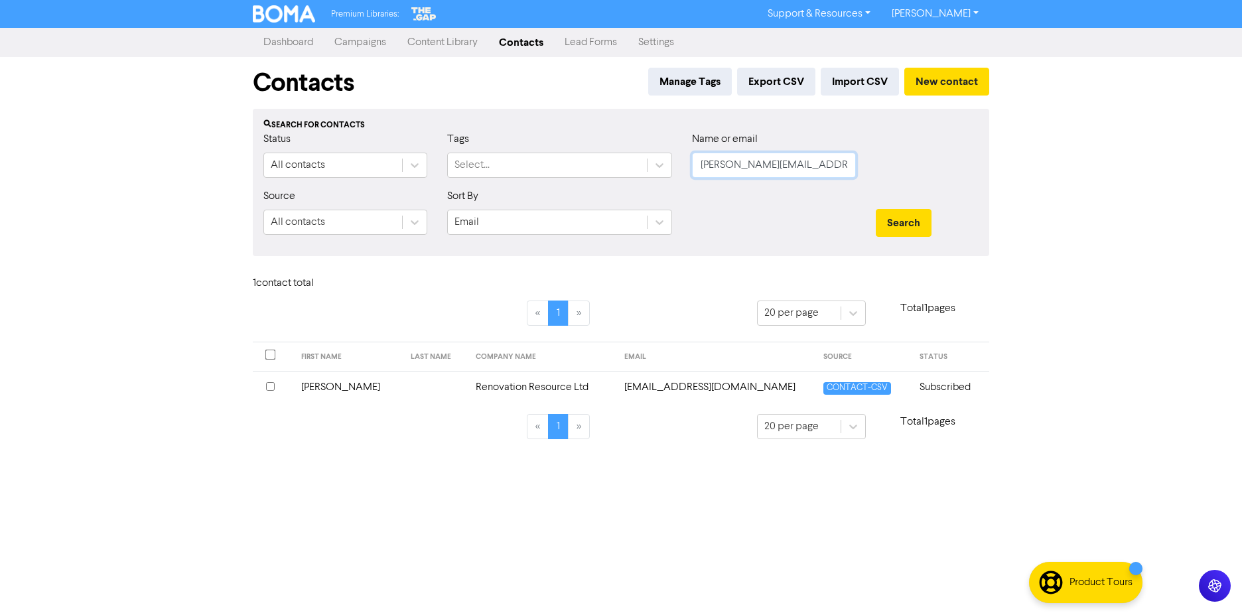
scroll to position [0, 25]
click at [909, 226] on button "Search" at bounding box center [904, 223] width 56 height 28
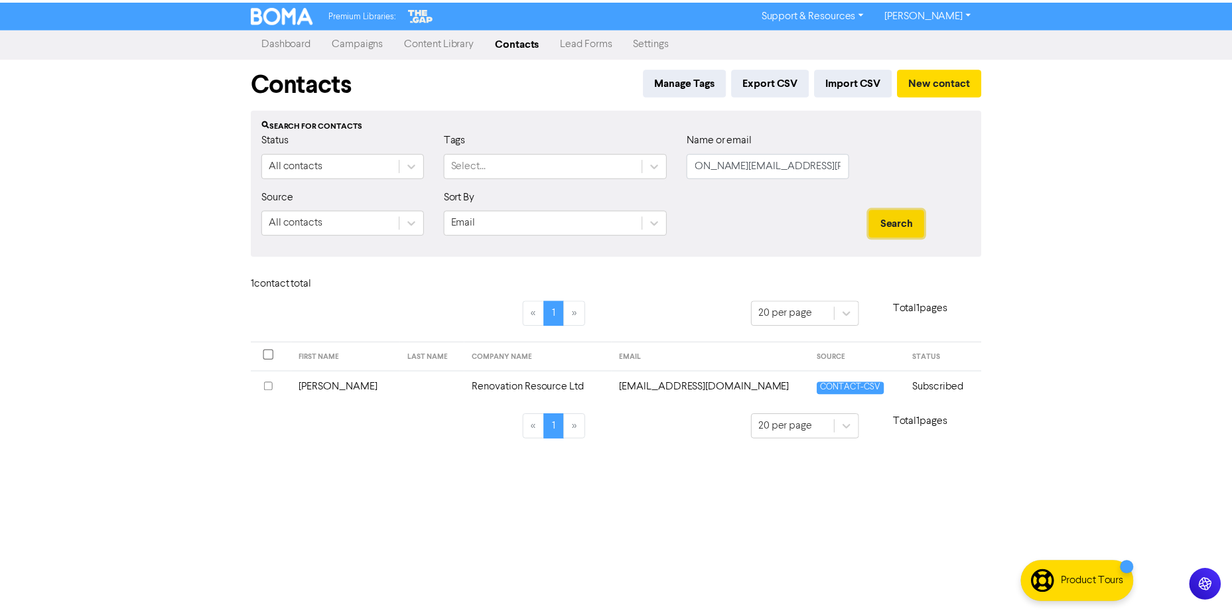
scroll to position [0, 0]
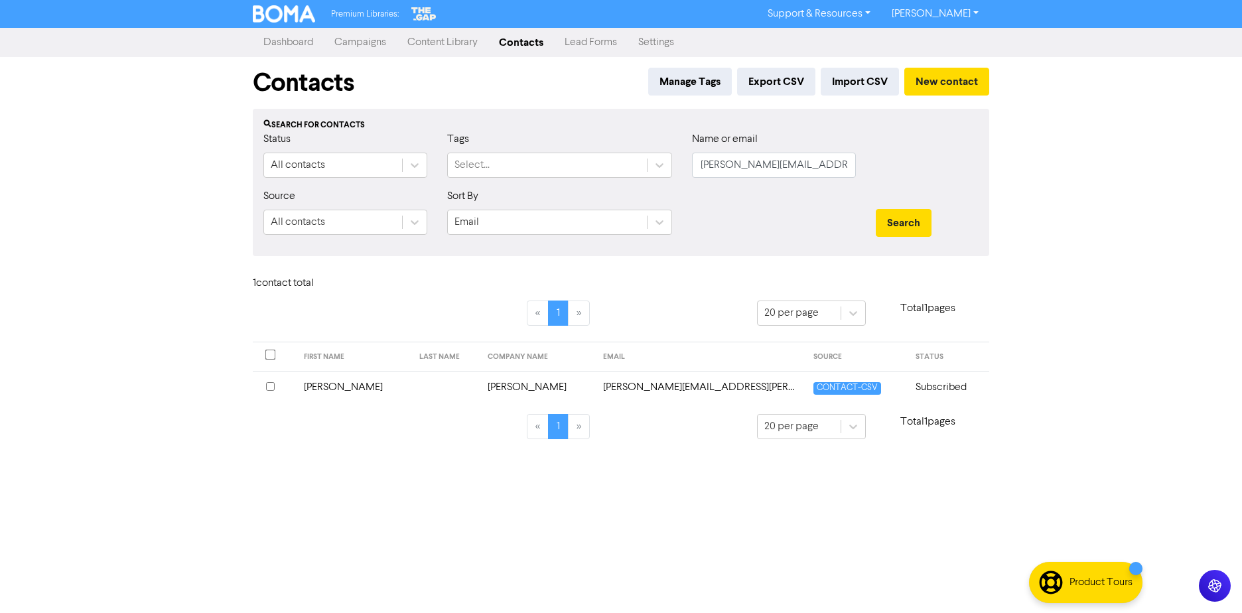
click at [595, 391] on td "[PERSON_NAME][EMAIL_ADDRESS][PERSON_NAME][DOMAIN_NAME]" at bounding box center [700, 387] width 210 height 33
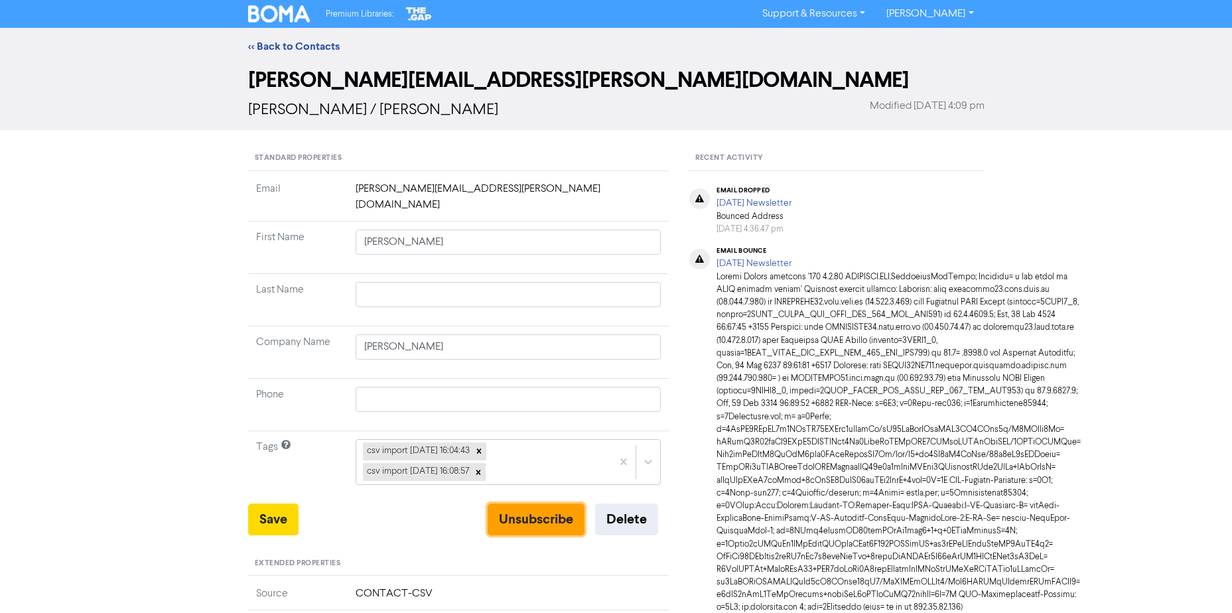
click at [498, 513] on button "Unsubscribe" at bounding box center [536, 520] width 97 height 32
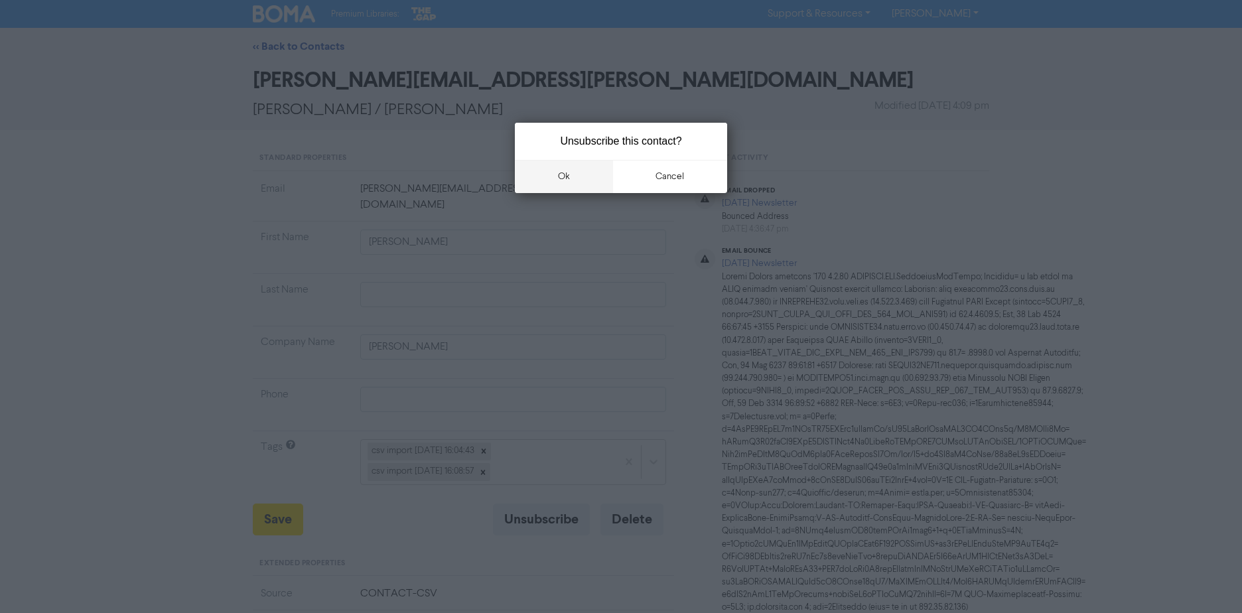
click at [562, 171] on button "ok" at bounding box center [564, 176] width 98 height 33
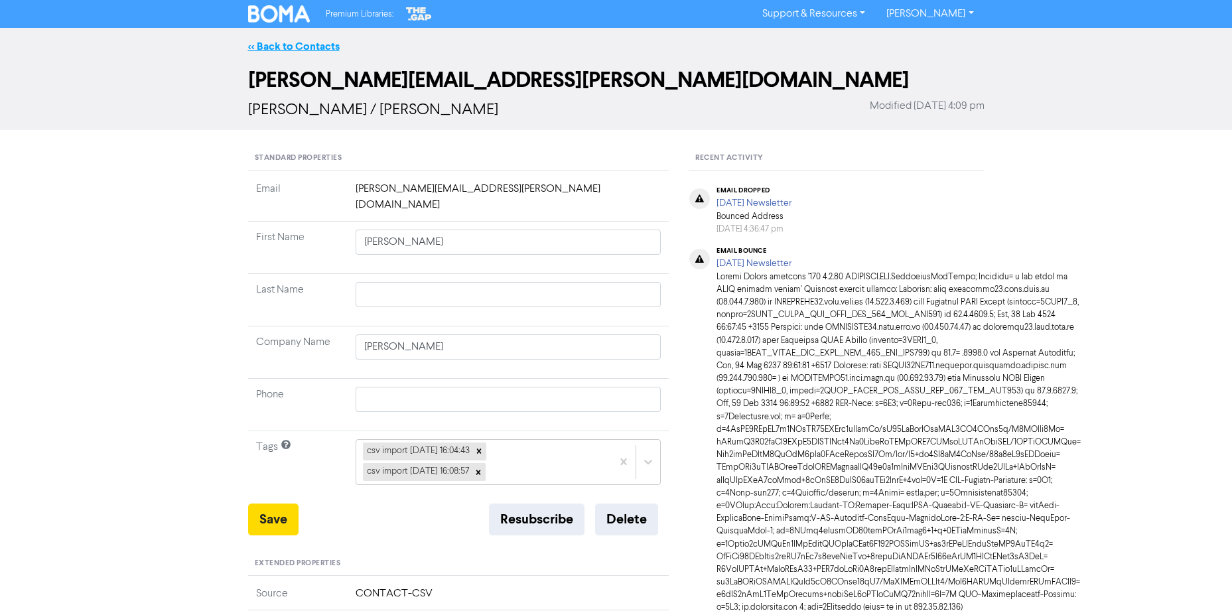
click at [263, 48] on link "<< Back to Contacts" at bounding box center [294, 46] width 92 height 13
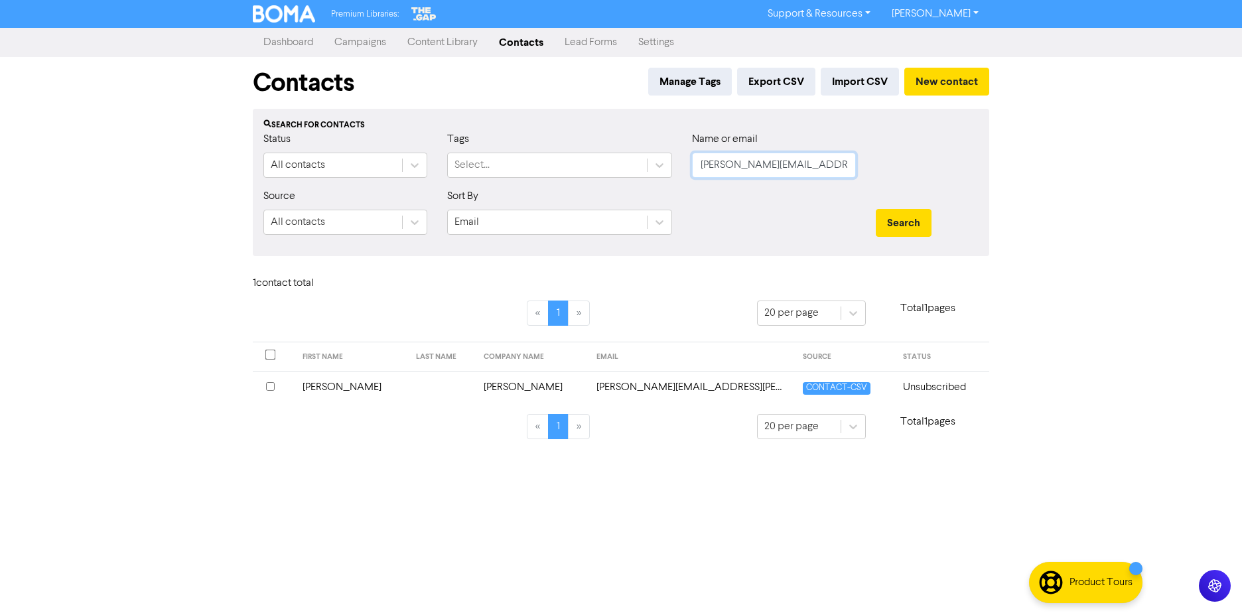
drag, startPoint x: 830, startPoint y: 166, endPoint x: 905, endPoint y: 203, distance: 84.3
click at [344, 164] on div "Status All contacts Tags Select... Name or email [PERSON_NAME][EMAIL_ADDRESS][P…" at bounding box center [621, 159] width 735 height 57
paste input "e@[DOMAIN_NAME]"
click at [876, 209] on button "Search" at bounding box center [904, 223] width 56 height 28
click at [518, 387] on td at bounding box center [563, 387] width 90 height 33
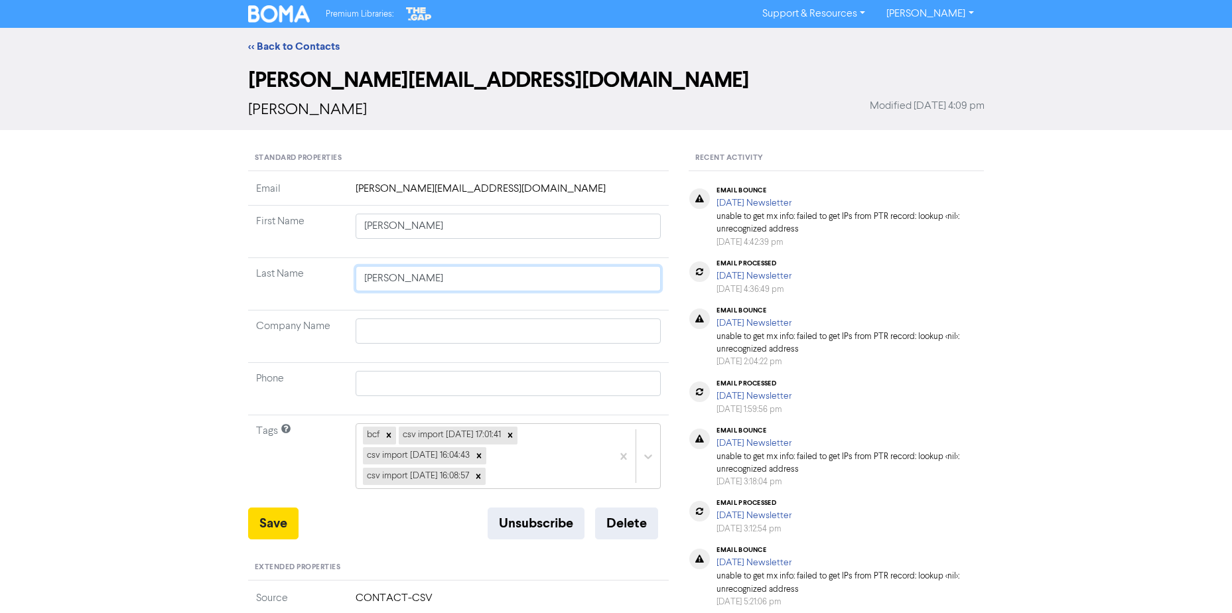
drag, startPoint x: 364, startPoint y: 267, endPoint x: -113, endPoint y: 255, distance: 477.3
click at [0, 255] on html "Premium Libraries: Support & Resources Video Tutorials FAQ & Guides Marketing E…" at bounding box center [616, 306] width 1232 height 613
click at [607, 529] on button "Delete" at bounding box center [626, 524] width 63 height 32
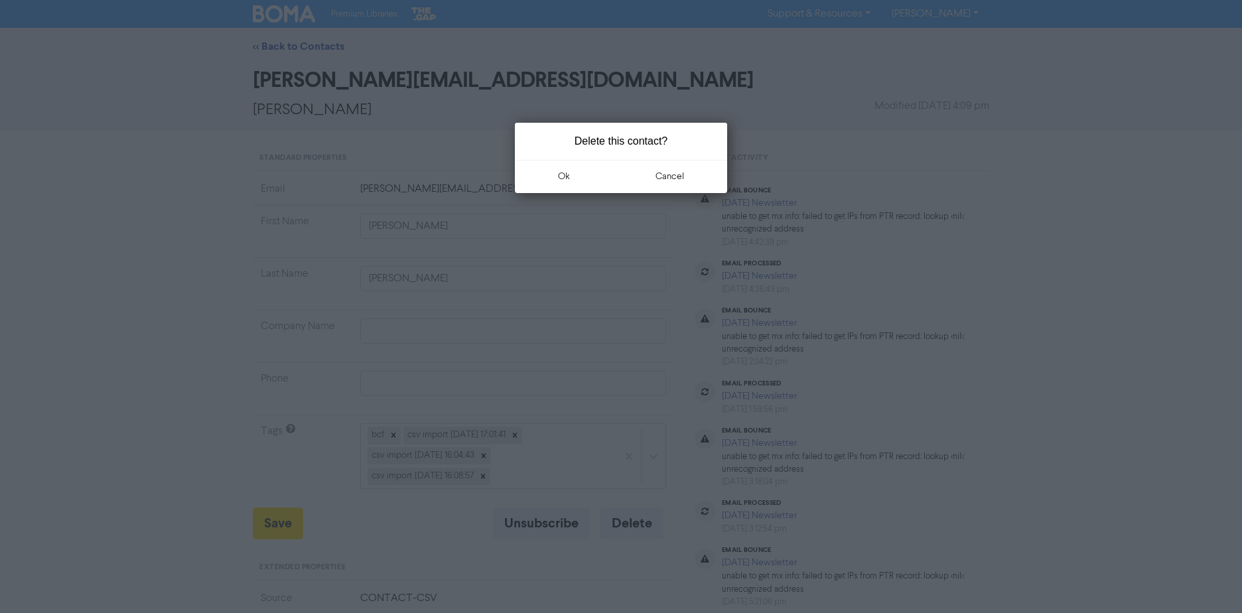
drag, startPoint x: 547, startPoint y: 167, endPoint x: 502, endPoint y: 183, distance: 47.2
click at [547, 169] on button "ok" at bounding box center [564, 176] width 98 height 33
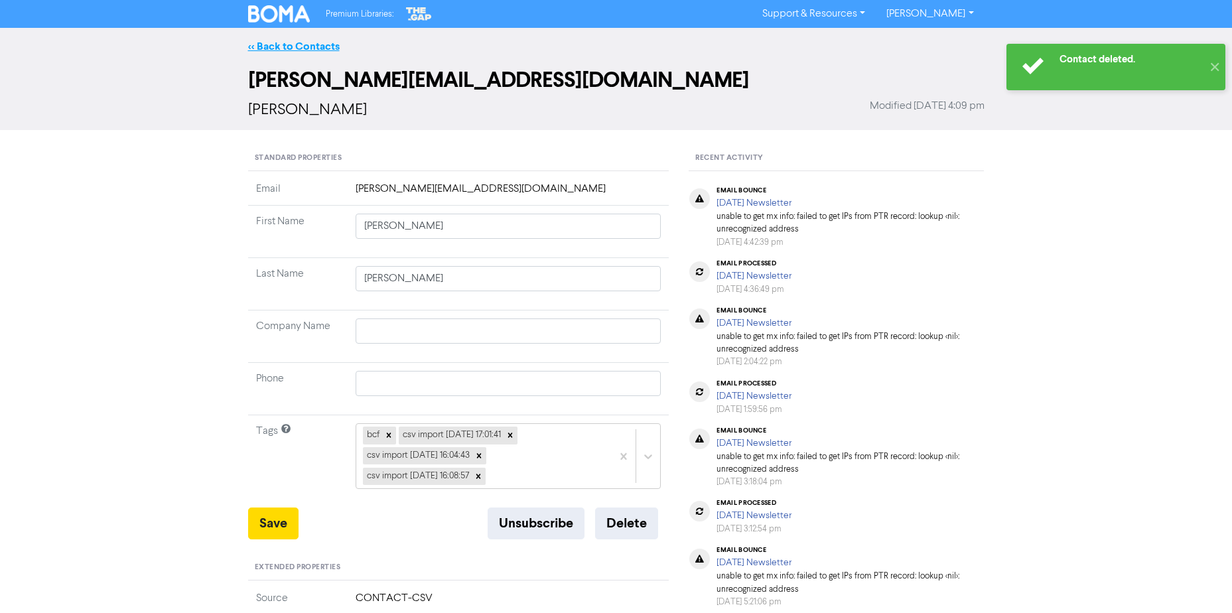
click at [283, 47] on link "<< Back to Contacts" at bounding box center [294, 46] width 92 height 13
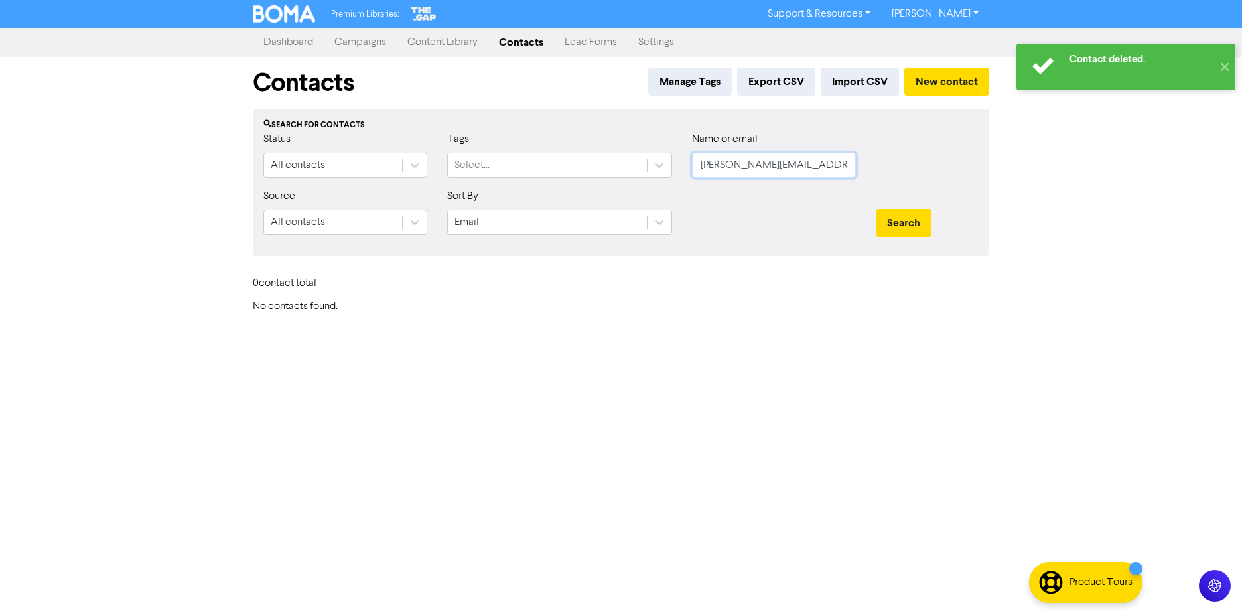
drag, startPoint x: 844, startPoint y: 173, endPoint x: 418, endPoint y: 190, distance: 425.8
click at [396, 187] on div "Status All contacts Tags Select... Name or email [PERSON_NAME][EMAIL_ADDRESS][D…" at bounding box center [621, 159] width 735 height 57
paste input "ate@pinestudios"
click at [876, 209] on button "Search" at bounding box center [904, 223] width 56 height 28
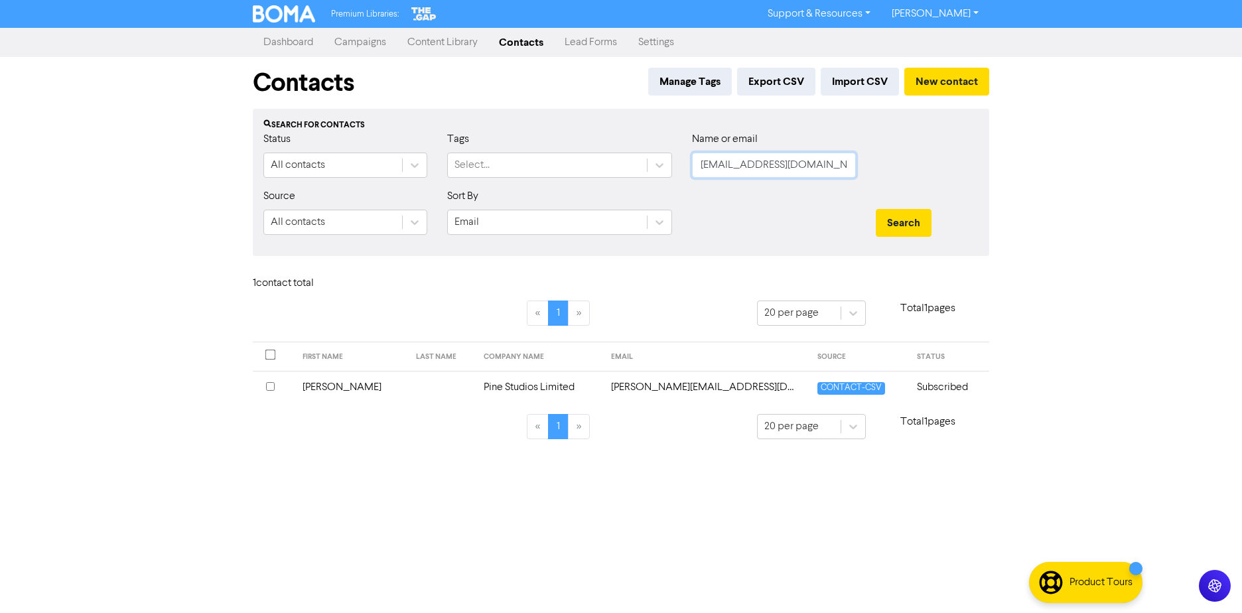
click at [798, 165] on input "[EMAIL_ADDRESS][DOMAIN_NAME]" at bounding box center [774, 165] width 164 height 25
drag, startPoint x: 717, startPoint y: 391, endPoint x: 620, endPoint y: 392, distance: 97.6
click at [620, 392] on td "[PERSON_NAME][EMAIL_ADDRESS][DOMAIN_NAME]" at bounding box center [706, 387] width 206 height 33
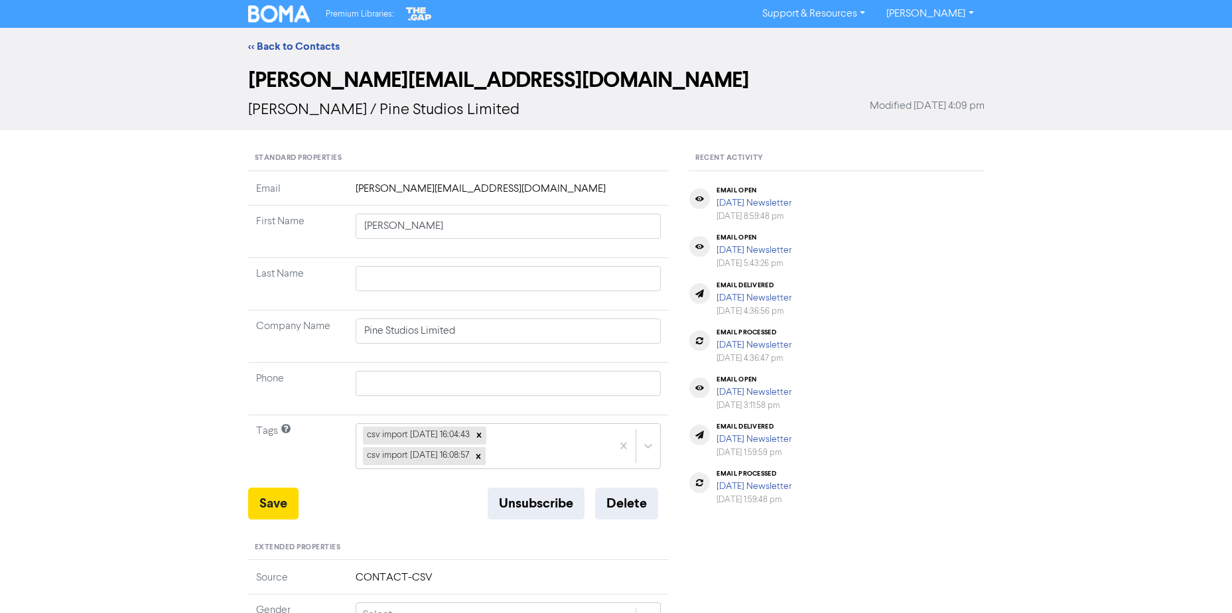
click at [145, 233] on div "<< Back to Contacts [PERSON_NAME][EMAIL_ADDRESS][DOMAIN_NAME] [PERSON_NAME] / P…" at bounding box center [616, 513] width 1232 height 971
click at [295, 48] on link "<< Back to Contacts" at bounding box center [294, 46] width 92 height 13
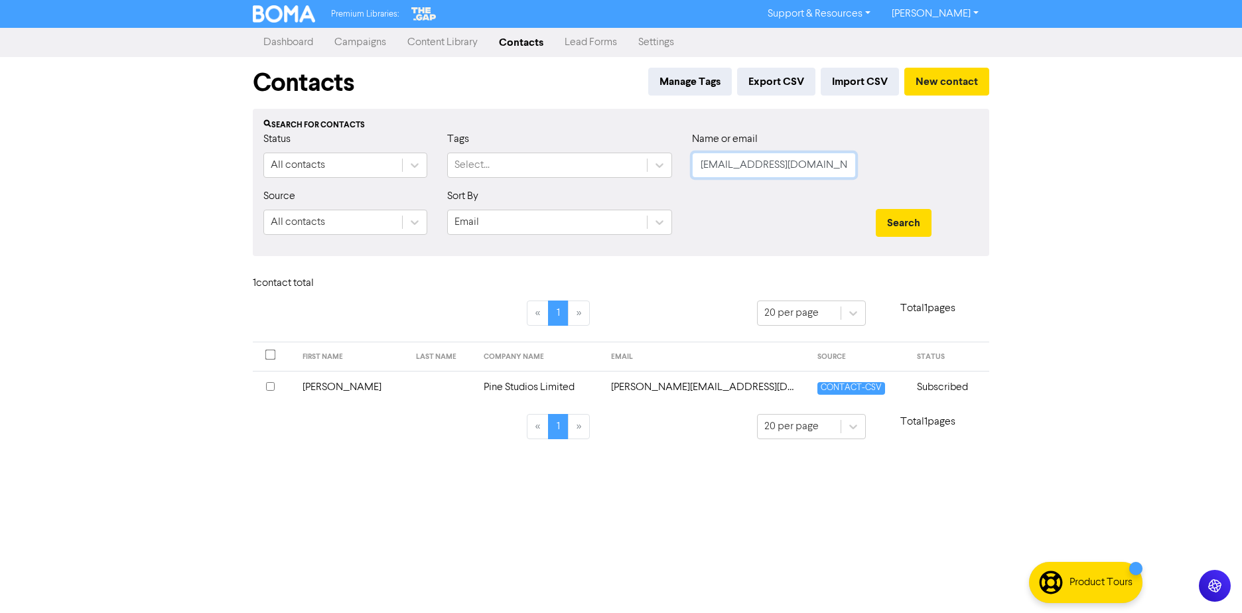
click at [790, 165] on input "[EMAIL_ADDRESS][DOMAIN_NAME]" at bounding box center [774, 165] width 164 height 25
drag, startPoint x: 620, startPoint y: 191, endPoint x: 305, endPoint y: 197, distance: 314.6
click at [307, 196] on form "Status All contacts Tags Select... Name or email [EMAIL_ADDRESS][DOMAIN_NAME] S…" at bounding box center [620, 188] width 715 height 114
paste input "[EMAIL_ADDRESS][DOMAIN_NAME]"
click at [1013, 188] on div "Premium Libraries: Support & Resources Video Tutorials FAQ & Guides Marketing E…" at bounding box center [621, 306] width 1242 height 613
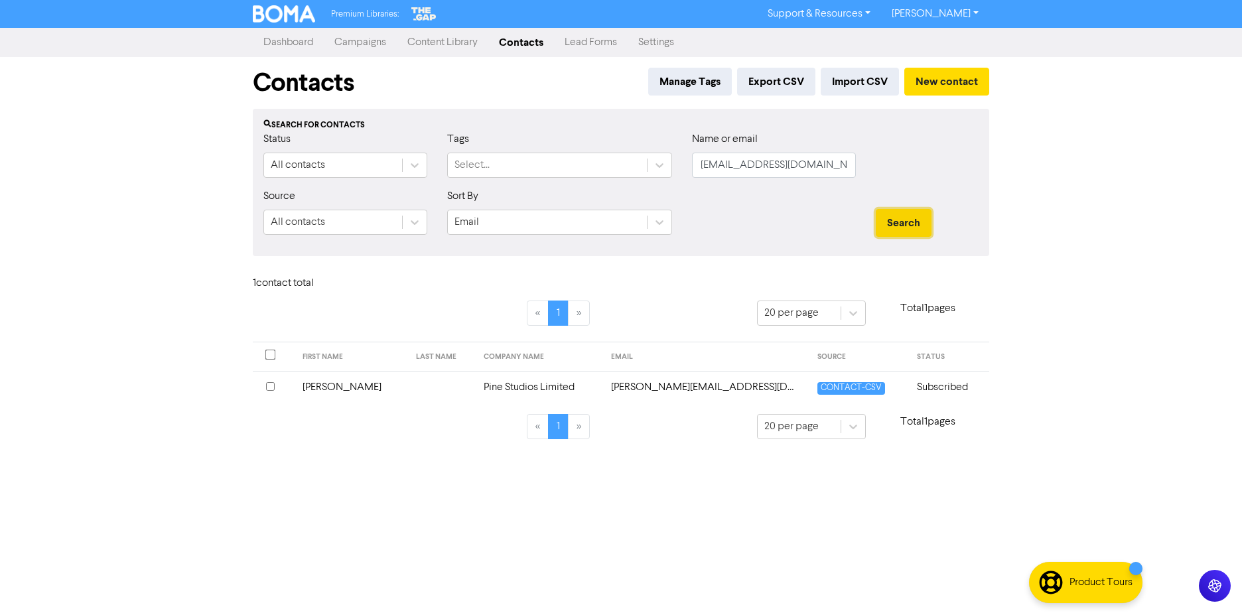
click at [893, 215] on button "Search" at bounding box center [904, 223] width 56 height 28
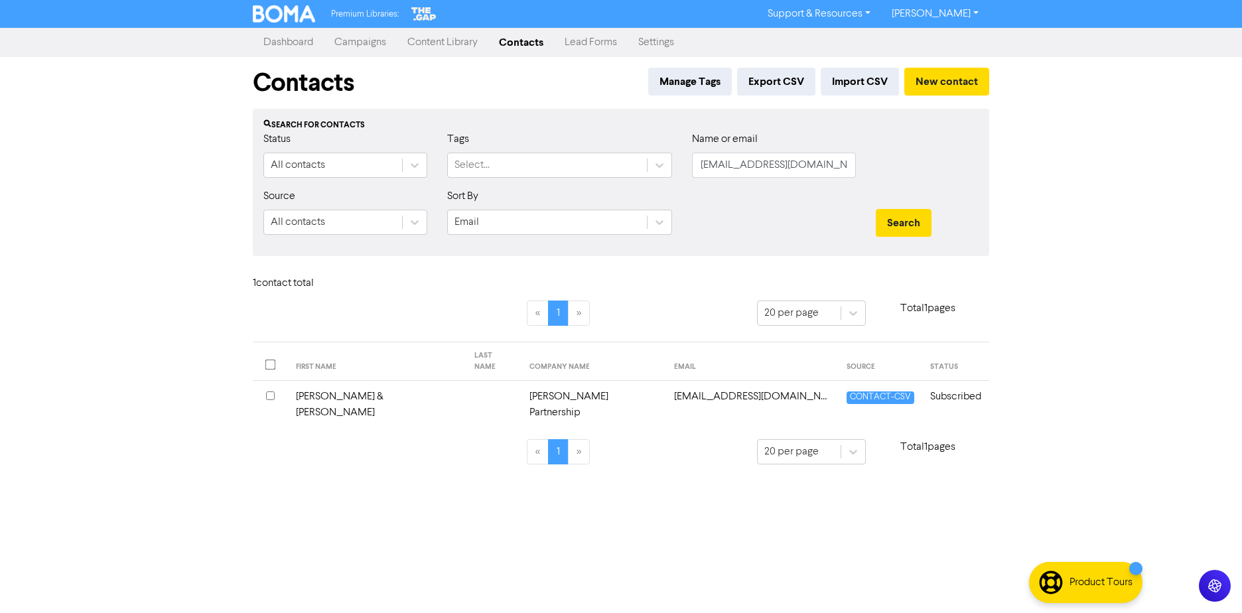
click at [522, 382] on td "[PERSON_NAME] Partnership" at bounding box center [594, 405] width 145 height 48
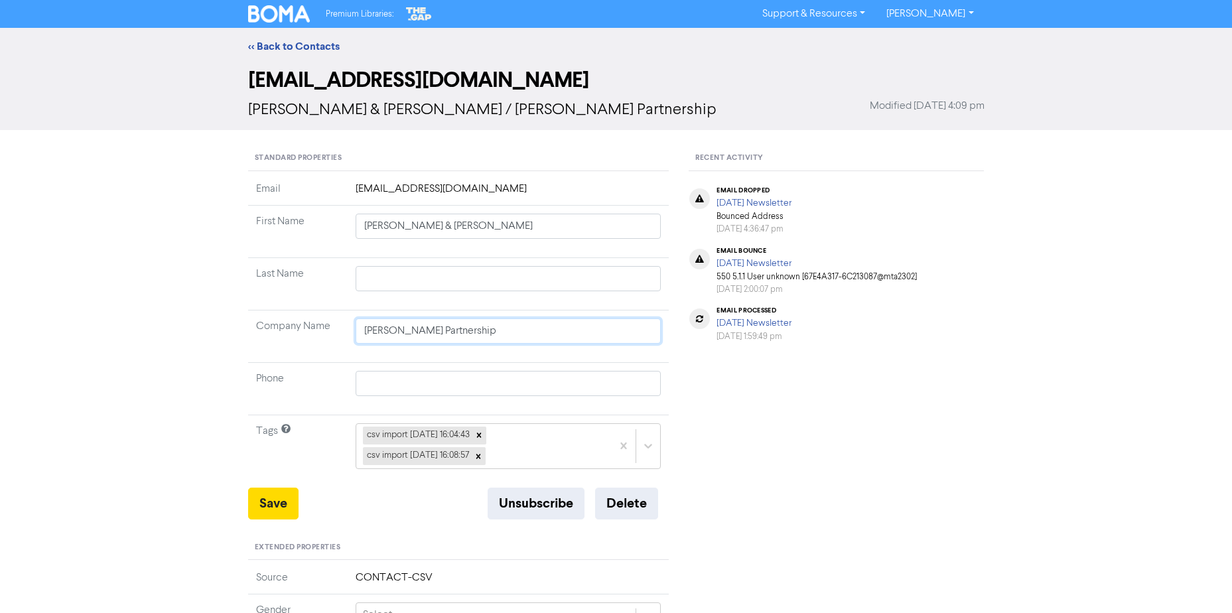
drag, startPoint x: 553, startPoint y: 333, endPoint x: -753, endPoint y: 330, distance: 1306.1
click at [0, 330] on html "Premium Libraries: Support & Resources Video Tutorials FAQ & Guides Marketing E…" at bounding box center [616, 306] width 1232 height 613
click at [516, 500] on button "Unsubscribe" at bounding box center [536, 504] width 97 height 32
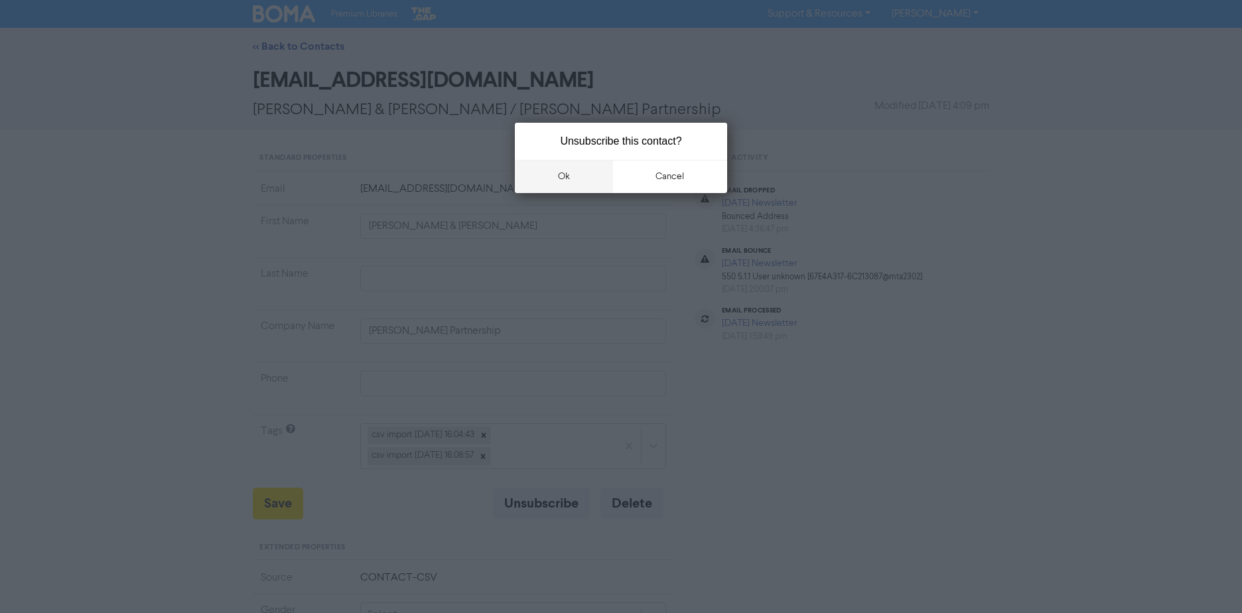
click at [550, 181] on button "ok" at bounding box center [564, 176] width 98 height 33
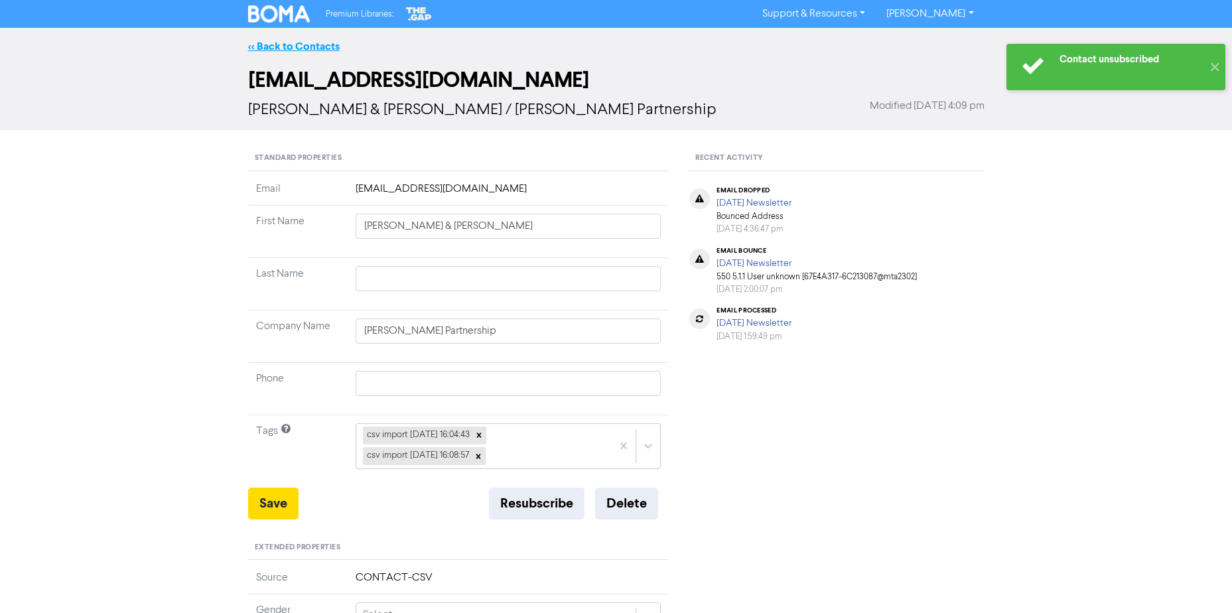
click at [267, 41] on link "<< Back to Contacts" at bounding box center [294, 46] width 92 height 13
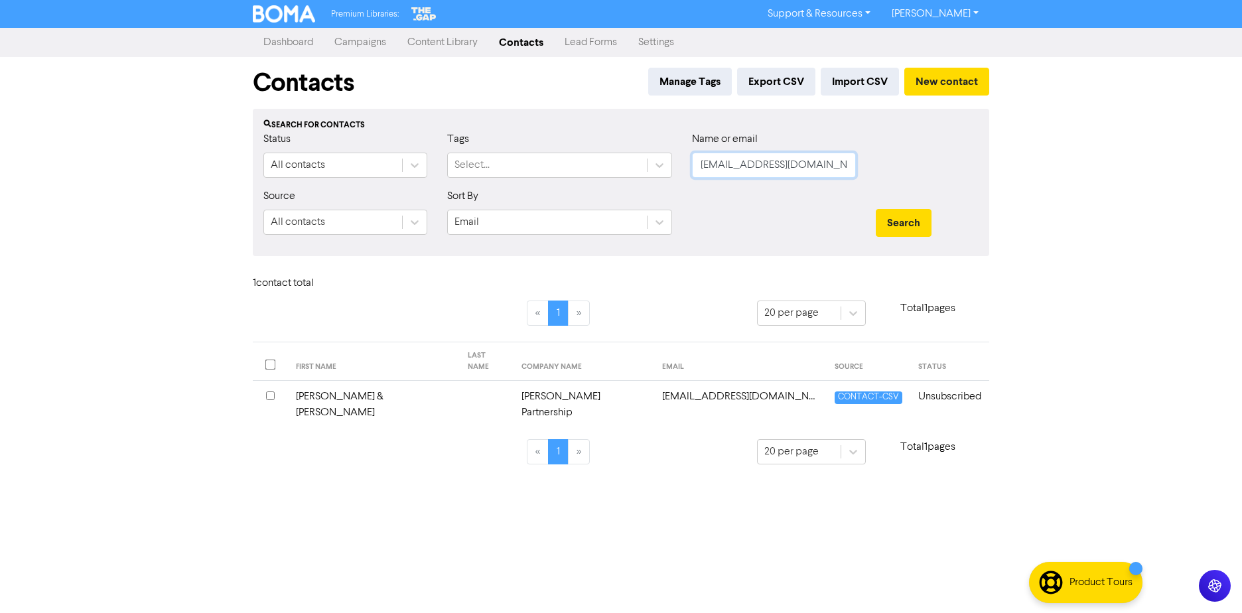
click at [855, 165] on input "[EMAIL_ADDRESS][DOMAIN_NAME]" at bounding box center [774, 165] width 164 height 25
drag, startPoint x: 853, startPoint y: 165, endPoint x: 479, endPoint y: 202, distance: 376.2
click at [140, 208] on div "Premium Libraries: Support & Resources Video Tutorials FAQ & Guides Marketing E…" at bounding box center [621, 306] width 1242 height 613
paste input "[EMAIL_ADDRESS][DOMAIN_NAME]"
click at [898, 216] on button "Search" at bounding box center [904, 223] width 56 height 28
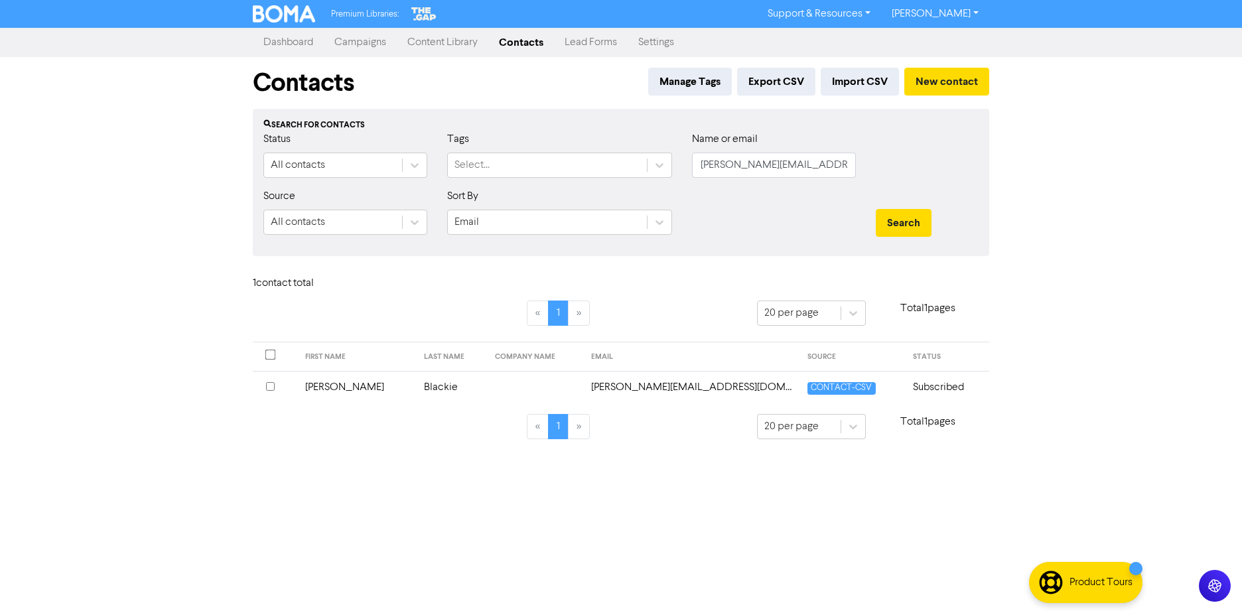
click at [487, 386] on td at bounding box center [535, 387] width 96 height 33
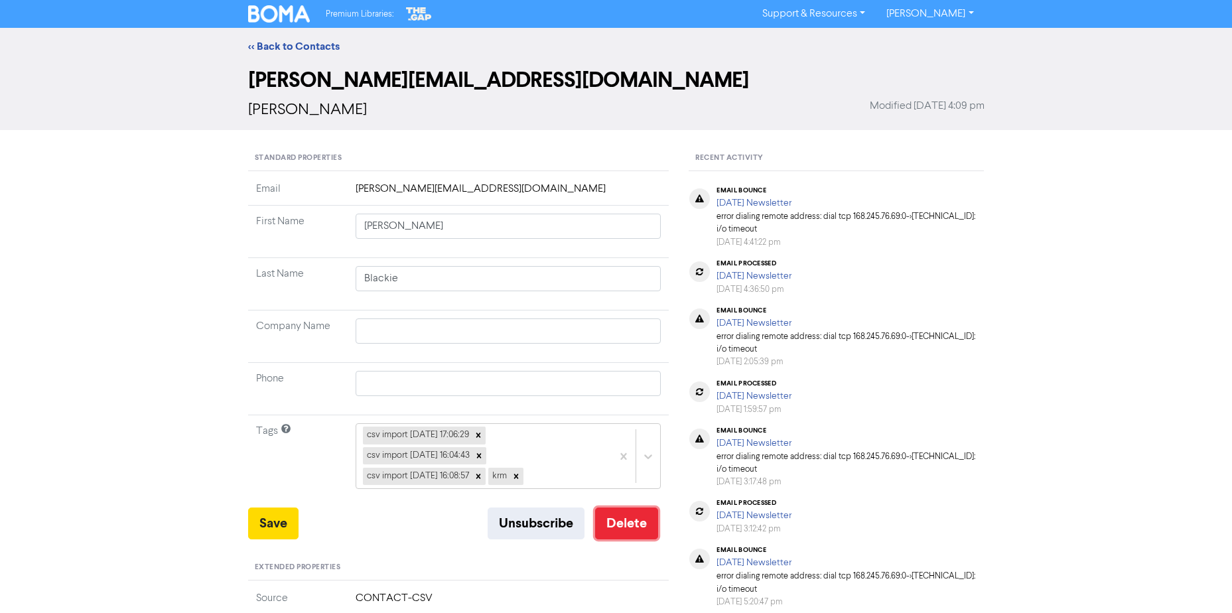
click at [645, 533] on button "Delete" at bounding box center [626, 524] width 63 height 32
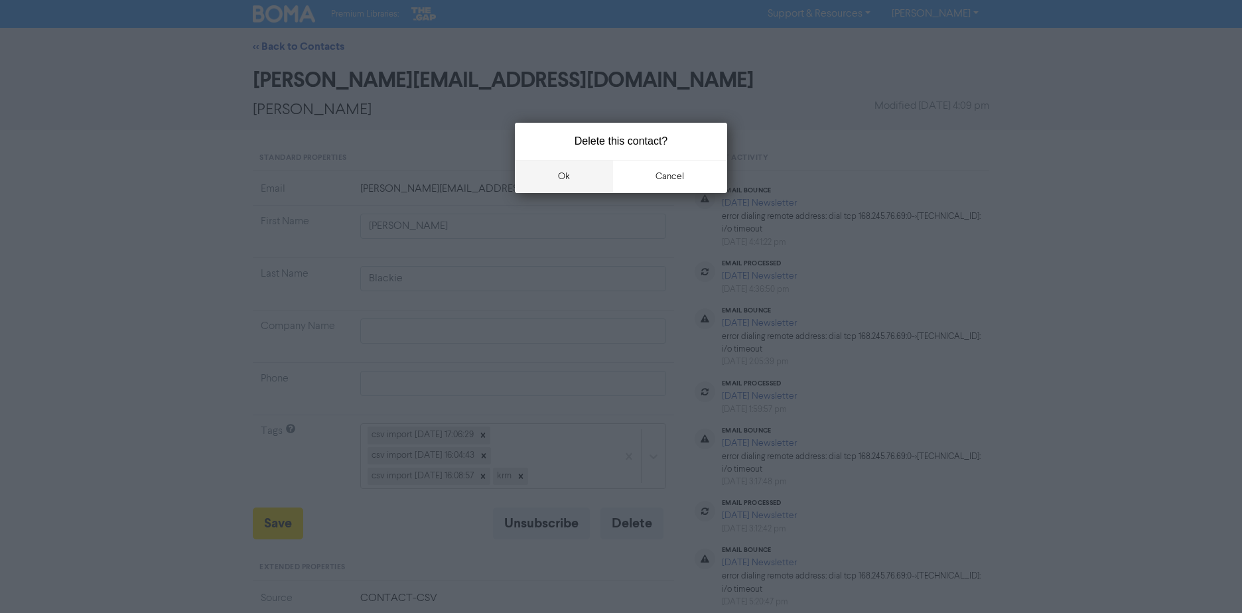
click at [576, 186] on button "ok" at bounding box center [564, 176] width 98 height 33
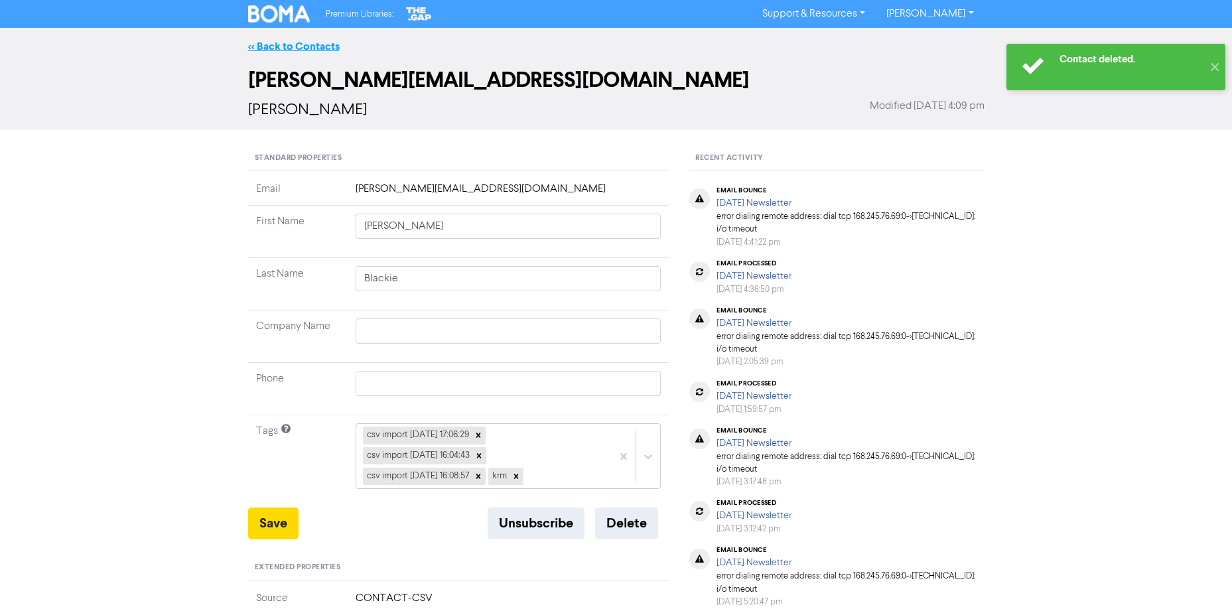
click at [293, 49] on link "<< Back to Contacts" at bounding box center [294, 46] width 92 height 13
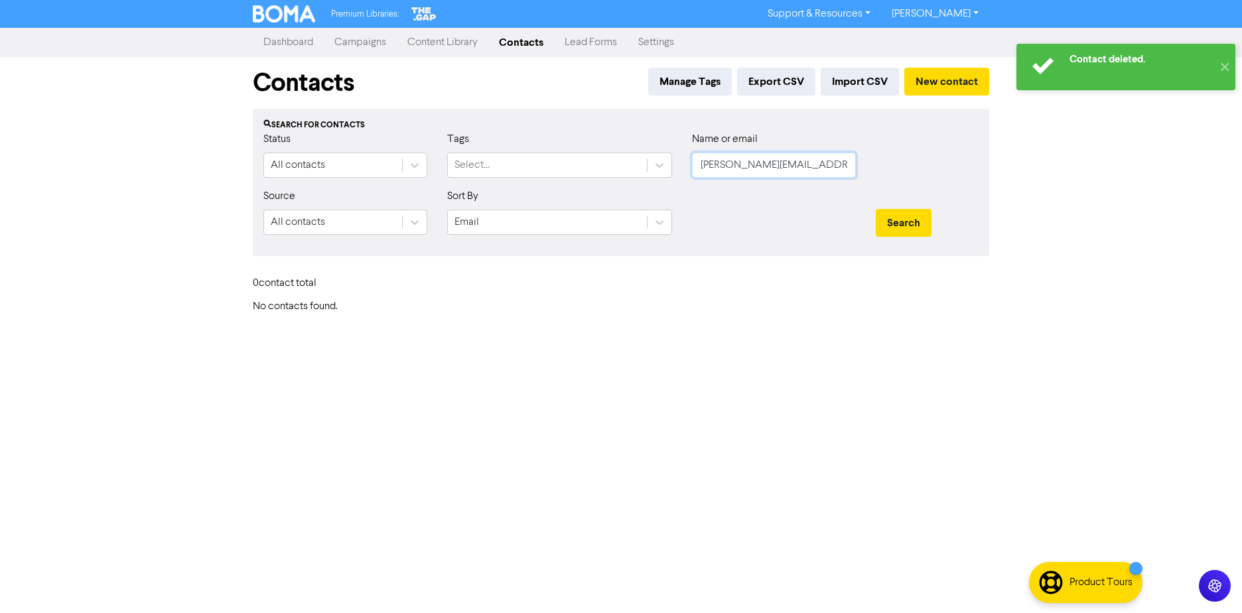
click at [820, 161] on input "[PERSON_NAME][EMAIL_ADDRESS][DOMAIN_NAME]" at bounding box center [774, 165] width 164 height 25
paste input "[EMAIL_ADDRESS]"
click at [876, 209] on button "Search" at bounding box center [904, 223] width 56 height 28
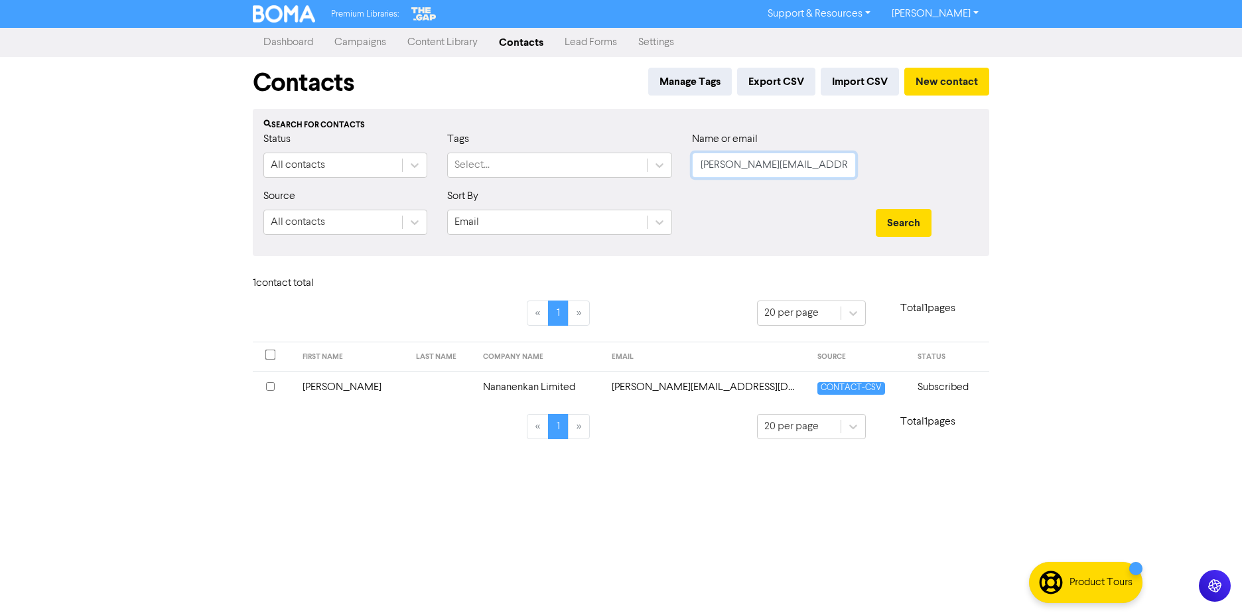
click at [850, 176] on input "[PERSON_NAME][EMAIL_ADDRESS][DOMAIN_NAME]" at bounding box center [774, 165] width 164 height 25
drag, startPoint x: 834, startPoint y: 171, endPoint x: 167, endPoint y: 171, distance: 667.0
click at [175, 169] on div "Premium Libraries: Support & Resources Video Tutorials FAQ & Guides Marketing E…" at bounding box center [621, 306] width 1242 height 613
paste input "rge.[PERSON_NAME]@zydev"
click at [876, 209] on button "Search" at bounding box center [904, 223] width 56 height 28
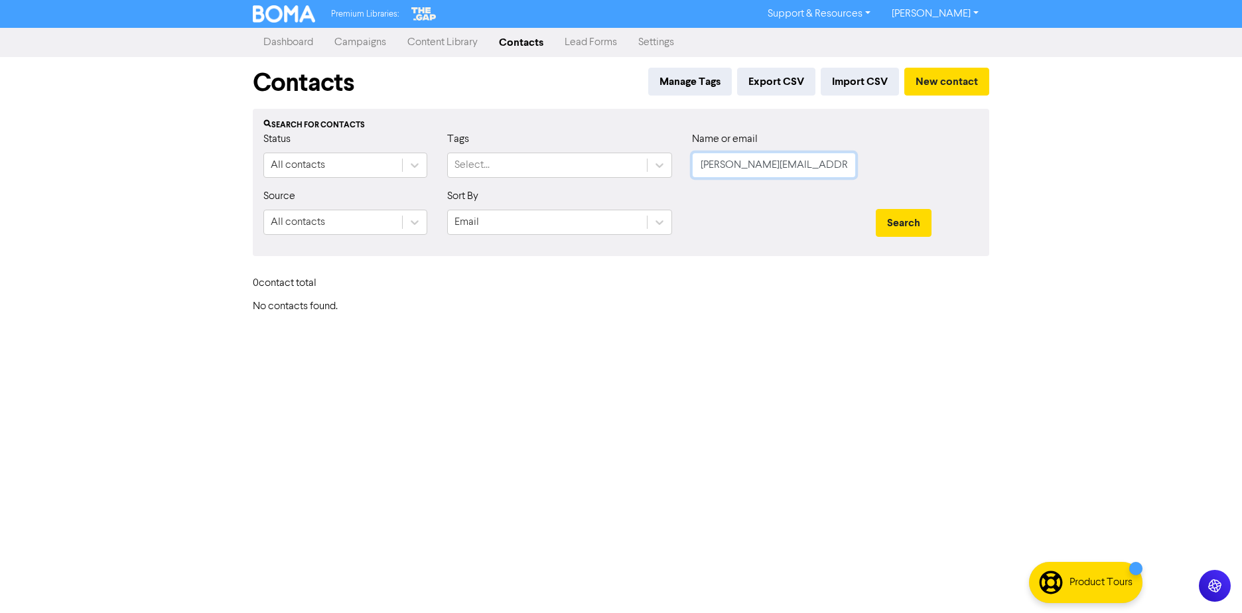
click at [777, 154] on input "[PERSON_NAME][EMAIL_ADDRESS][PERSON_NAME][DOMAIN_NAME]" at bounding box center [774, 165] width 164 height 25
paste input "[PERSON_NAME][EMAIL_ADDRESS][DOMAIN_NAME]"
click at [876, 209] on button "Search" at bounding box center [904, 223] width 56 height 28
click at [907, 225] on button "Search" at bounding box center [904, 223] width 56 height 28
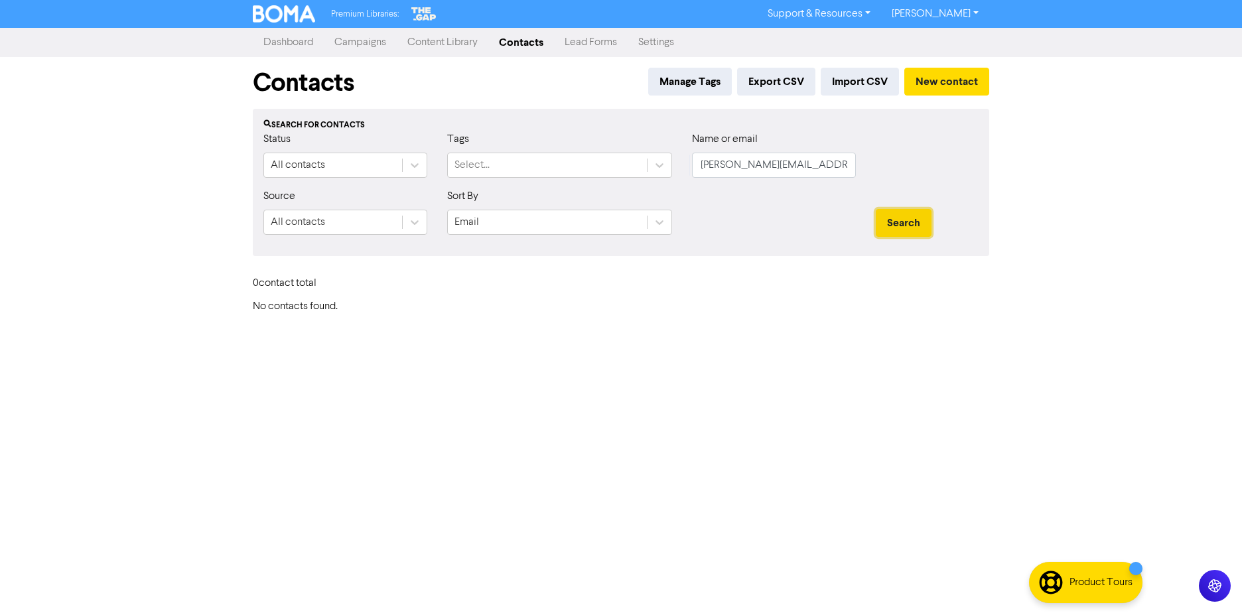
click at [907, 224] on button "Search" at bounding box center [904, 223] width 56 height 28
drag, startPoint x: 848, startPoint y: 164, endPoint x: -51, endPoint y: 181, distance: 899.5
click at [0, 181] on html "Premium Libraries: Support & Resources Video Tutorials FAQ & Guides Marketing E…" at bounding box center [621, 306] width 1242 height 613
paste input ".[PERSON_NAME]"
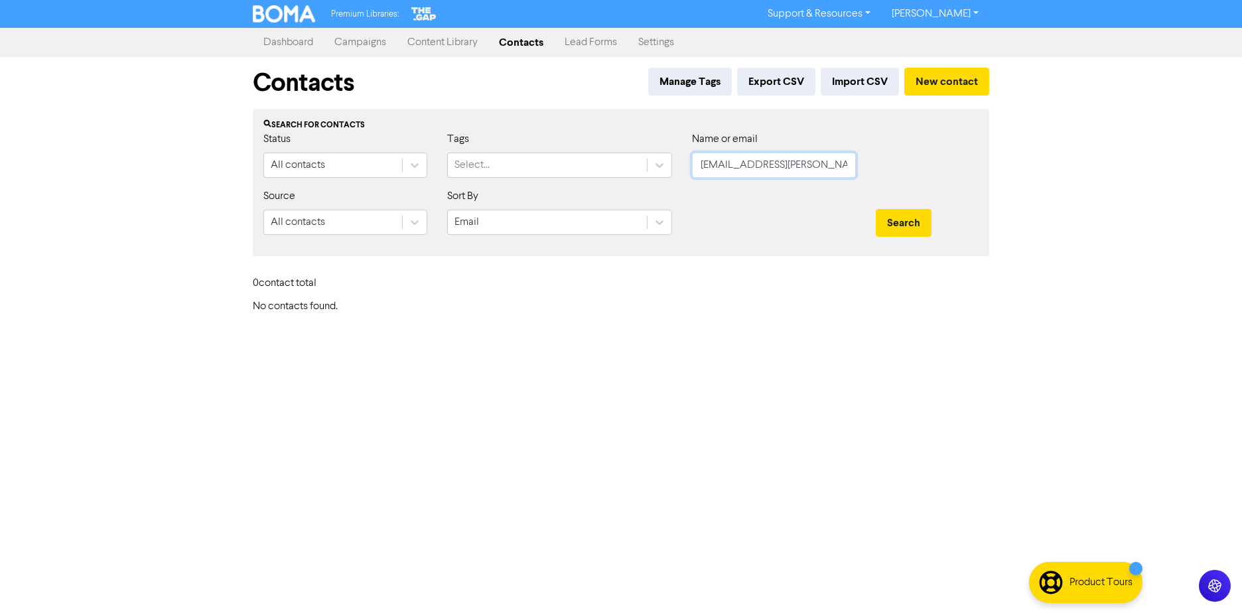
click at [876, 209] on button "Search" at bounding box center [904, 223] width 56 height 28
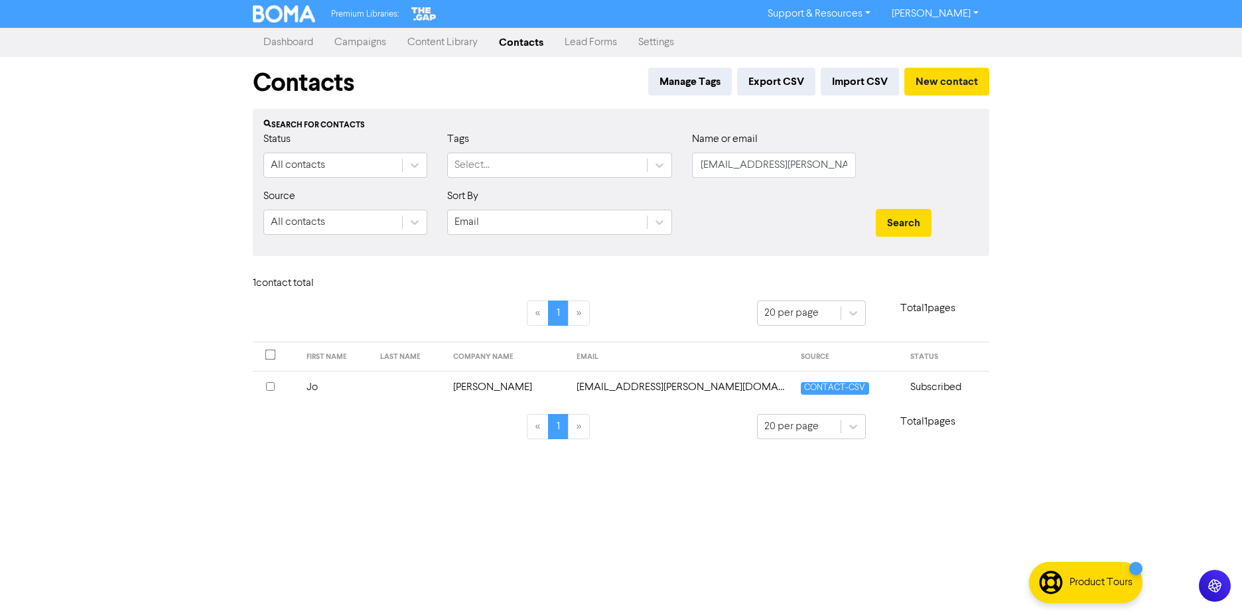
click at [495, 378] on td "[PERSON_NAME]" at bounding box center [506, 387] width 123 height 33
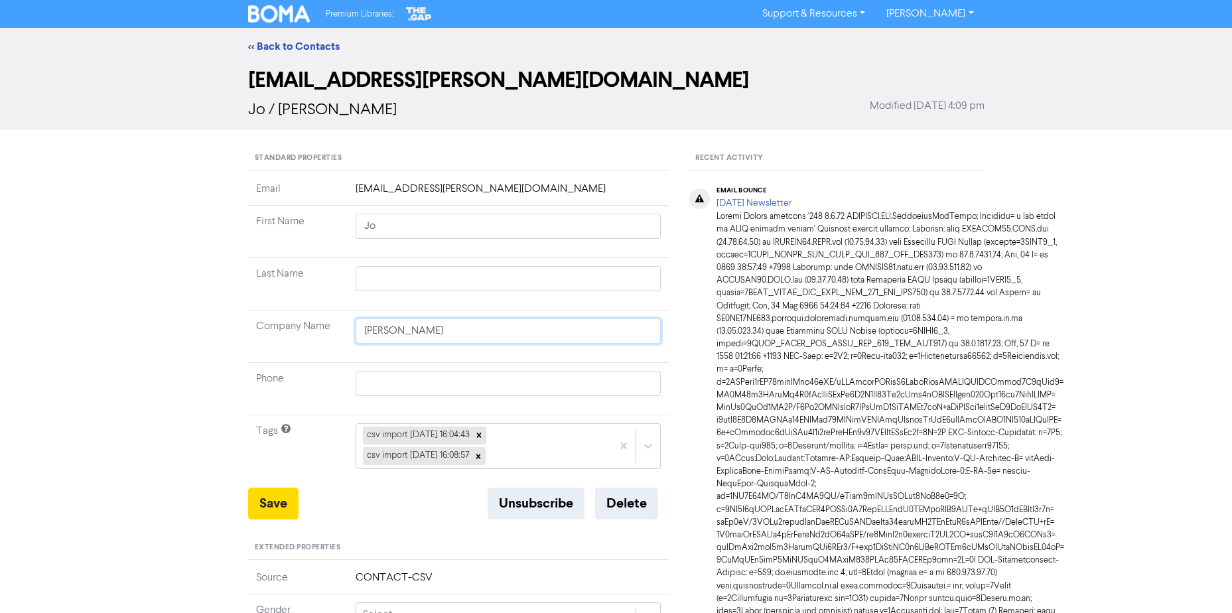
drag, startPoint x: 477, startPoint y: 333, endPoint x: -265, endPoint y: 326, distance: 742.0
click at [0, 326] on html "Premium Libraries: Support & Resources Video Tutorials FAQ & Guides Marketing E…" at bounding box center [616, 306] width 1232 height 613
